Goal: Task Accomplishment & Management: Manage account settings

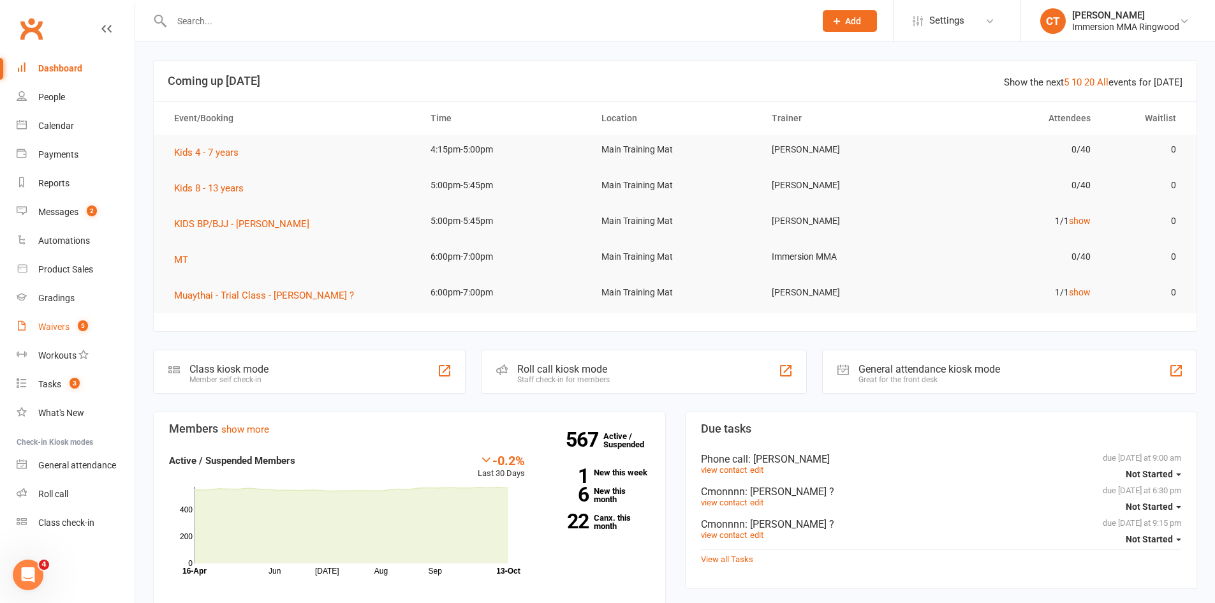
click at [58, 332] on link "Waivers 5" at bounding box center [76, 327] width 118 height 29
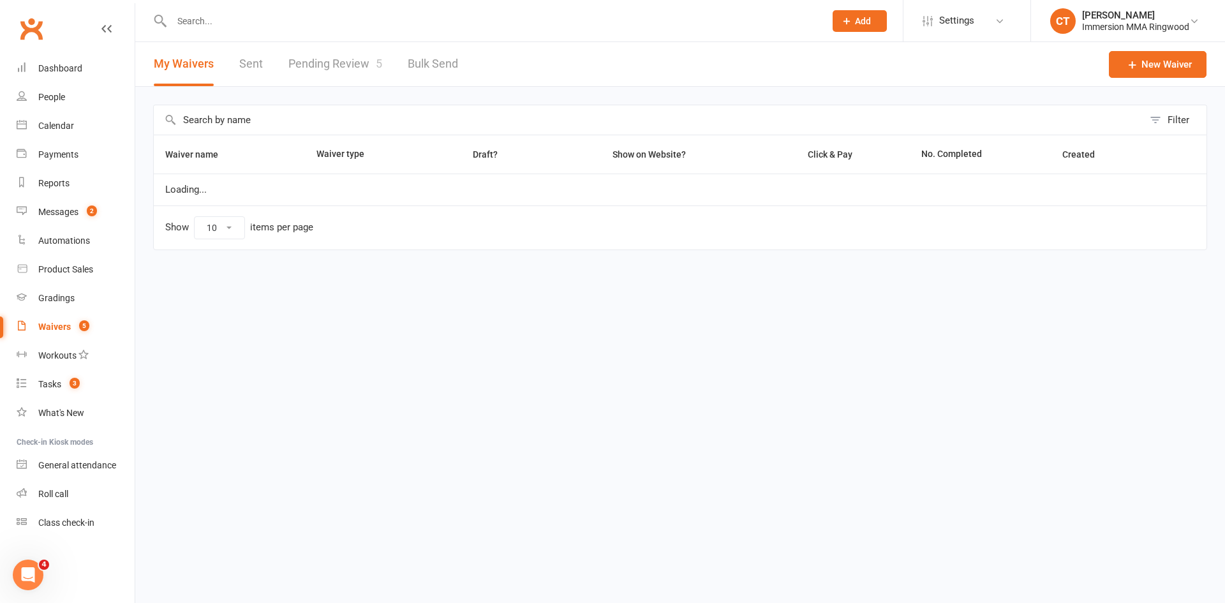
select select "25"
click at [330, 63] on link "Pending Review 5" at bounding box center [335, 64] width 94 height 44
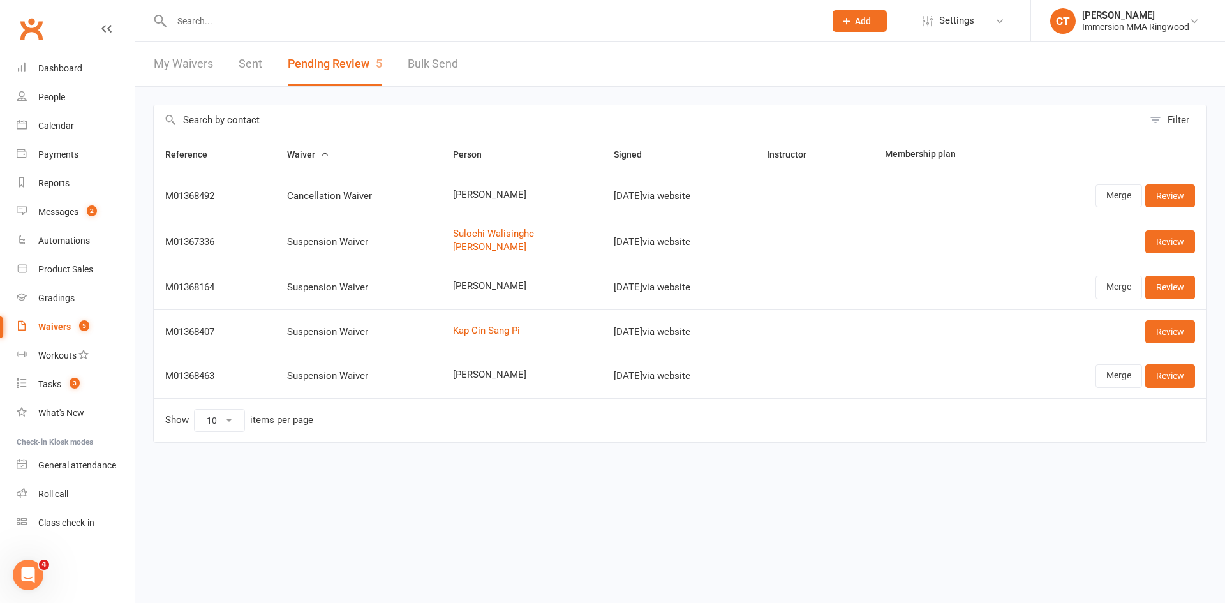
click at [464, 286] on span "[PERSON_NAME]" at bounding box center [521, 286] width 137 height 11
copy span "[PERSON_NAME]"
click at [1127, 288] on link "Merge" at bounding box center [1118, 287] width 47 height 23
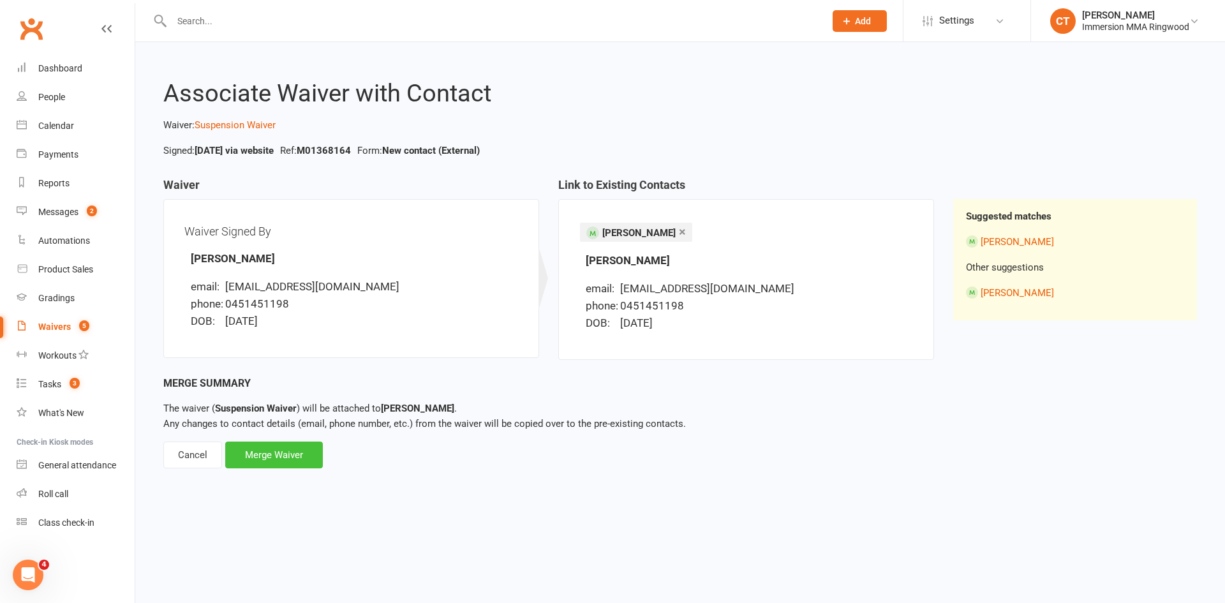
click at [276, 459] on div "Merge Waiver" at bounding box center [274, 454] width 98 height 27
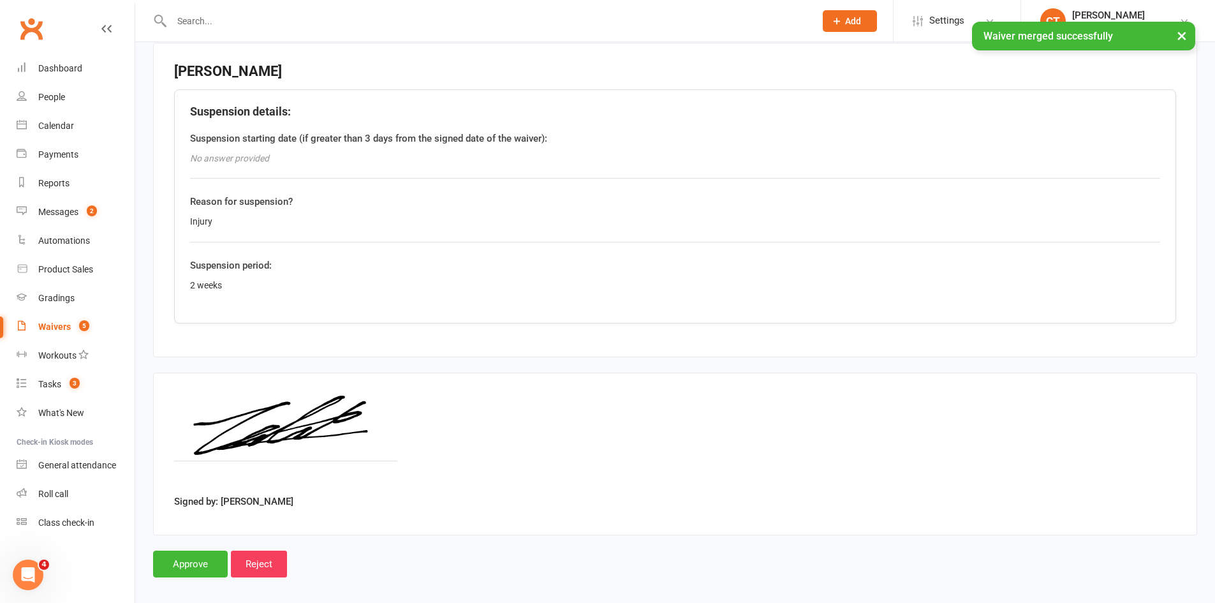
scroll to position [596, 0]
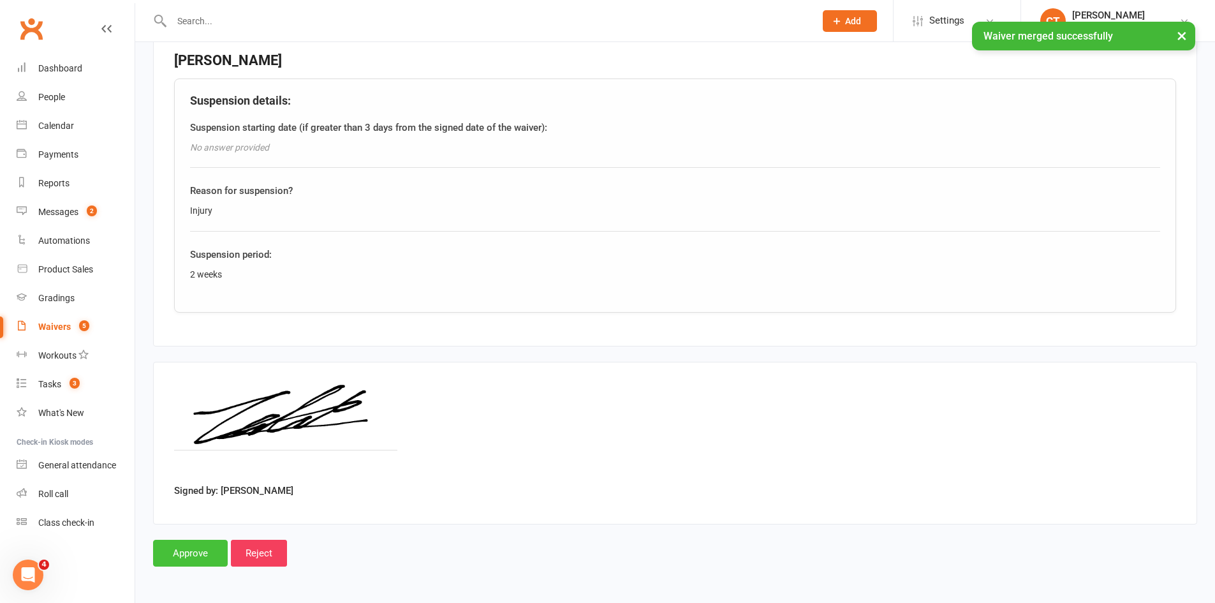
click at [185, 555] on input "Approve" at bounding box center [190, 553] width 75 height 27
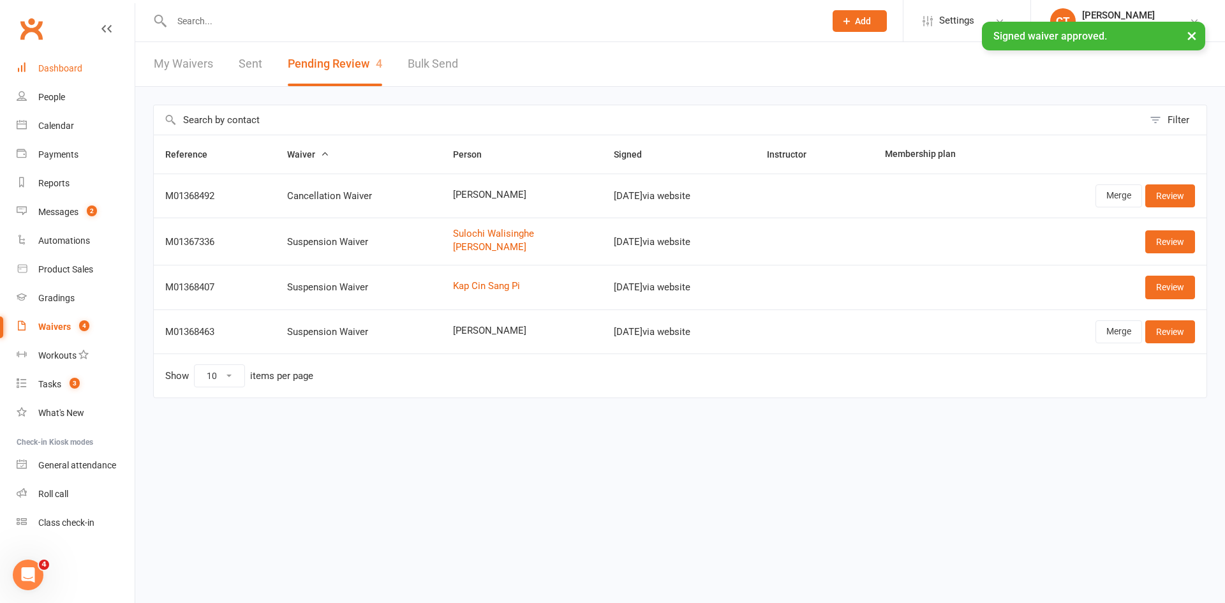
click at [74, 62] on link "Dashboard" at bounding box center [76, 68] width 118 height 29
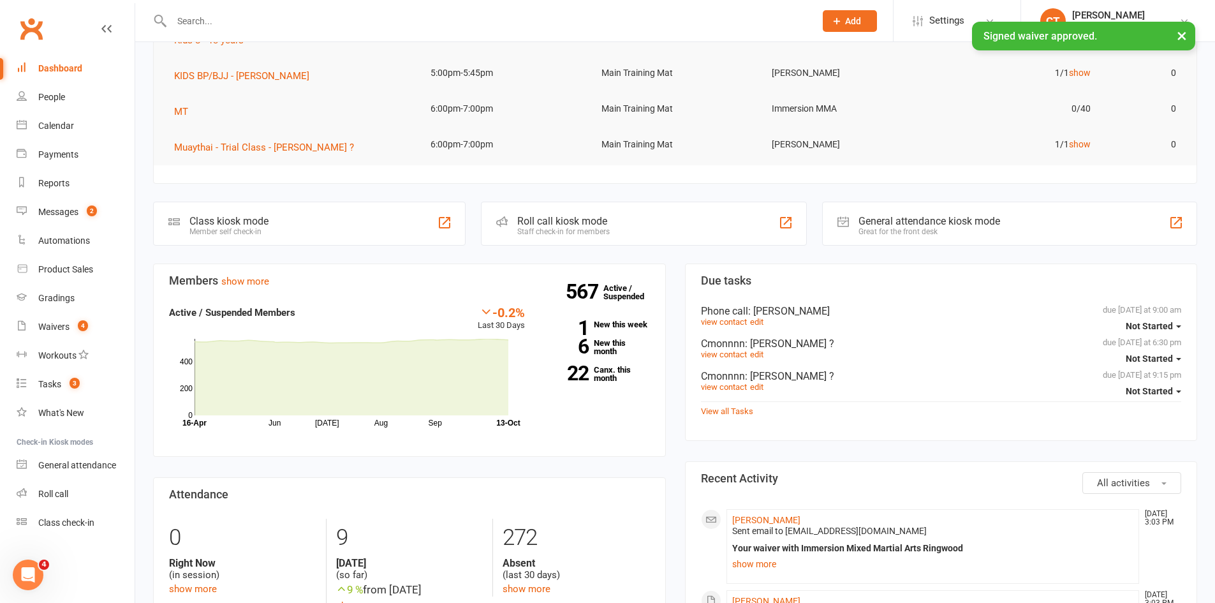
scroll to position [212, 0]
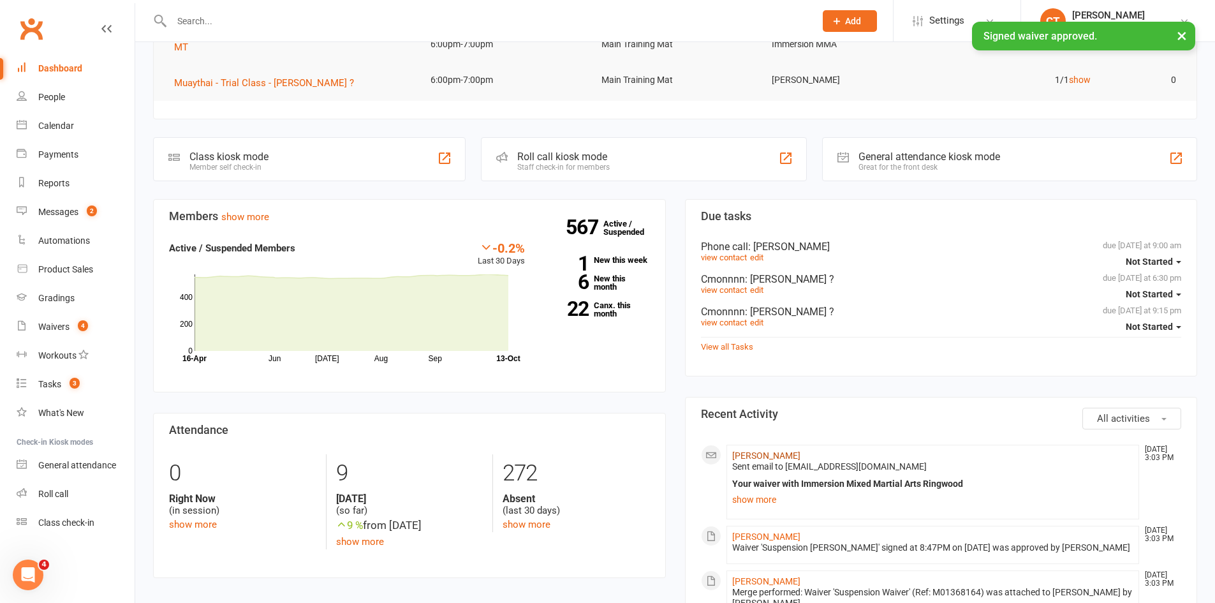
click at [755, 455] on link "[PERSON_NAME]" at bounding box center [766, 455] width 68 height 10
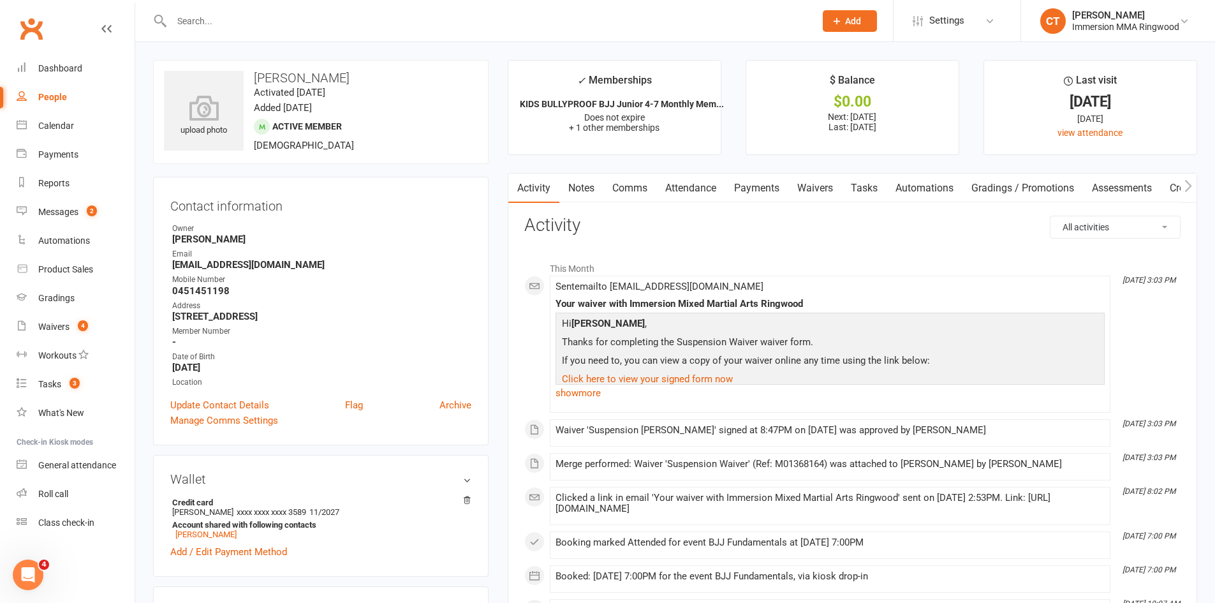
click at [770, 179] on link "Payments" at bounding box center [756, 188] width 63 height 29
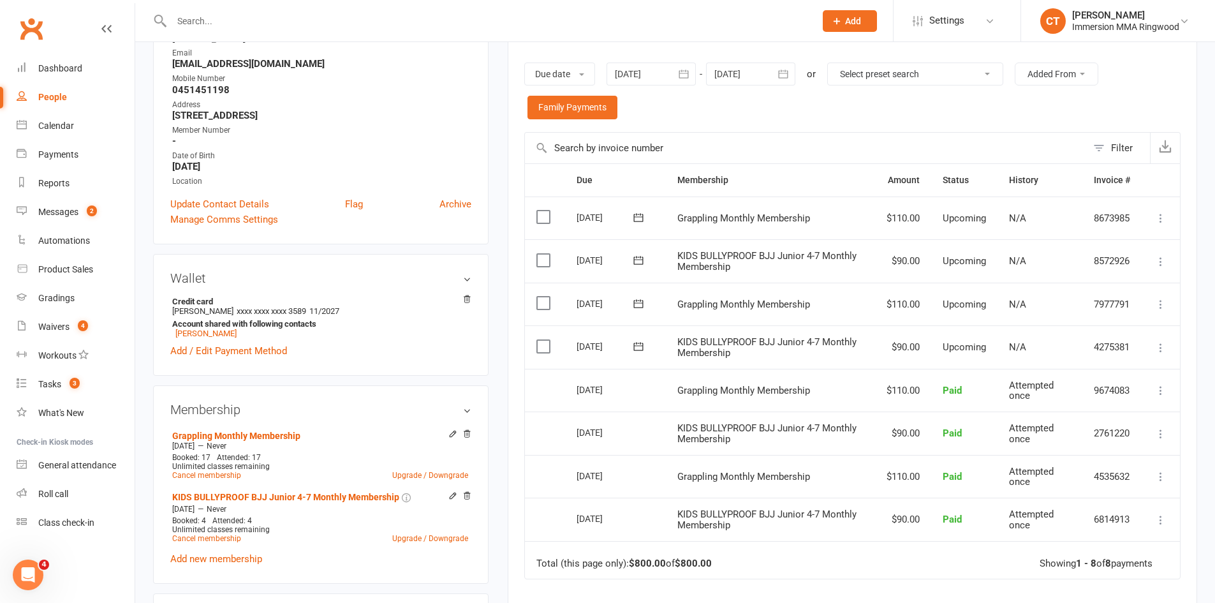
scroll to position [212, 0]
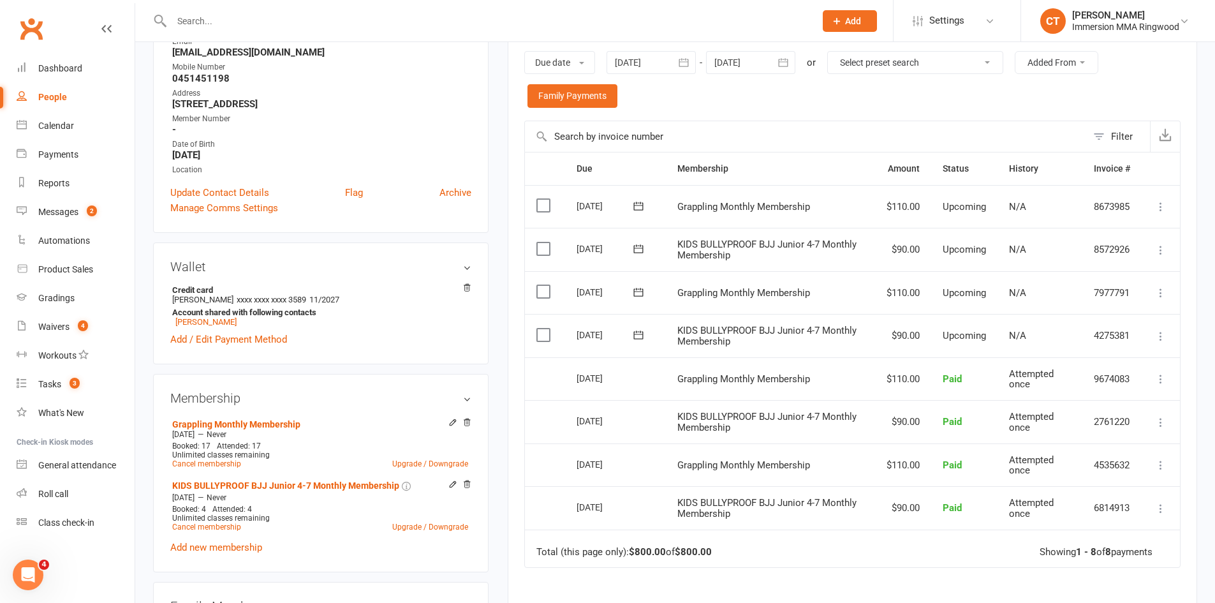
click at [1160, 295] on icon at bounding box center [1161, 292] width 13 height 13
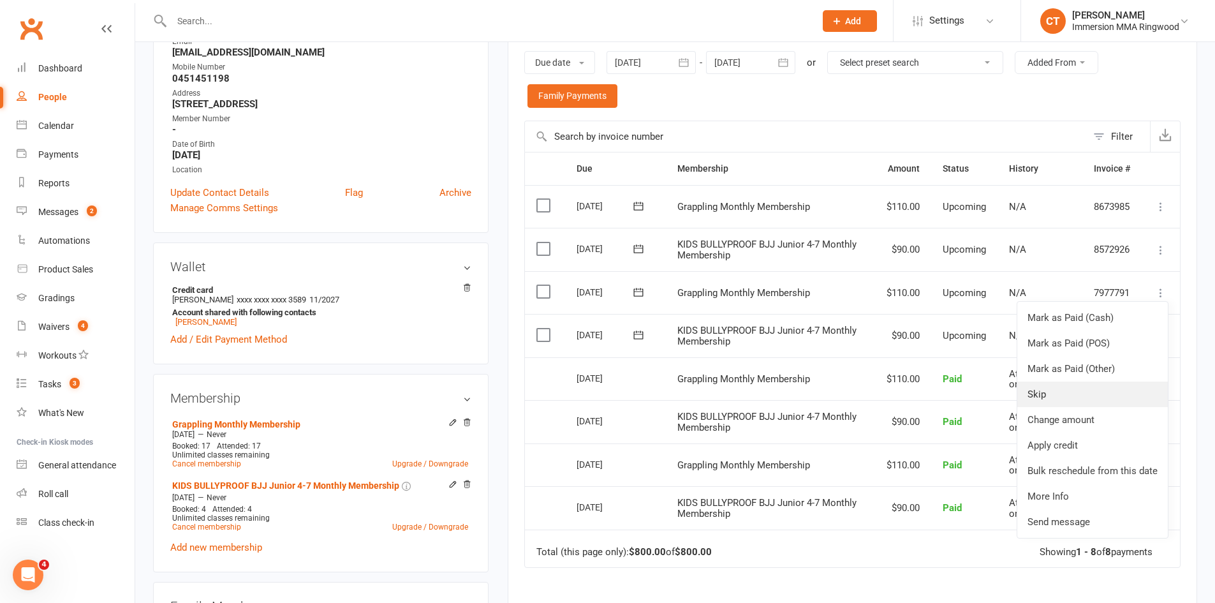
click at [1070, 392] on link "Skip" at bounding box center [1092, 394] width 151 height 26
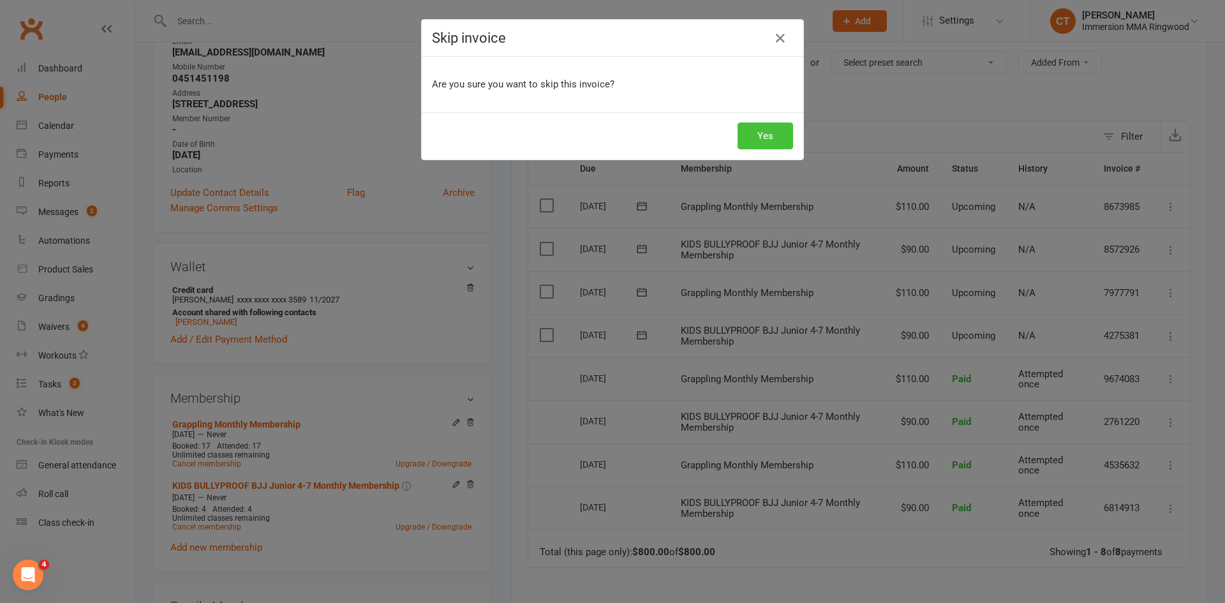
click at [771, 136] on button "Yes" at bounding box center [764, 135] width 55 height 27
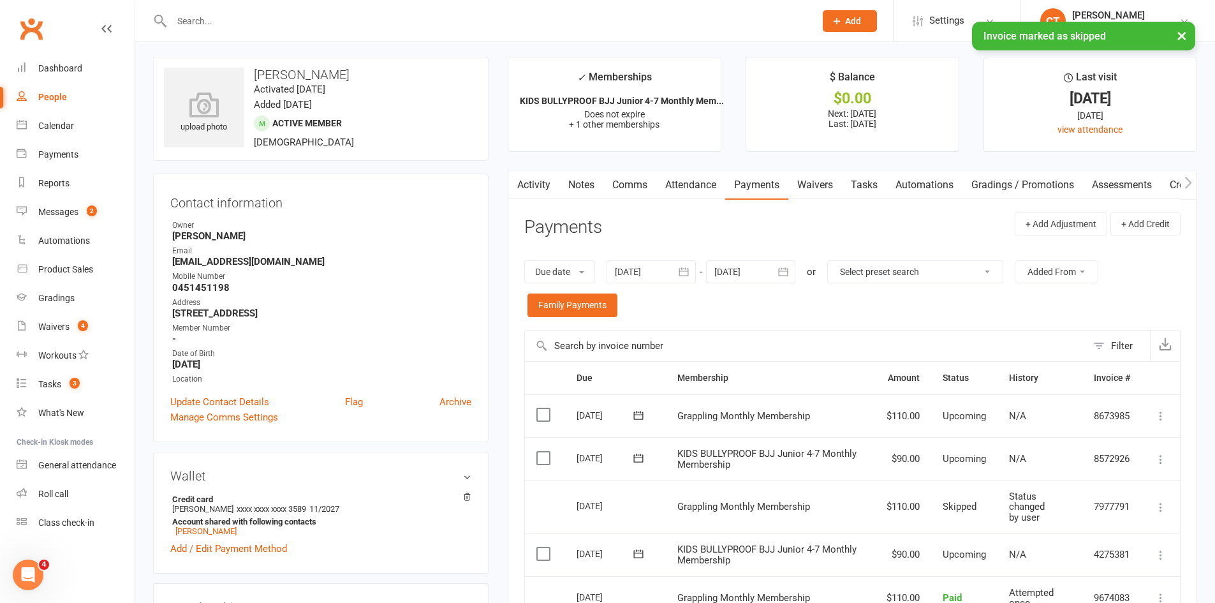
scroll to position [0, 0]
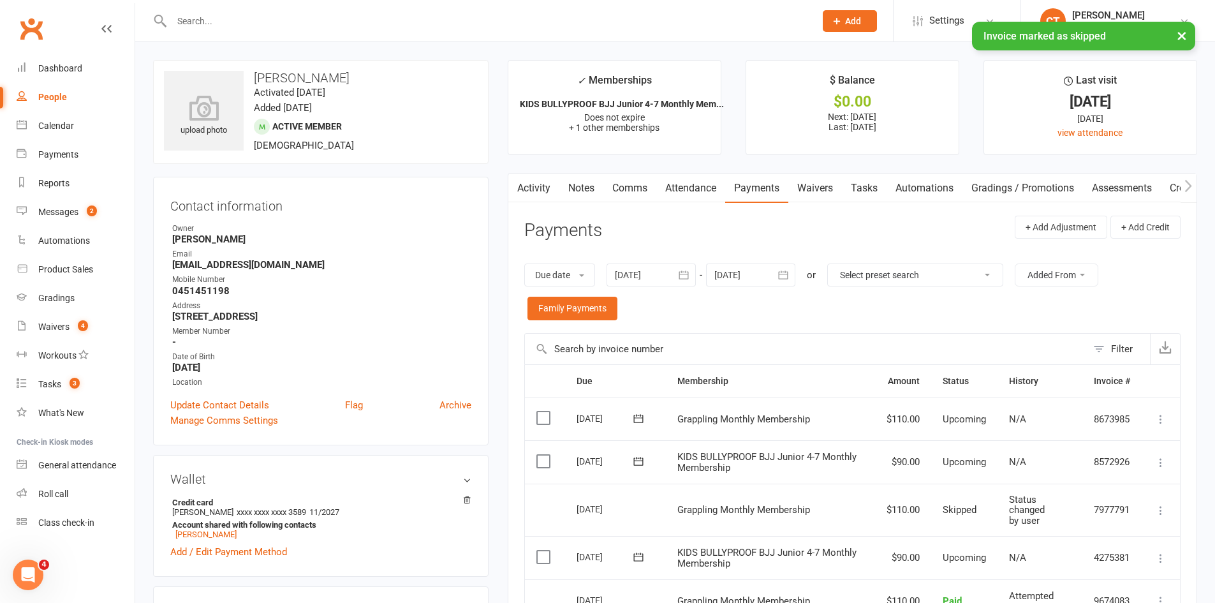
click at [649, 191] on link "Comms" at bounding box center [629, 188] width 53 height 29
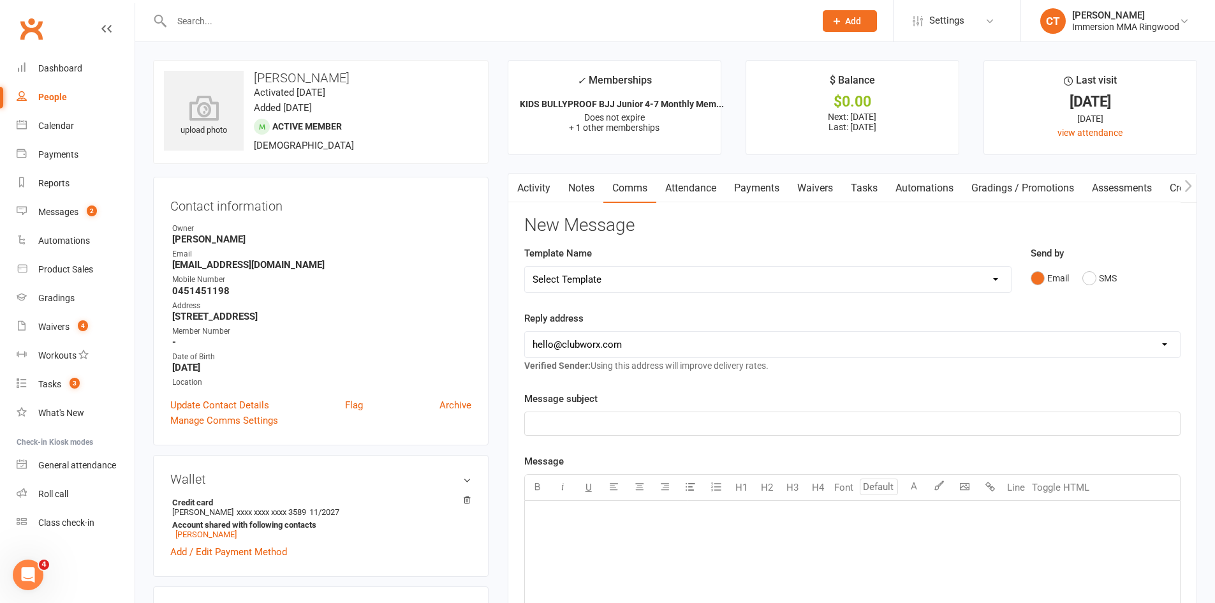
click at [579, 283] on select "Select Template [SMS] [PERSON_NAME] - Call back message [SMS] Mark- Call back m…" at bounding box center [768, 280] width 486 height 26
select select "19"
click at [525, 267] on select "Select Template [SMS] [PERSON_NAME] - Call back message [SMS] Mark- Call back m…" at bounding box center [768, 280] width 486 height 26
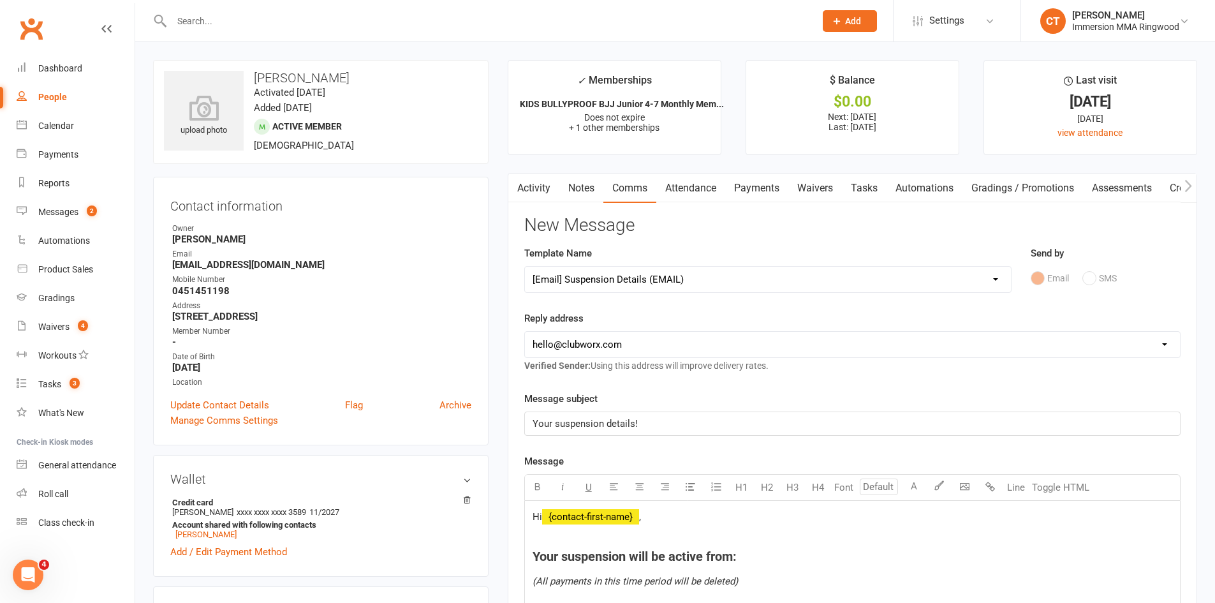
drag, startPoint x: 609, startPoint y: 343, endPoint x: 609, endPoint y: 357, distance: 13.4
click at [609, 343] on select "[EMAIL_ADDRESS][DOMAIN_NAME] [EMAIL_ADDRESS][DOMAIN_NAME] [PERSON_NAME][EMAIL_A…" at bounding box center [852, 345] width 655 height 26
select select "1"
click at [525, 332] on select "[EMAIL_ADDRESS][DOMAIN_NAME] [EMAIL_ADDRESS][DOMAIN_NAME] [PERSON_NAME][EMAIL_A…" at bounding box center [852, 345] width 655 height 26
click at [764, 554] on h4 "Your suspension will be active from:" at bounding box center [853, 556] width 640 height 14
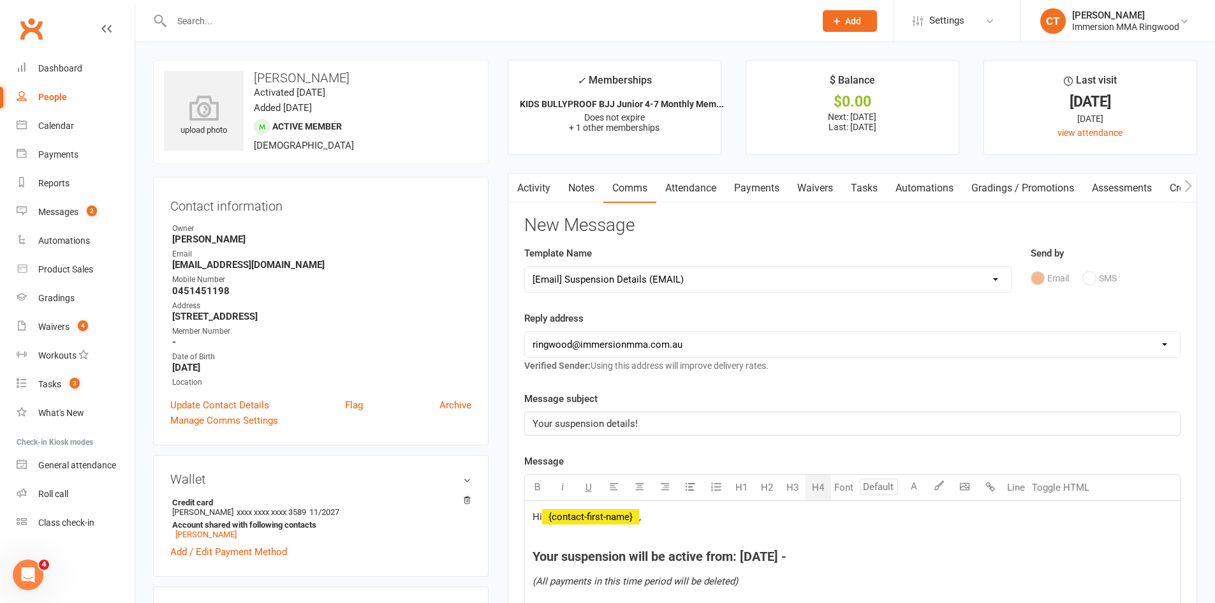
click at [822, 554] on h4 "Your suspension will be active from: [DATE] -" at bounding box center [853, 556] width 640 height 14
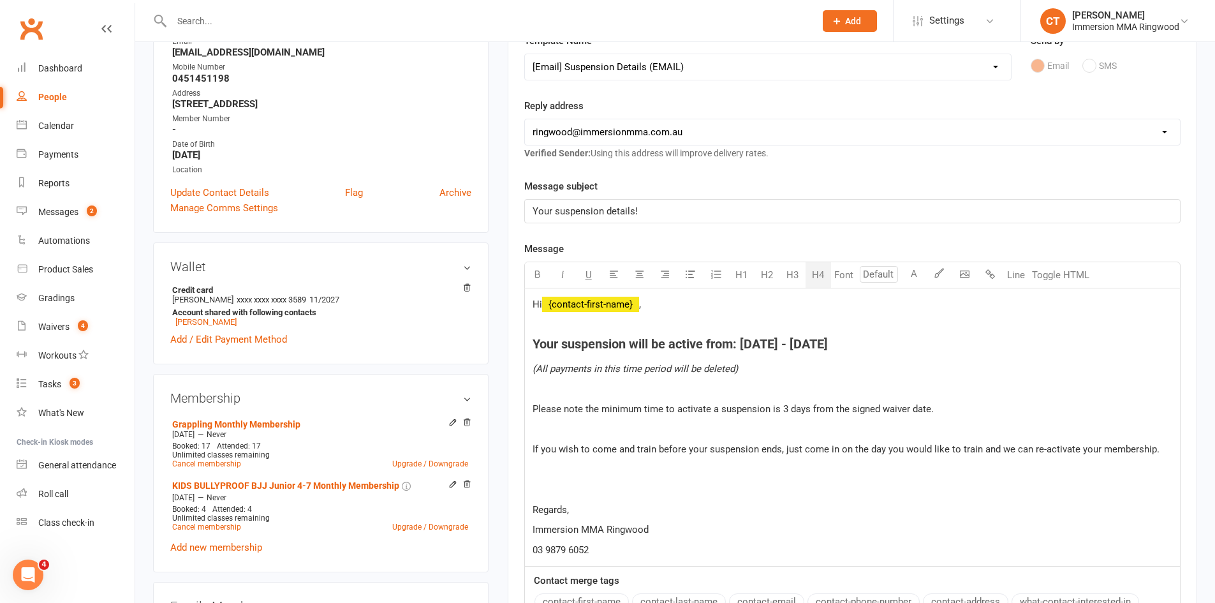
scroll to position [425, 0]
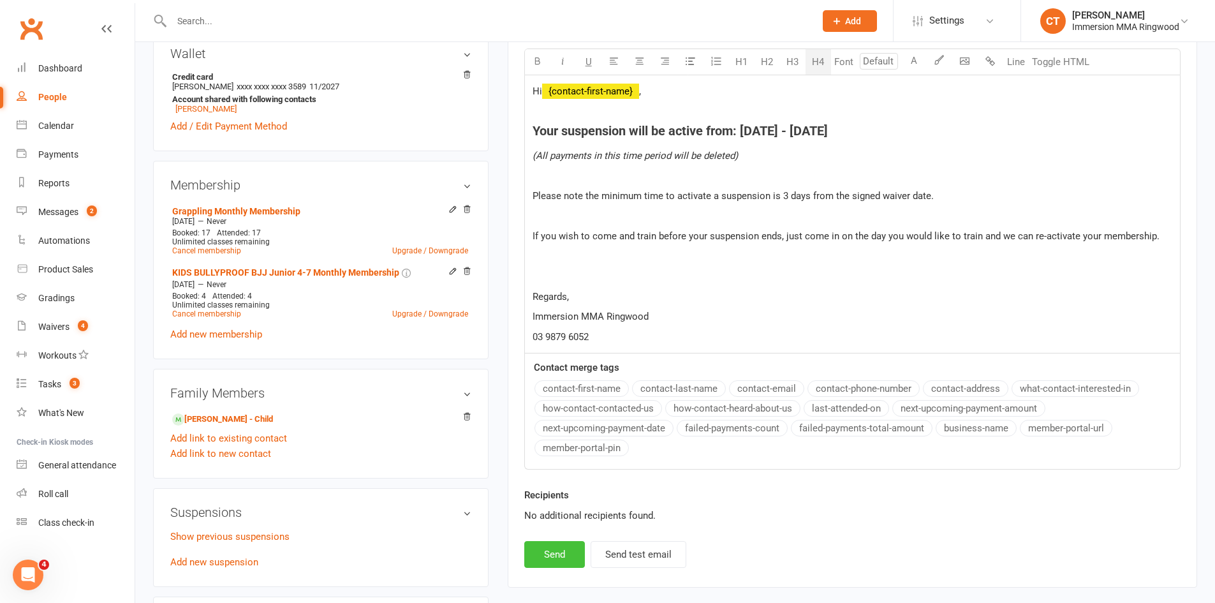
click at [570, 551] on button "Send" at bounding box center [554, 554] width 61 height 27
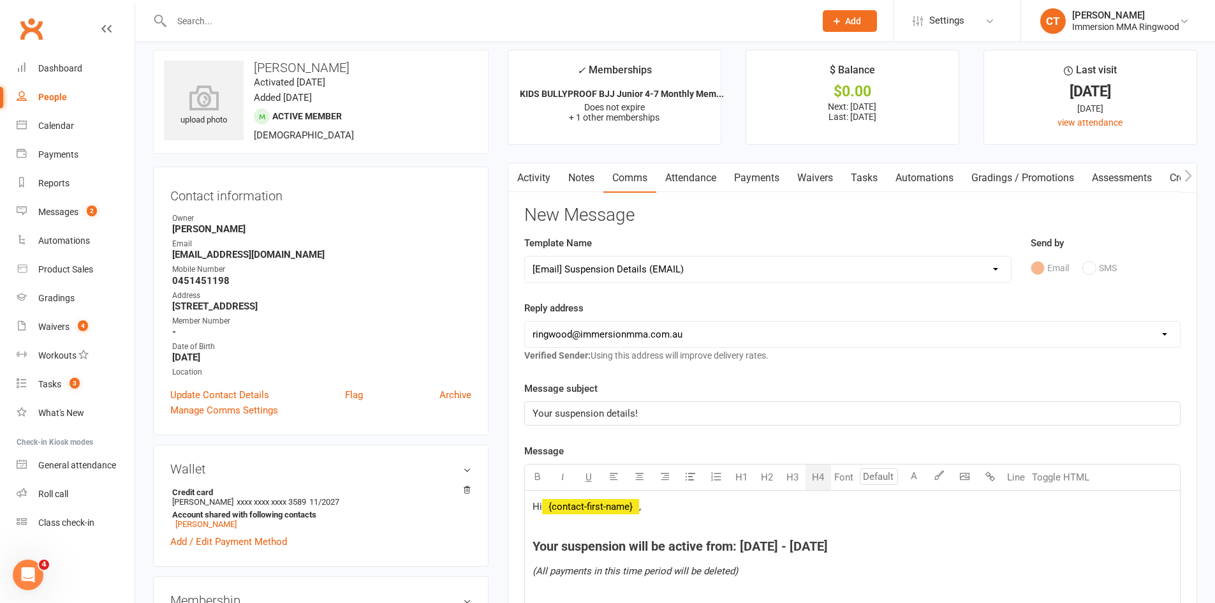
scroll to position [0, 0]
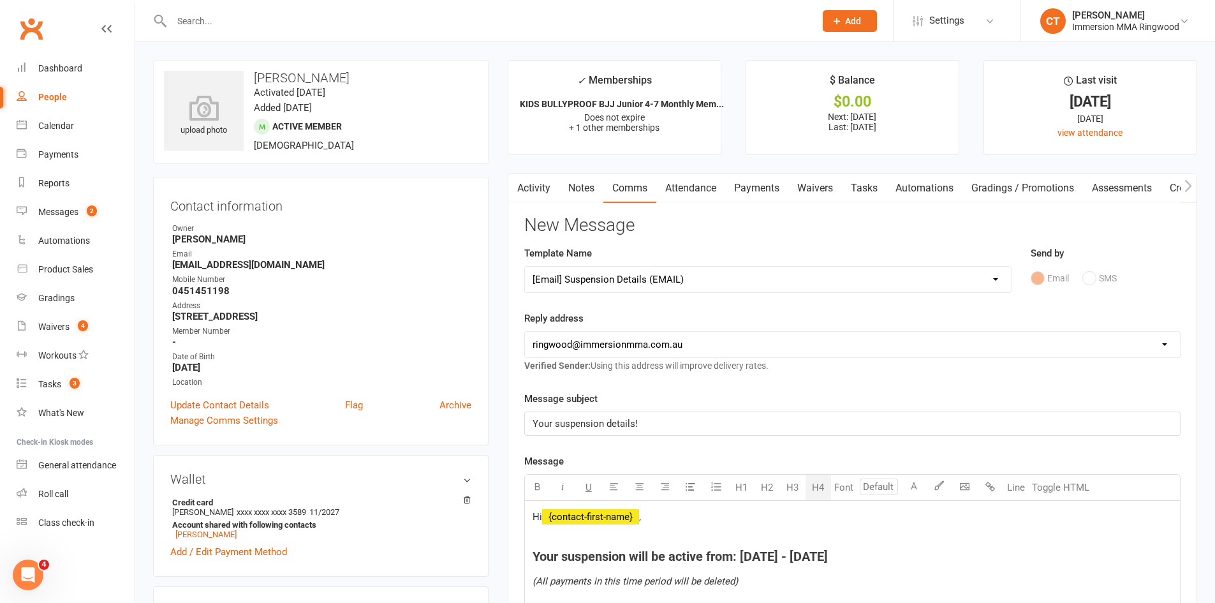
select select
select select "0"
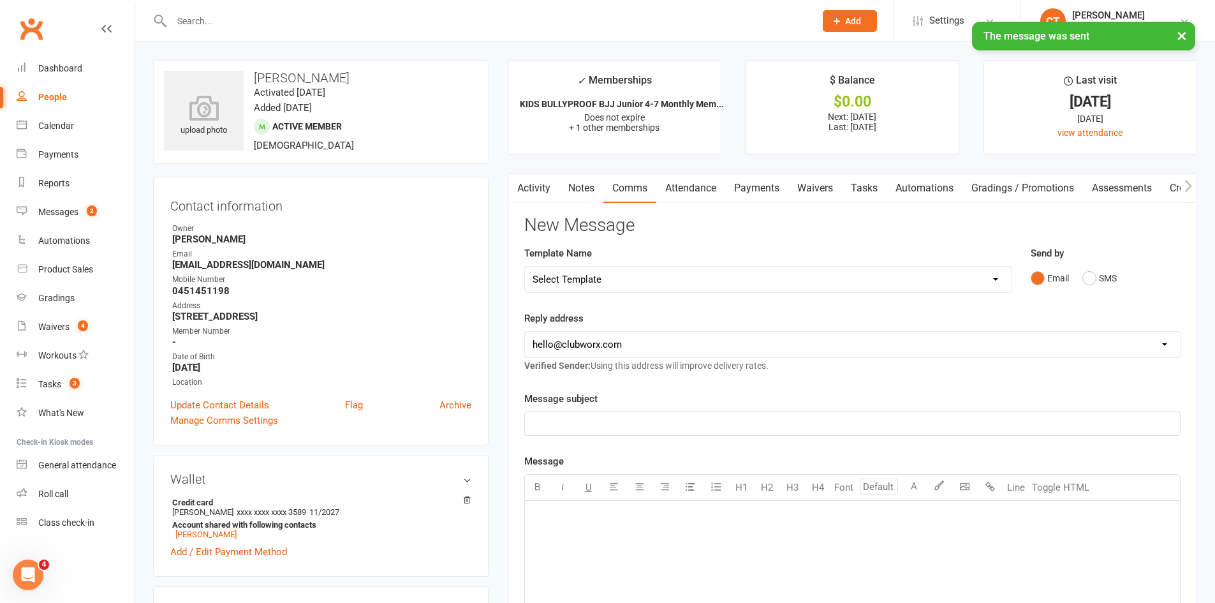
click at [588, 196] on link "Notes" at bounding box center [581, 188] width 44 height 29
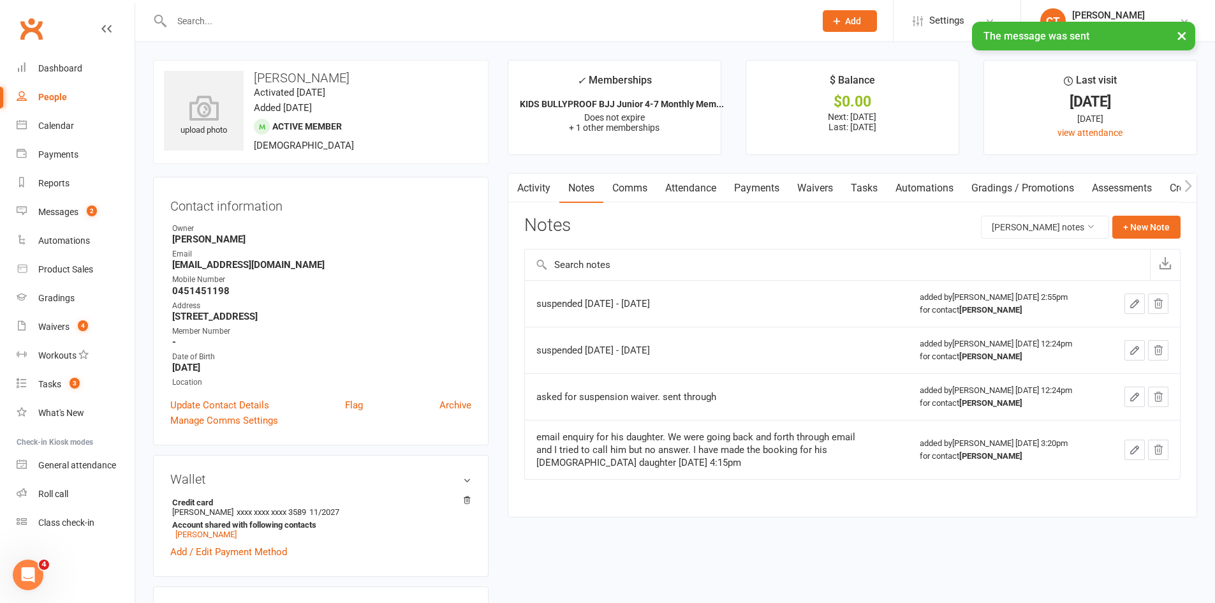
click at [533, 189] on link "Activity" at bounding box center [533, 188] width 51 height 29
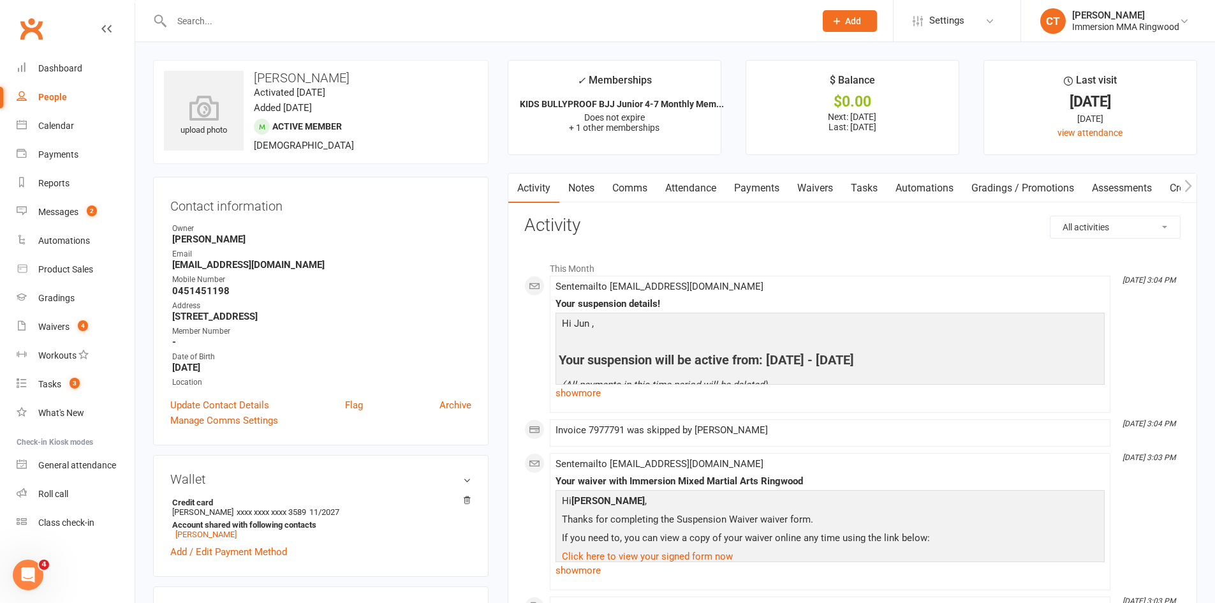
drag, startPoint x: 771, startPoint y: 360, endPoint x: 973, endPoint y: 360, distance: 202.2
click at [973, 360] on h4 "Your suspension will be active from: [DATE] - [DATE]" at bounding box center [830, 360] width 543 height 14
copy h4 "[DATE] - [DATE]"
click at [595, 179] on link "Notes" at bounding box center [581, 188] width 44 height 29
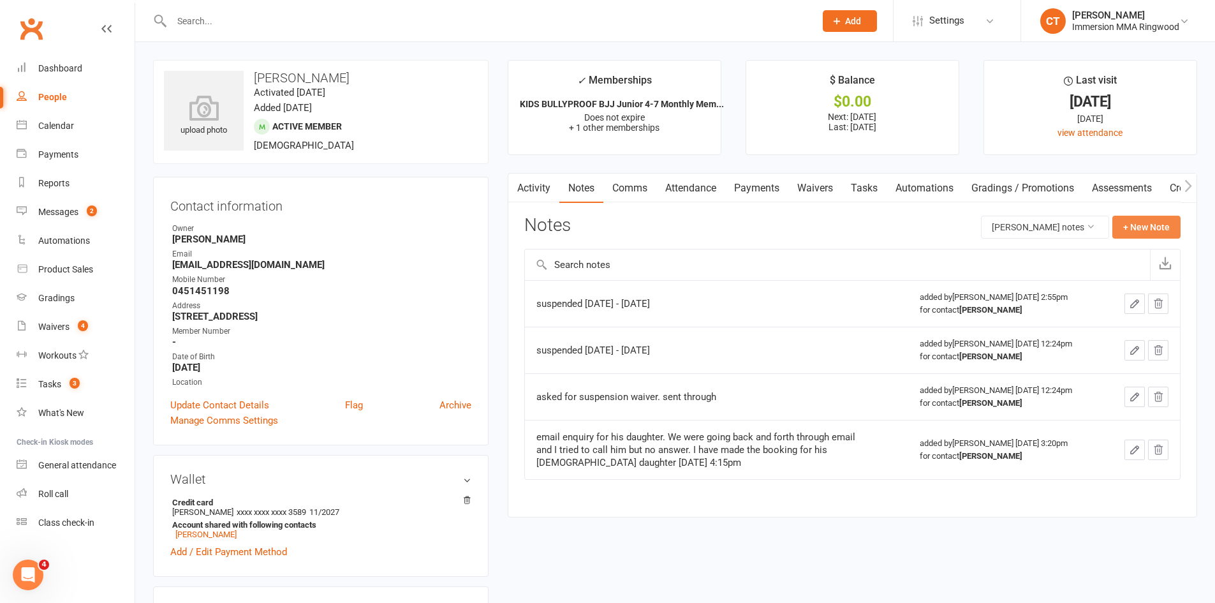
click at [1150, 221] on button "+ New Note" at bounding box center [1147, 227] width 68 height 23
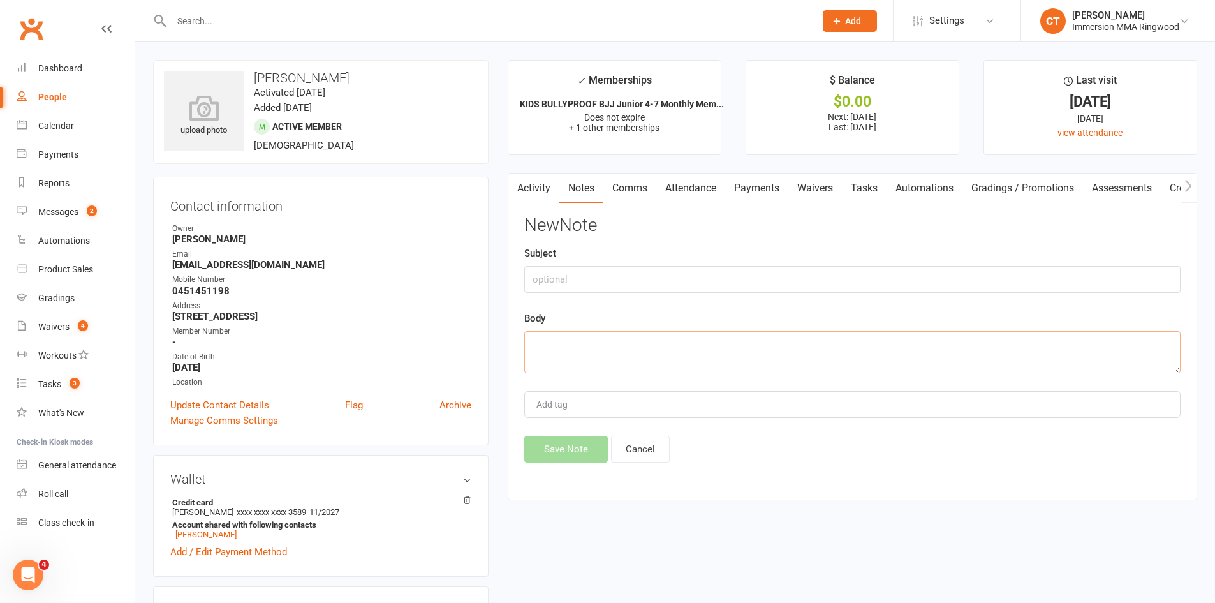
click at [760, 350] on textarea at bounding box center [852, 352] width 656 height 42
paste textarea "[DATE] - [DATE]"
type textarea "suspended only Jun for [DATE] - [DATE] due to injury (skipped payment)"
click at [567, 450] on button "Save Note" at bounding box center [566, 449] width 84 height 27
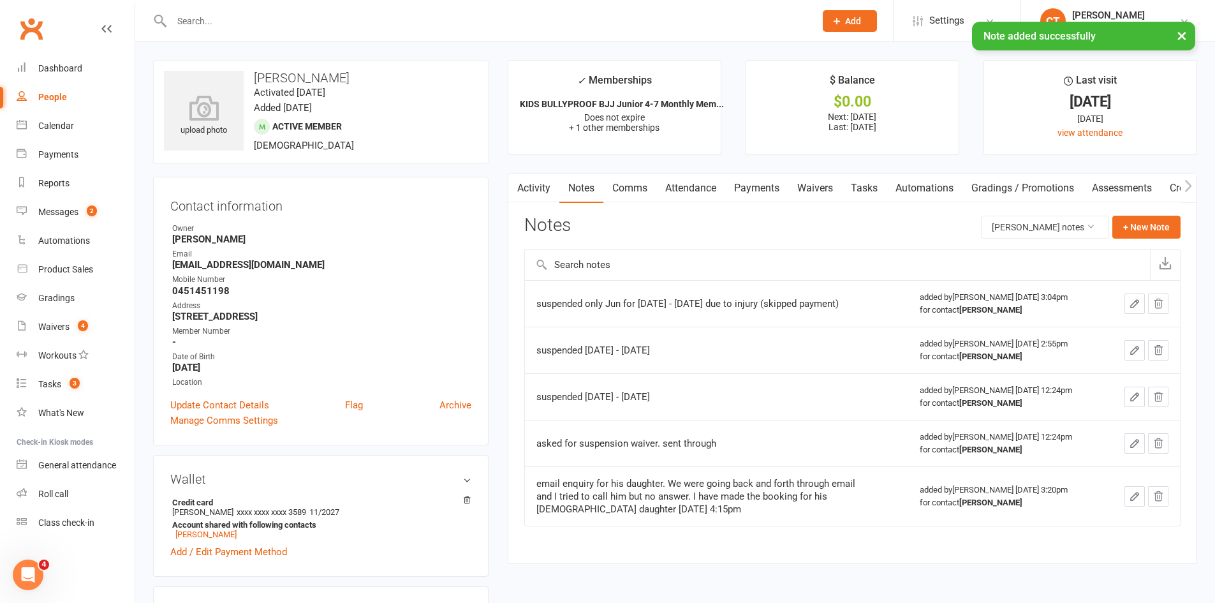
click at [761, 186] on link "Payments" at bounding box center [756, 188] width 63 height 29
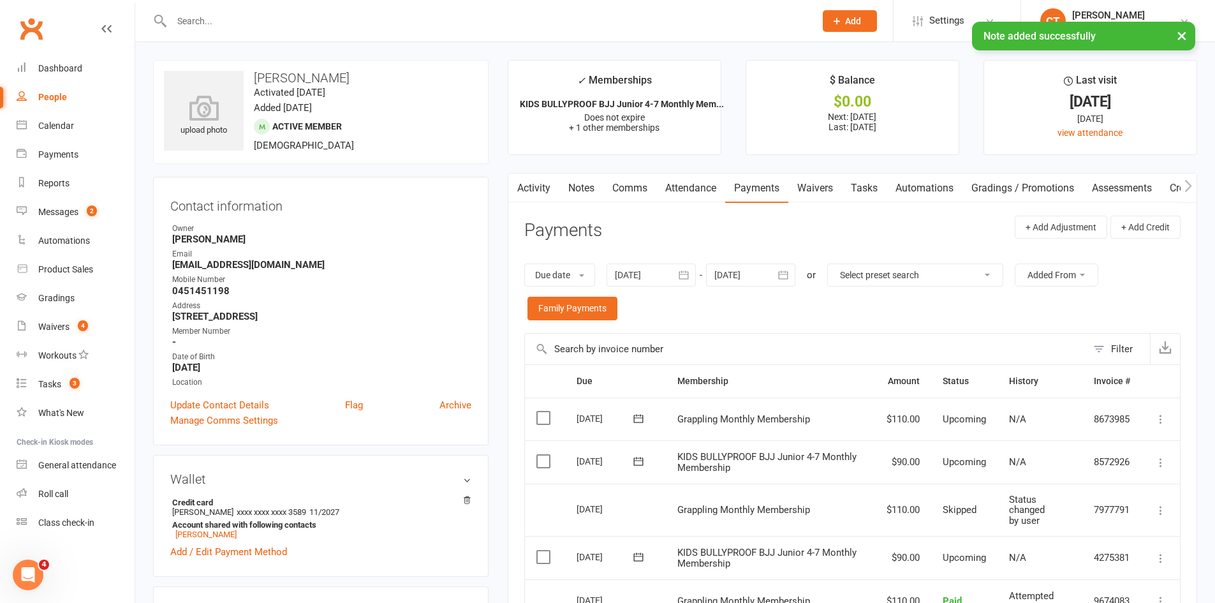
click at [541, 193] on link "Activity" at bounding box center [533, 188] width 51 height 29
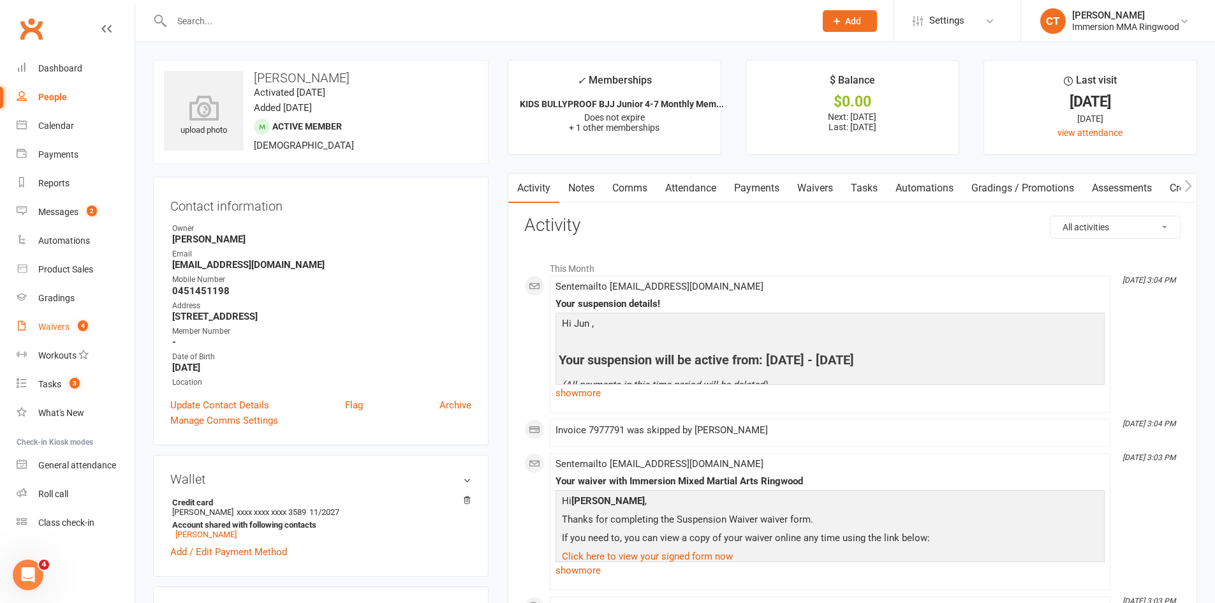
click at [83, 321] on span "4" at bounding box center [83, 325] width 10 height 11
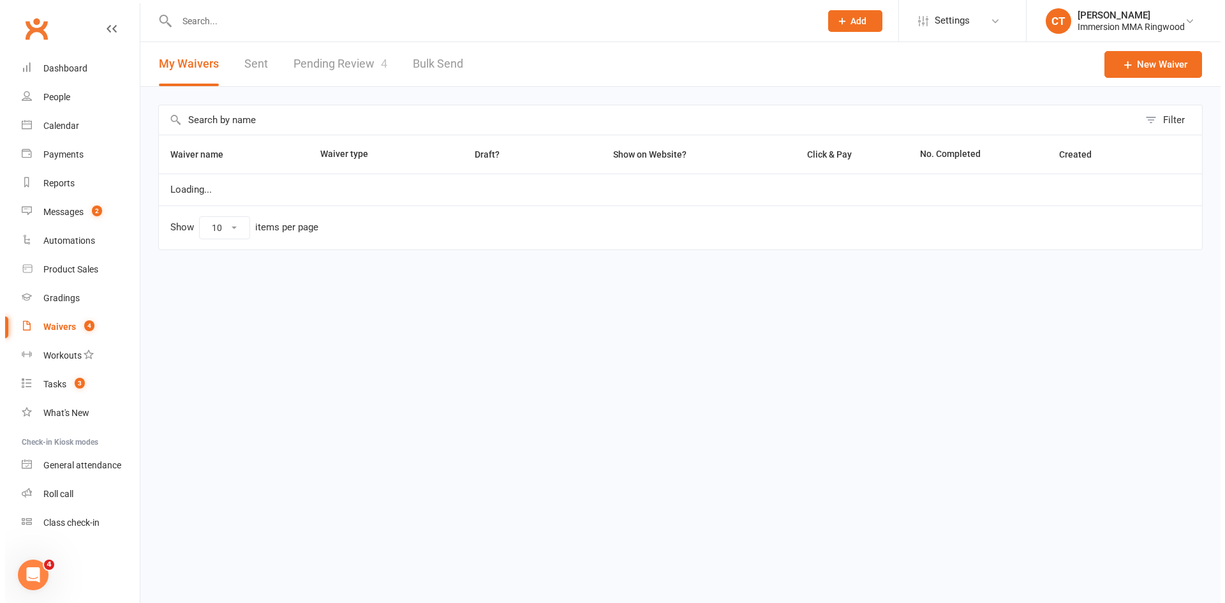
select select "25"
click at [357, 54] on link "Pending Review 4" at bounding box center [335, 64] width 94 height 44
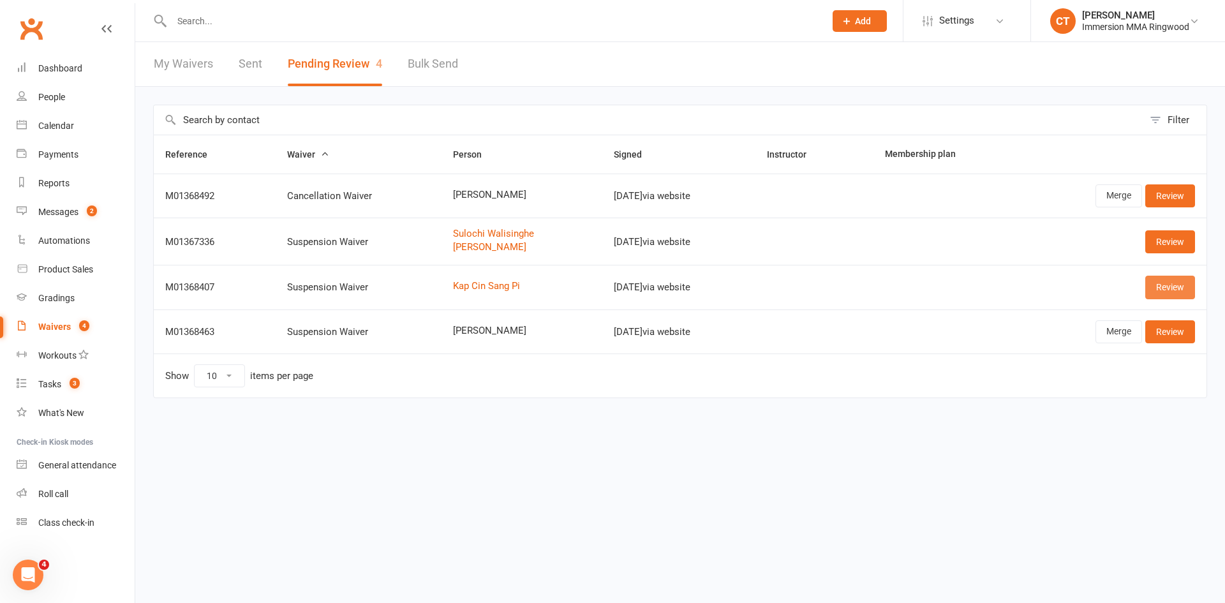
click at [1171, 288] on link "Review" at bounding box center [1170, 287] width 50 height 23
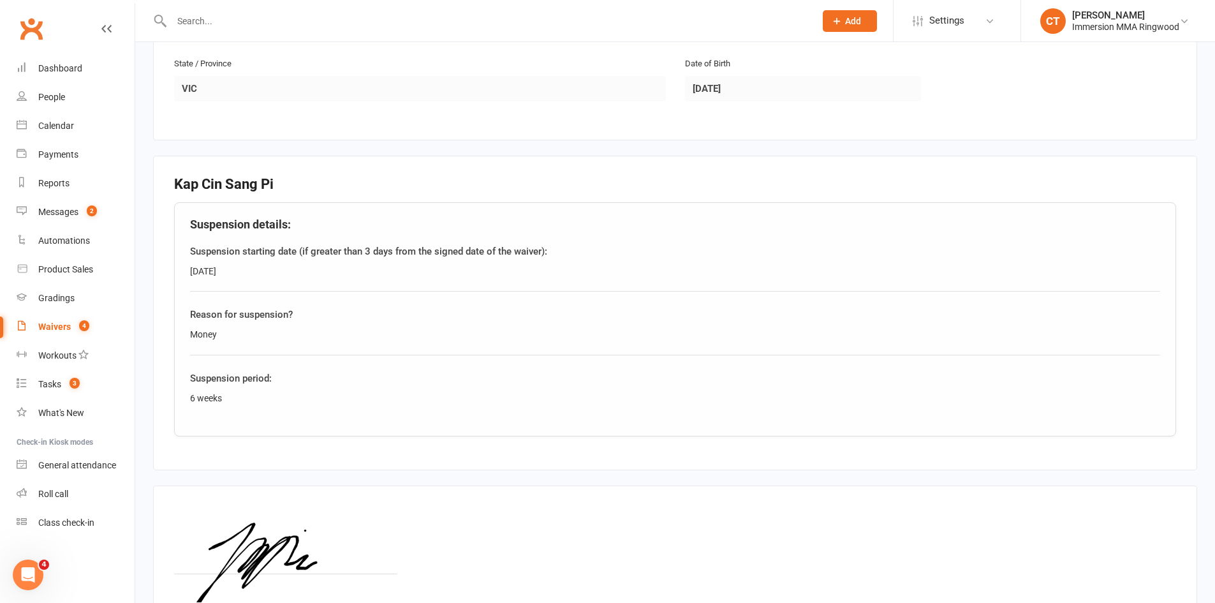
scroll to position [596, 0]
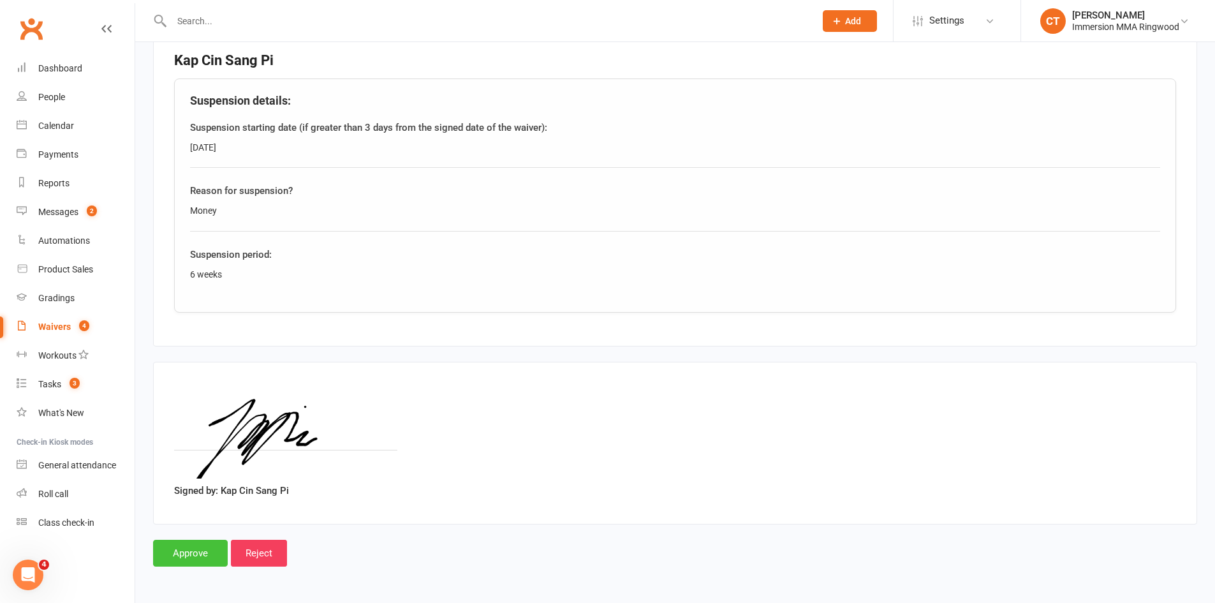
click at [185, 556] on input "Approve" at bounding box center [190, 553] width 75 height 27
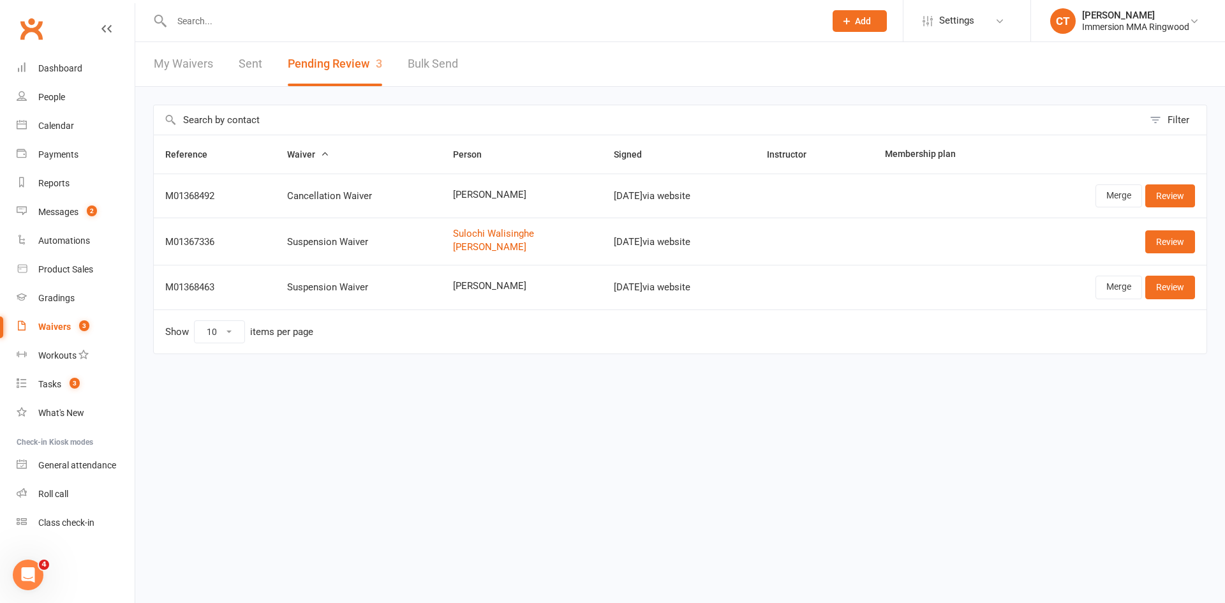
click at [465, 282] on span "[PERSON_NAME]" at bounding box center [521, 286] width 137 height 11
copy span "[PERSON_NAME]"
click at [1113, 272] on td "Merge Review" at bounding box center [1111, 287] width 189 height 44
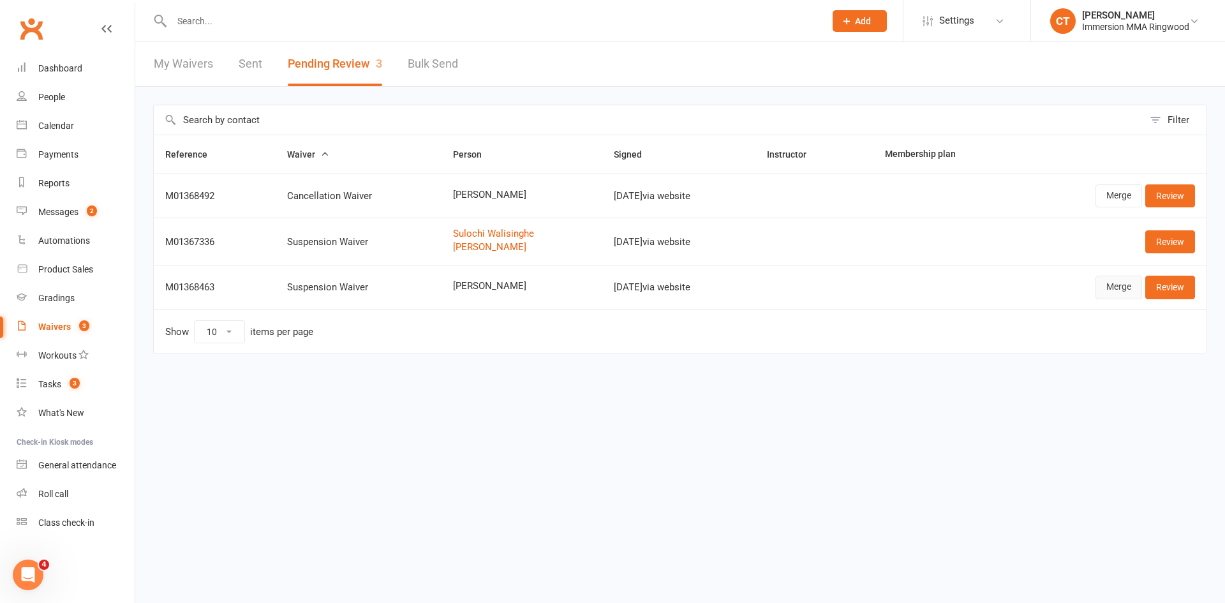
click at [1118, 281] on link "Merge" at bounding box center [1118, 287] width 47 height 23
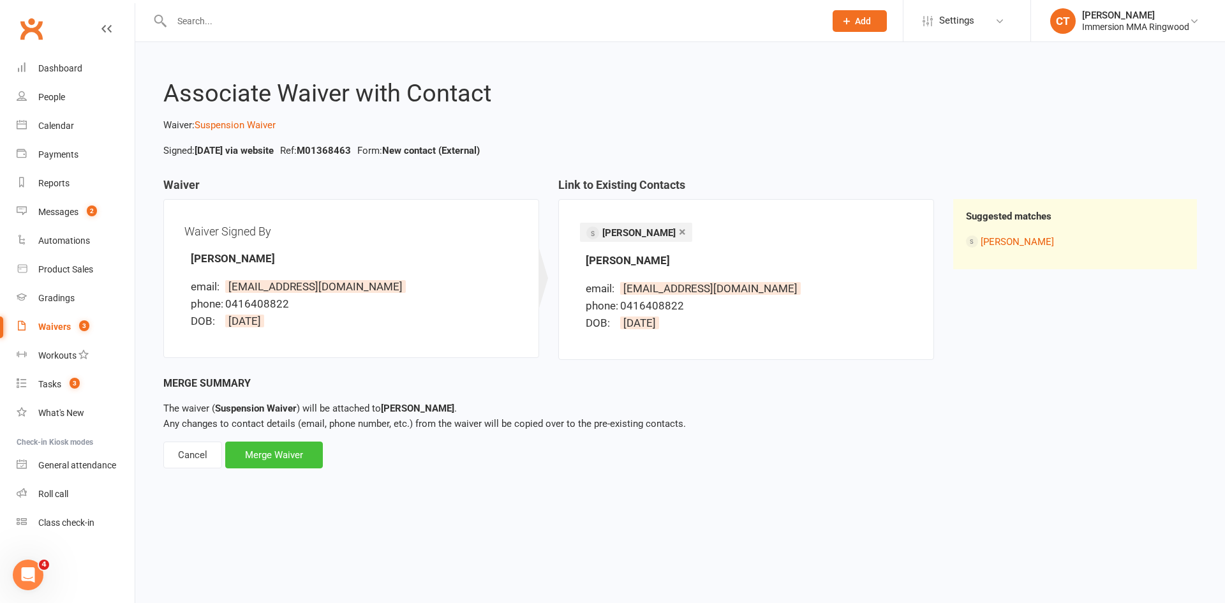
click at [283, 445] on div "Merge Waiver" at bounding box center [274, 454] width 98 height 27
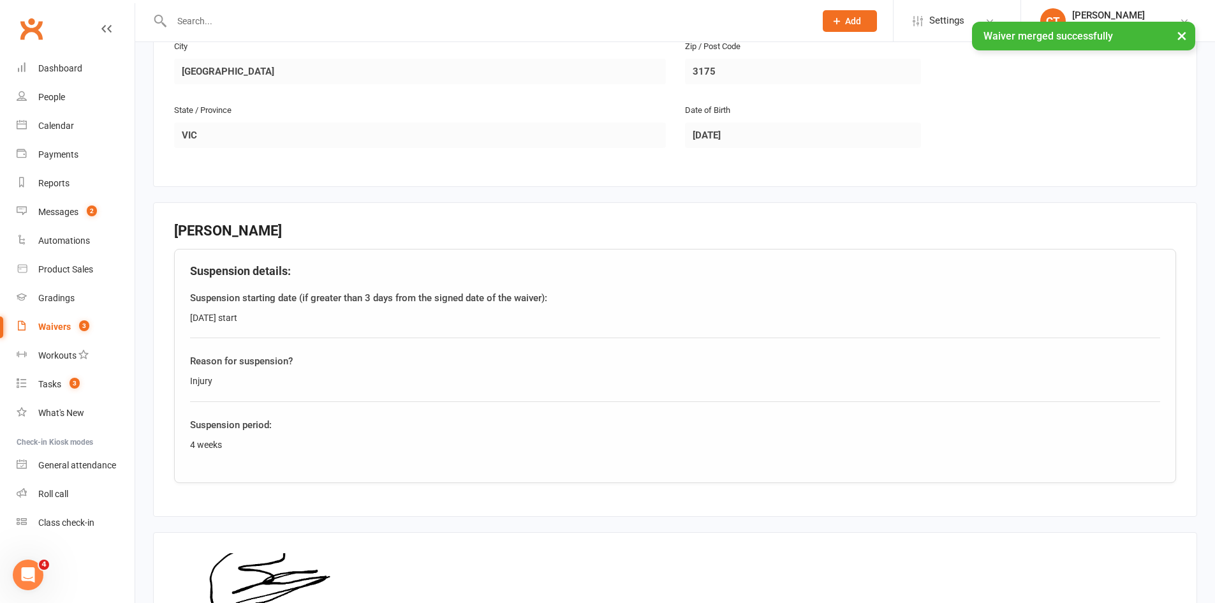
scroll to position [596, 0]
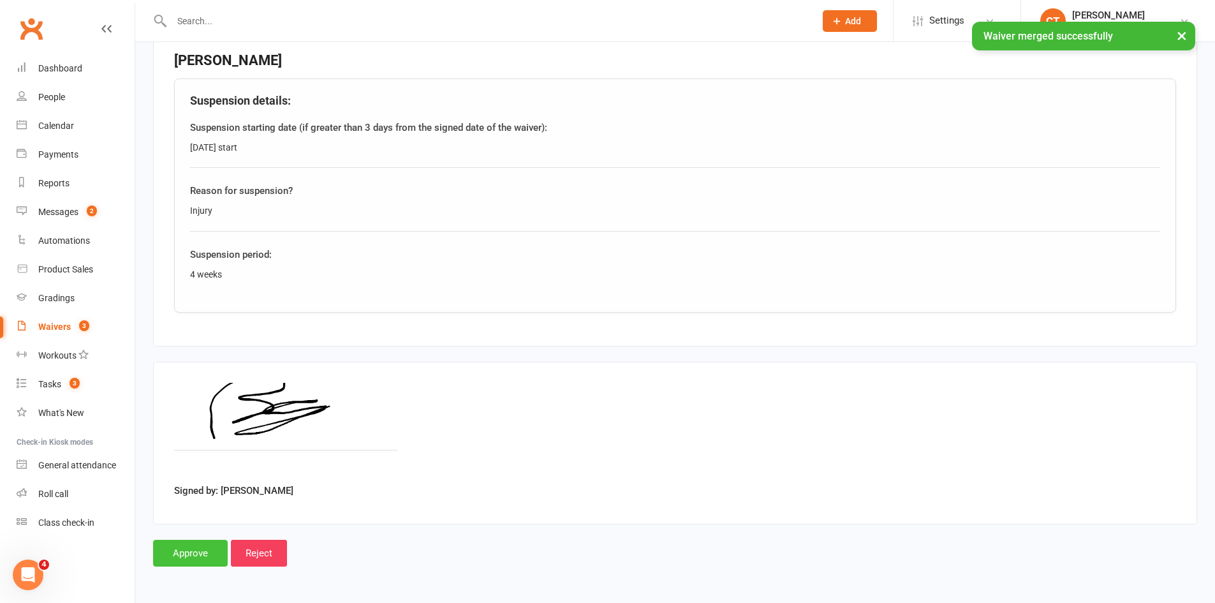
click at [192, 551] on input "Approve" at bounding box center [190, 553] width 75 height 27
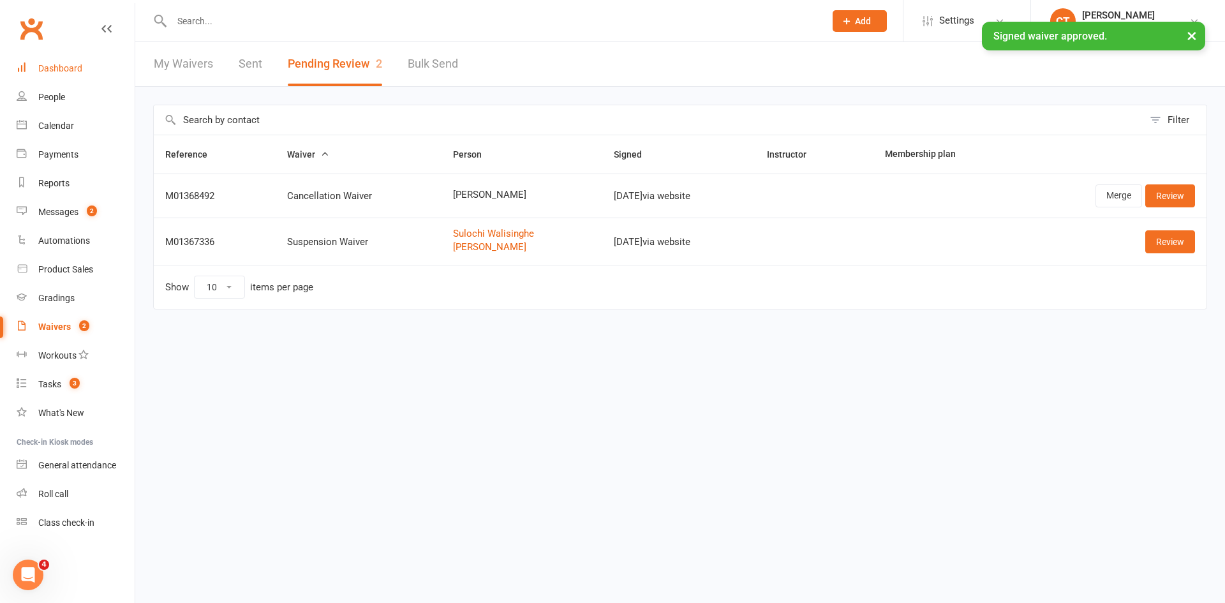
click at [45, 64] on div "Dashboard" at bounding box center [60, 68] width 44 height 10
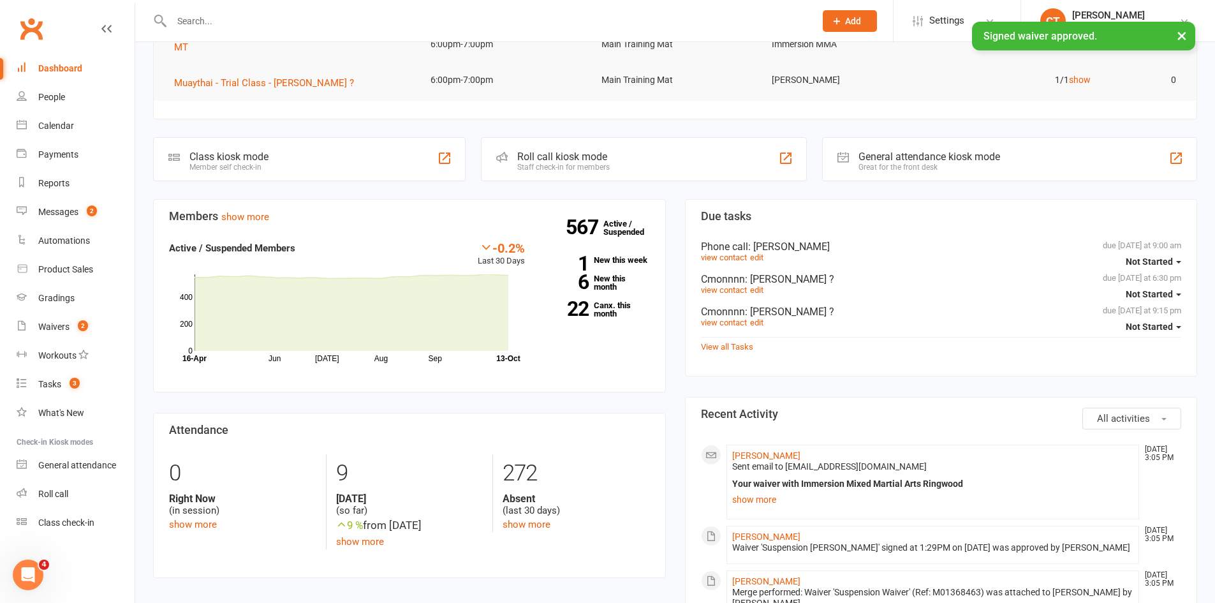
scroll to position [323, 0]
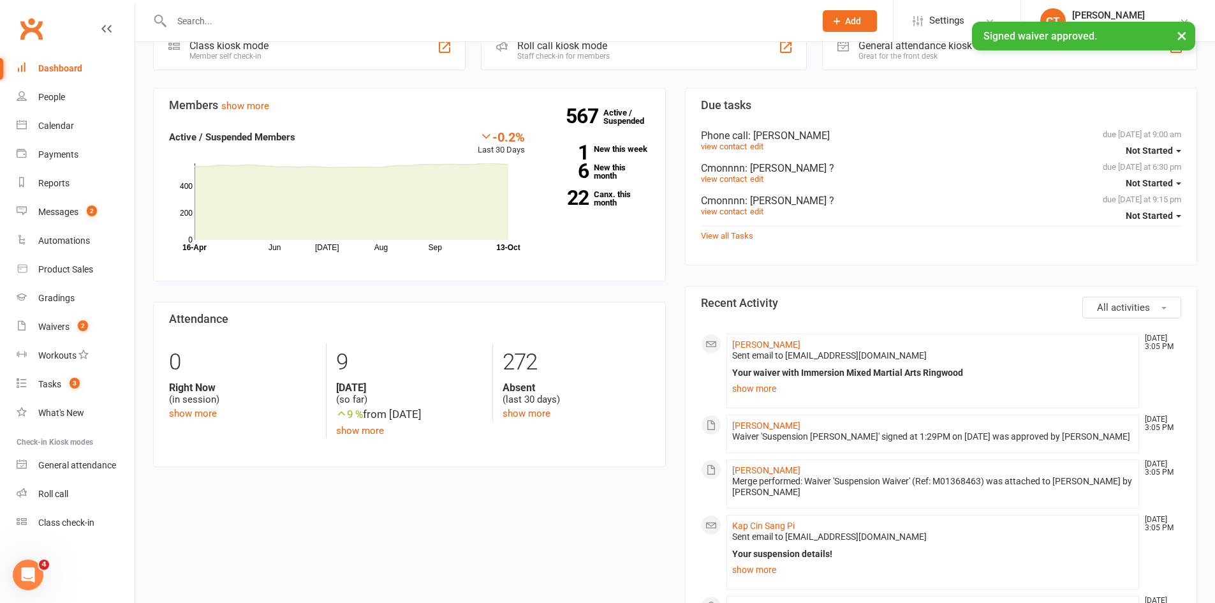
click at [755, 338] on li "[PERSON_NAME] [DATE] 3:05 PM Sent email to [EMAIL_ADDRESS][DOMAIN_NAME] Your wa…" at bounding box center [933, 371] width 413 height 75
click at [757, 343] on link "[PERSON_NAME]" at bounding box center [766, 344] width 68 height 10
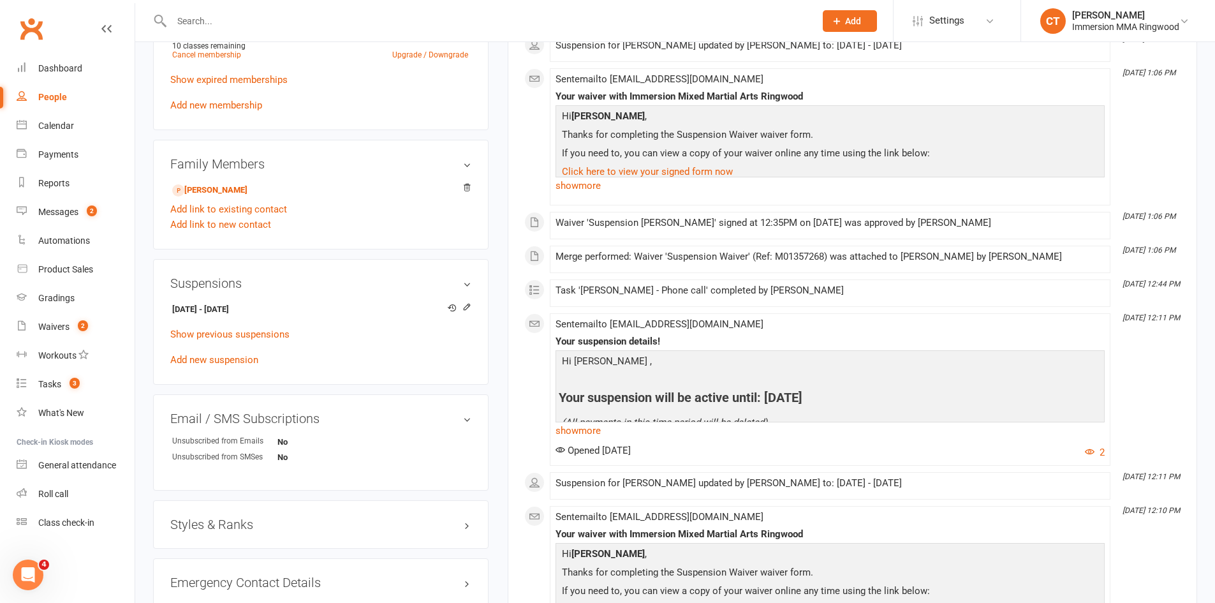
scroll to position [638, 0]
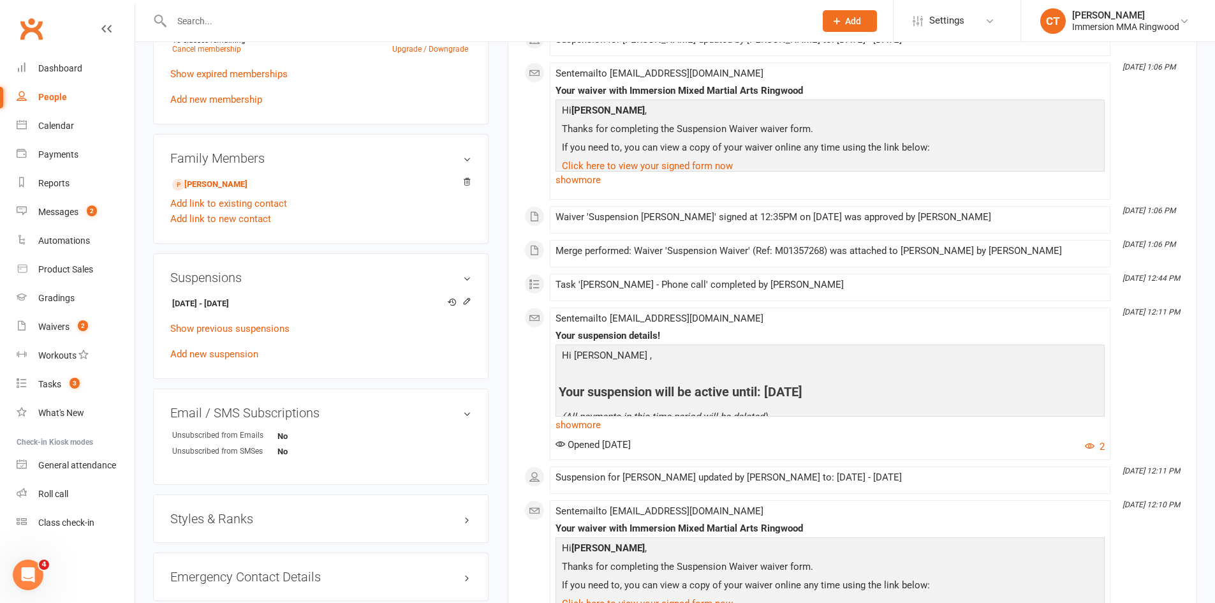
click at [471, 297] on div "Suspensions [DATE] - [DATE] Edit suspension Show previous suspensions Add new s…" at bounding box center [321, 316] width 336 height 126
click at [469, 300] on icon at bounding box center [466, 301] width 9 height 9
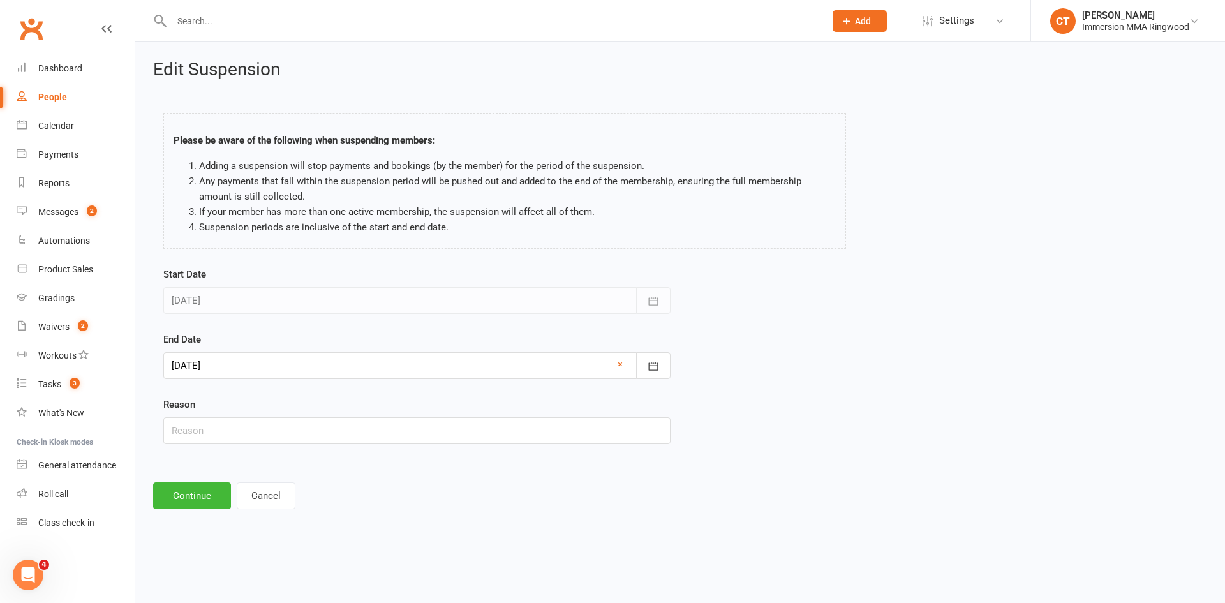
click at [268, 365] on div at bounding box center [416, 365] width 507 height 27
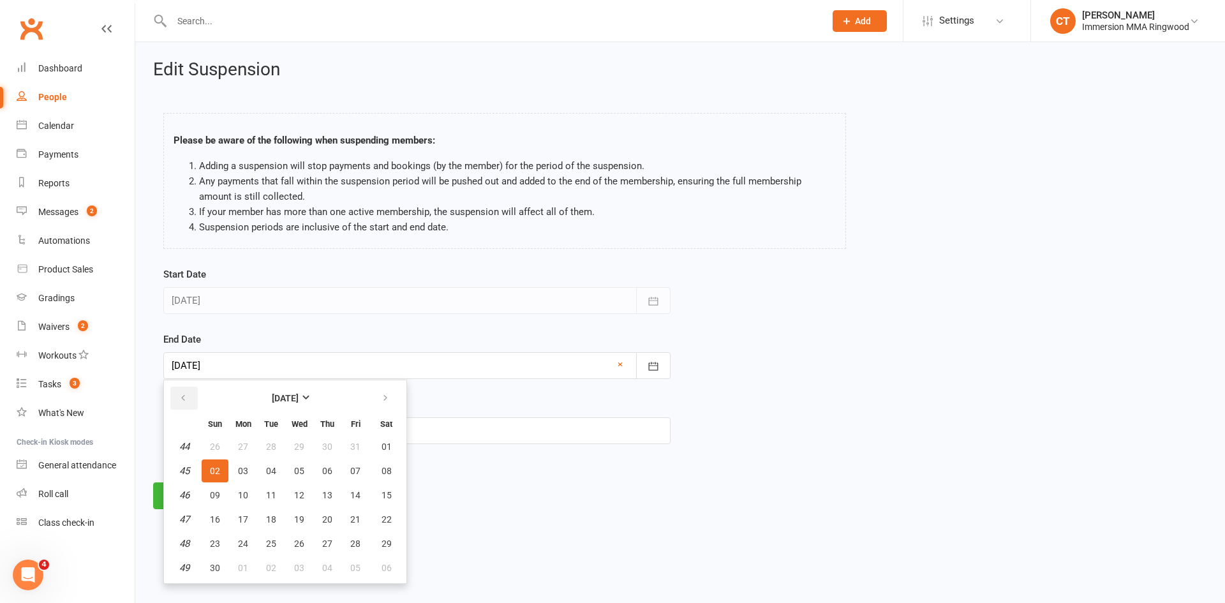
click at [186, 392] on button "button" at bounding box center [183, 398] width 27 height 23
click at [392, 397] on button "button" at bounding box center [386, 398] width 27 height 23
click at [216, 563] on span "30" at bounding box center [215, 568] width 10 height 10
type input "[DATE]"
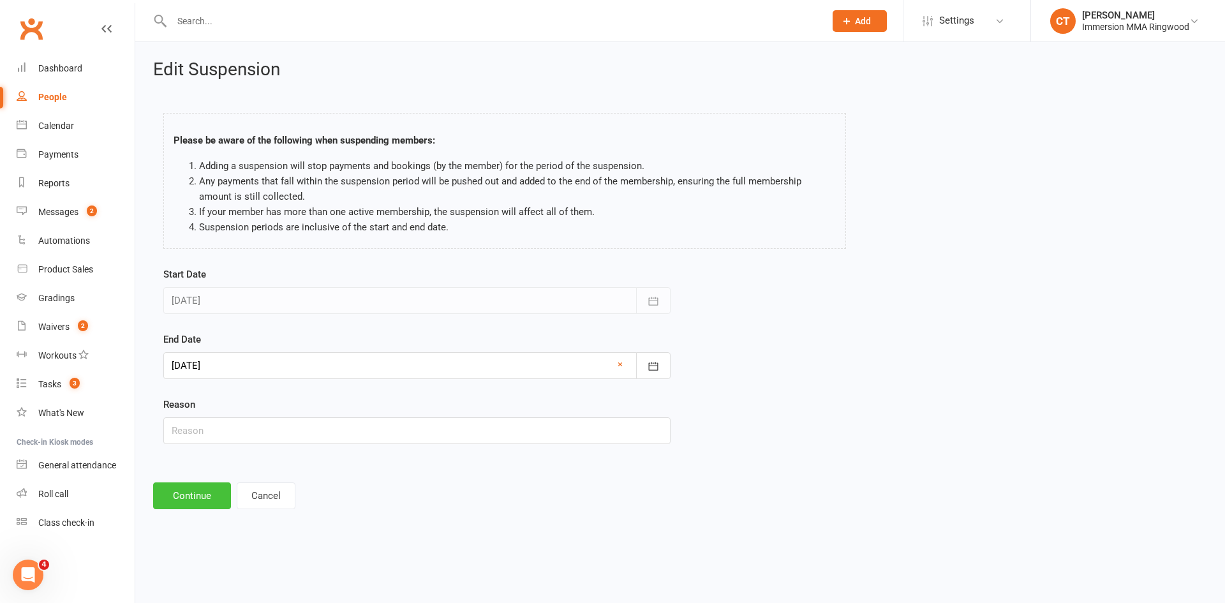
click at [202, 495] on button "Continue" at bounding box center [192, 495] width 78 height 27
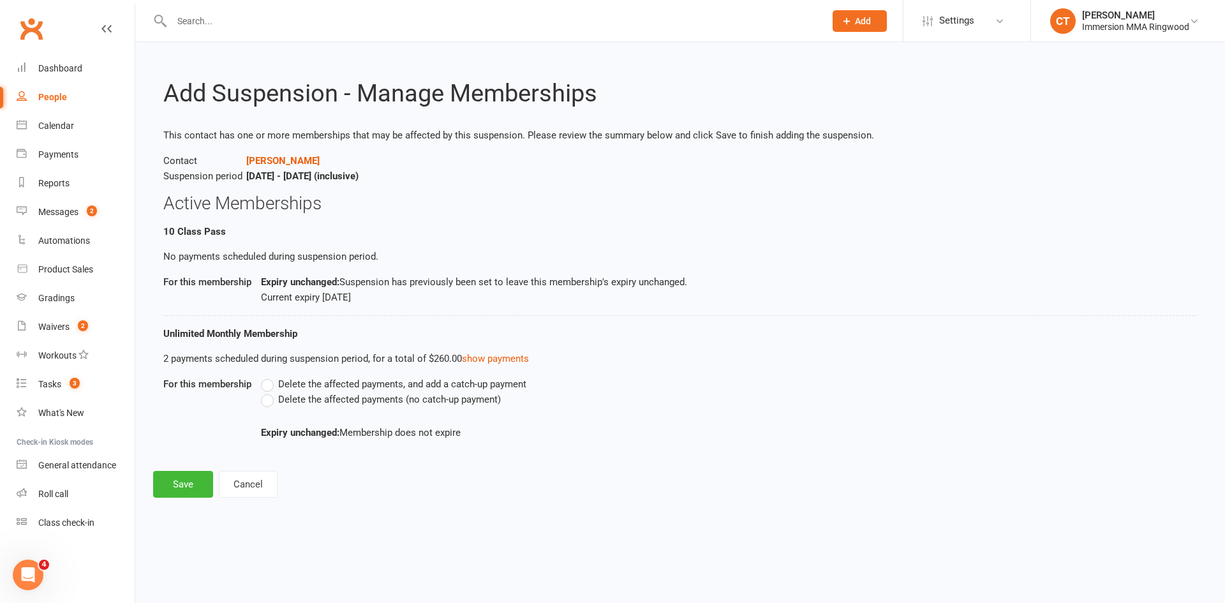
click at [265, 400] on label "Delete the affected payments (no catch-up payment)" at bounding box center [381, 399] width 240 height 15
click at [265, 392] on input "Delete the affected payments (no catch-up payment)" at bounding box center [265, 392] width 8 height 0
click at [203, 482] on button "Save" at bounding box center [183, 484] width 60 height 27
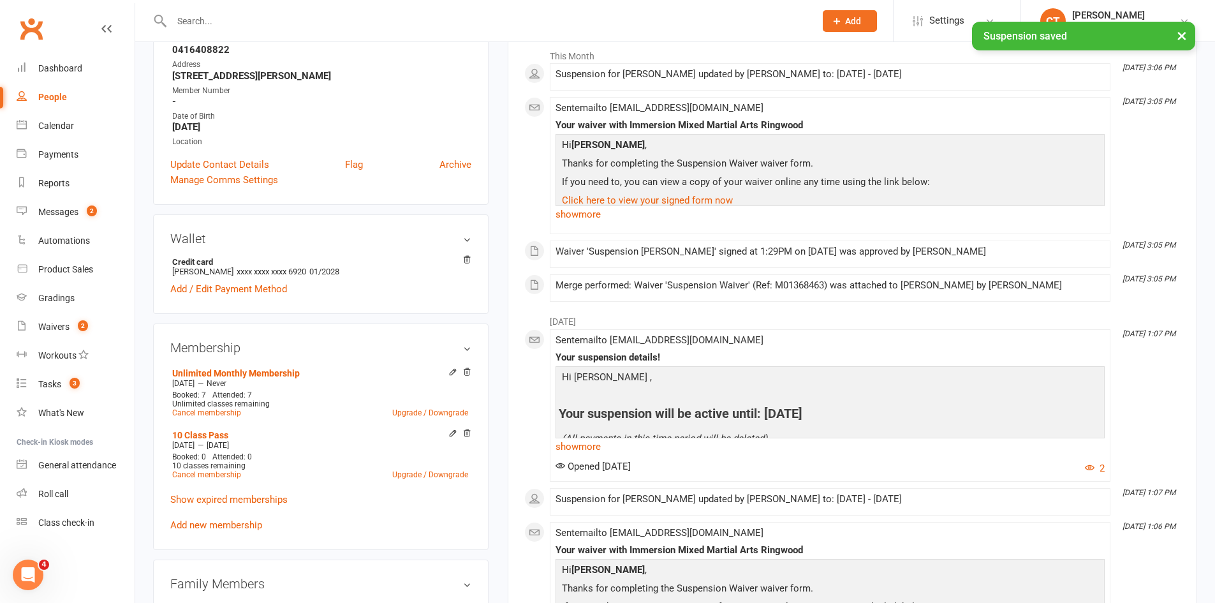
scroll to position [425, 0]
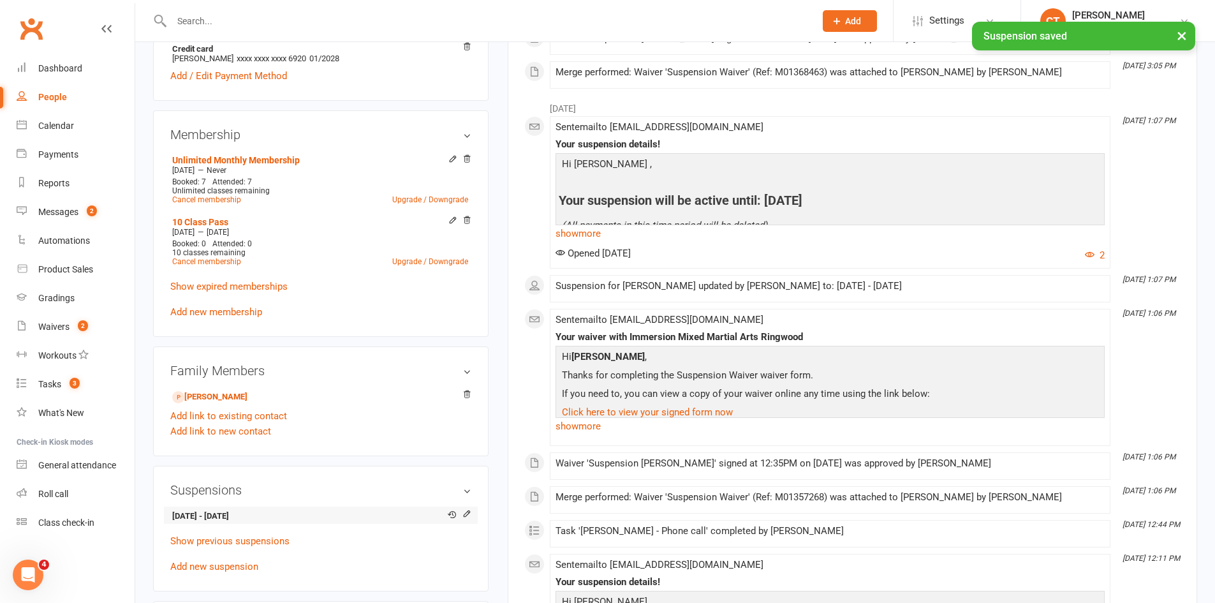
drag, startPoint x: 221, startPoint y: 516, endPoint x: 324, endPoint y: 522, distance: 103.5
click at [324, 522] on li "[DATE] - [DATE]" at bounding box center [320, 516] width 301 height 18
copy strong "[DATE]"
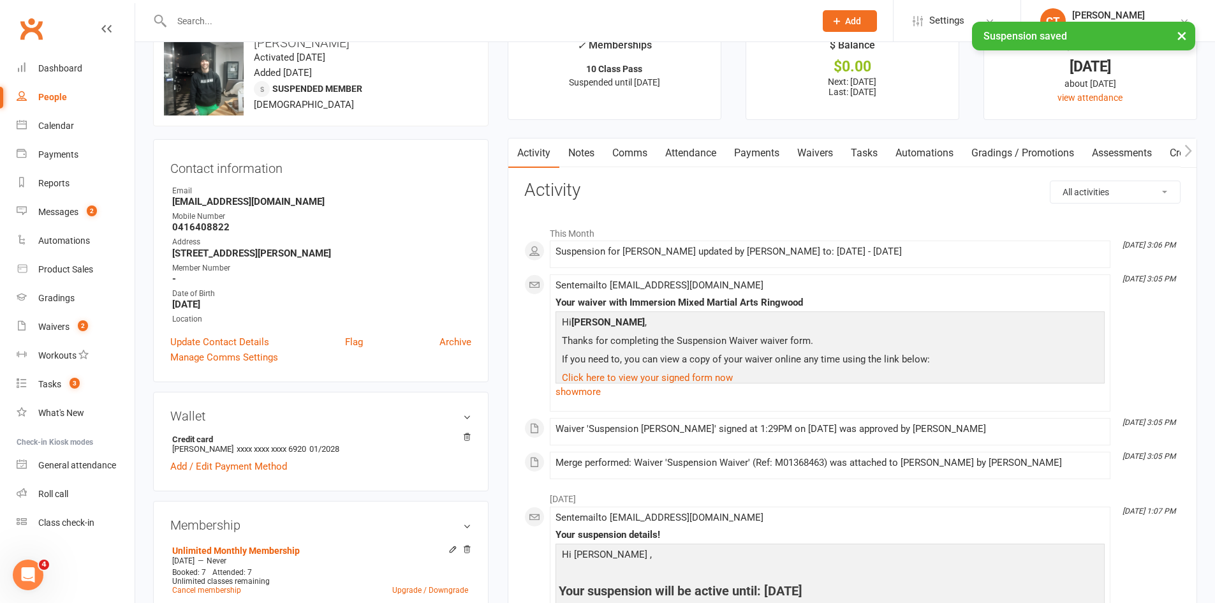
scroll to position [0, 0]
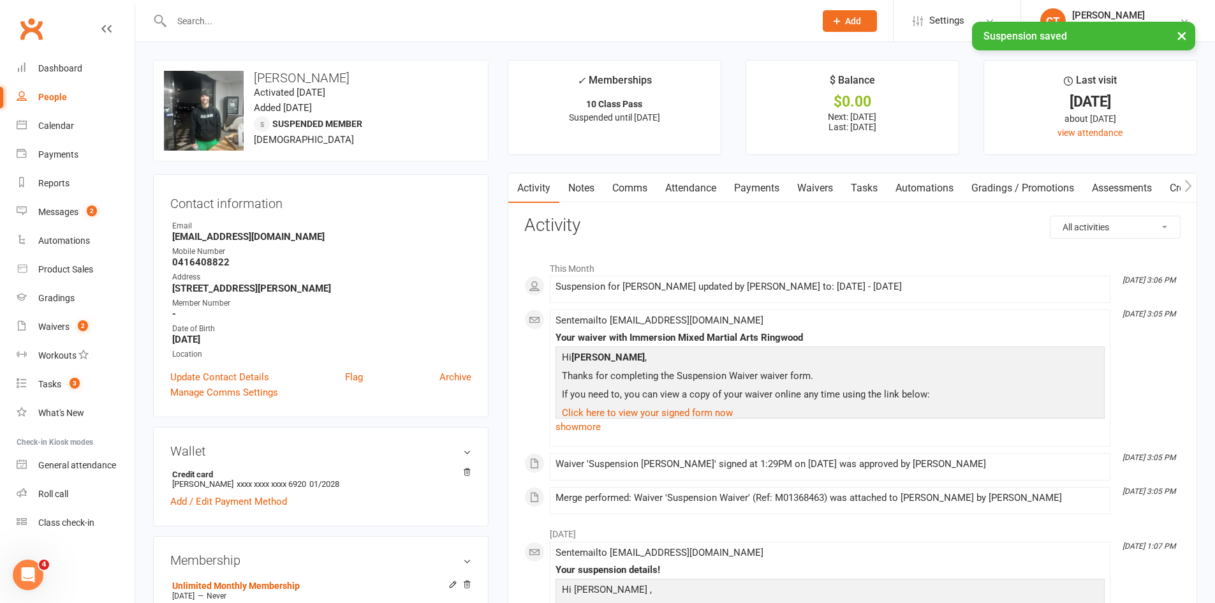
click at [624, 182] on link "Comms" at bounding box center [629, 188] width 53 height 29
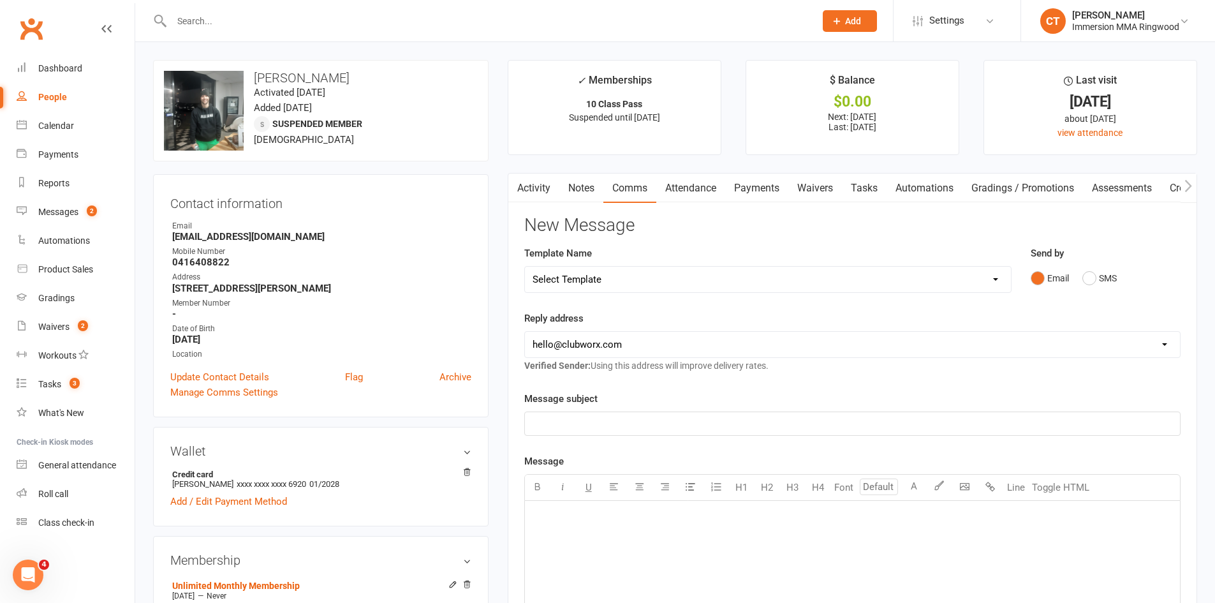
click at [572, 281] on select "Select Template [SMS] [PERSON_NAME] - Call back message [SMS] Mark- Call back m…" at bounding box center [768, 280] width 486 height 26
select select "19"
click at [525, 267] on select "Select Template [SMS] [PERSON_NAME] - Call back message [SMS] Mark- Call back m…" at bounding box center [768, 280] width 486 height 26
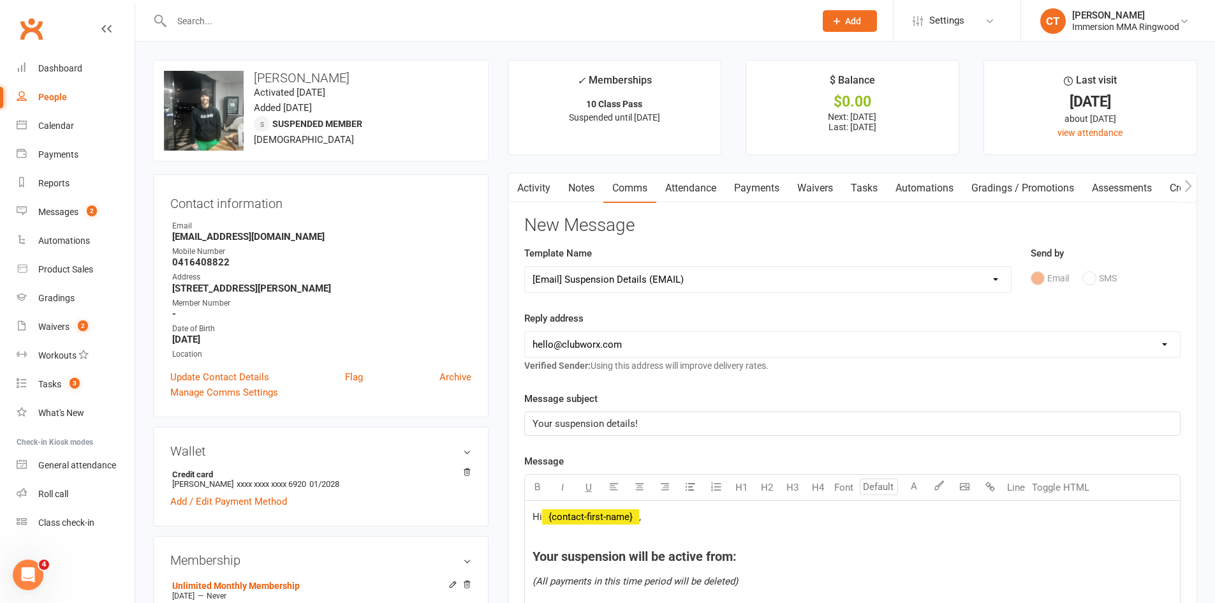
drag, startPoint x: 561, startPoint y: 335, endPoint x: 559, endPoint y: 343, distance: 8.5
click at [561, 335] on select "[EMAIL_ADDRESS][DOMAIN_NAME] [EMAIL_ADDRESS][DOMAIN_NAME] [PERSON_NAME][EMAIL_A…" at bounding box center [852, 345] width 655 height 26
select select "1"
click at [525, 332] on select "[EMAIL_ADDRESS][DOMAIN_NAME] [EMAIL_ADDRESS][DOMAIN_NAME] [PERSON_NAME][EMAIL_A…" at bounding box center [852, 345] width 655 height 26
drag, startPoint x: 707, startPoint y: 559, endPoint x: 737, endPoint y: 558, distance: 29.4
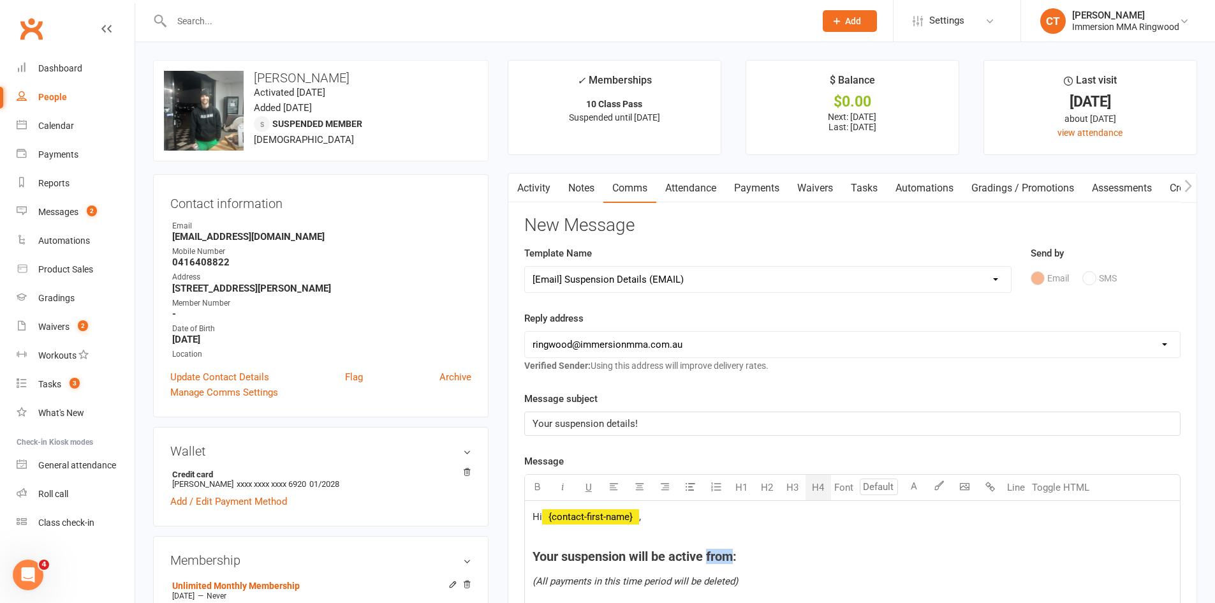
click at [737, 558] on span "Your suspension will be active from:" at bounding box center [635, 556] width 204 height 15
click at [744, 558] on span "Your suspension will be active until: [DATE]" at bounding box center [656, 556] width 247 height 15
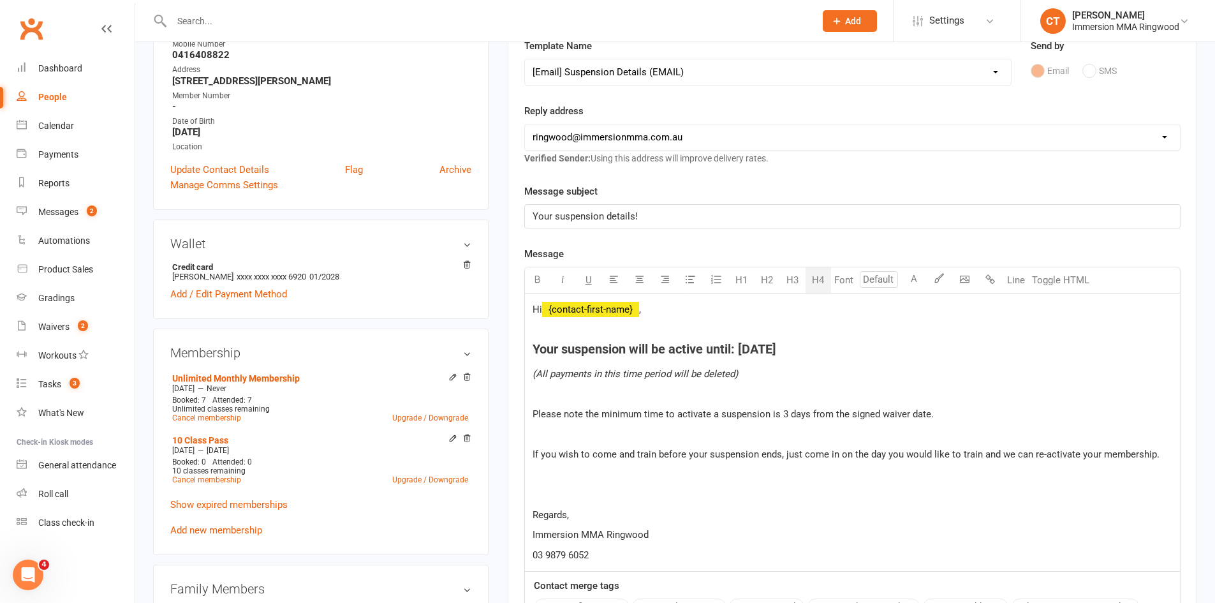
scroll to position [425, 0]
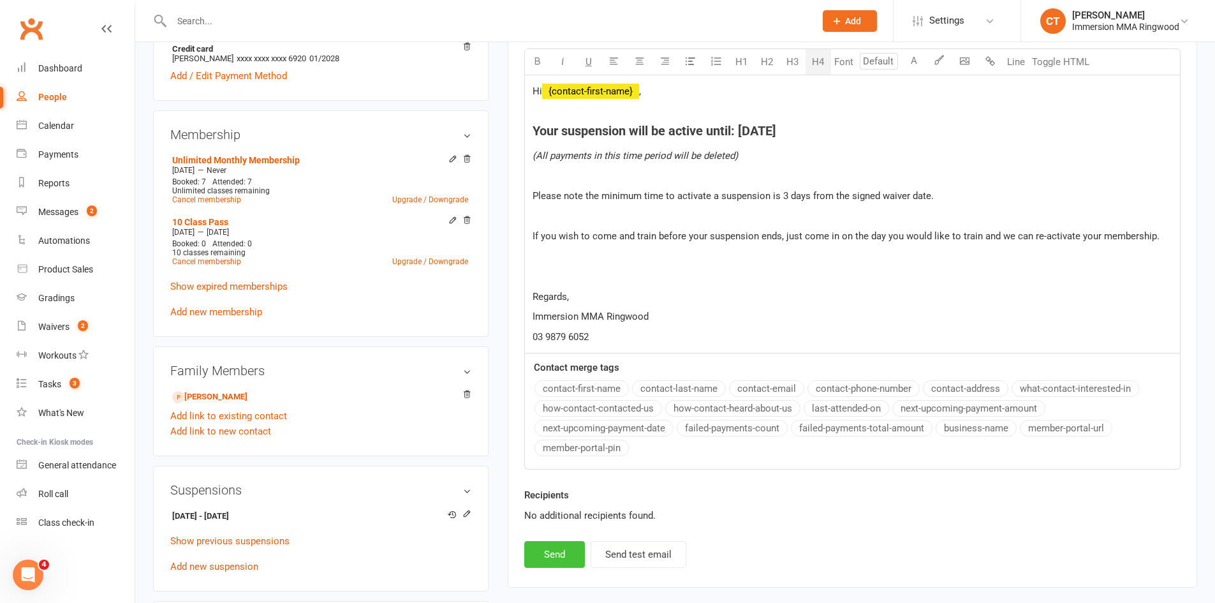
click at [545, 544] on button "Send" at bounding box center [554, 554] width 61 height 27
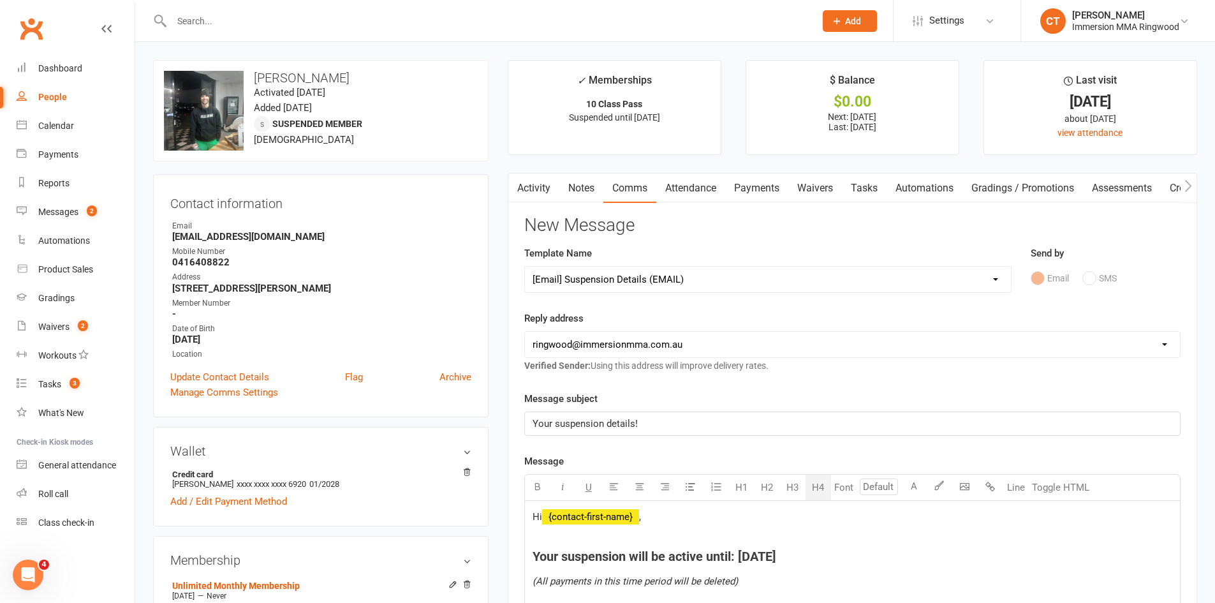
select select
select select "0"
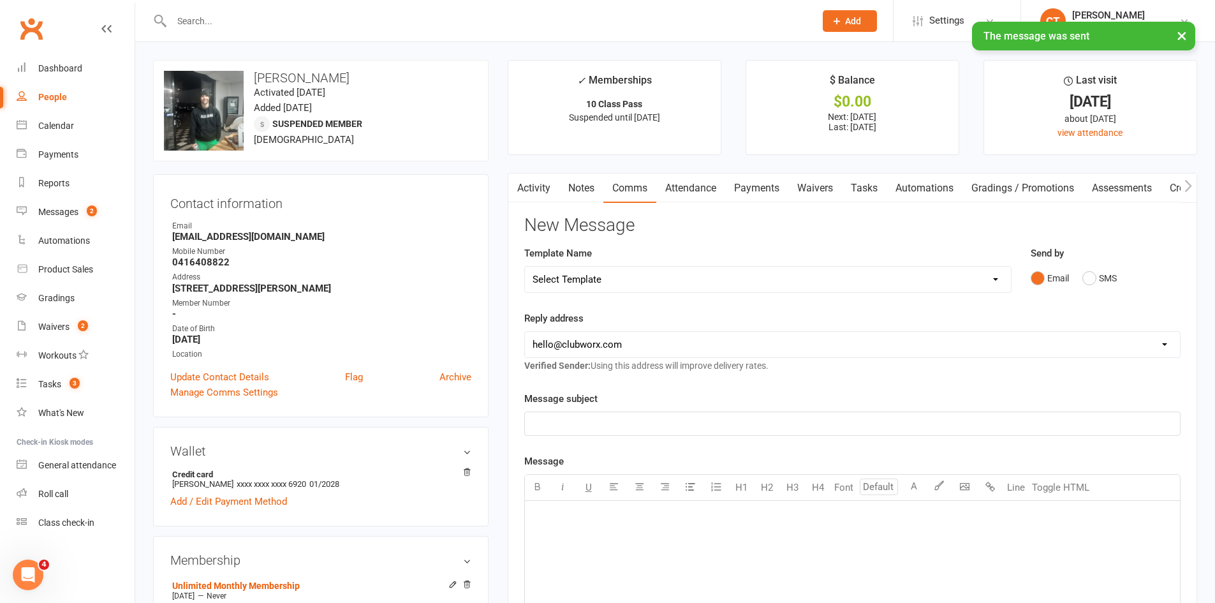
click at [576, 185] on link "Notes" at bounding box center [581, 188] width 44 height 29
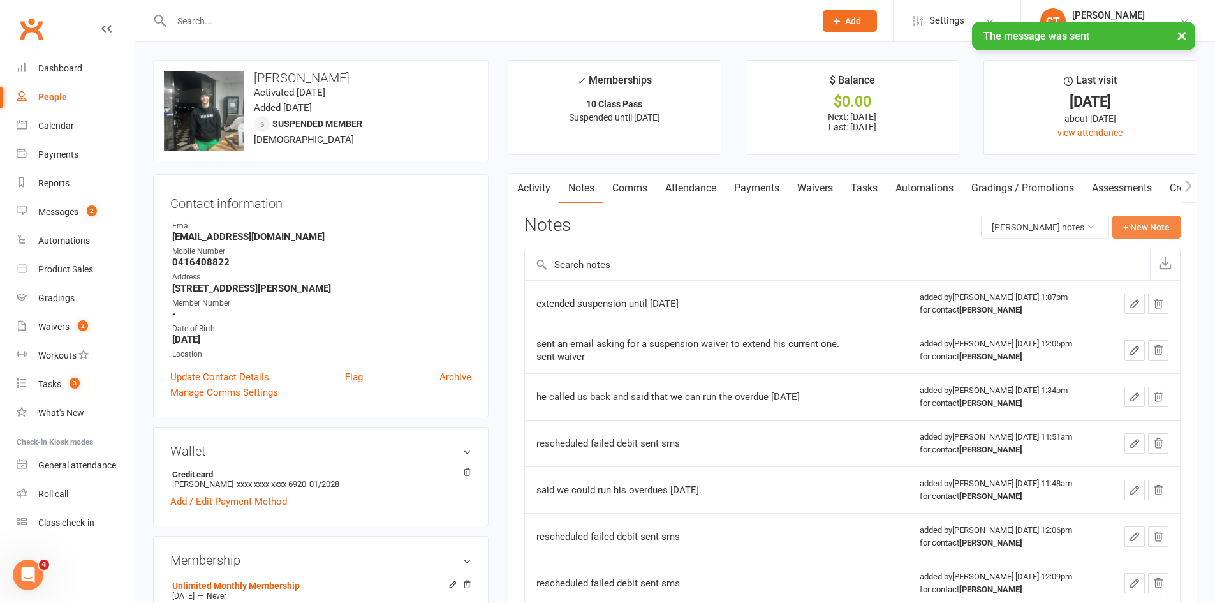
click at [1142, 217] on button "+ New Note" at bounding box center [1147, 227] width 68 height 23
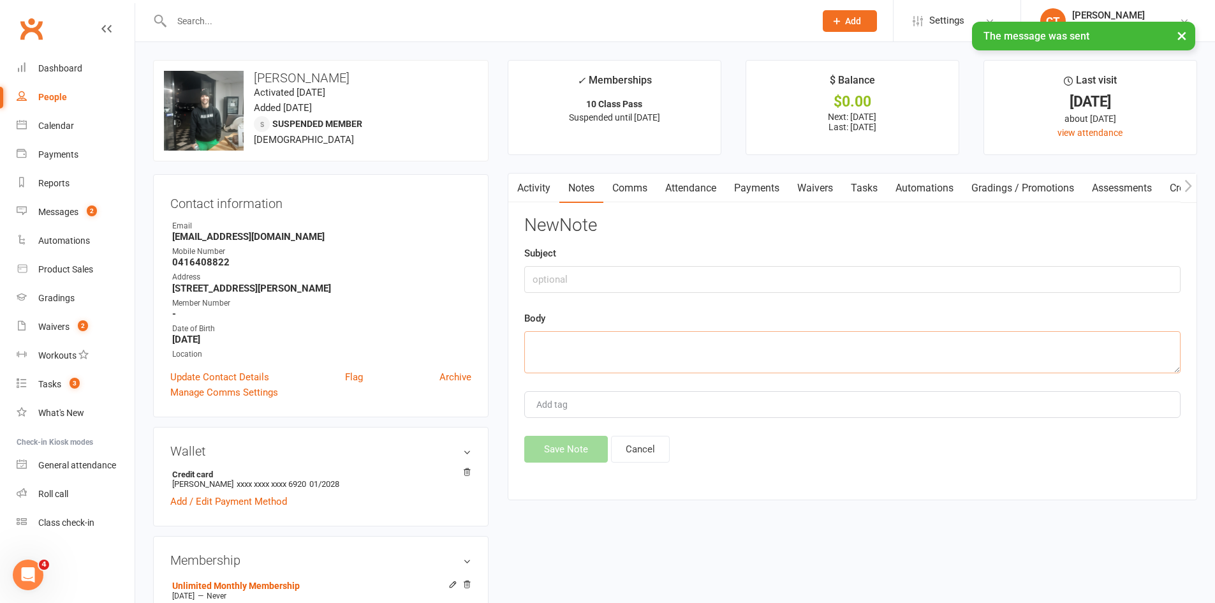
click at [794, 339] on textarea at bounding box center [852, 352] width 656 height 42
paste textarea "[DATE]"
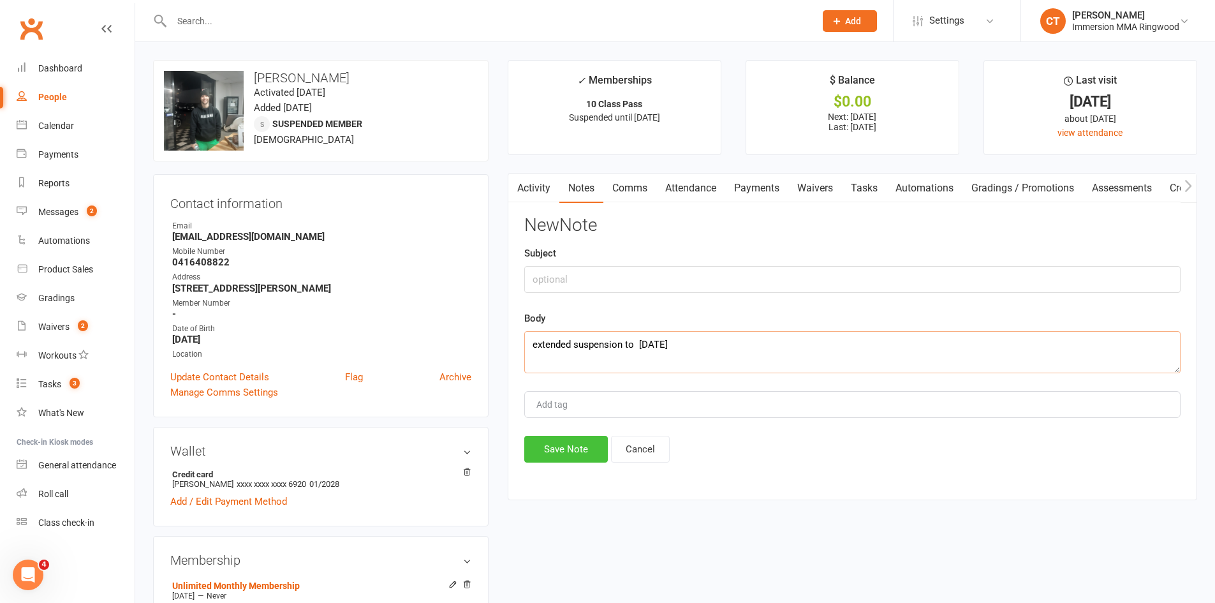
type textarea "extended suspension to [DATE]"
click at [577, 450] on button "Save Note" at bounding box center [566, 449] width 84 height 27
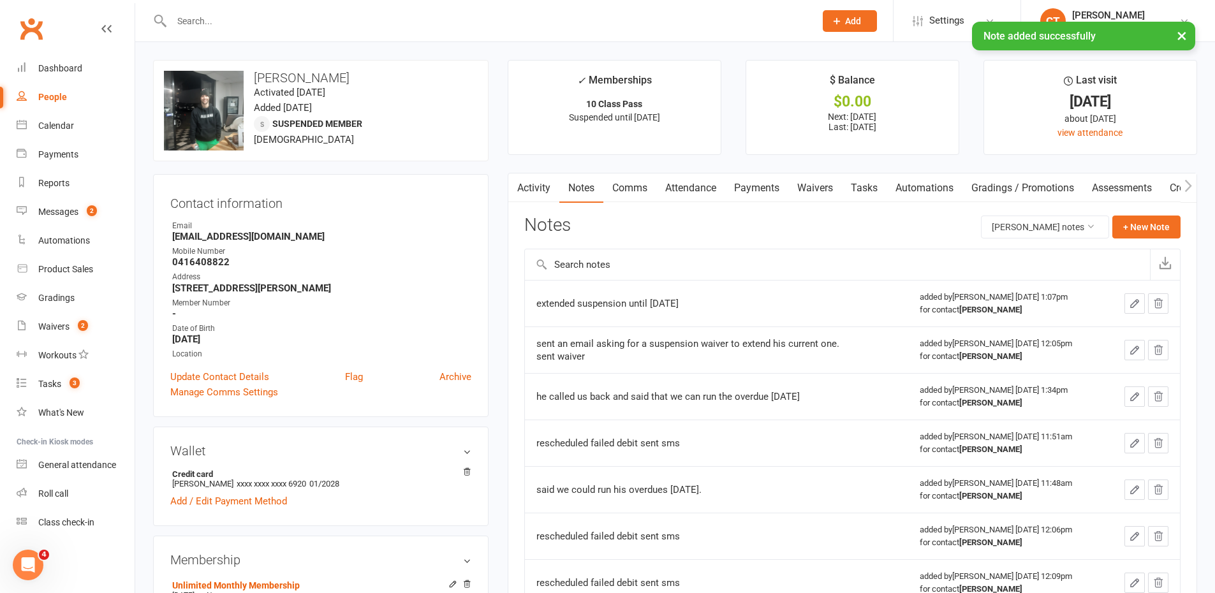
click at [864, 196] on link "Tasks" at bounding box center [864, 188] width 45 height 29
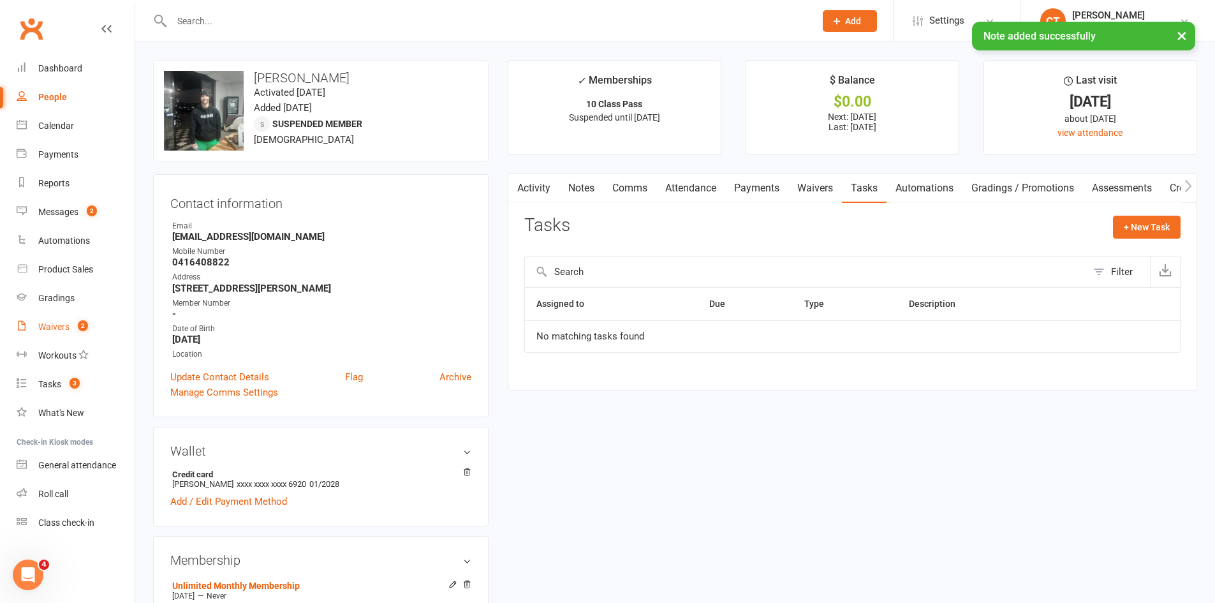
click at [63, 324] on div "Waivers" at bounding box center [53, 327] width 31 height 10
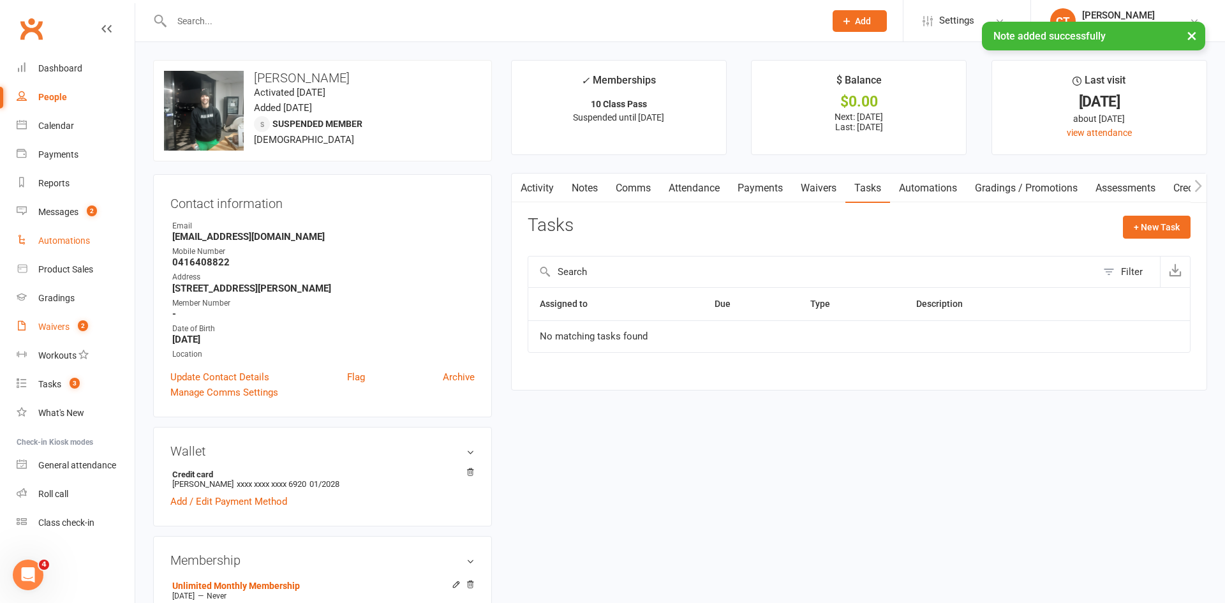
select select "25"
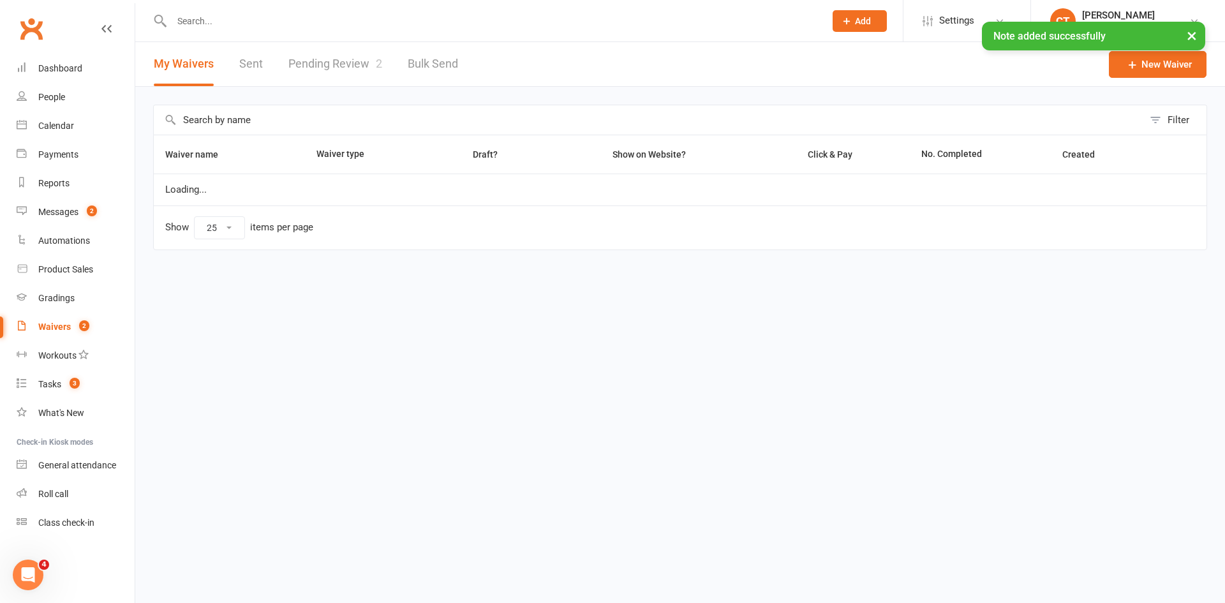
click at [306, 22] on div "× Note added successfully" at bounding box center [604, 22] width 1208 height 0
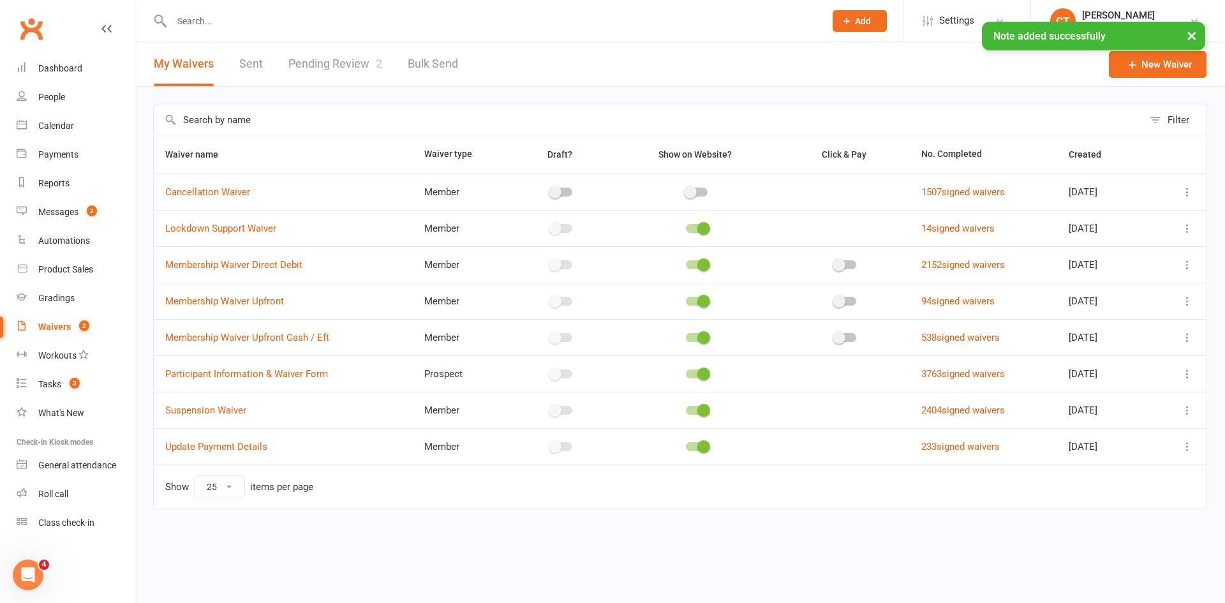
click at [313, 61] on link "Pending Review 2" at bounding box center [335, 64] width 94 height 44
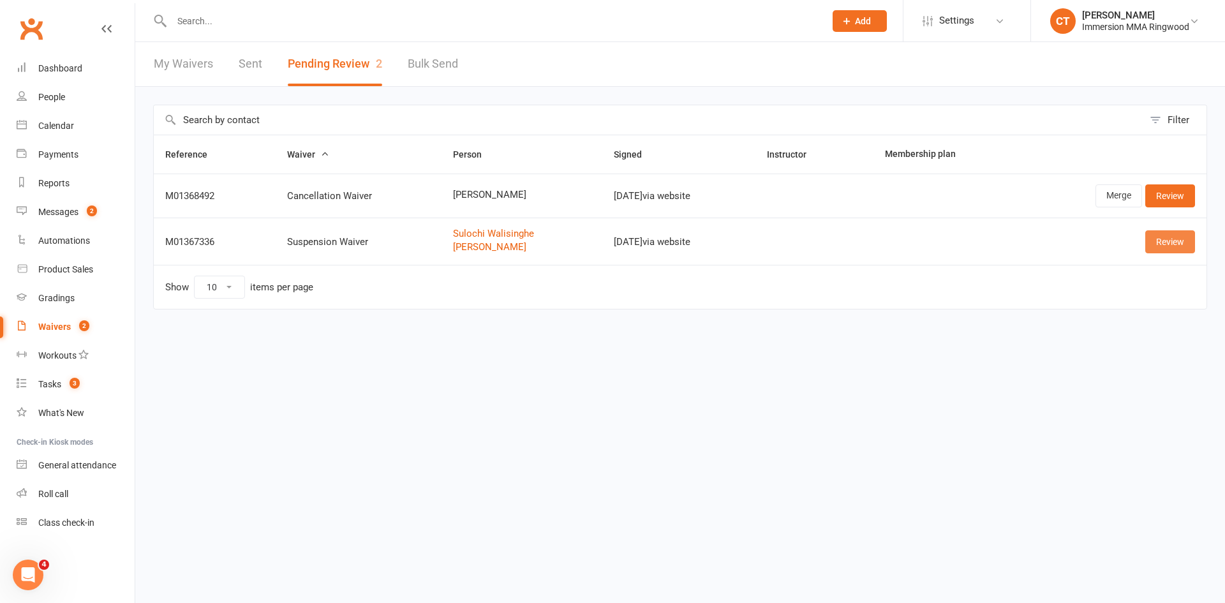
click at [1188, 248] on link "Review" at bounding box center [1170, 241] width 50 height 23
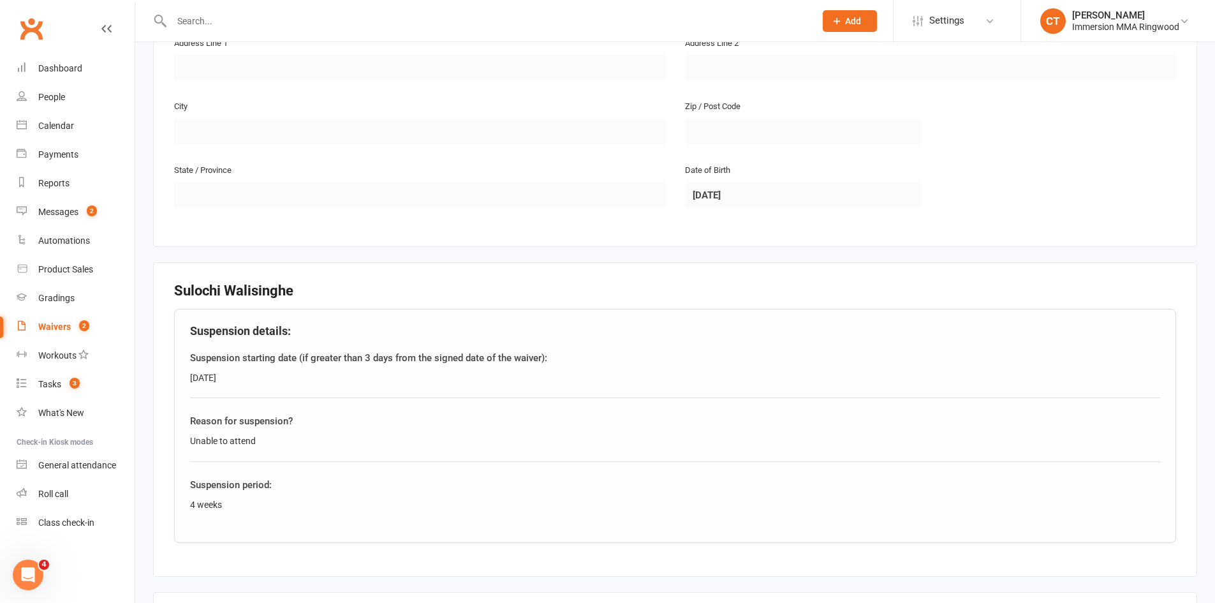
scroll to position [1081, 0]
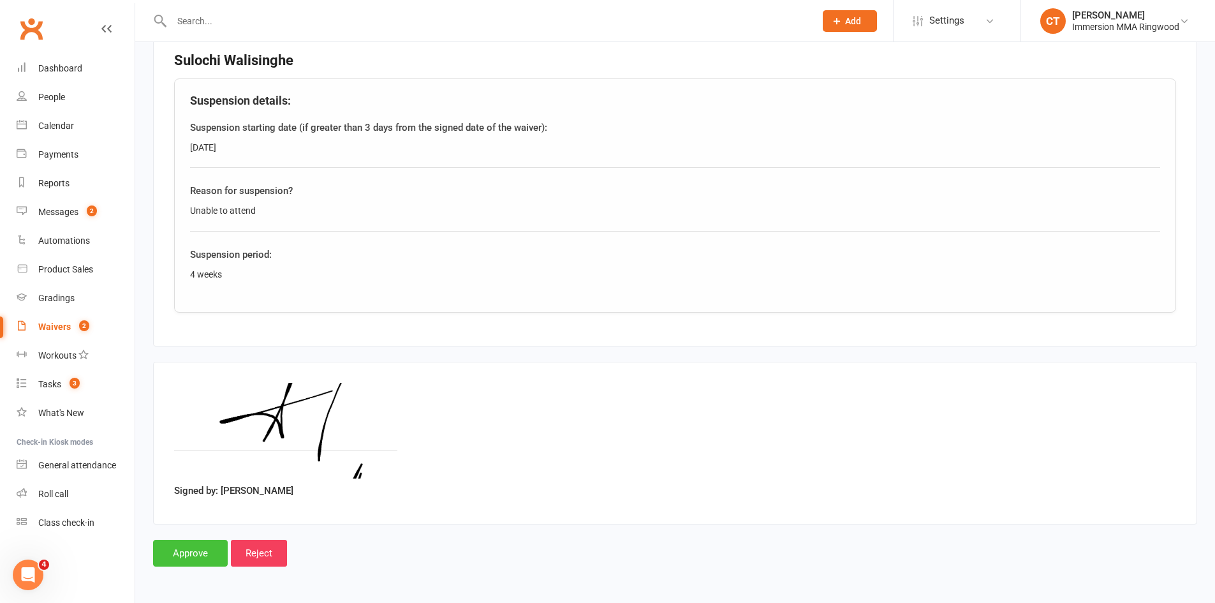
click at [201, 545] on input "Approve" at bounding box center [190, 553] width 75 height 27
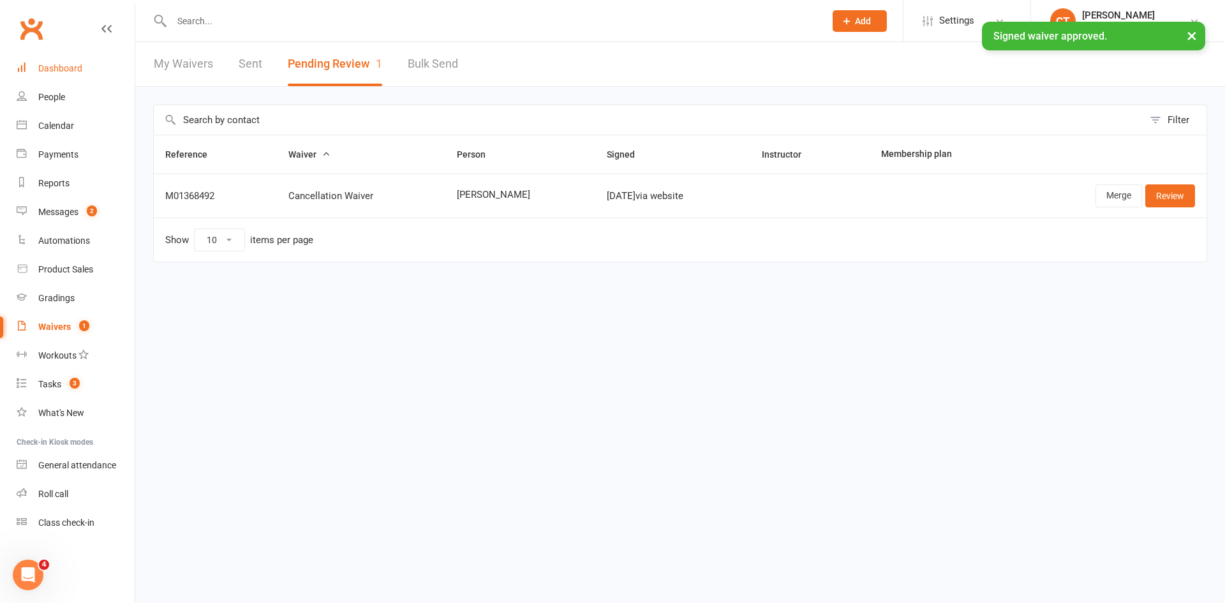
click at [77, 62] on link "Dashboard" at bounding box center [76, 68] width 118 height 29
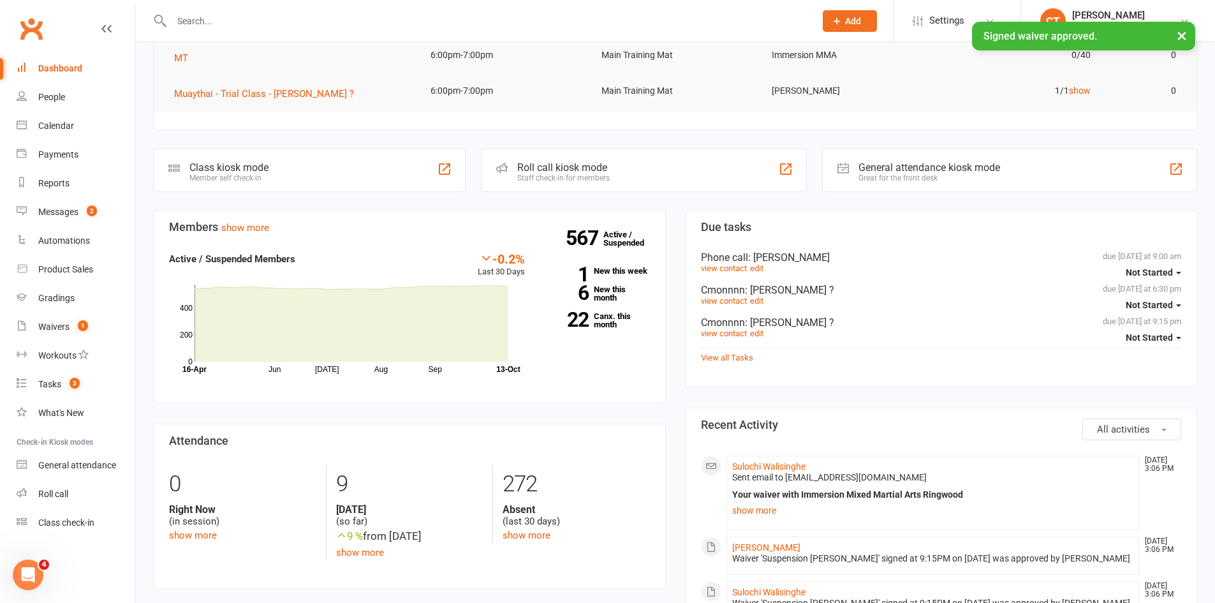
scroll to position [212, 0]
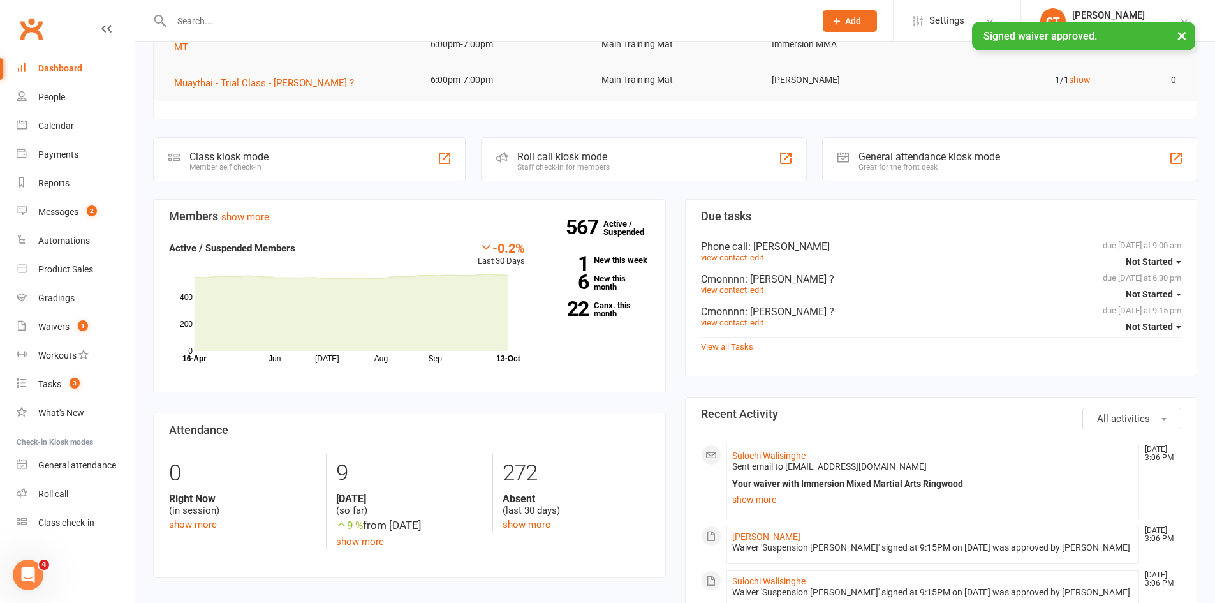
click at [766, 464] on span "Sent email to [EMAIL_ADDRESS][DOMAIN_NAME]" at bounding box center [829, 466] width 195 height 10
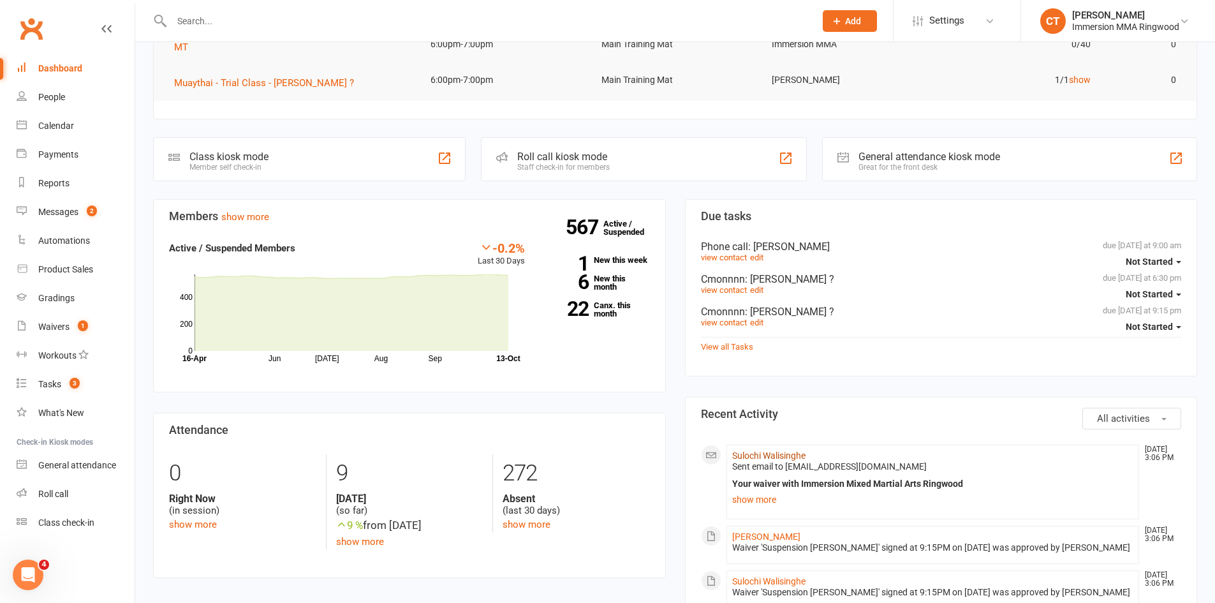
click at [767, 455] on link "Sulochi Walisinghe" at bounding box center [768, 455] width 73 height 10
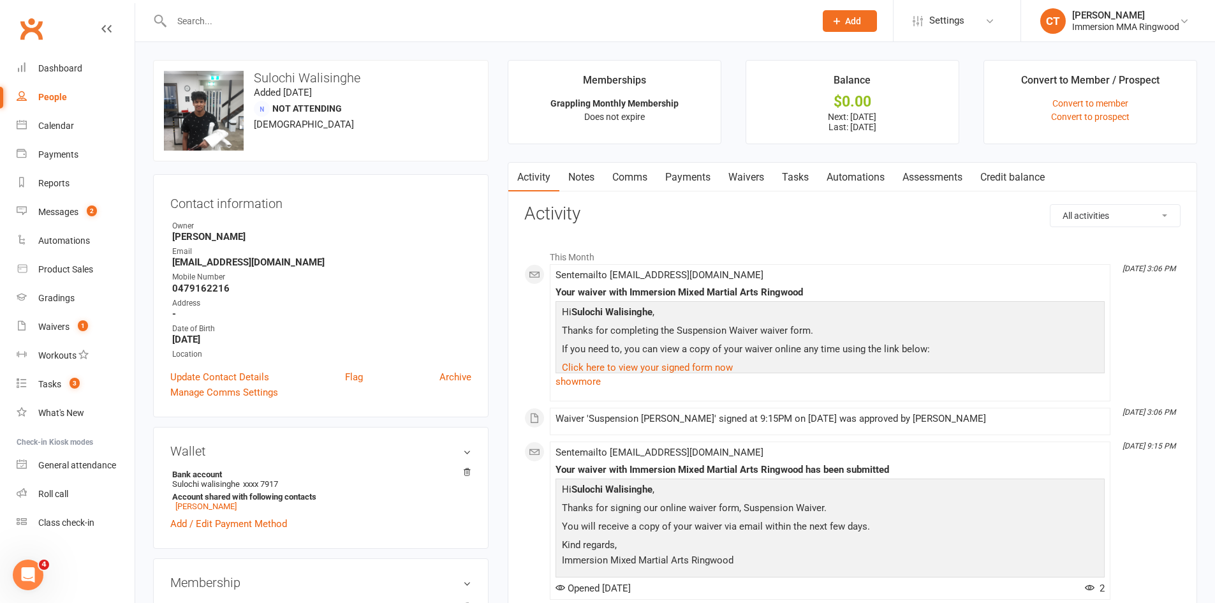
click at [761, 180] on link "Waivers" at bounding box center [747, 177] width 54 height 29
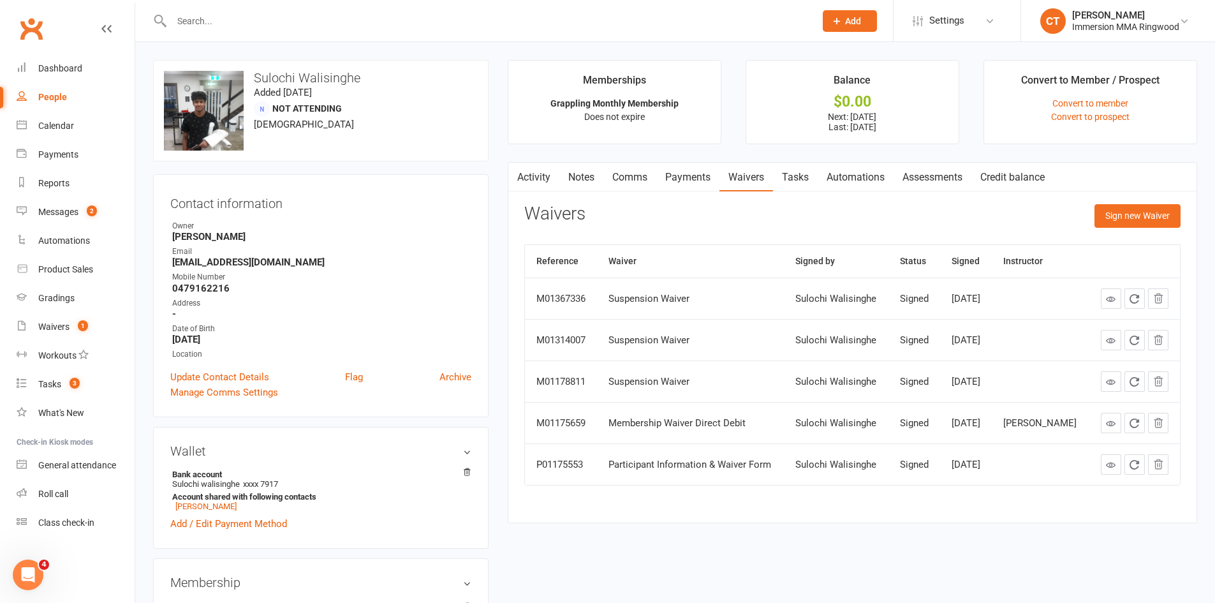
click at [686, 186] on link "Payments" at bounding box center [687, 177] width 63 height 29
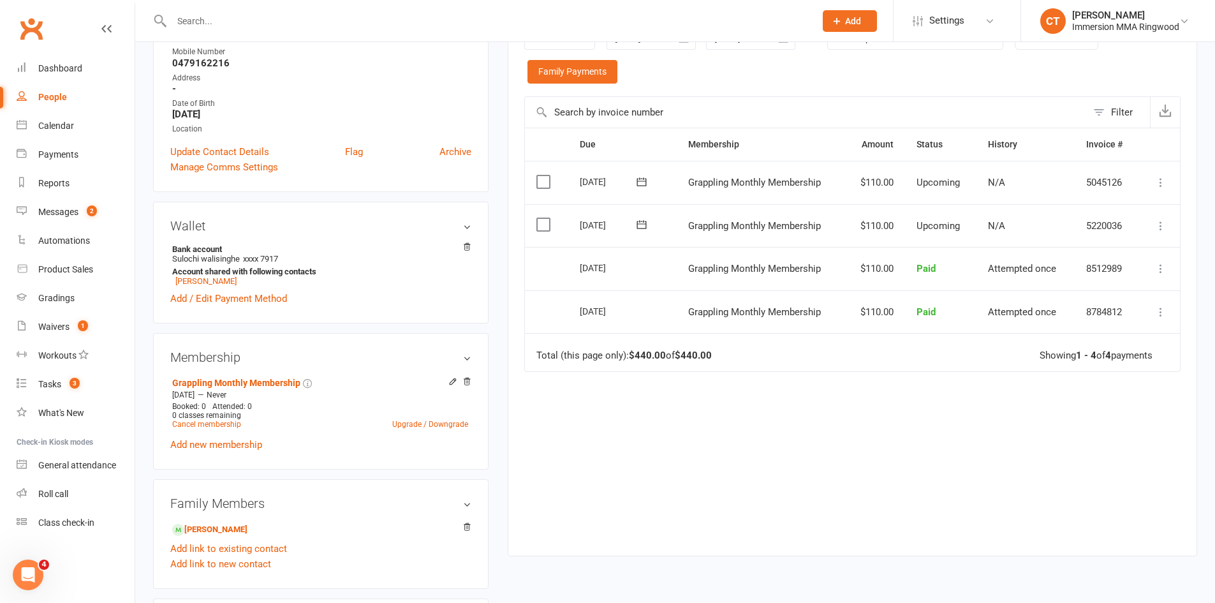
scroll to position [392, 0]
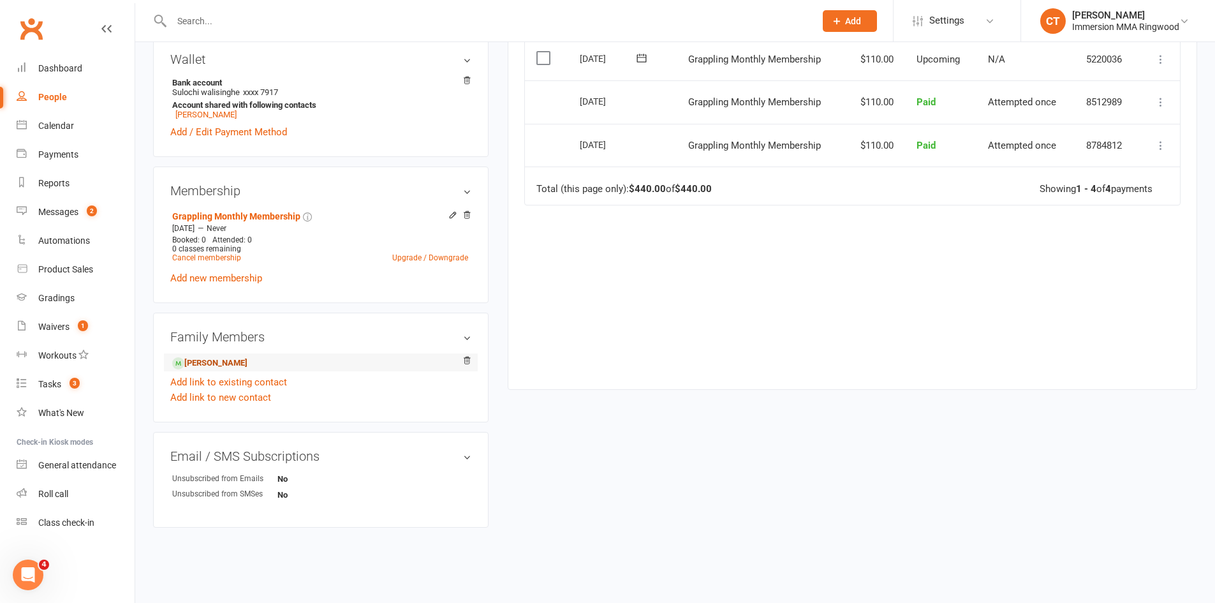
click at [218, 357] on link "[PERSON_NAME]" at bounding box center [209, 363] width 75 height 13
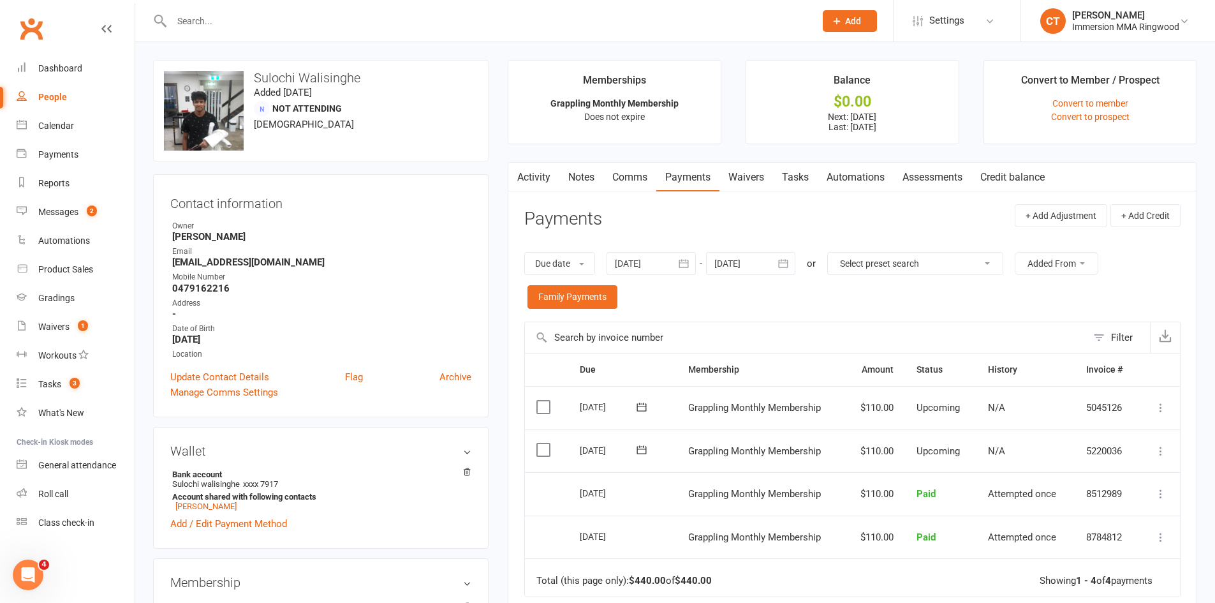
click at [749, 175] on link "Waivers" at bounding box center [747, 177] width 54 height 29
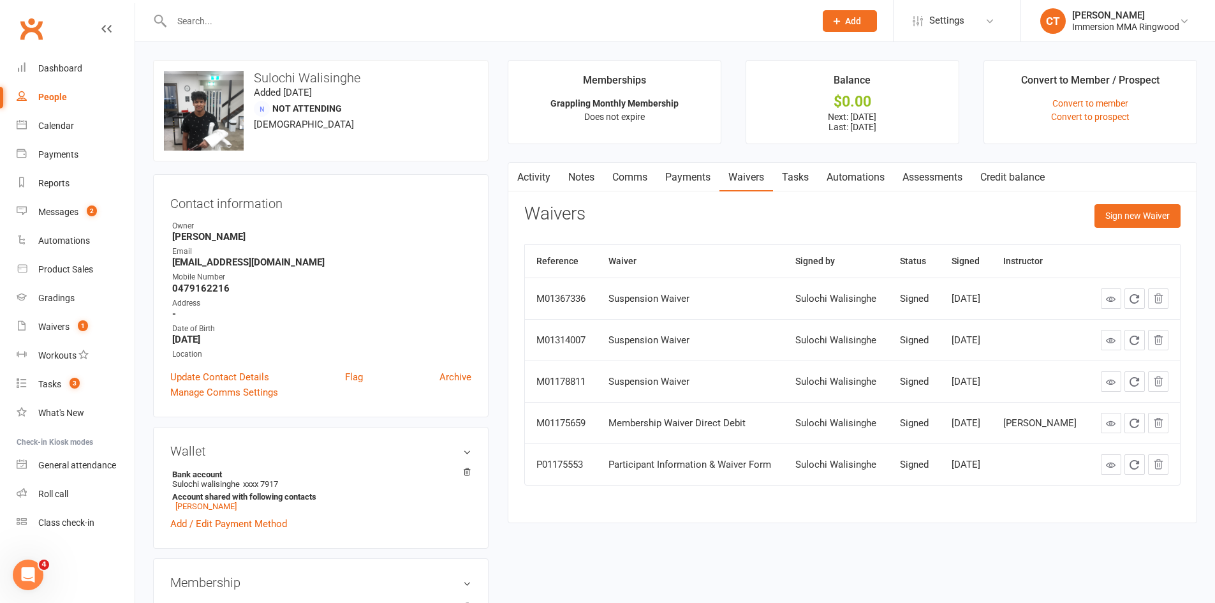
click at [1111, 300] on icon at bounding box center [1111, 299] width 10 height 10
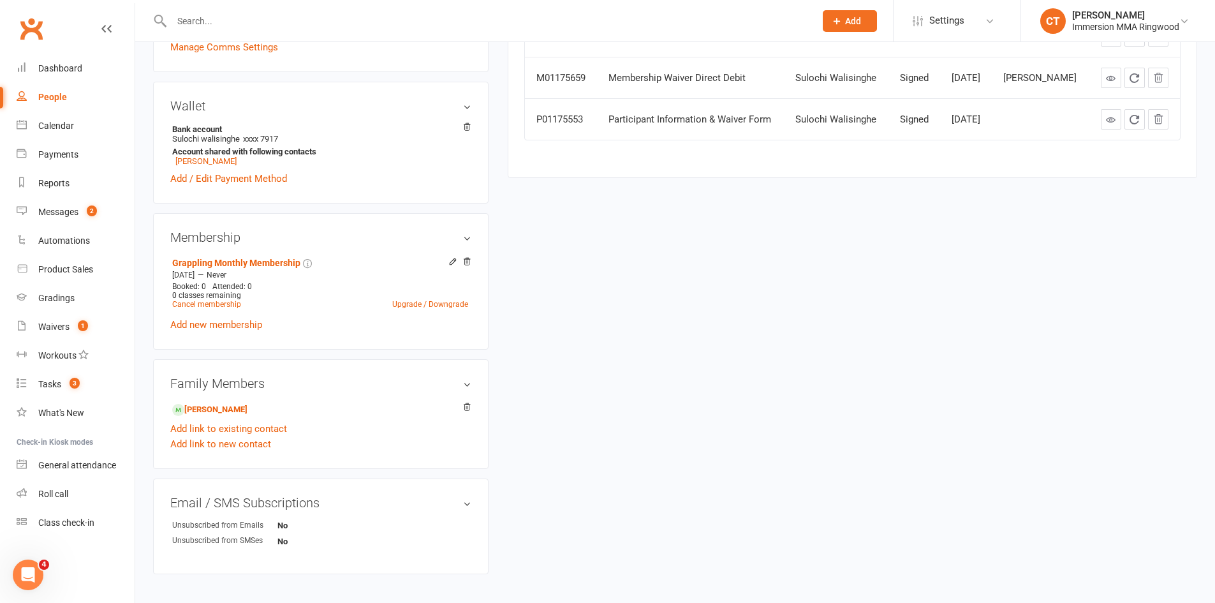
scroll to position [392, 0]
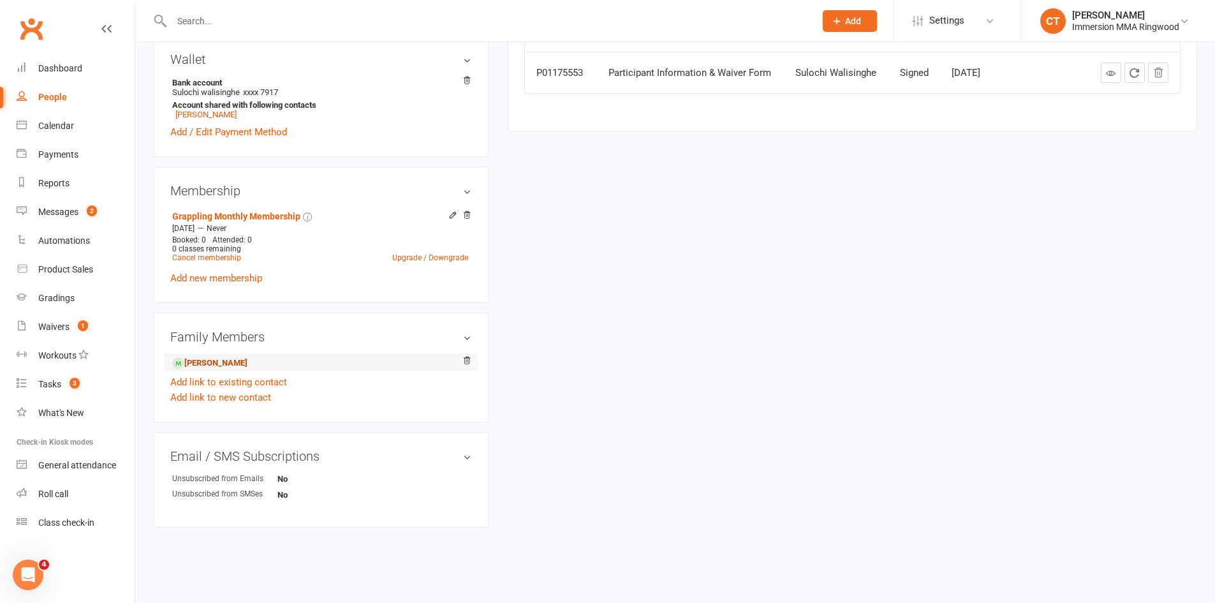
click at [215, 359] on link "[PERSON_NAME]" at bounding box center [209, 363] width 75 height 13
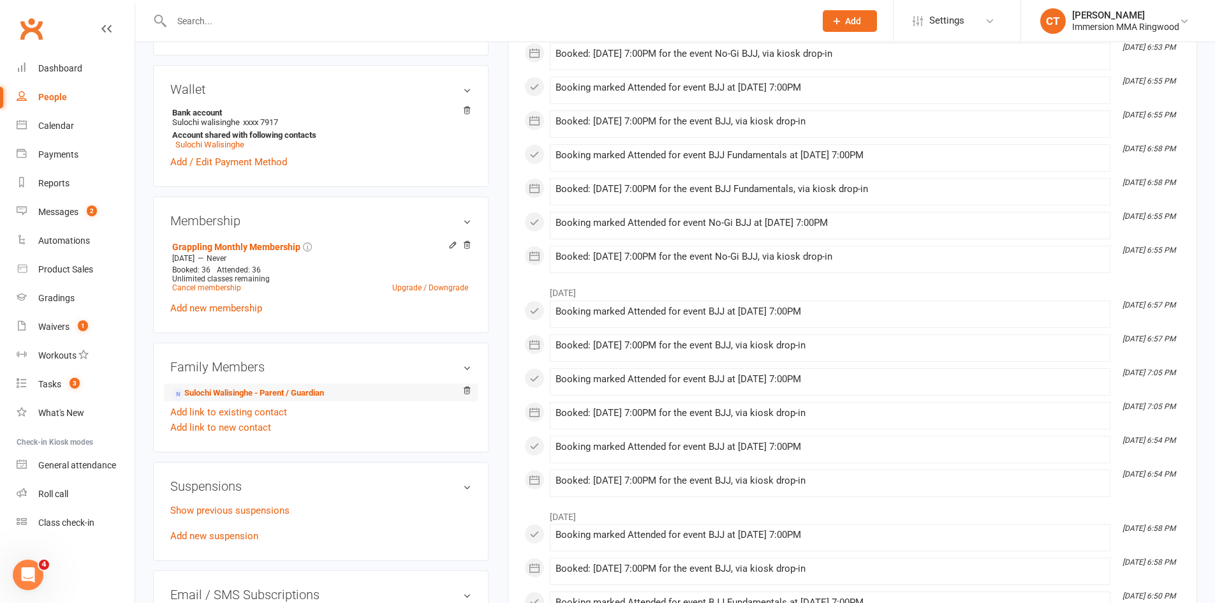
scroll to position [425, 0]
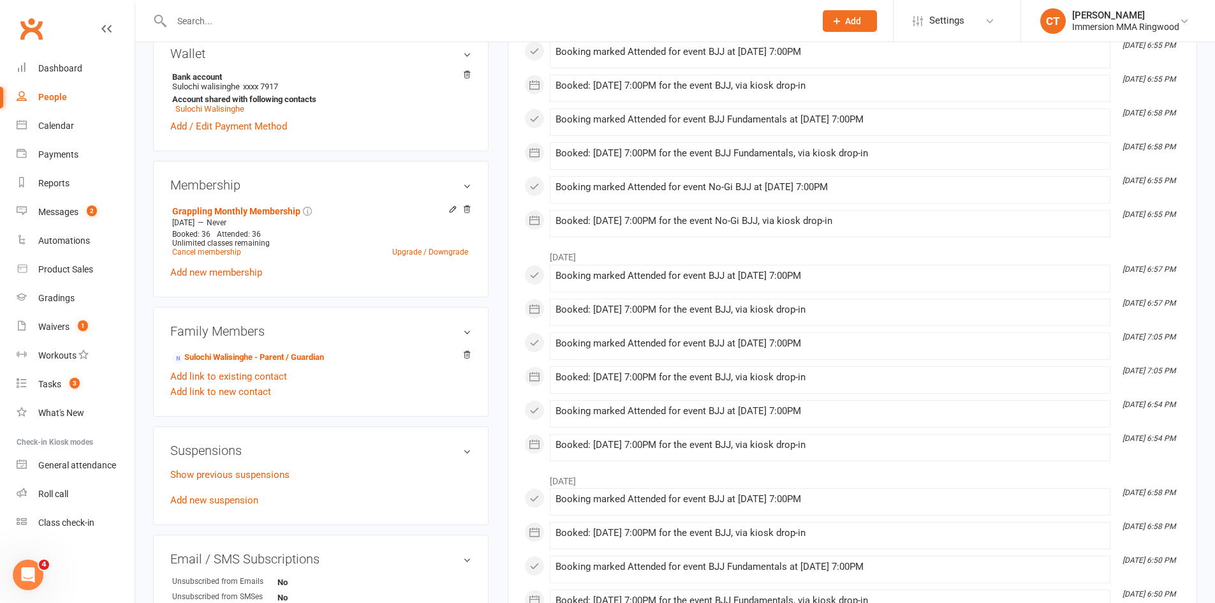
click at [245, 494] on div "Show previous suspensions Add new suspension" at bounding box center [320, 487] width 301 height 41
click at [246, 498] on link "Add new suspension" at bounding box center [214, 499] width 88 height 11
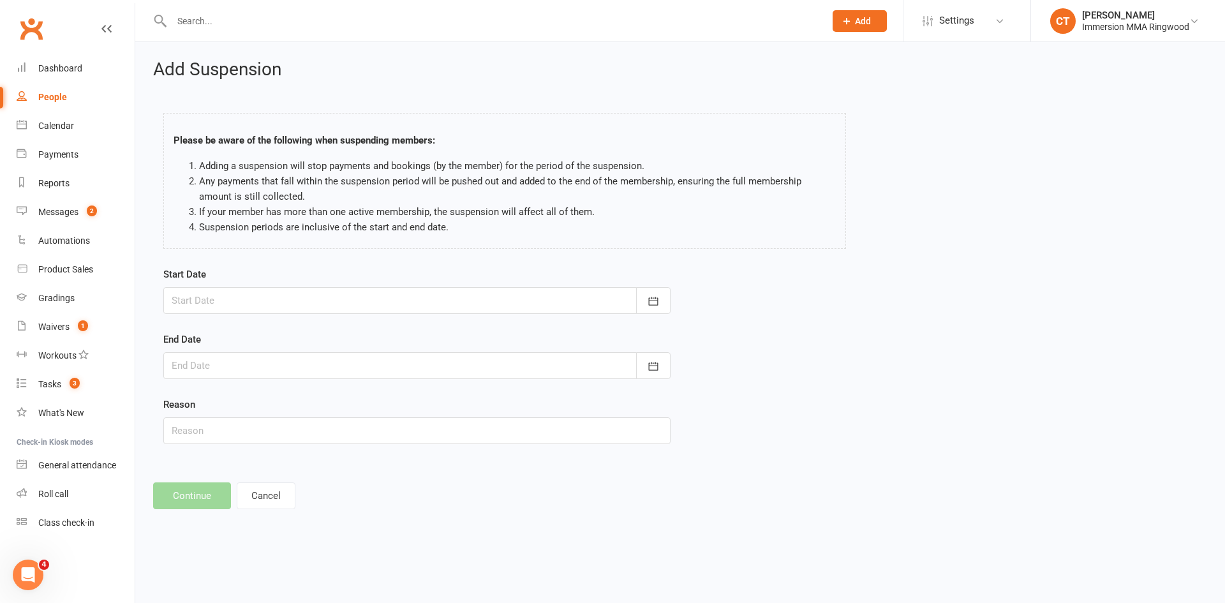
click at [262, 302] on div at bounding box center [416, 300] width 507 height 27
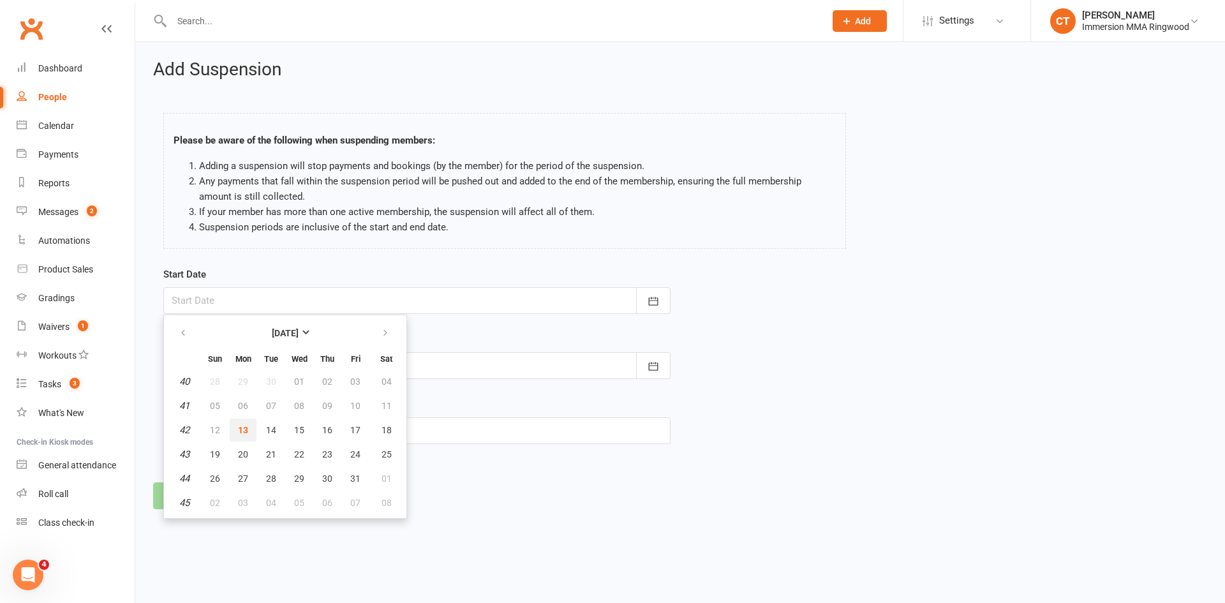
click at [242, 429] on span "13" at bounding box center [243, 430] width 10 height 10
type input "[DATE]"
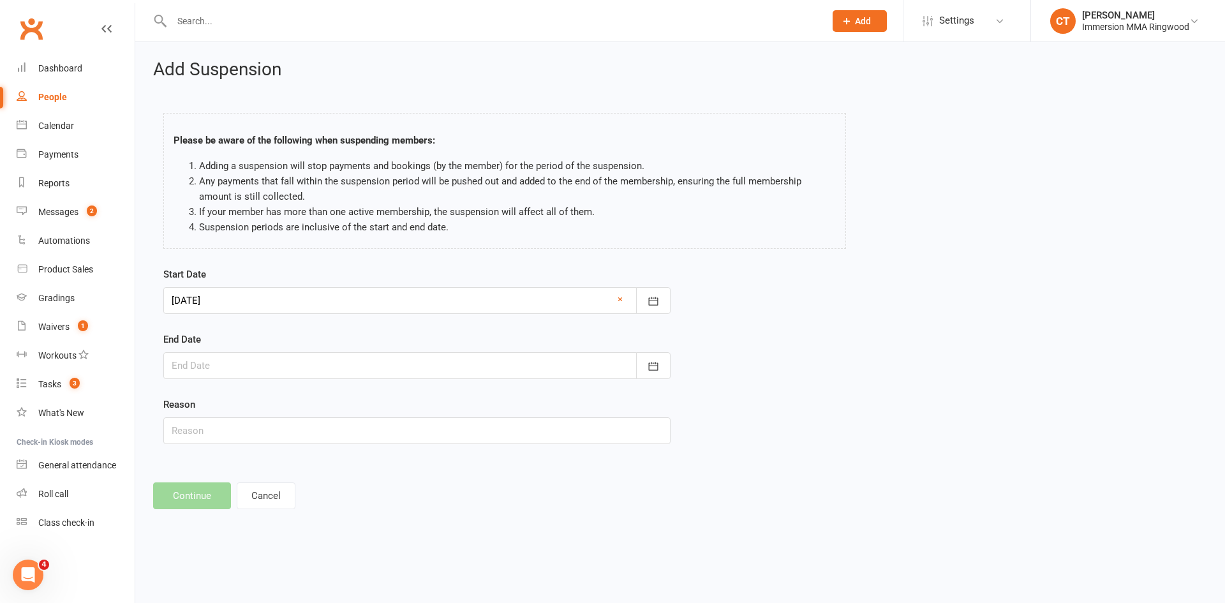
click at [239, 373] on div at bounding box center [416, 365] width 507 height 27
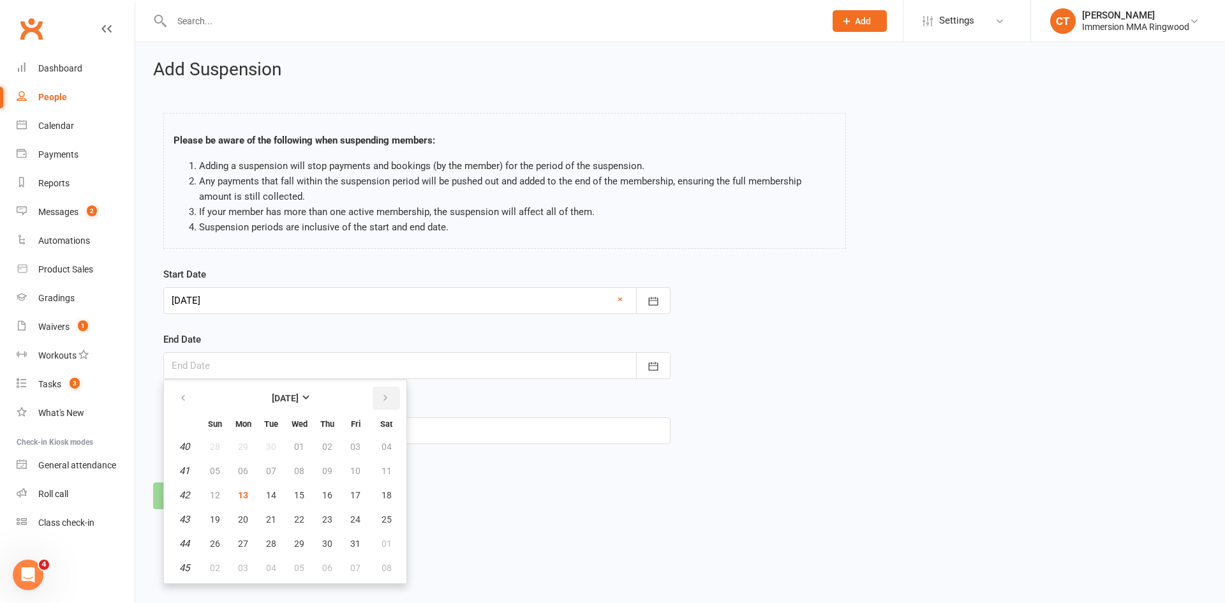
click at [387, 393] on icon "button" at bounding box center [385, 398] width 9 height 10
click at [208, 493] on button "09" at bounding box center [215, 495] width 27 height 23
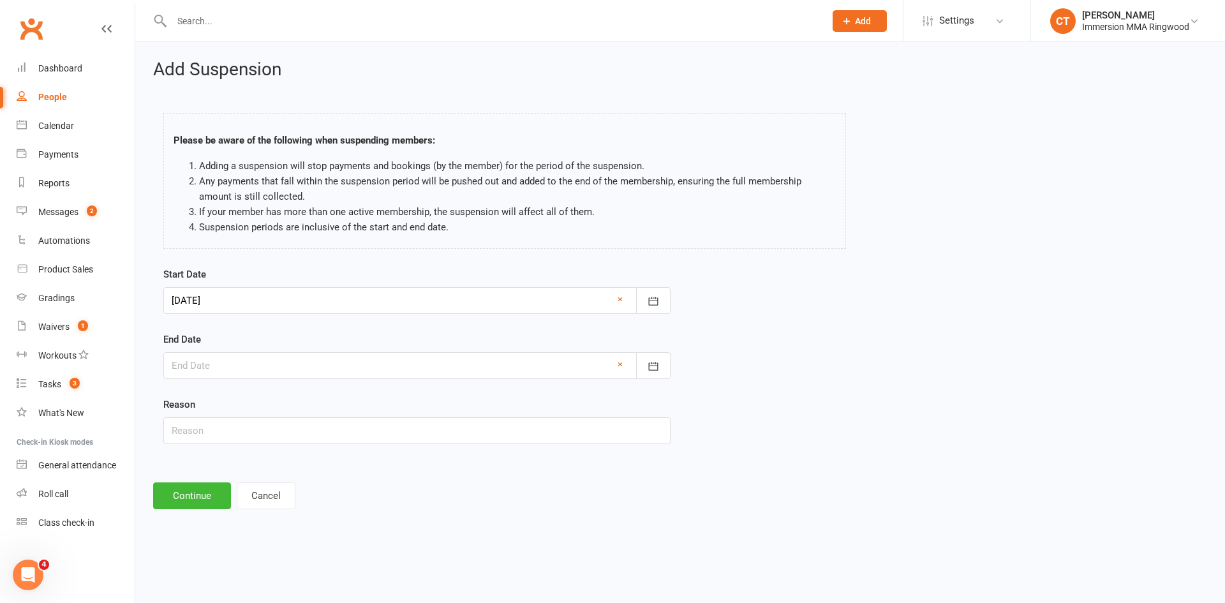
type input "[DATE]"
click at [183, 497] on button "Continue" at bounding box center [192, 495] width 78 height 27
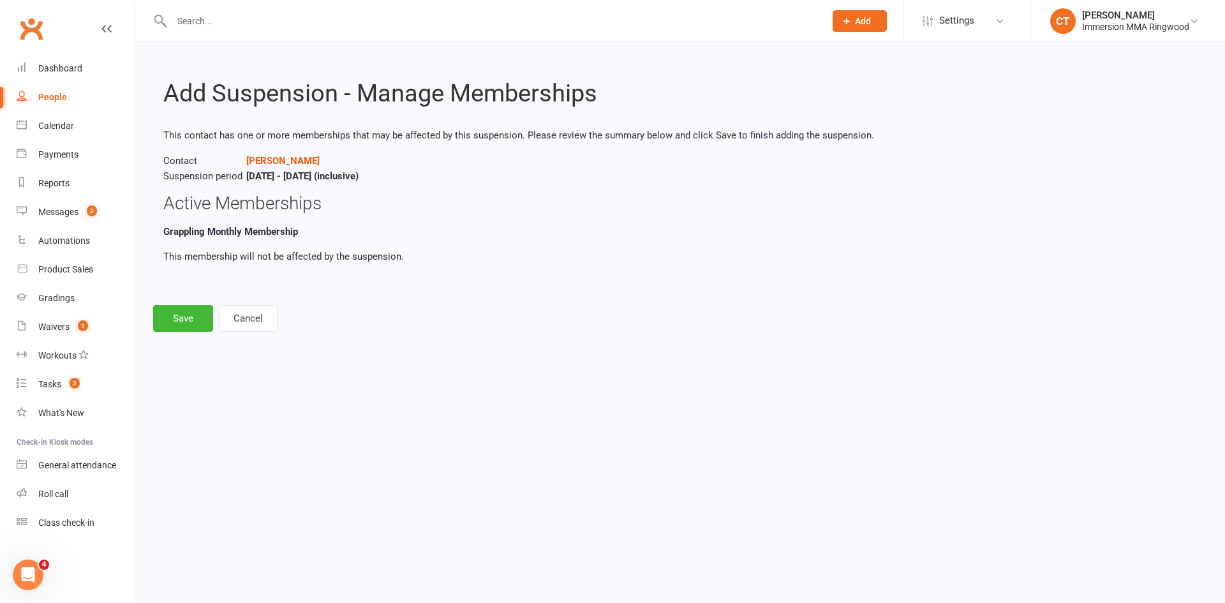
click at [194, 336] on div "Add Suspension - Manage Memberships This contact has one or more memberships th…" at bounding box center [680, 195] width 1090 height 307
click at [174, 317] on button "Save" at bounding box center [183, 318] width 60 height 27
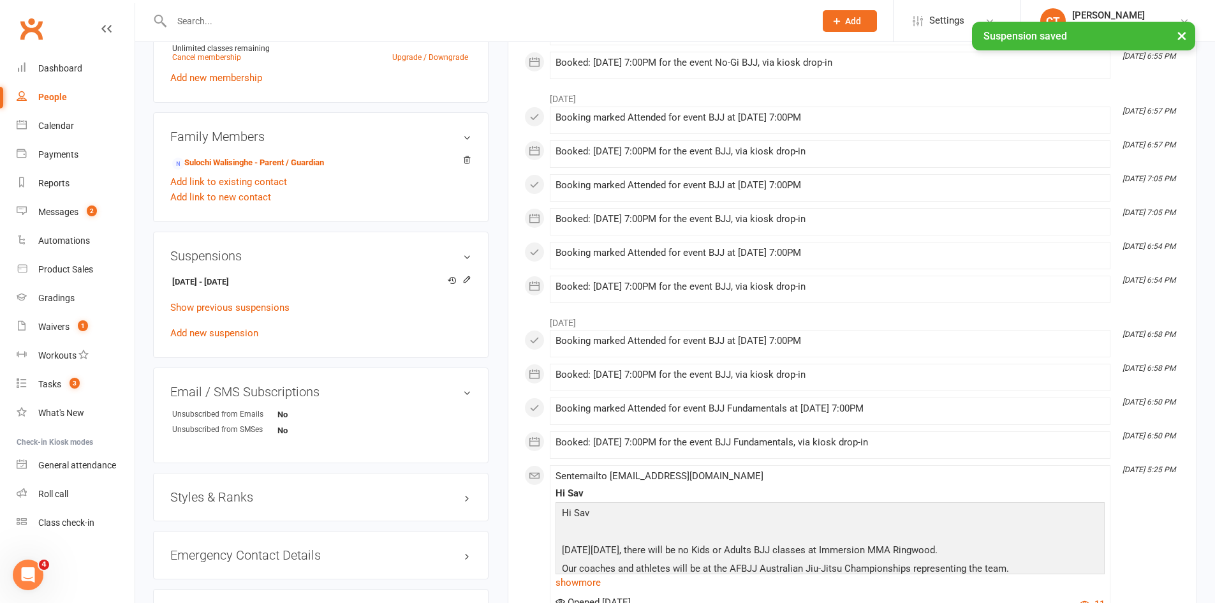
scroll to position [638, 0]
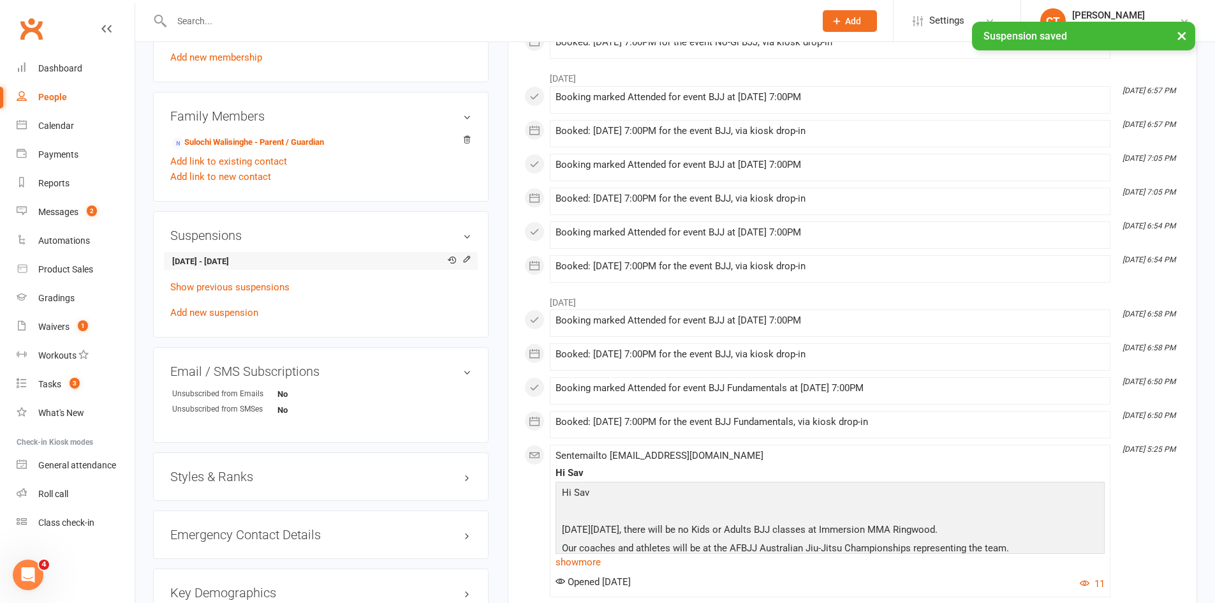
click at [207, 255] on li "[DATE] - [DATE]" at bounding box center [320, 261] width 301 height 18
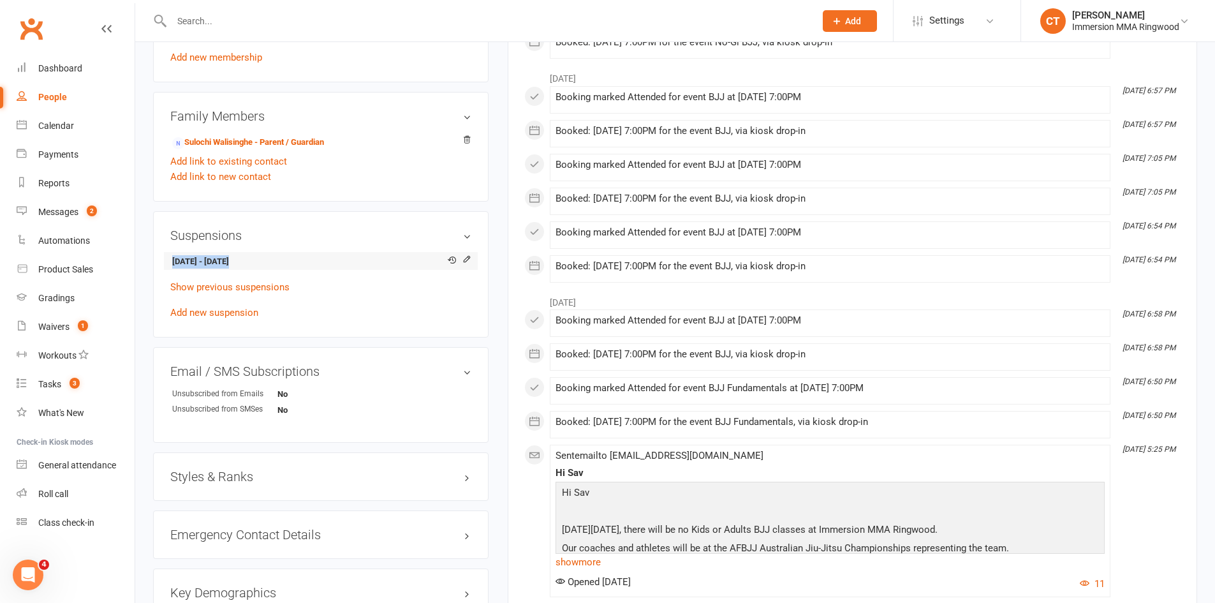
copy li "[DATE] - [DATE]"
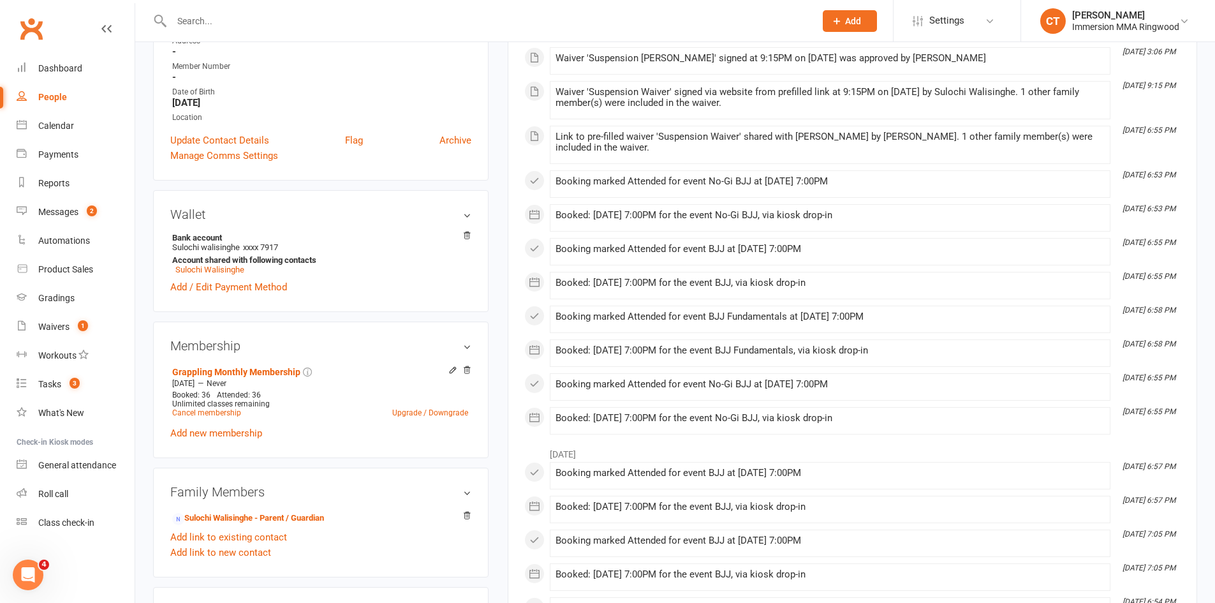
scroll to position [0, 0]
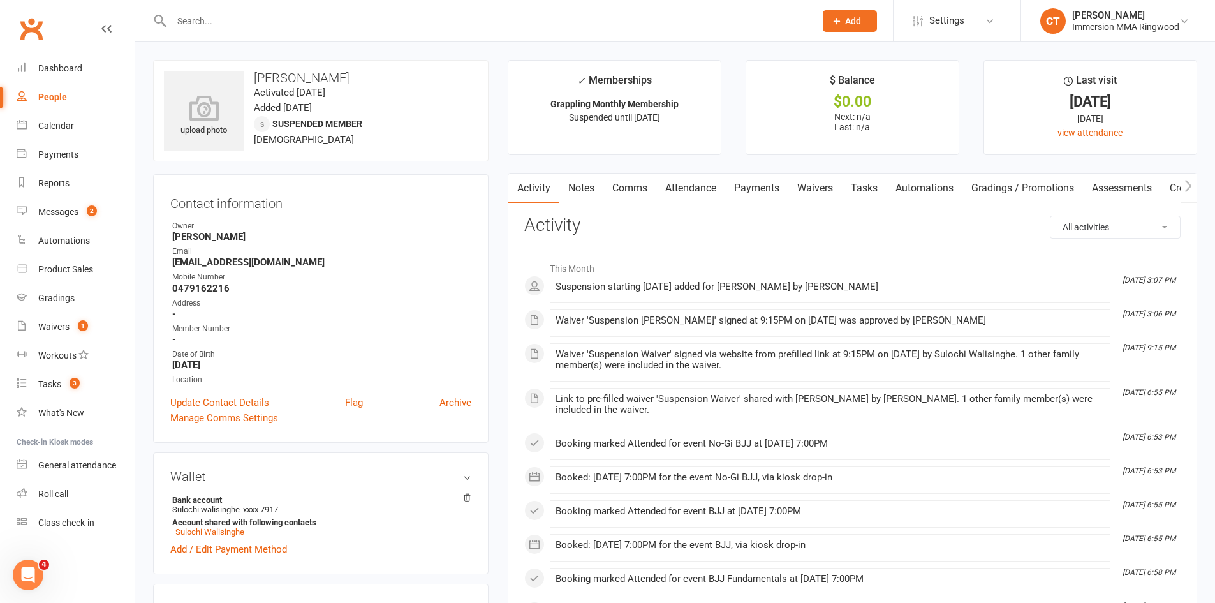
click at [620, 188] on link "Comms" at bounding box center [629, 188] width 53 height 29
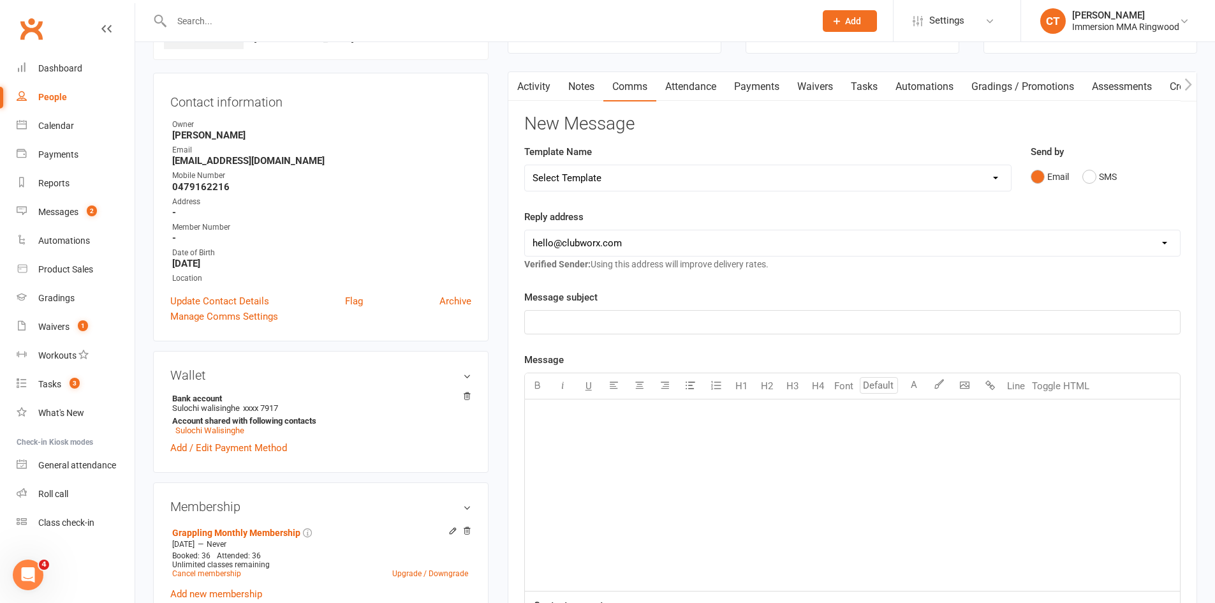
scroll to position [212, 0]
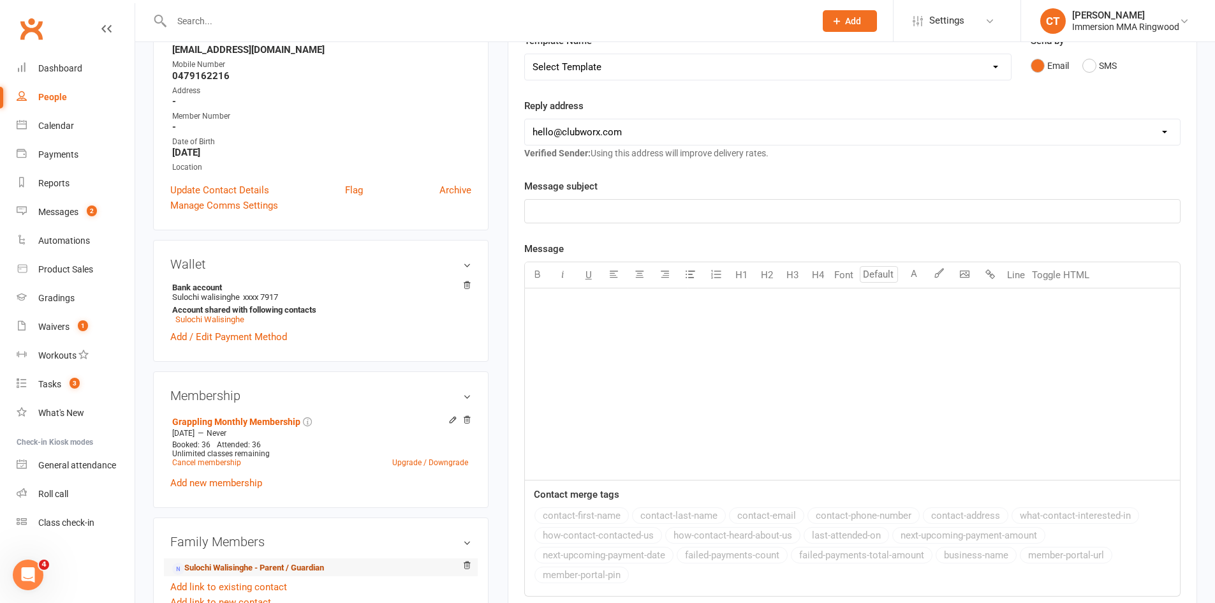
click at [214, 567] on link "Sulochi Walisinghe - Parent / Guardian" at bounding box center [248, 567] width 152 height 13
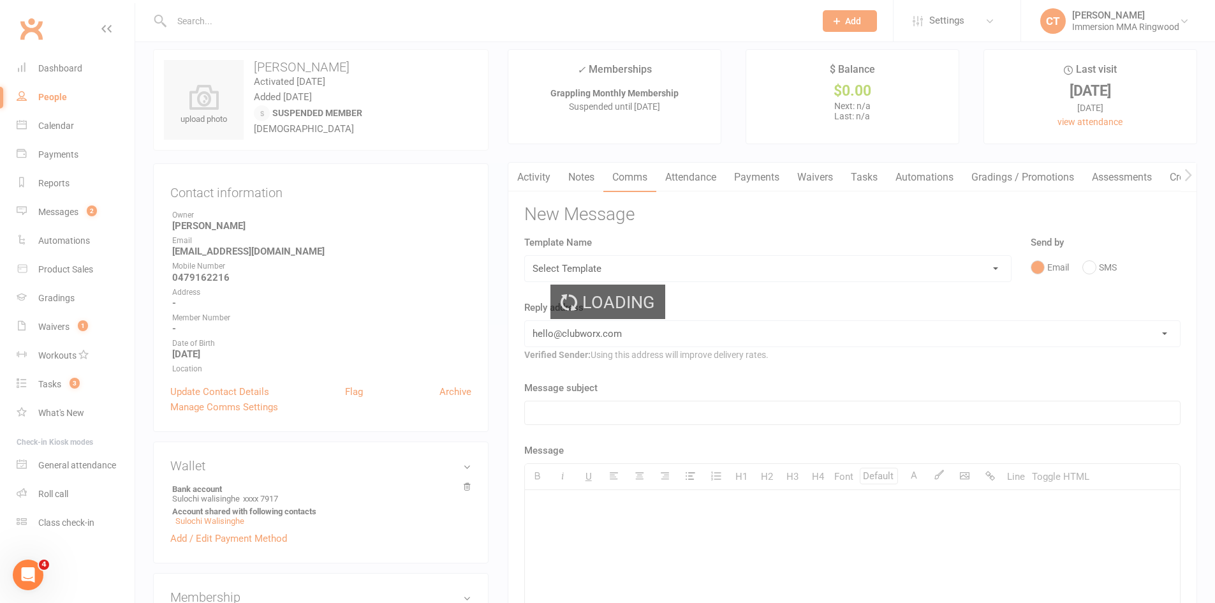
scroll to position [0, 0]
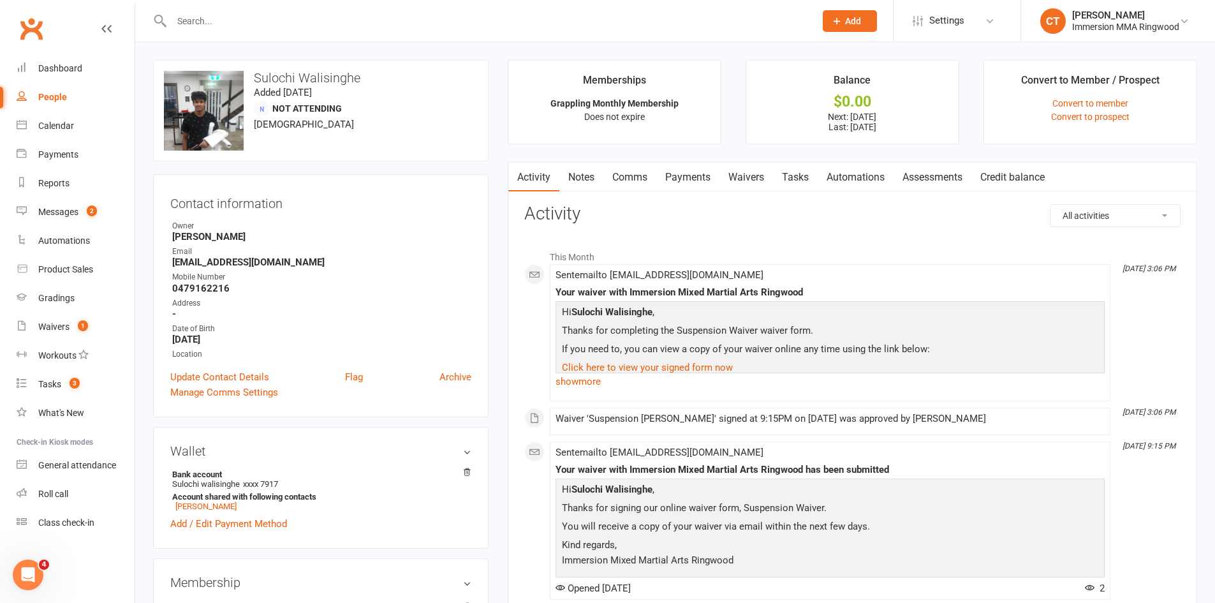
click at [652, 170] on link "Comms" at bounding box center [629, 177] width 53 height 29
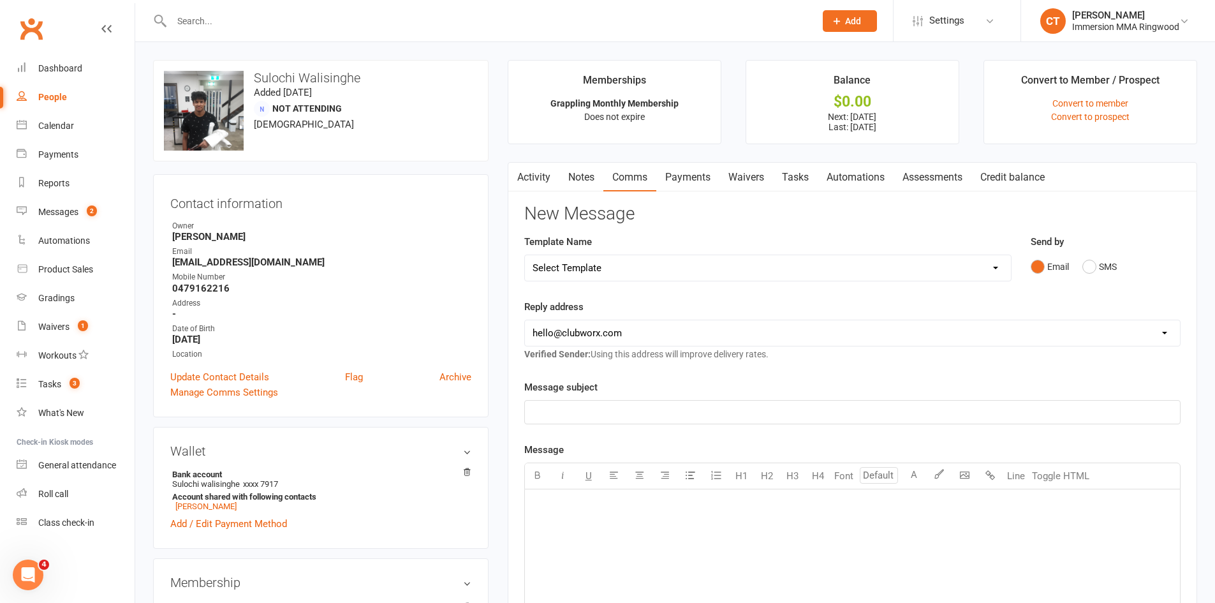
click at [566, 269] on select "Select Template [SMS] [PERSON_NAME] - Call back message [SMS] Mark- Call back m…" at bounding box center [768, 268] width 486 height 26
select select "19"
click at [525, 255] on select "Select Template [SMS] [PERSON_NAME] - Call back message [SMS] Mark- Call back m…" at bounding box center [768, 268] width 486 height 26
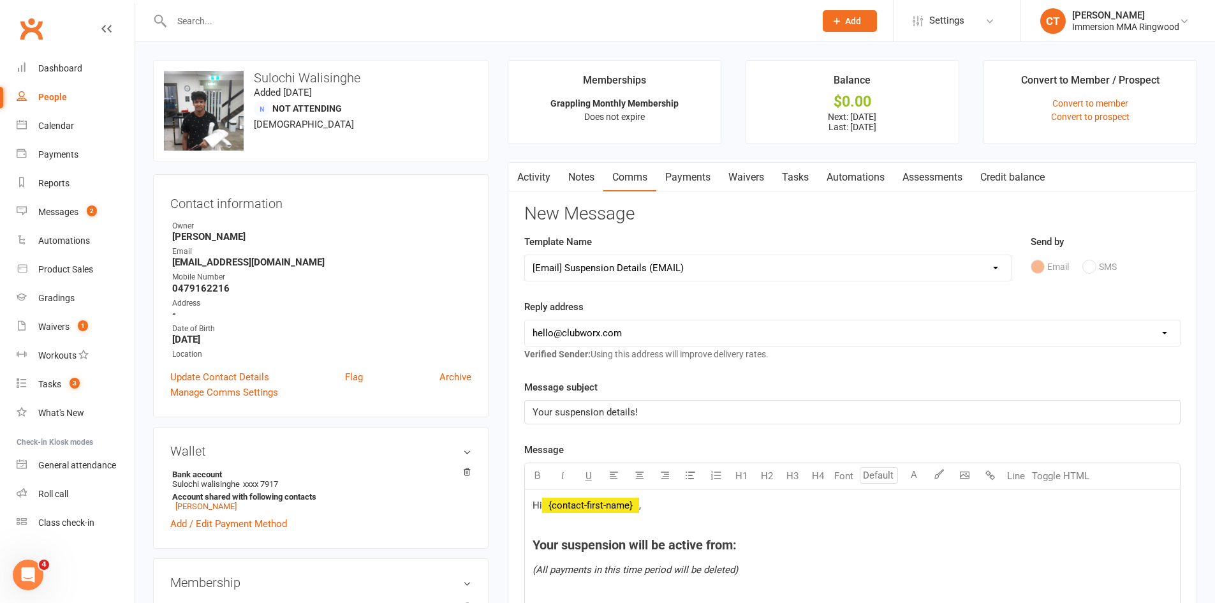
click at [591, 337] on select "[EMAIL_ADDRESS][DOMAIN_NAME] [EMAIL_ADDRESS][DOMAIN_NAME] [PERSON_NAME][EMAIL_A…" at bounding box center [852, 333] width 655 height 26
select select "1"
click at [525, 320] on select "[EMAIL_ADDRESS][DOMAIN_NAME] [EMAIL_ADDRESS][DOMAIN_NAME] [PERSON_NAME][EMAIL_A…" at bounding box center [852, 333] width 655 height 26
click at [764, 545] on h4 "Your suspension will be active from:" at bounding box center [853, 545] width 640 height 14
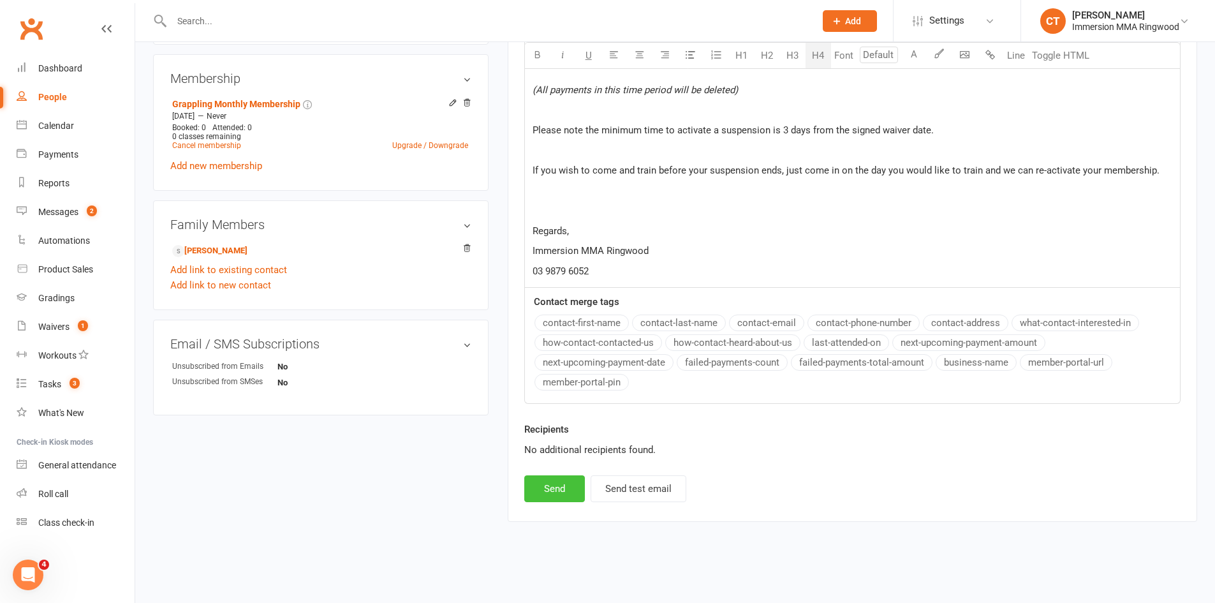
click at [561, 477] on button "Send" at bounding box center [554, 488] width 61 height 27
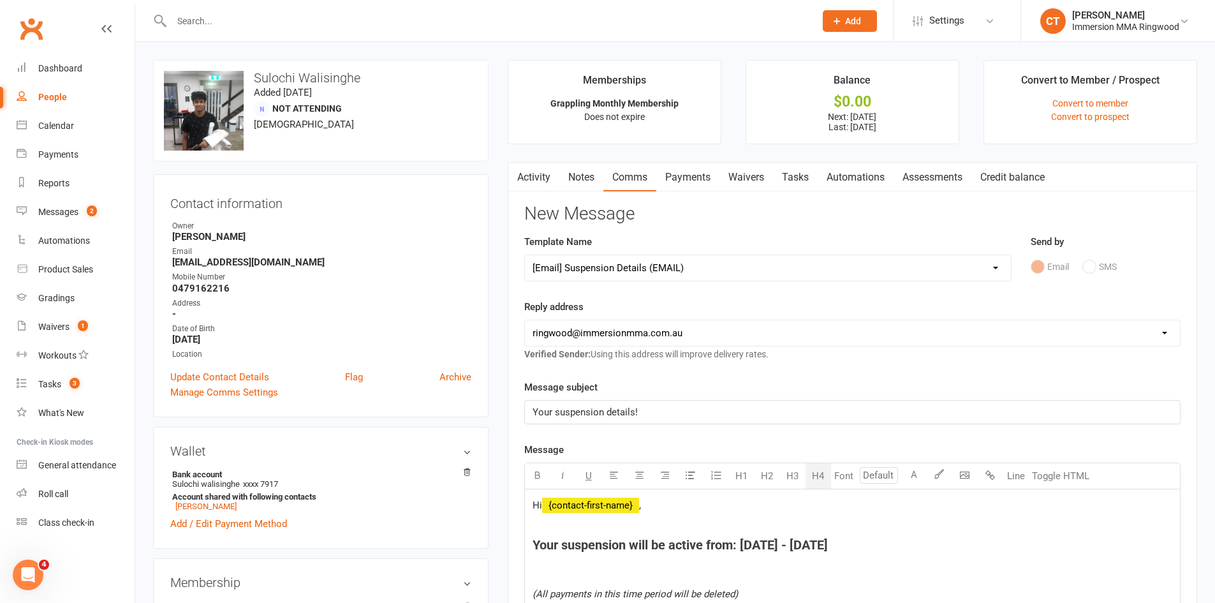
select select
select select "0"
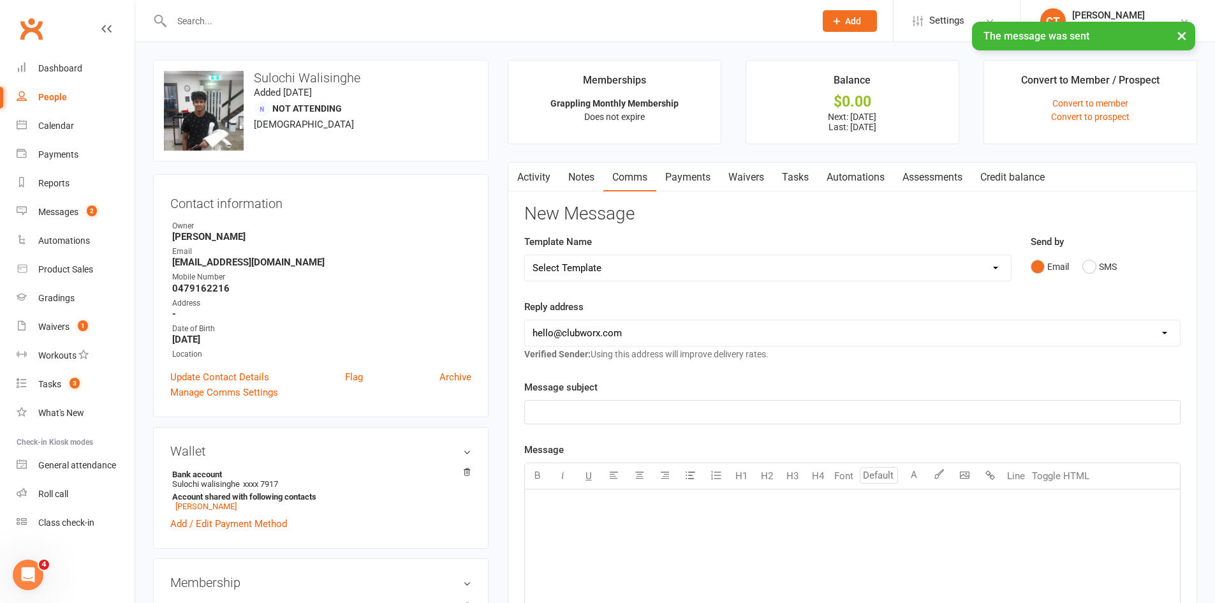
click at [672, 169] on link "Payments" at bounding box center [687, 177] width 63 height 29
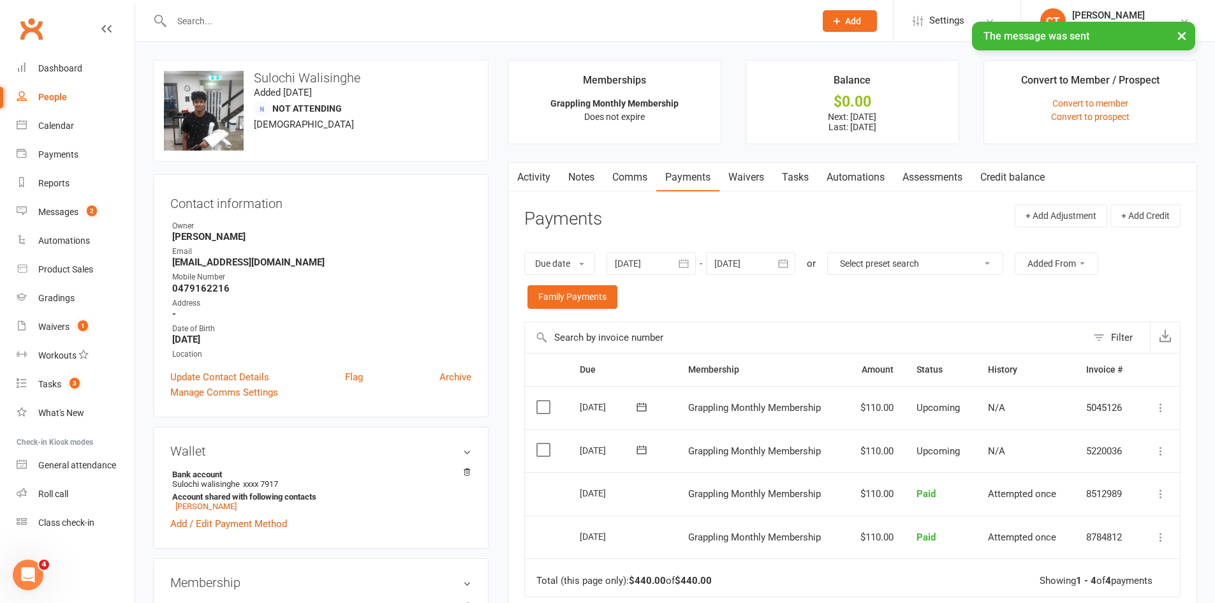
click at [642, 258] on div at bounding box center [651, 263] width 89 height 23
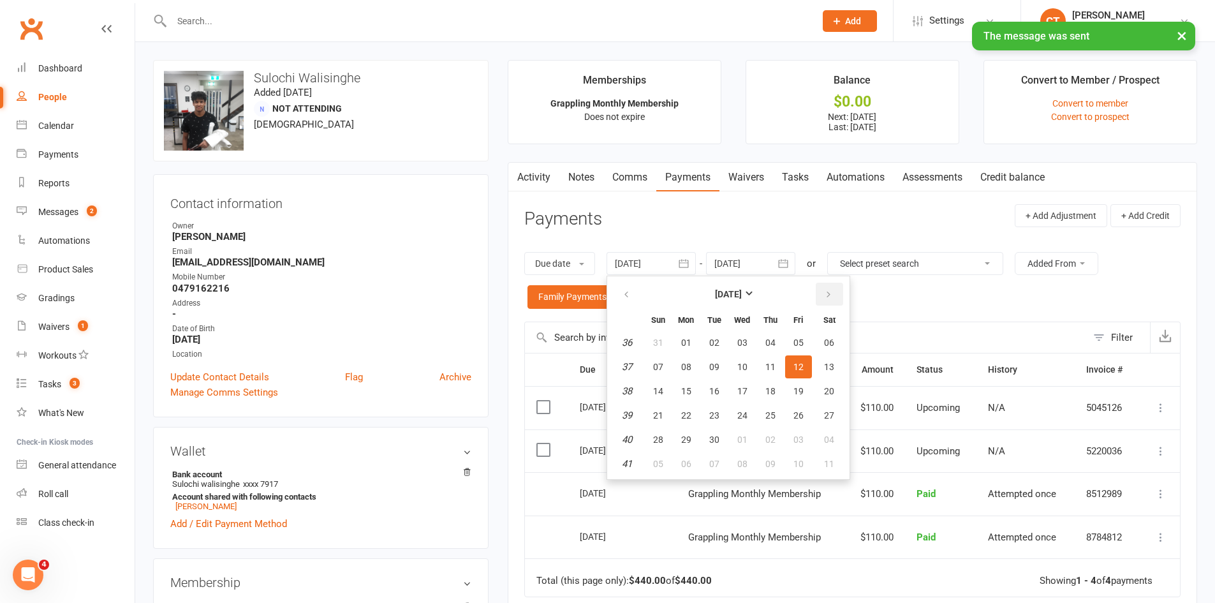
click at [832, 296] on icon "button" at bounding box center [828, 295] width 9 height 10
click at [688, 386] on span "13" at bounding box center [686, 391] width 10 height 10
type input "[DATE]"
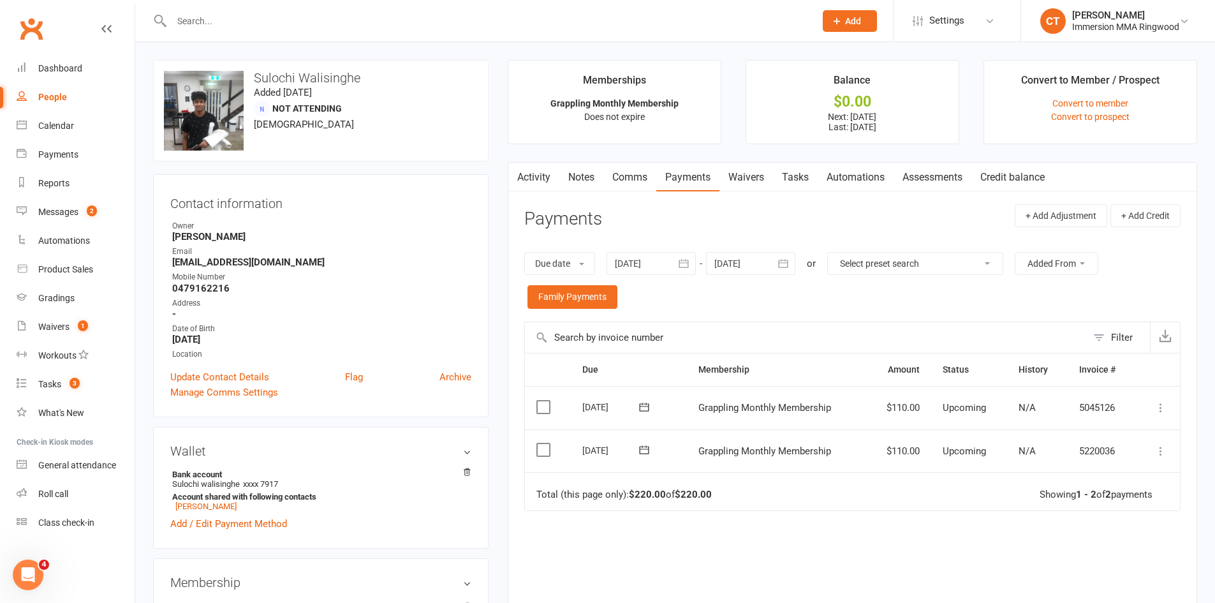
click at [541, 449] on label at bounding box center [544, 449] width 17 height 13
click at [541, 443] on input "checkbox" at bounding box center [540, 443] width 8 height 0
click at [544, 411] on label at bounding box center [544, 407] width 17 height 13
click at [544, 401] on input "checkbox" at bounding box center [540, 401] width 8 height 0
click at [1126, 571] on button "Change status" at bounding box center [1147, 573] width 101 height 27
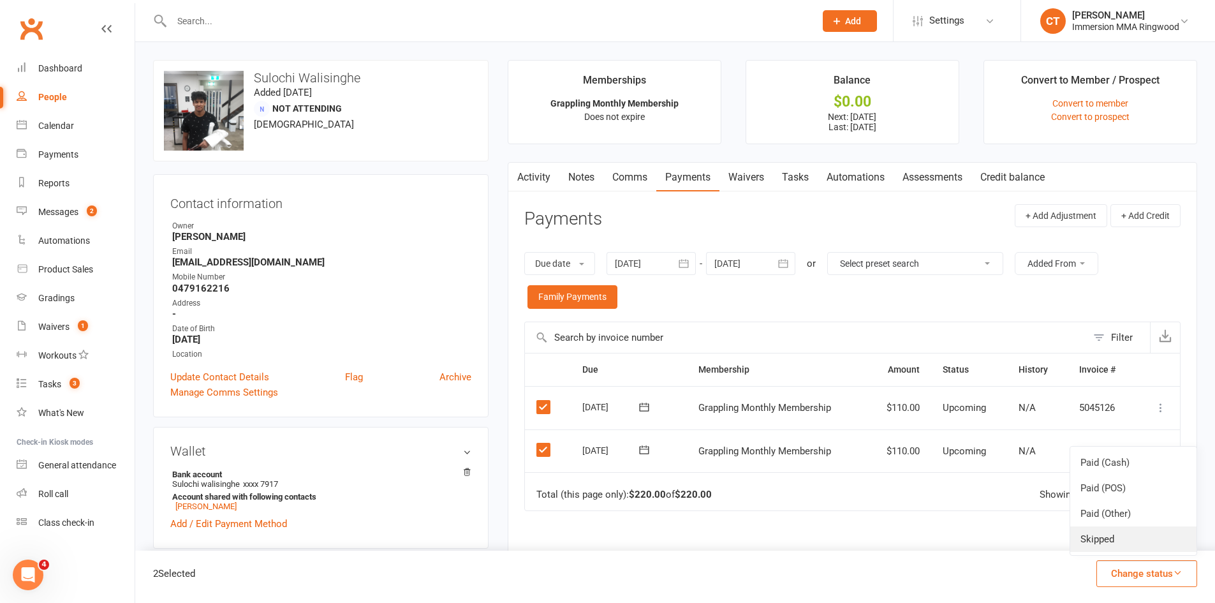
click at [1124, 544] on link "Skipped" at bounding box center [1133, 539] width 126 height 26
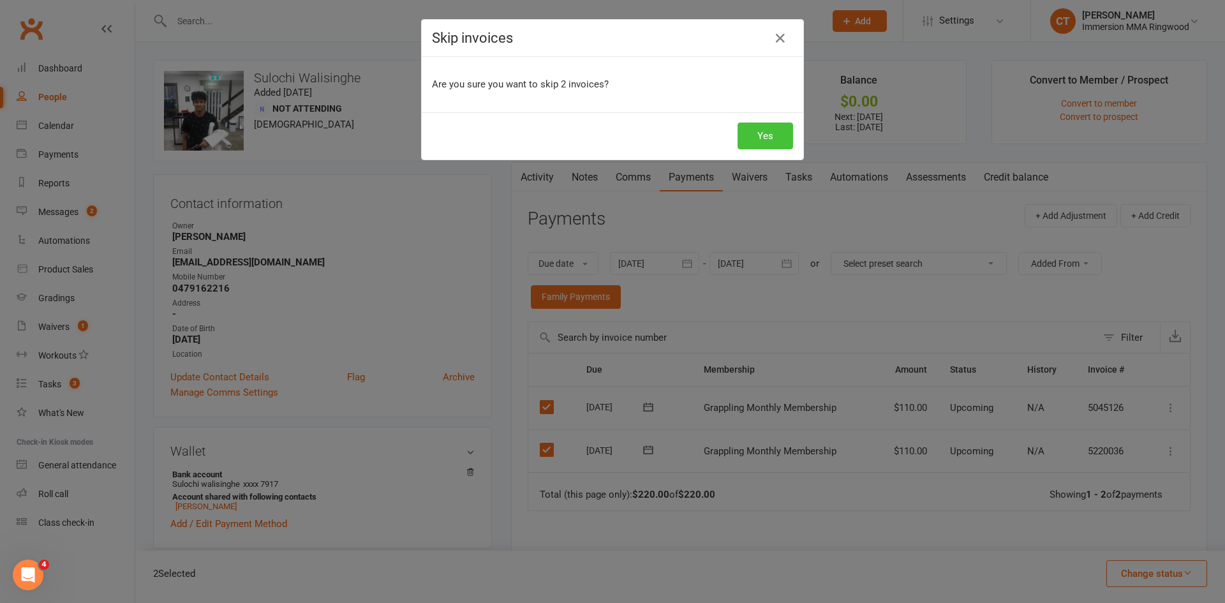
click at [764, 134] on button "Yes" at bounding box center [764, 135] width 55 height 27
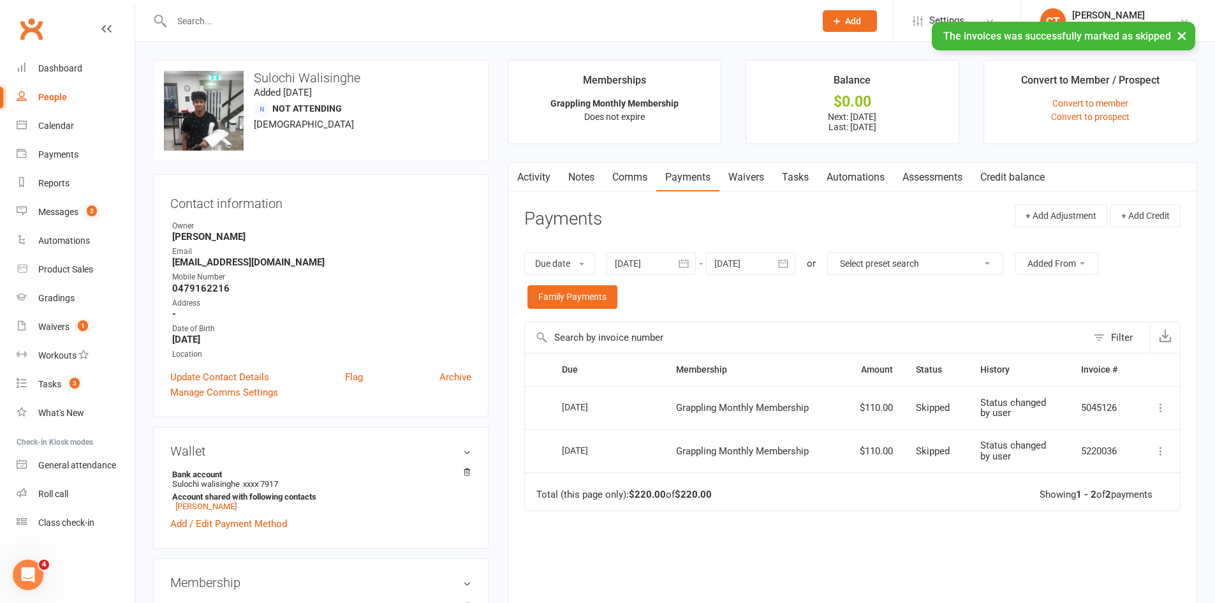
click at [546, 175] on link "Activity" at bounding box center [533, 177] width 51 height 29
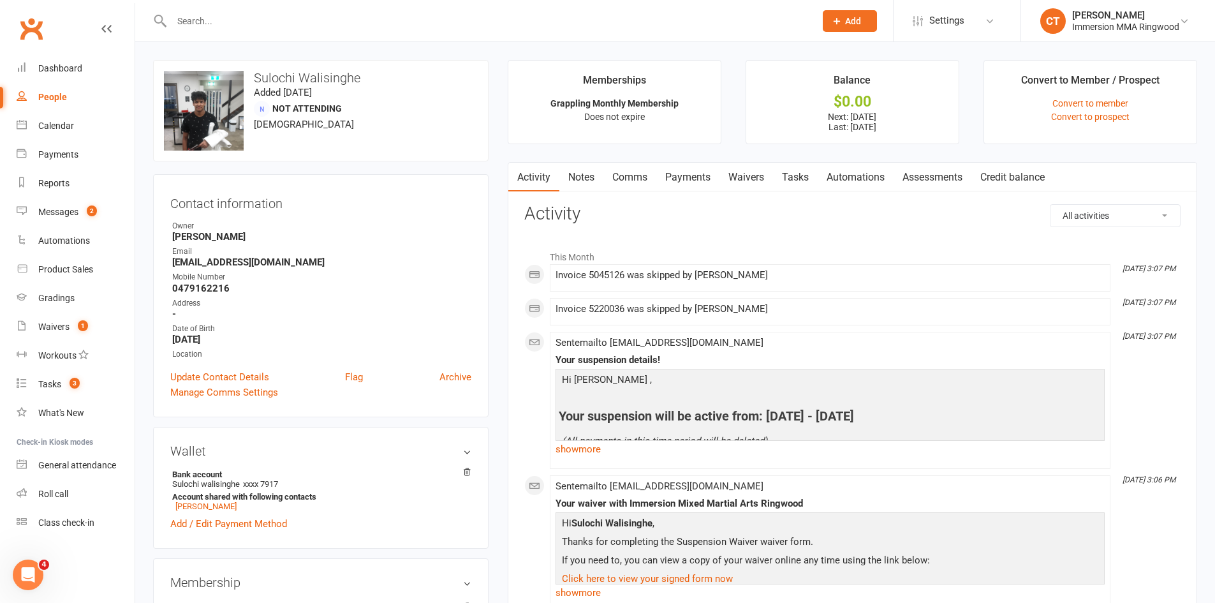
click at [803, 177] on link "Tasks" at bounding box center [795, 177] width 45 height 29
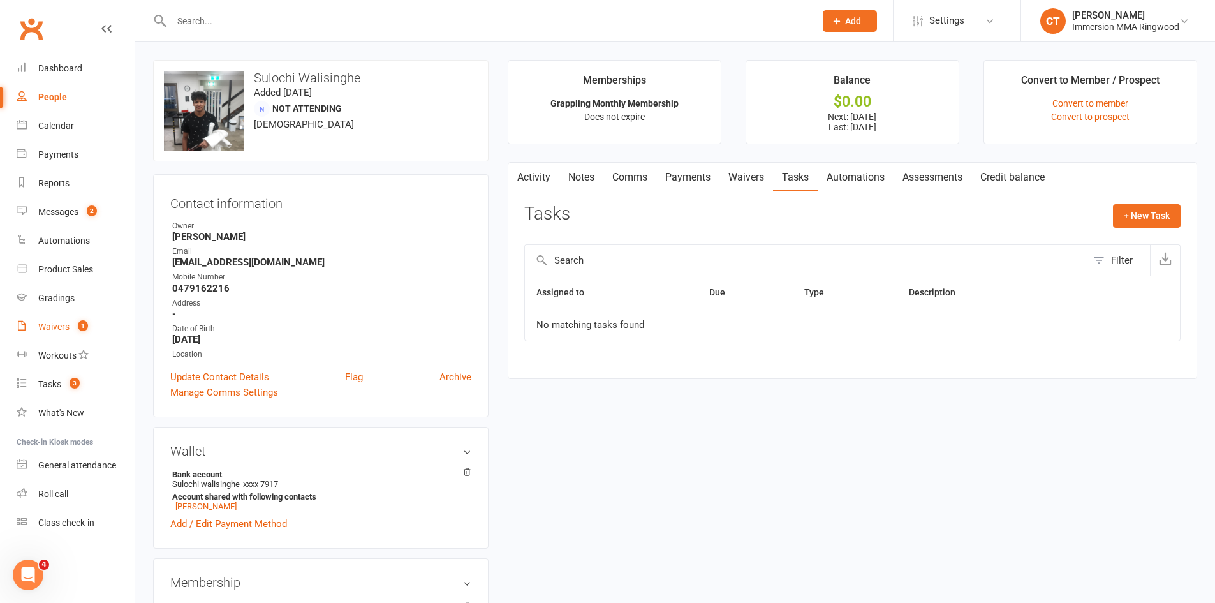
click at [71, 331] on link "Waivers 1" at bounding box center [76, 327] width 118 height 29
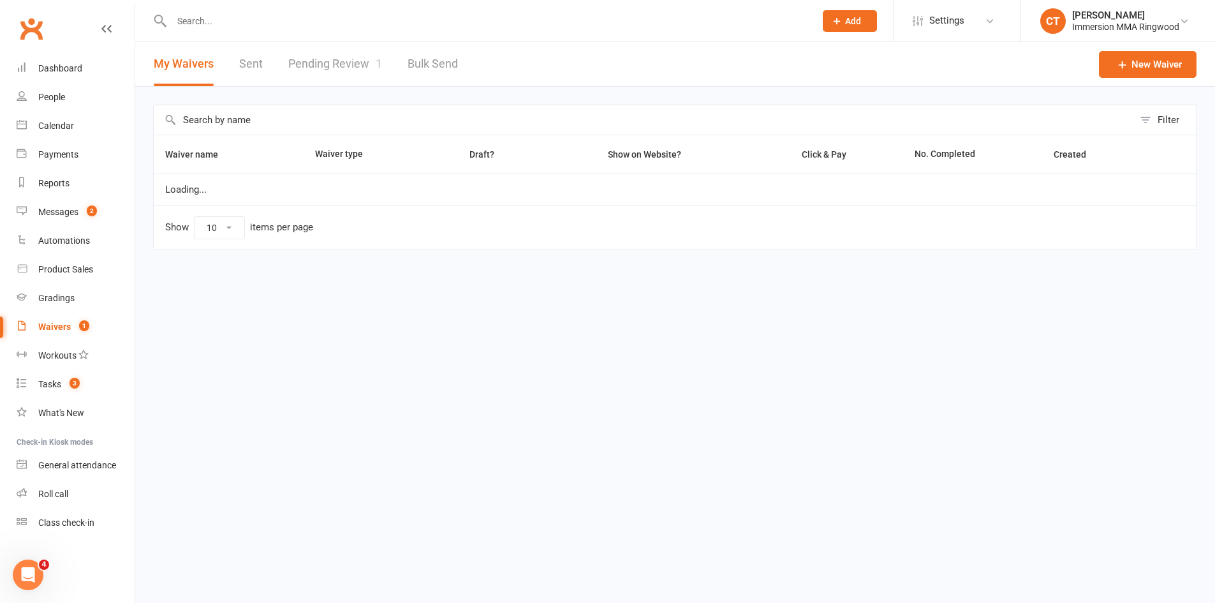
select select "25"
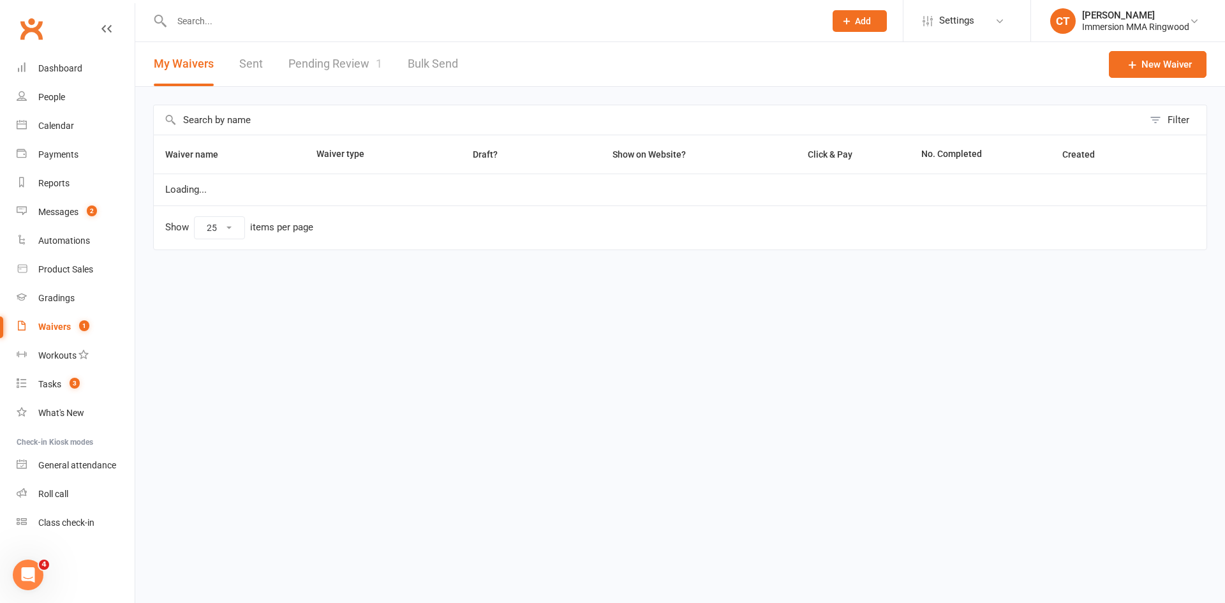
click at [310, 62] on link "Pending Review 1" at bounding box center [335, 64] width 94 height 44
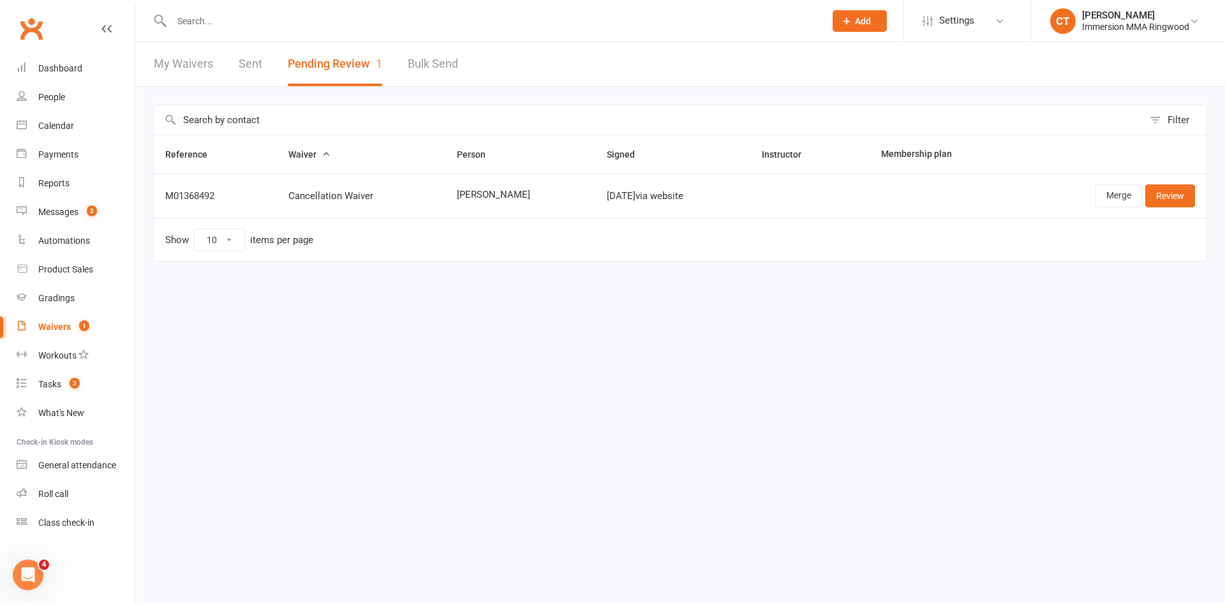
click at [471, 190] on span "[PERSON_NAME]" at bounding box center [520, 194] width 127 height 11
copy span "[PERSON_NAME]"
click at [1117, 195] on link "Merge" at bounding box center [1118, 195] width 47 height 23
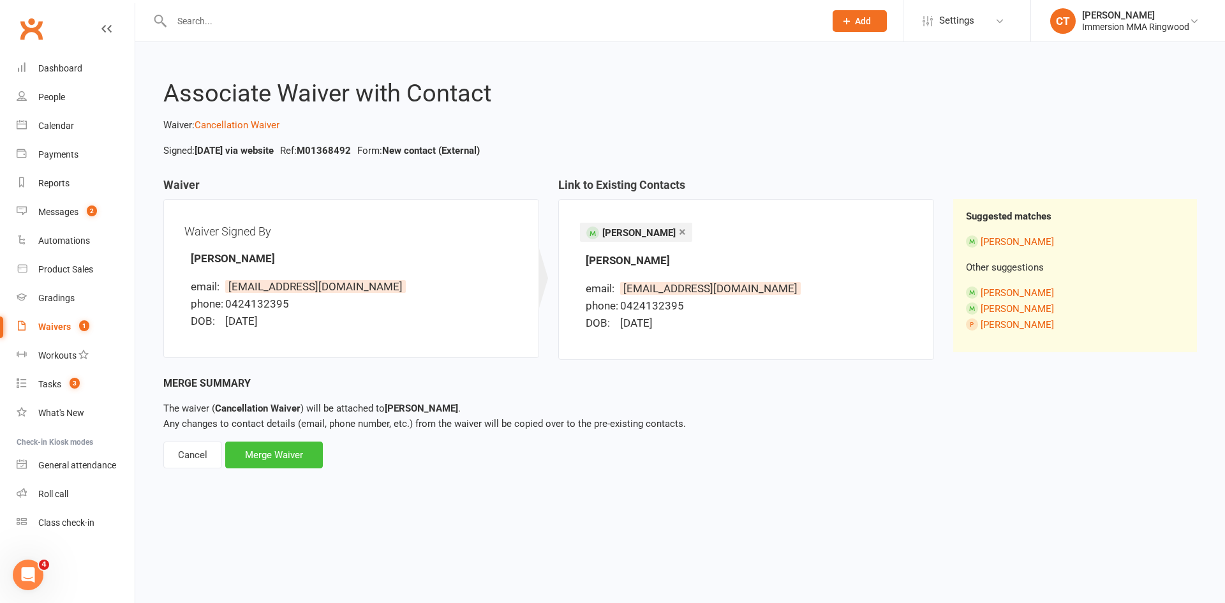
click at [265, 461] on div "Merge Waiver" at bounding box center [274, 454] width 98 height 27
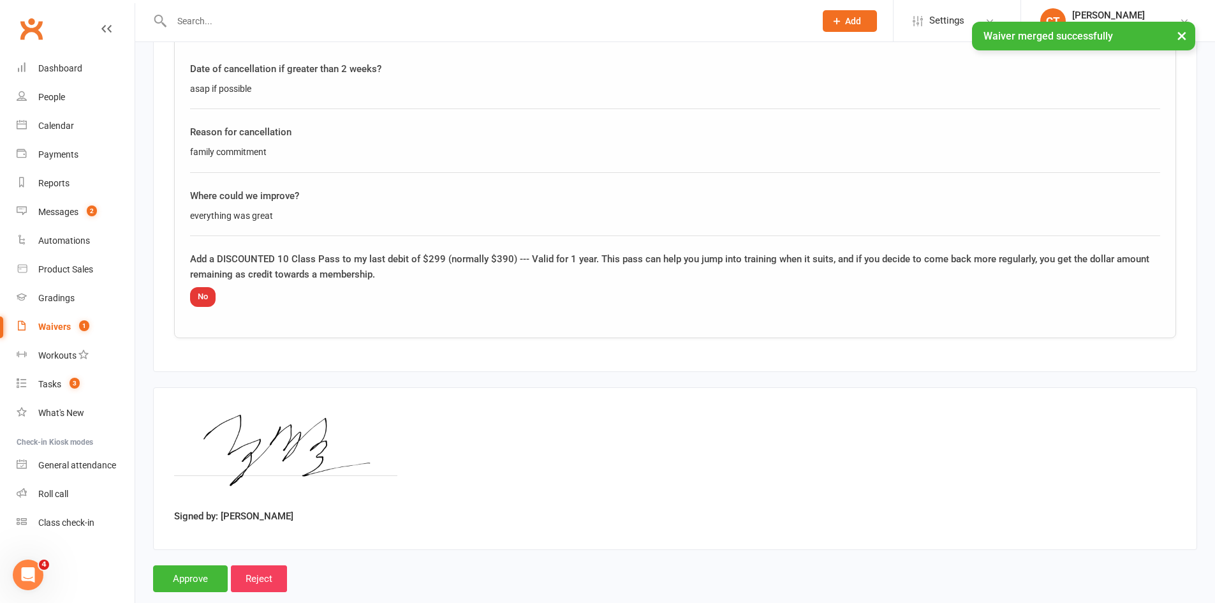
scroll to position [713, 0]
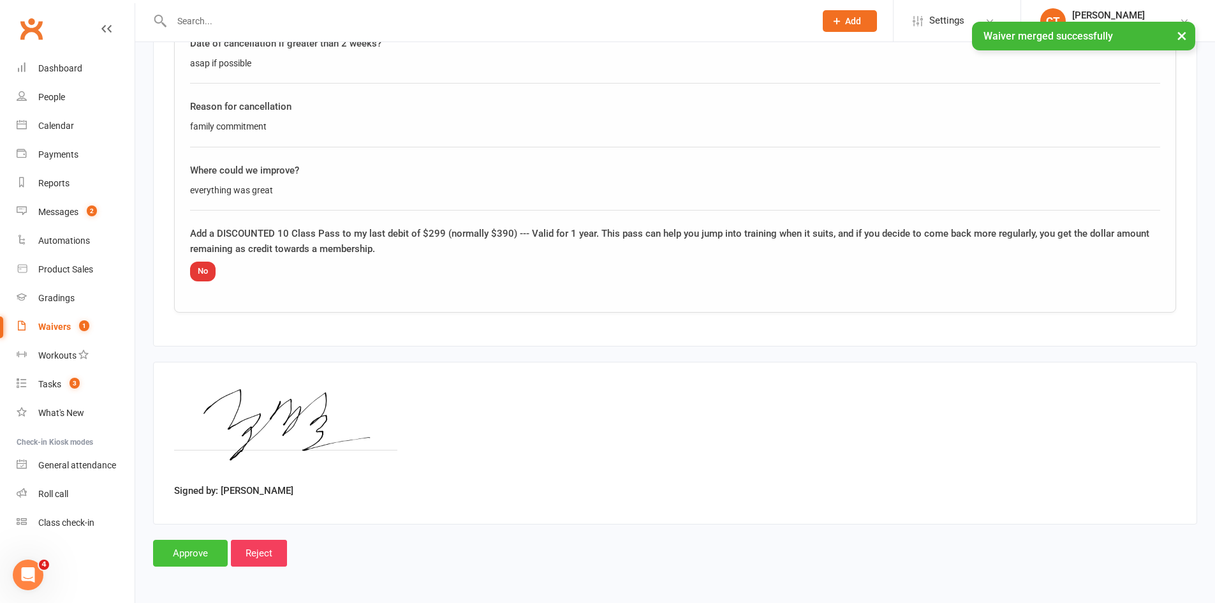
click at [202, 556] on input "Approve" at bounding box center [190, 553] width 75 height 27
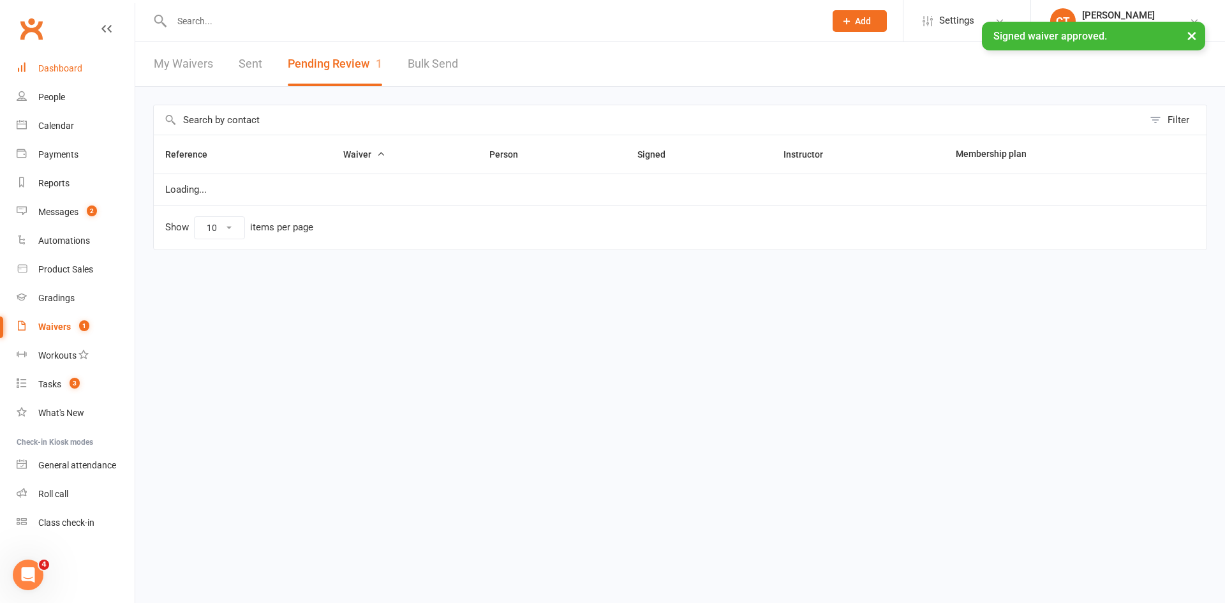
click at [46, 68] on div "Dashboard" at bounding box center [60, 68] width 44 height 10
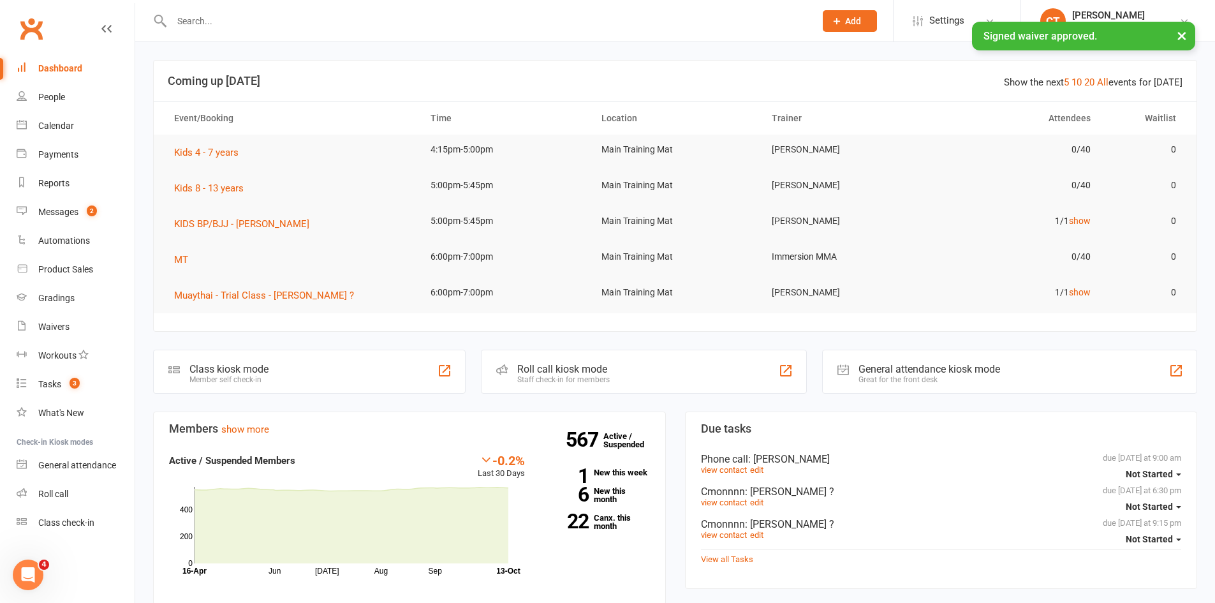
scroll to position [425, 0]
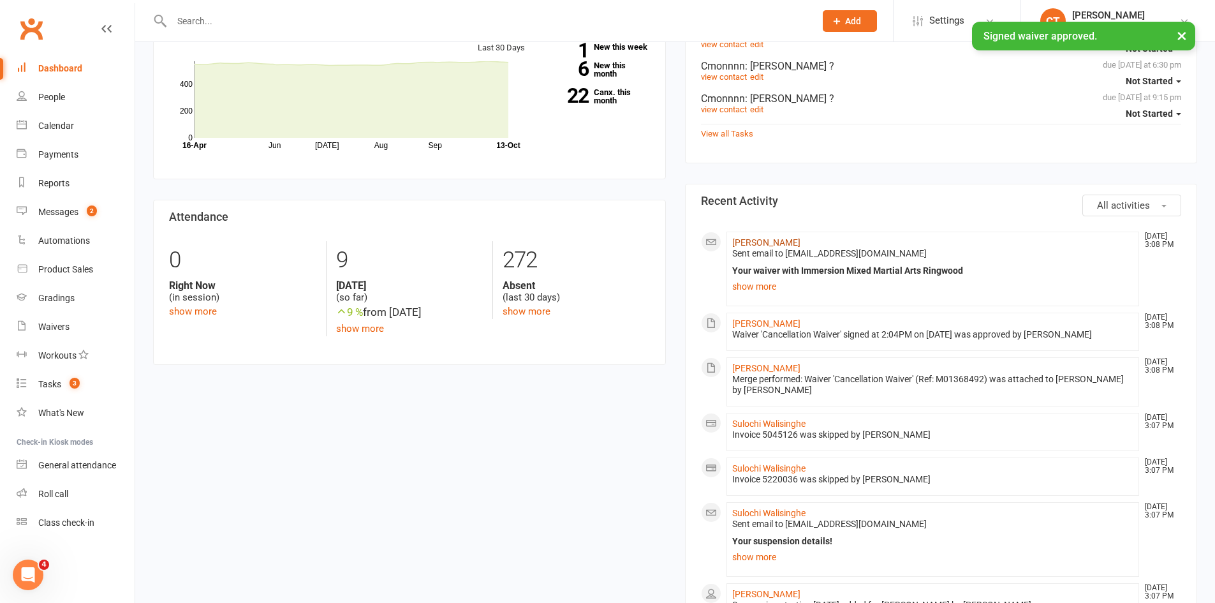
click at [758, 240] on link "[PERSON_NAME]" at bounding box center [766, 242] width 68 height 10
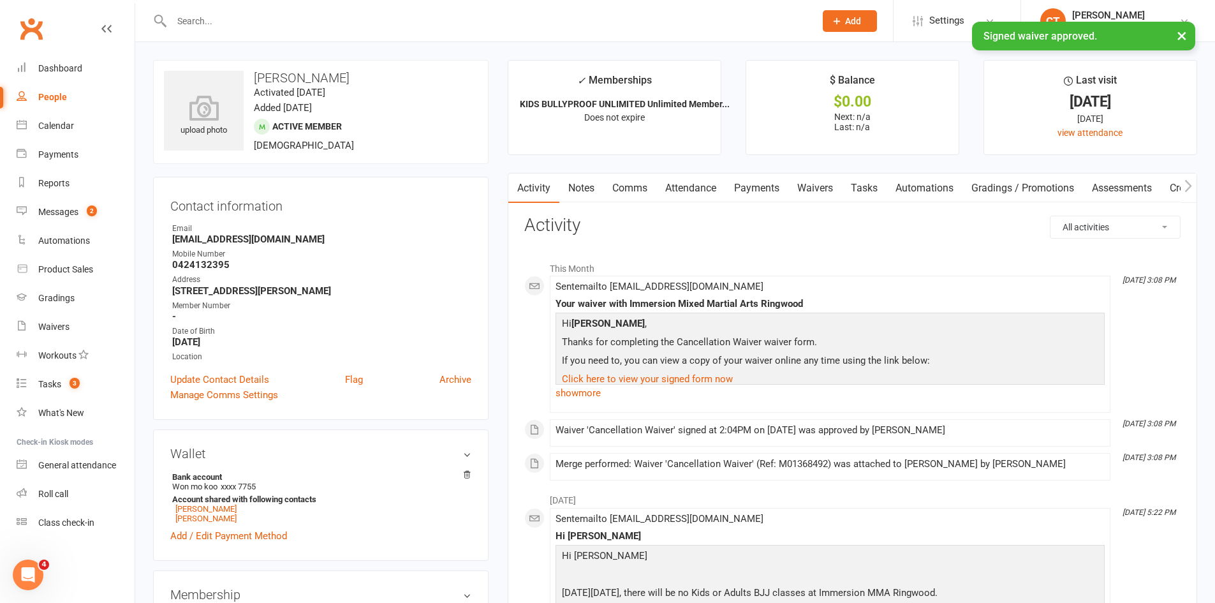
click at [753, 187] on link "Payments" at bounding box center [756, 188] width 63 height 29
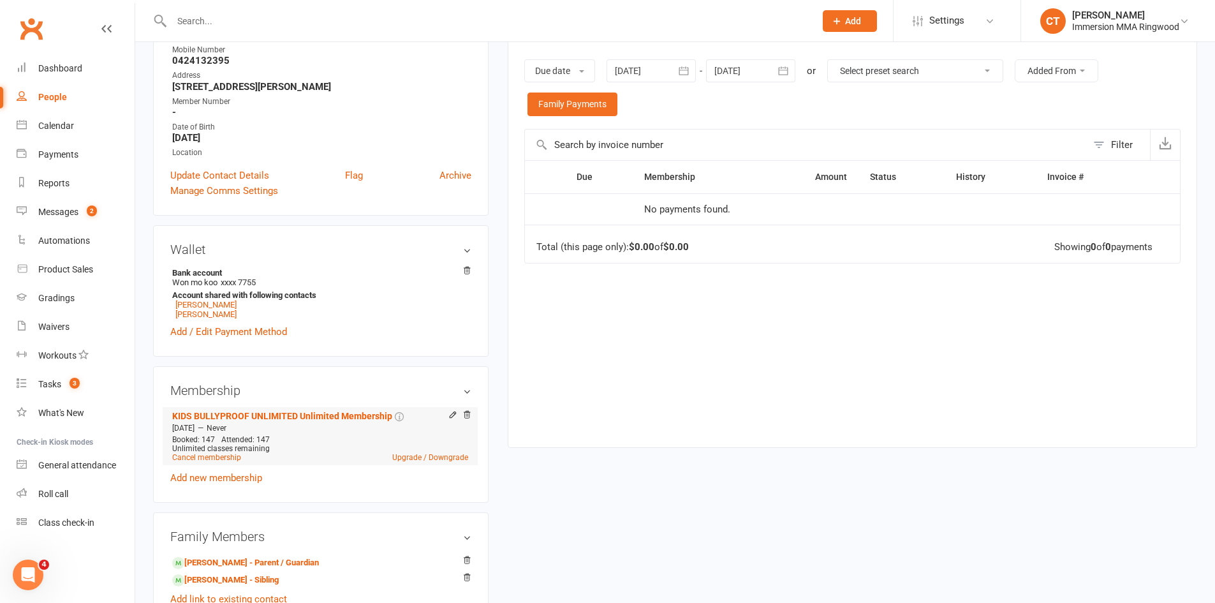
scroll to position [212, 0]
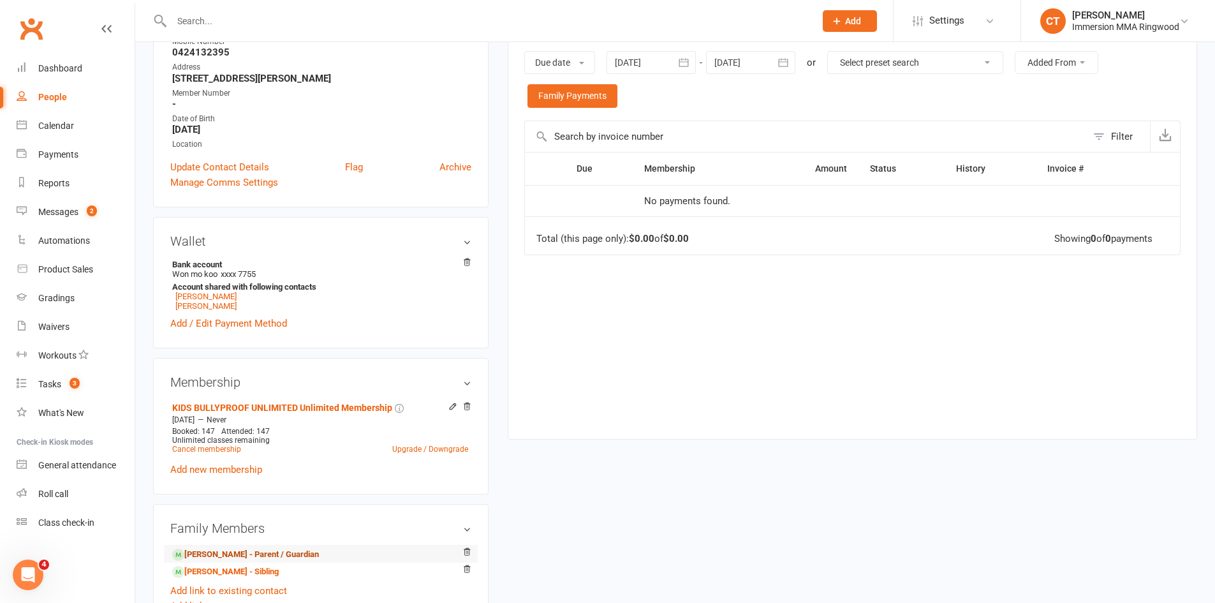
click at [233, 558] on link "[PERSON_NAME] - Parent / Guardian" at bounding box center [245, 554] width 147 height 13
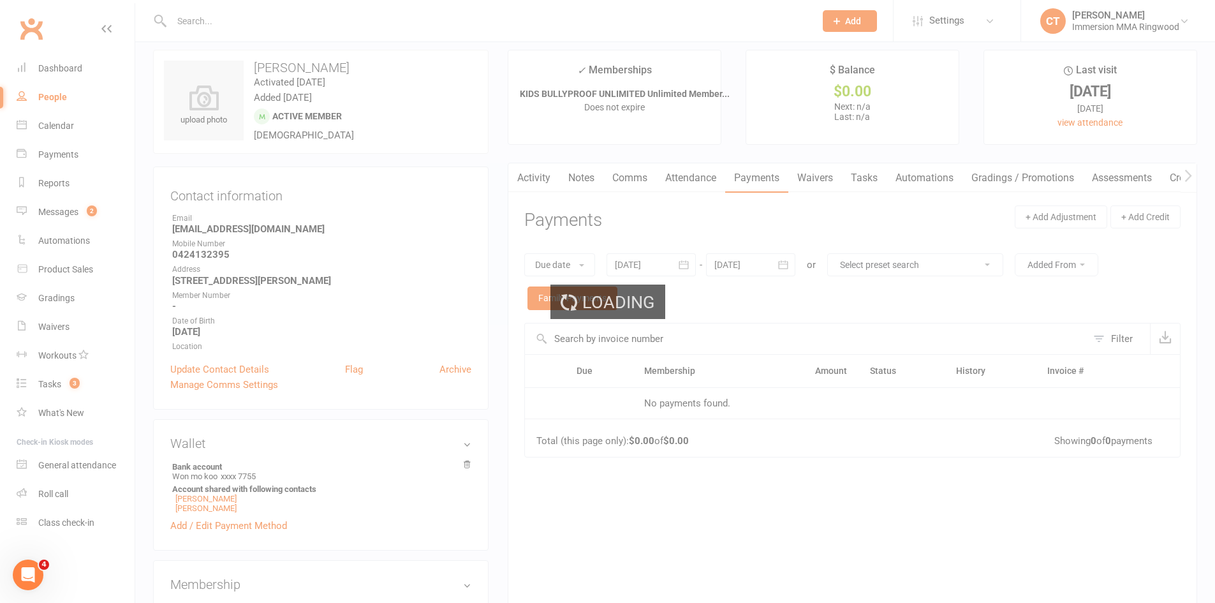
scroll to position [0, 0]
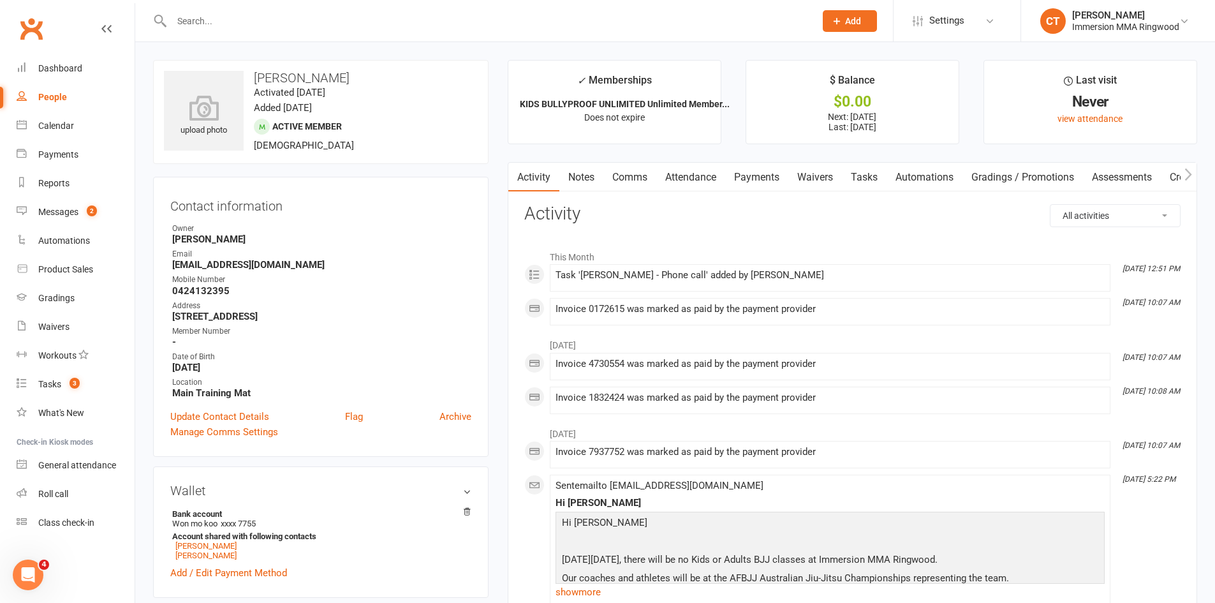
click at [755, 172] on link "Payments" at bounding box center [756, 177] width 63 height 29
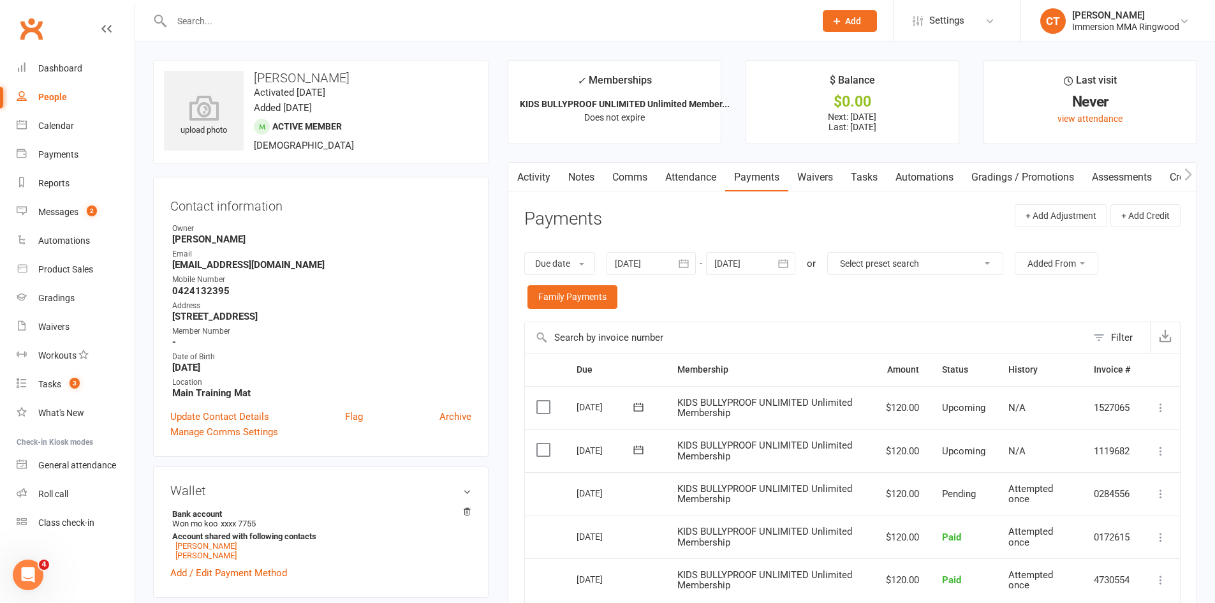
scroll to position [212, 0]
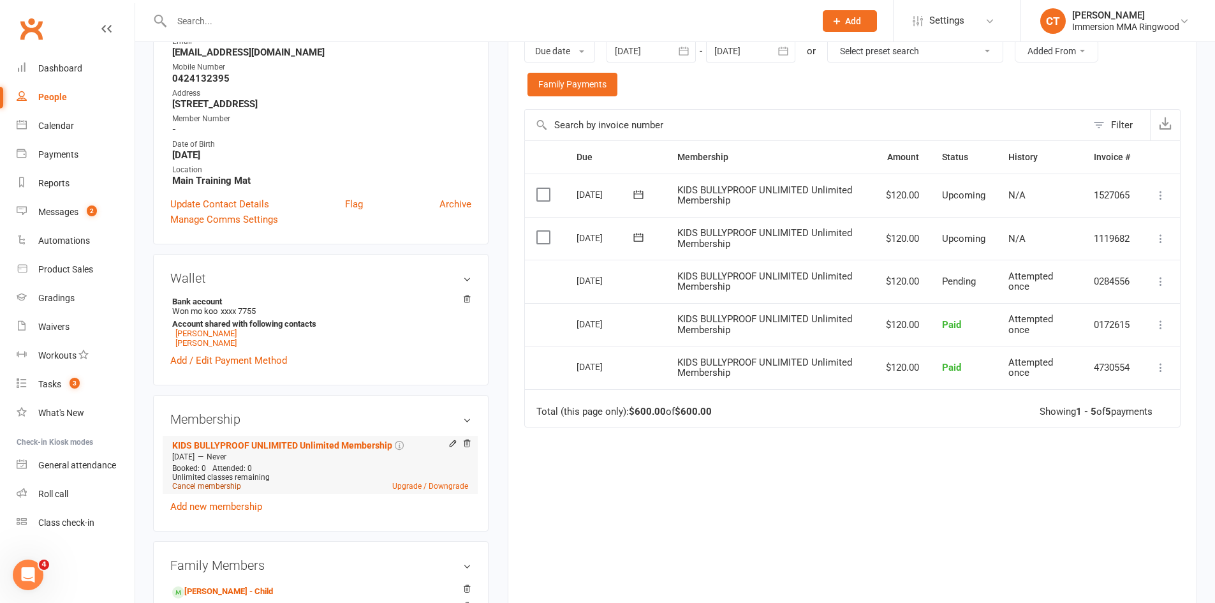
click at [214, 485] on link "Cancel membership" at bounding box center [206, 486] width 69 height 9
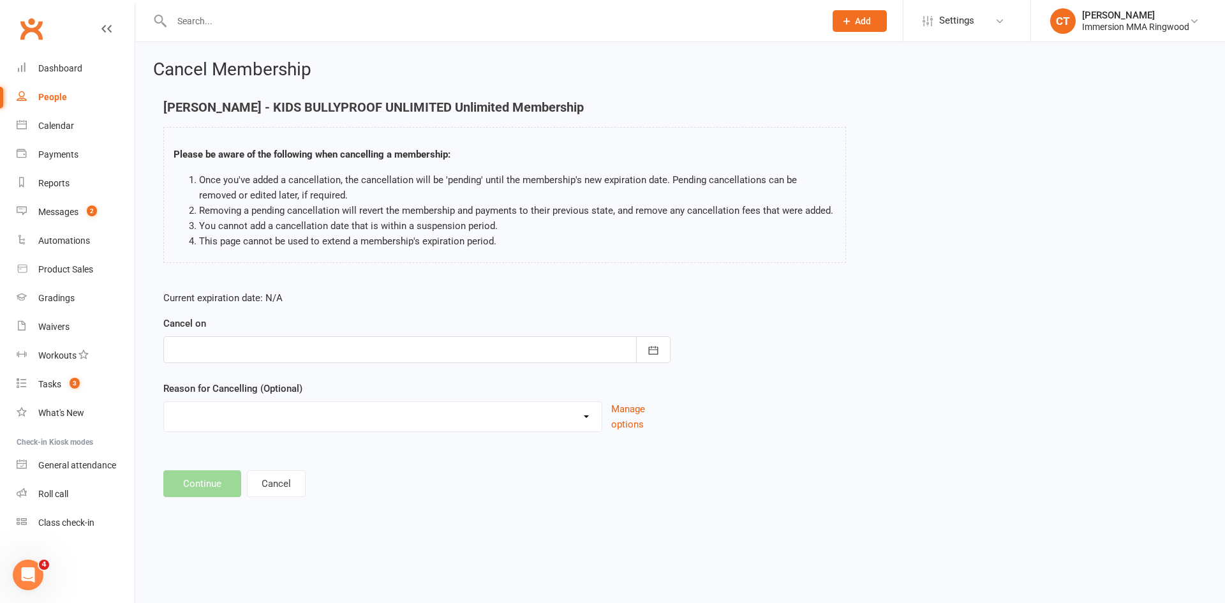
click at [260, 346] on div at bounding box center [416, 349] width 507 height 27
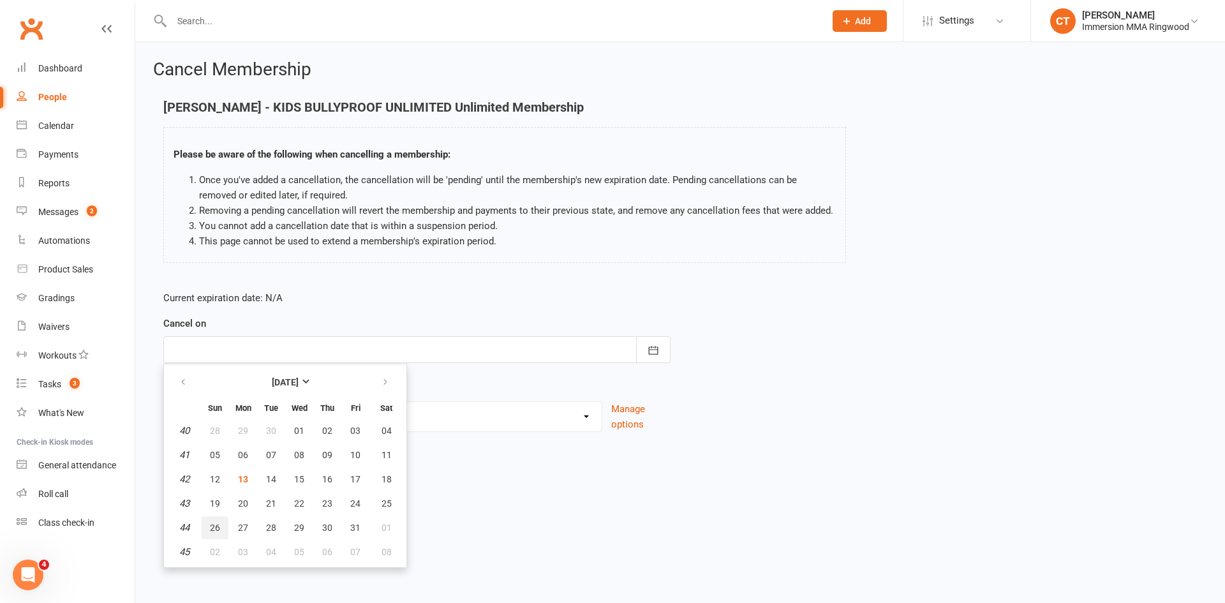
click at [214, 531] on span "26" at bounding box center [215, 527] width 10 height 10
type input "[DATE]"
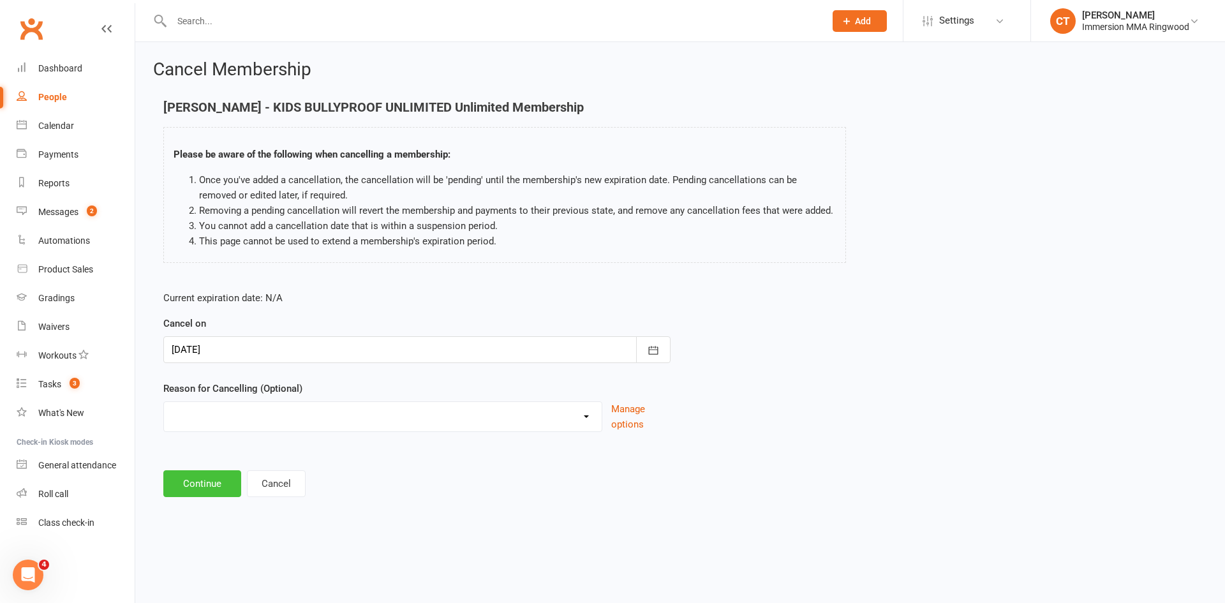
click at [191, 485] on button "Continue" at bounding box center [202, 483] width 78 height 27
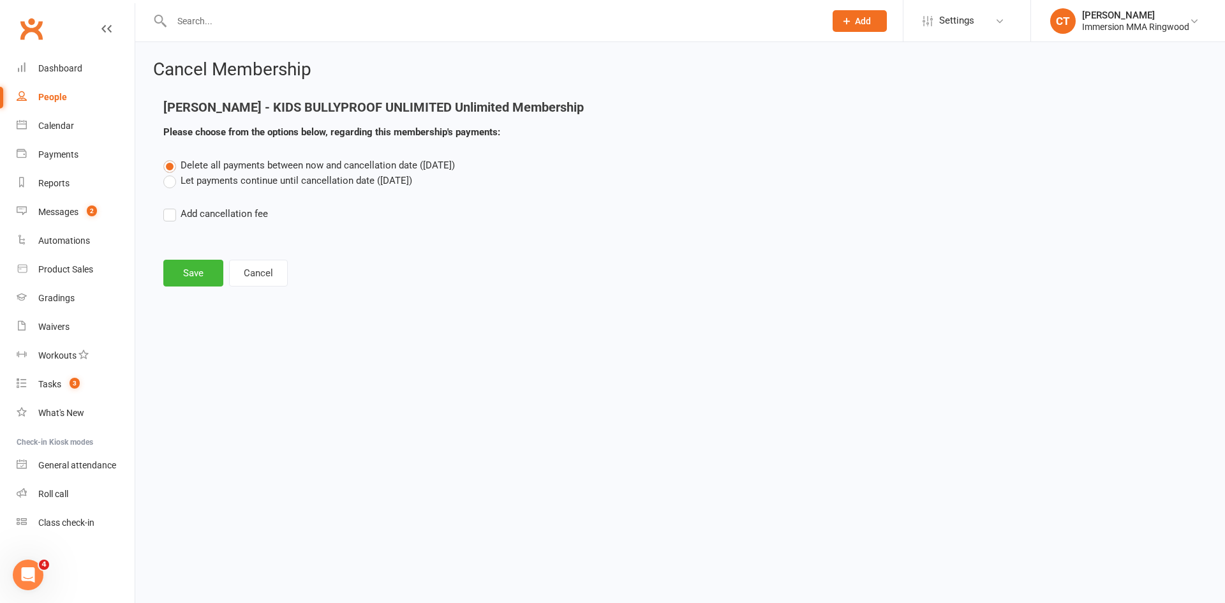
click at [269, 186] on label "Let payments continue until cancellation date ([DATE])" at bounding box center [287, 180] width 249 height 15
click at [172, 173] on input "Let payments continue until cancellation date ([DATE])" at bounding box center [167, 173] width 8 height 0
click at [208, 283] on button "Save" at bounding box center [193, 273] width 60 height 27
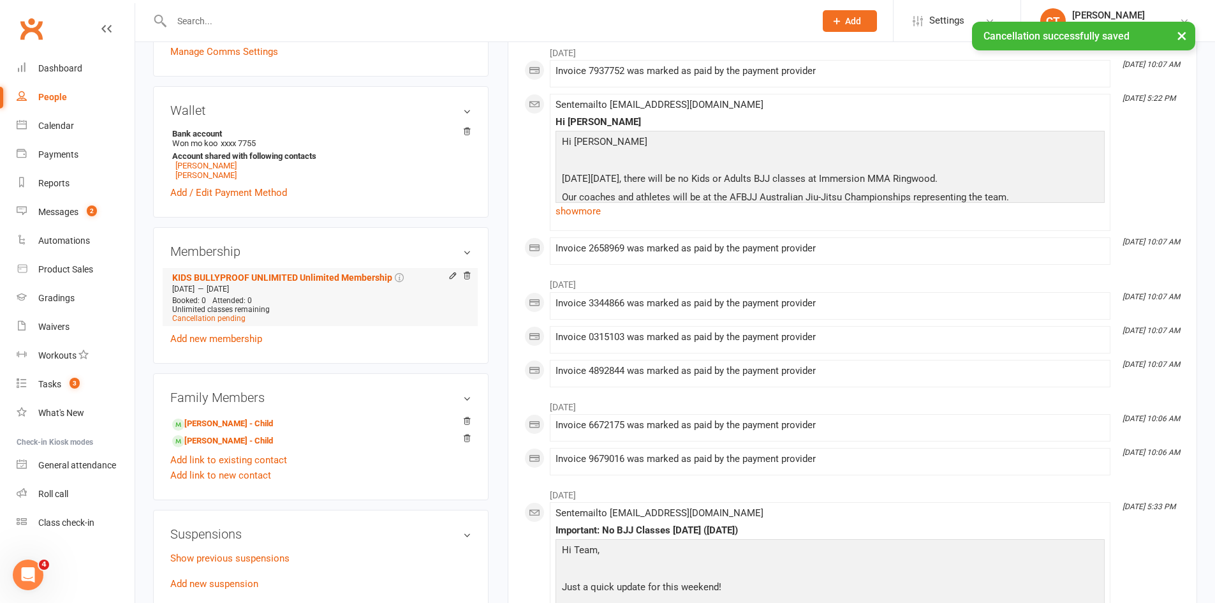
scroll to position [425, 0]
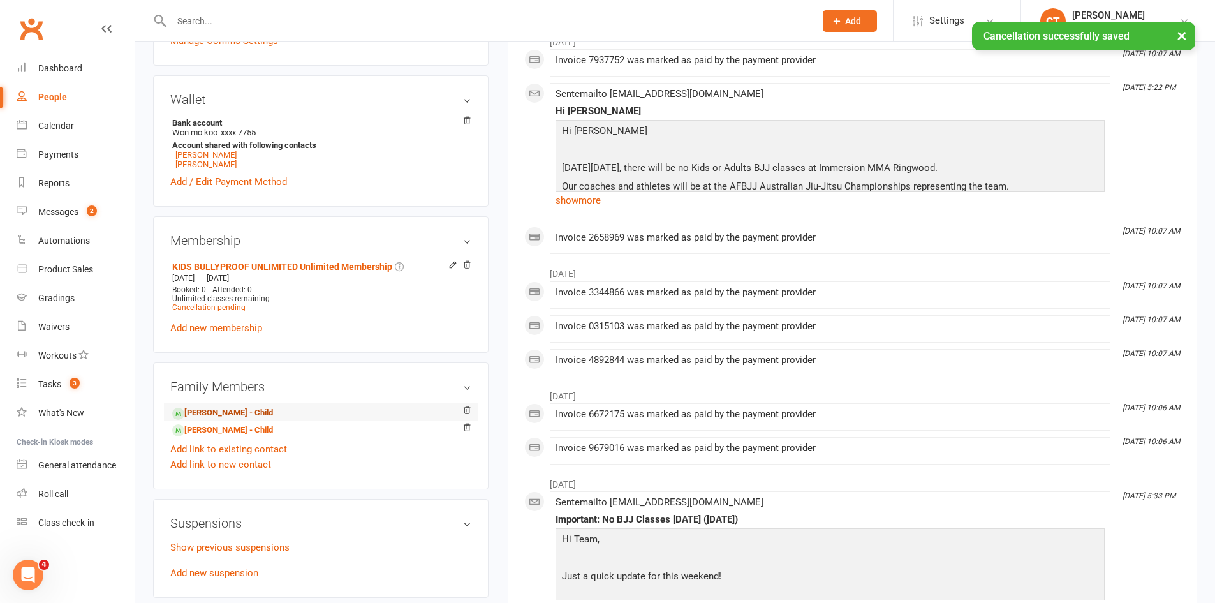
click at [211, 413] on link "[PERSON_NAME] - Child" at bounding box center [222, 412] width 101 height 13
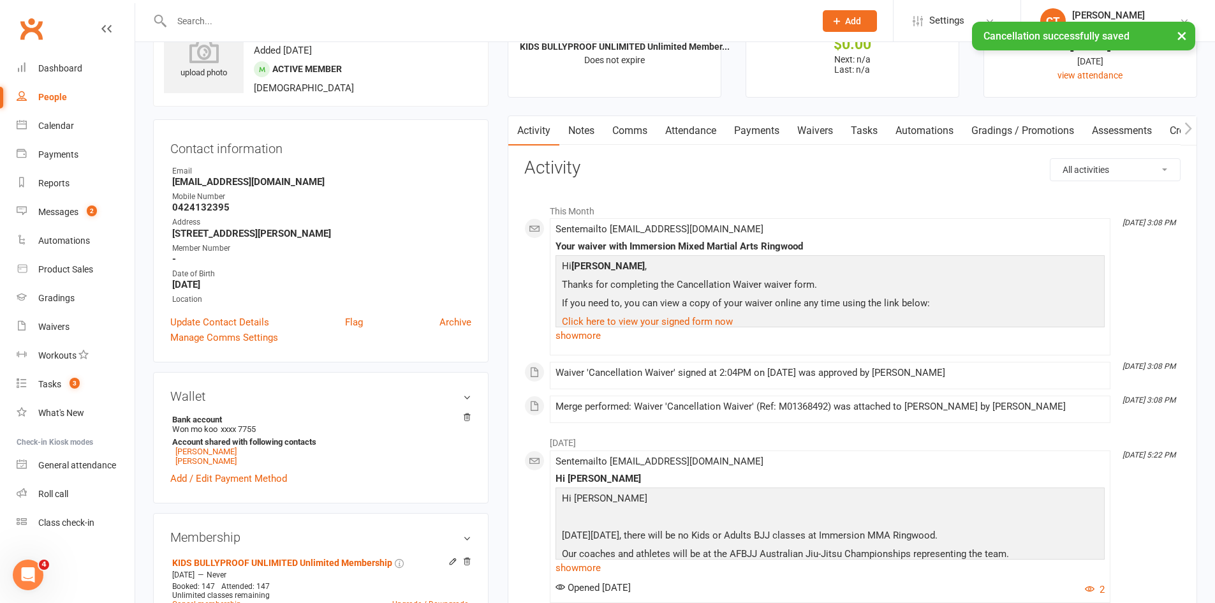
scroll to position [212, 0]
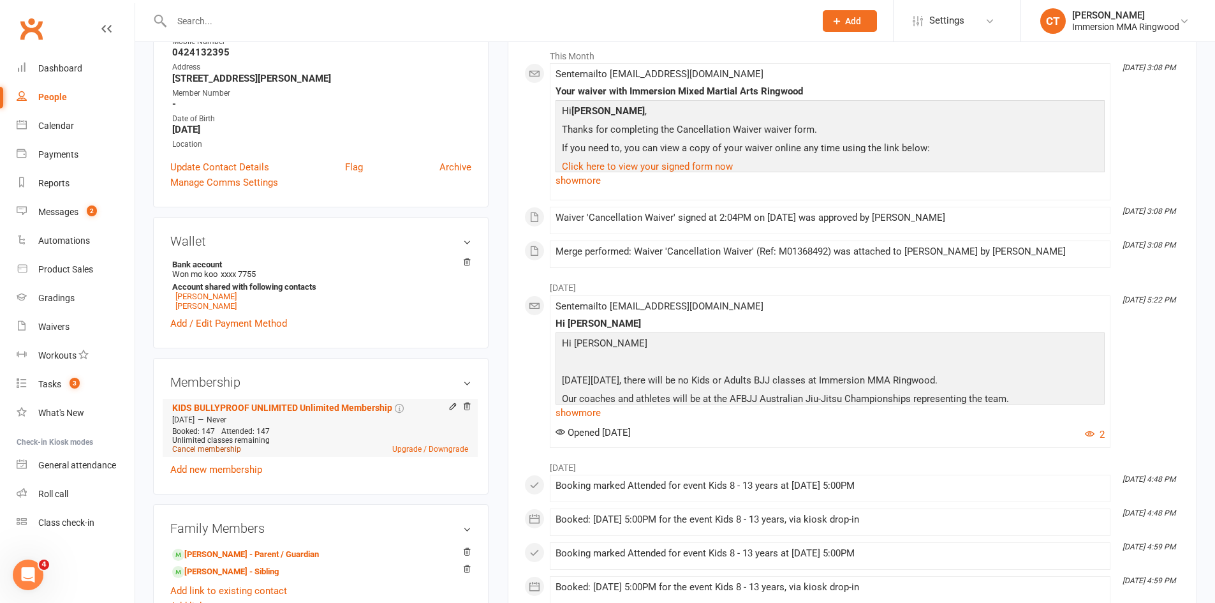
click at [206, 447] on link "Cancel membership" at bounding box center [206, 449] width 69 height 9
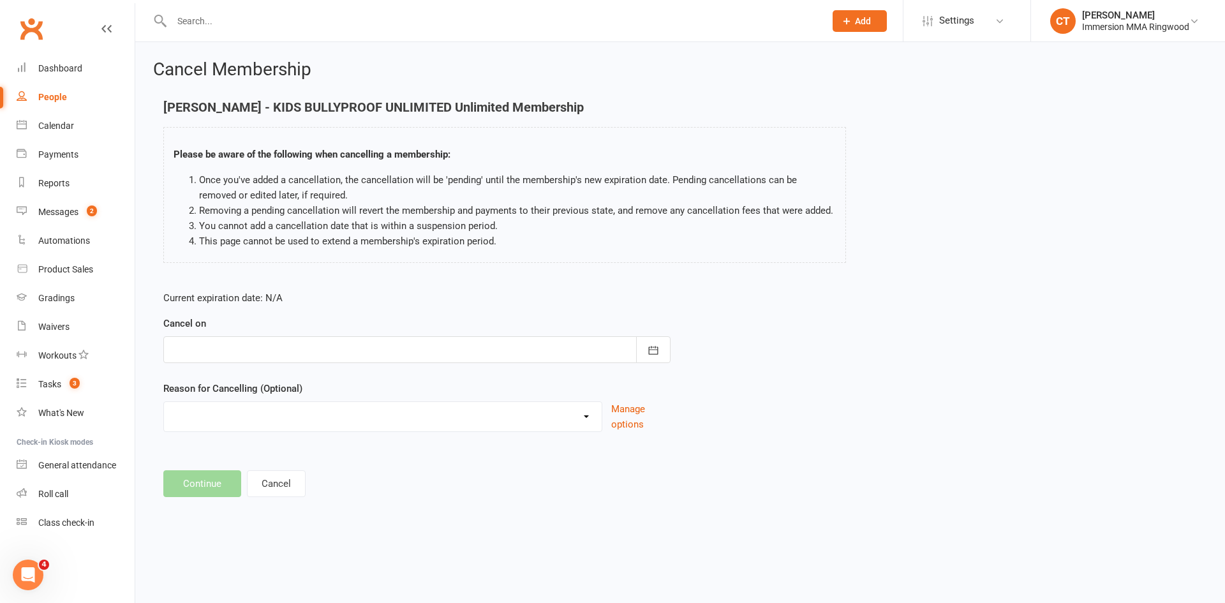
click at [237, 340] on div at bounding box center [416, 349] width 507 height 27
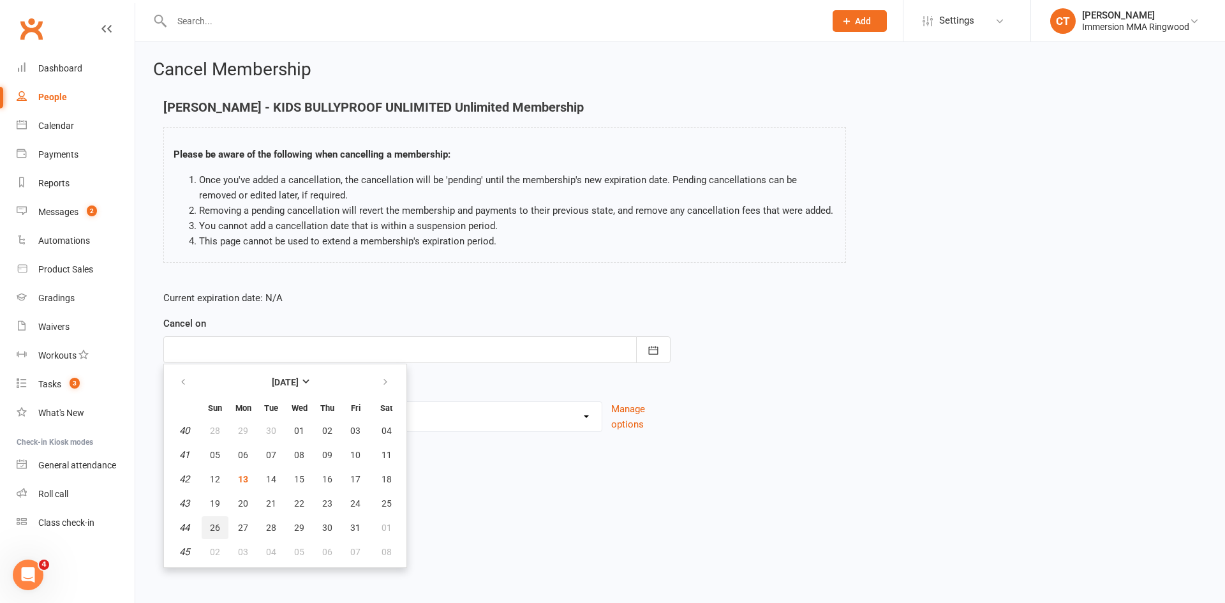
click at [212, 524] on span "26" at bounding box center [215, 527] width 10 height 10
type input "[DATE]"
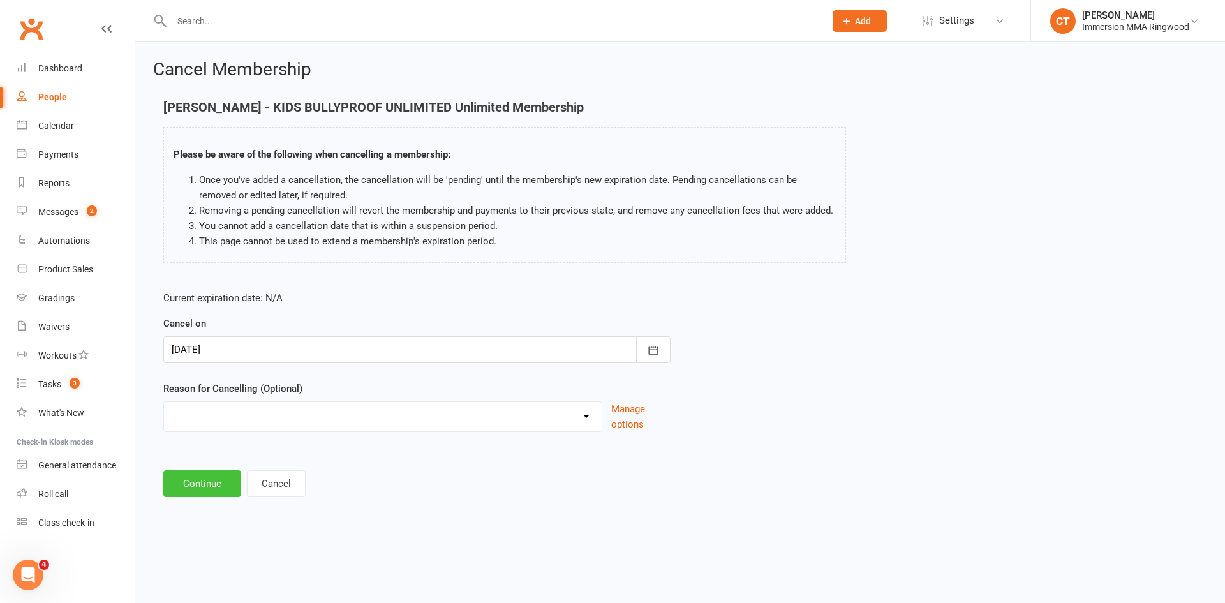
click at [205, 484] on button "Continue" at bounding box center [202, 483] width 78 height 27
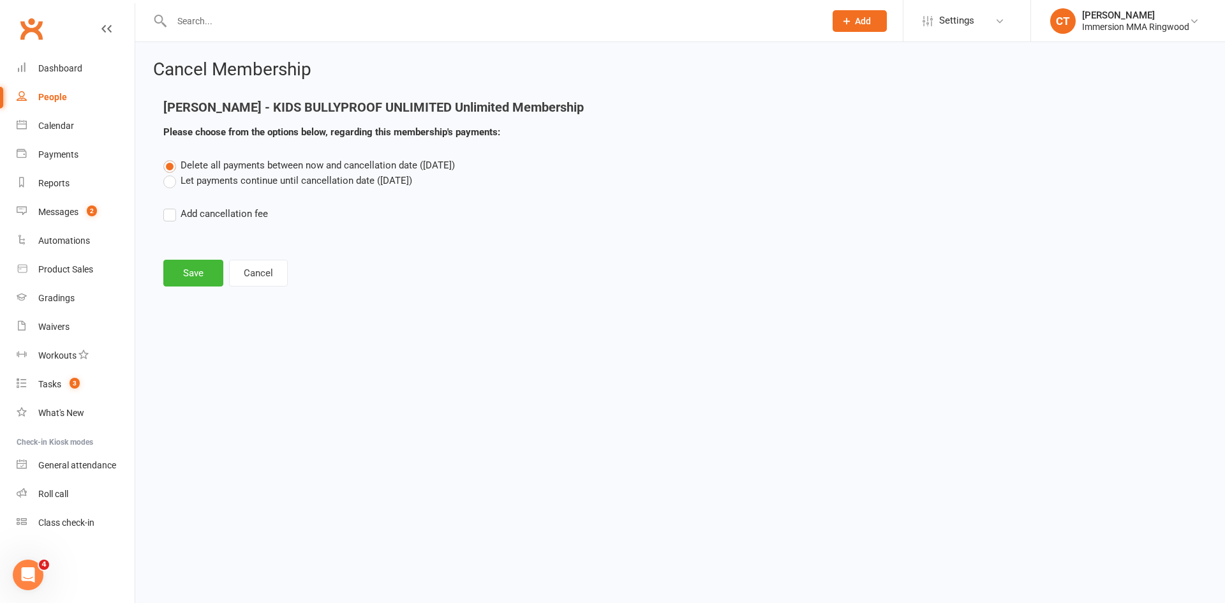
click at [259, 180] on label "Let payments continue until cancellation date ([DATE])" at bounding box center [287, 180] width 249 height 15
click at [172, 173] on input "Let payments continue until cancellation date ([DATE])" at bounding box center [167, 173] width 8 height 0
click at [200, 277] on button "Save" at bounding box center [193, 273] width 60 height 27
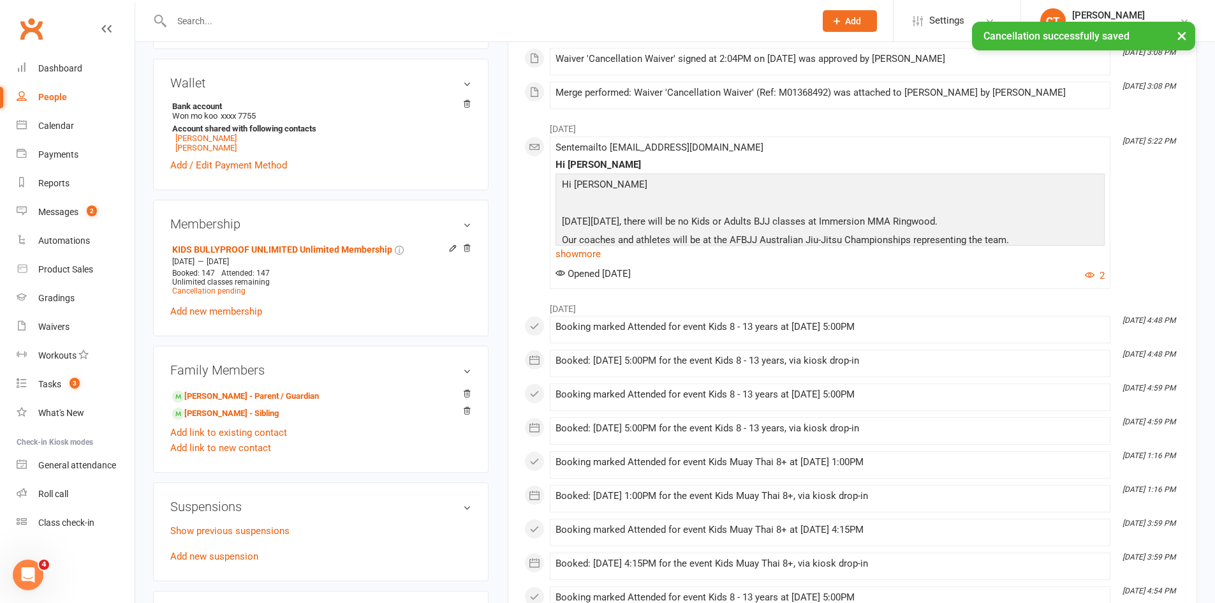
scroll to position [425, 0]
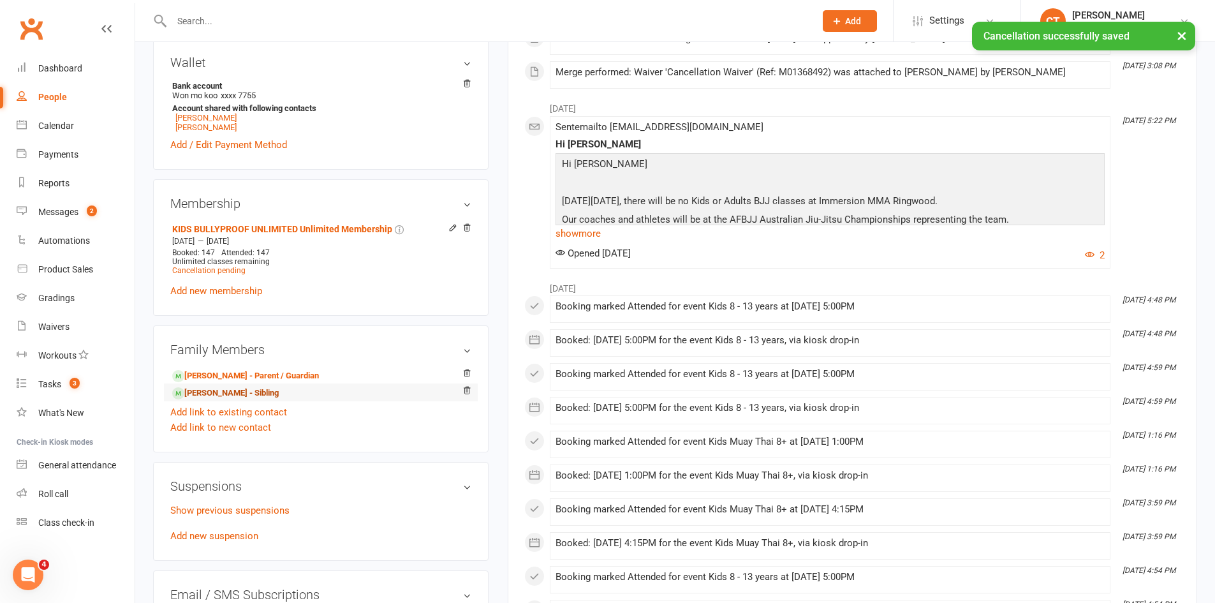
click at [224, 398] on link "[PERSON_NAME] - Sibling" at bounding box center [225, 393] width 107 height 13
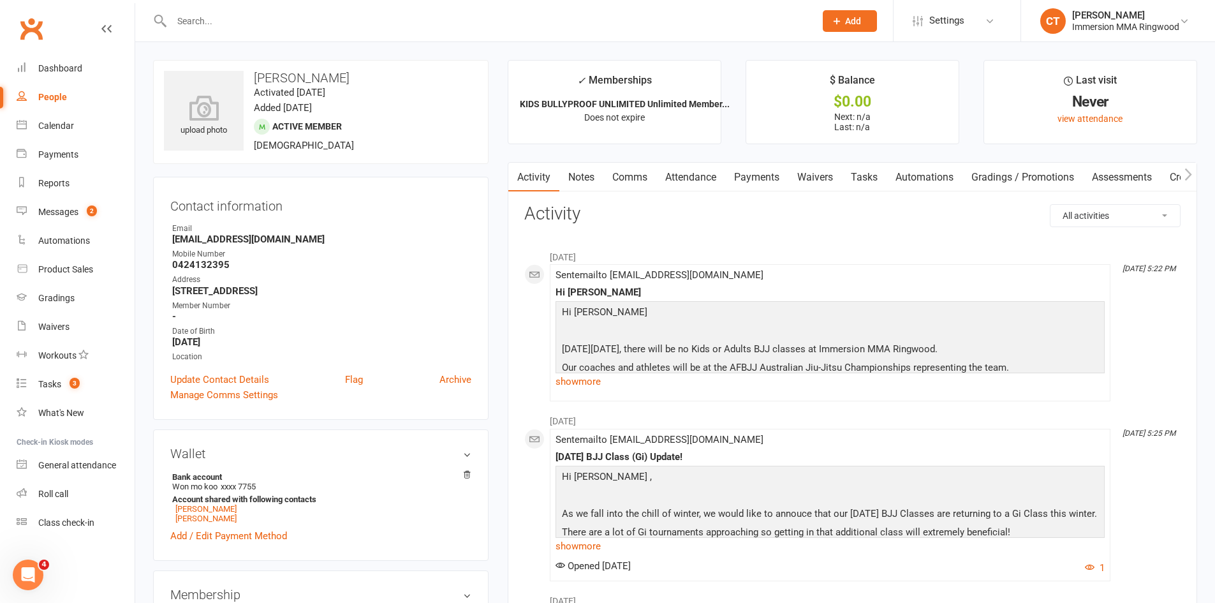
click at [764, 171] on link "Payments" at bounding box center [756, 177] width 63 height 29
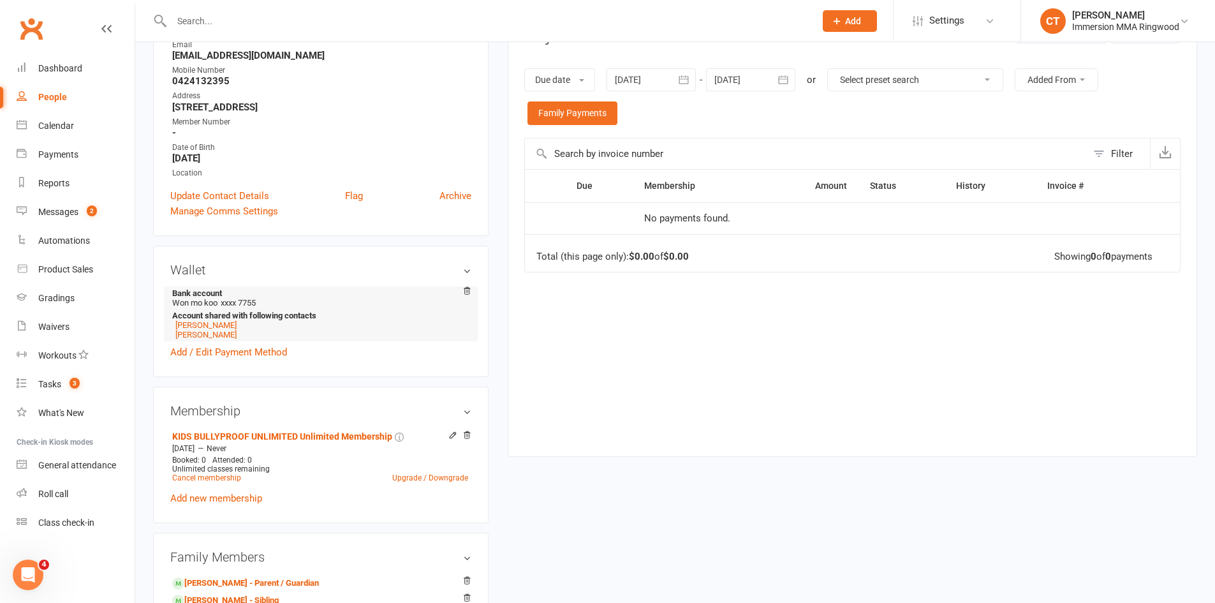
scroll to position [212, 0]
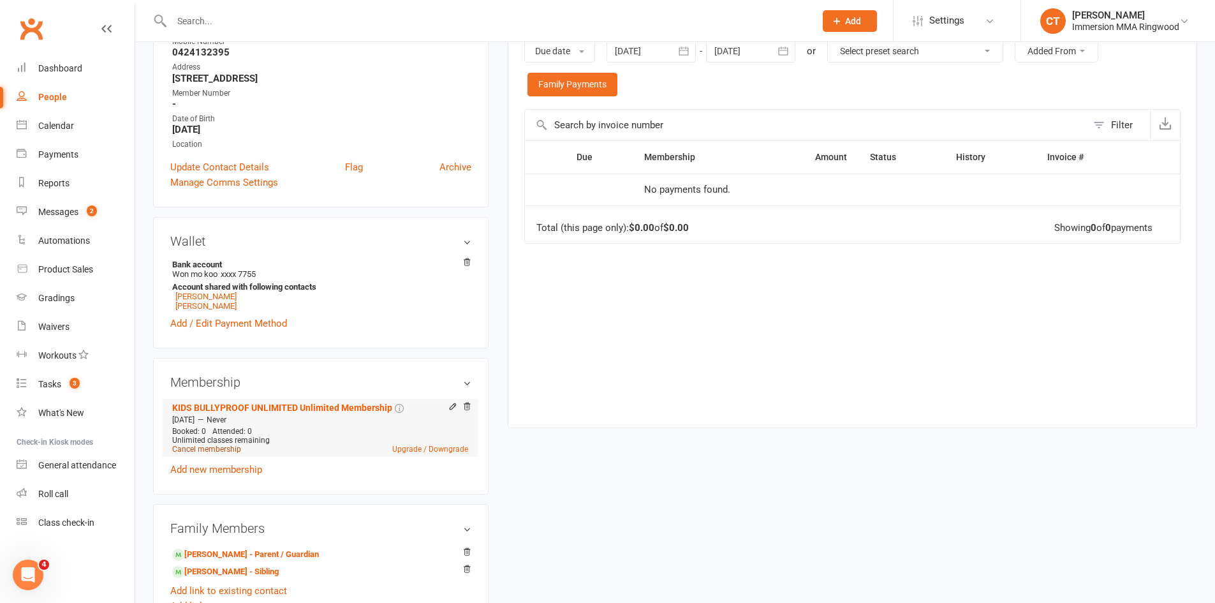
click at [200, 449] on link "Cancel membership" at bounding box center [206, 449] width 69 height 9
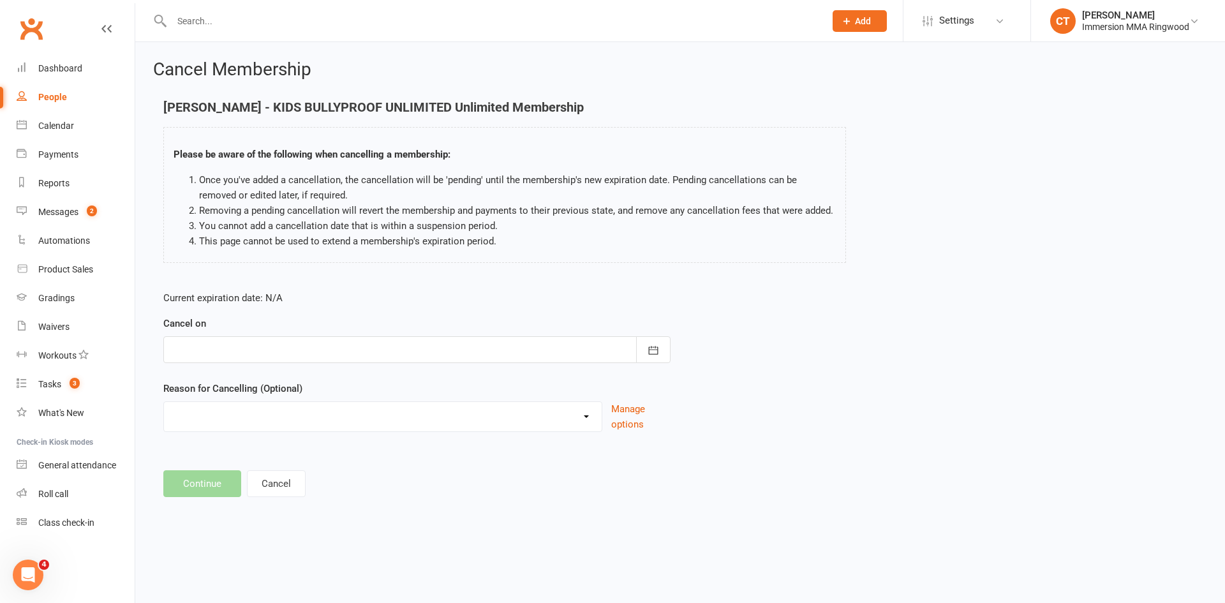
click at [255, 349] on div at bounding box center [416, 349] width 507 height 27
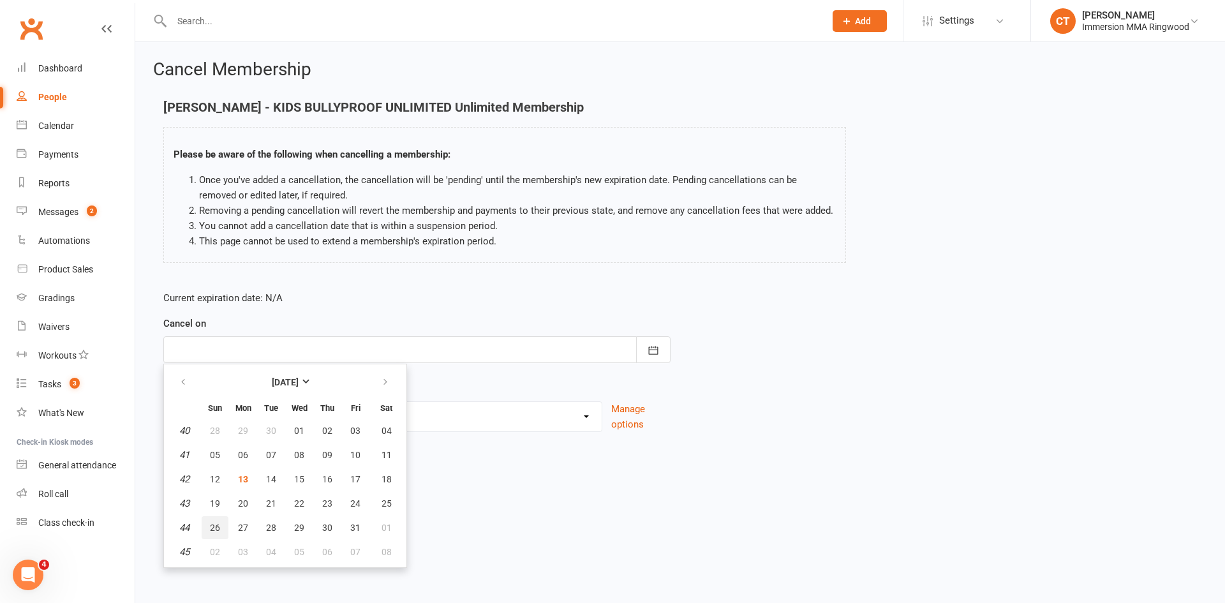
click at [211, 529] on span "26" at bounding box center [215, 527] width 10 height 10
type input "[DATE]"
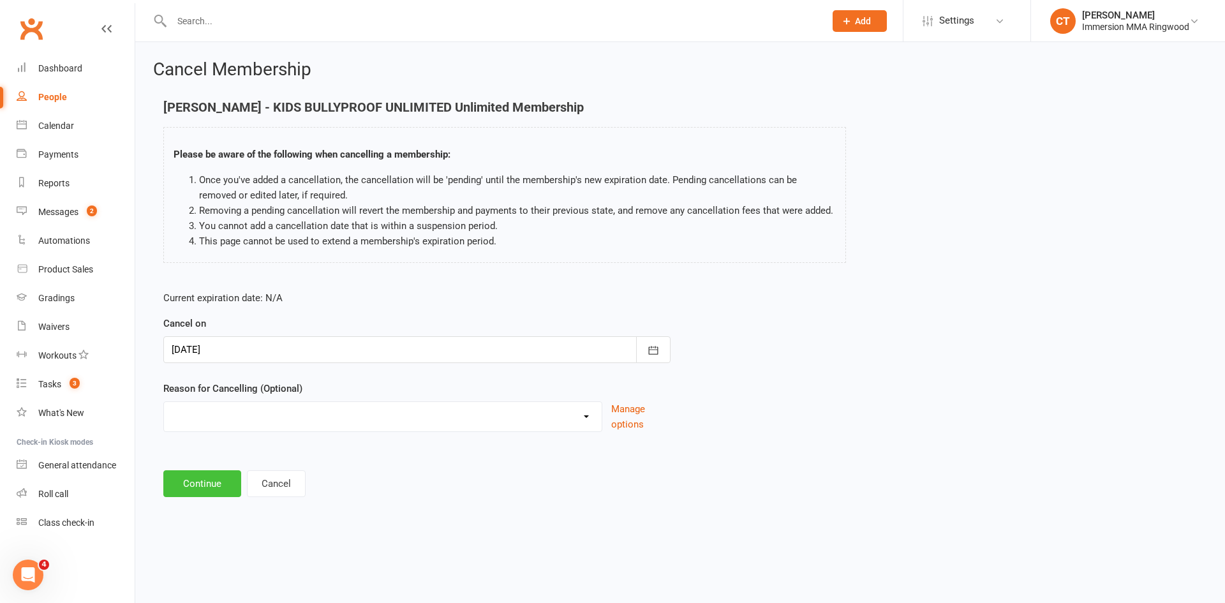
click at [193, 494] on button "Continue" at bounding box center [202, 483] width 78 height 27
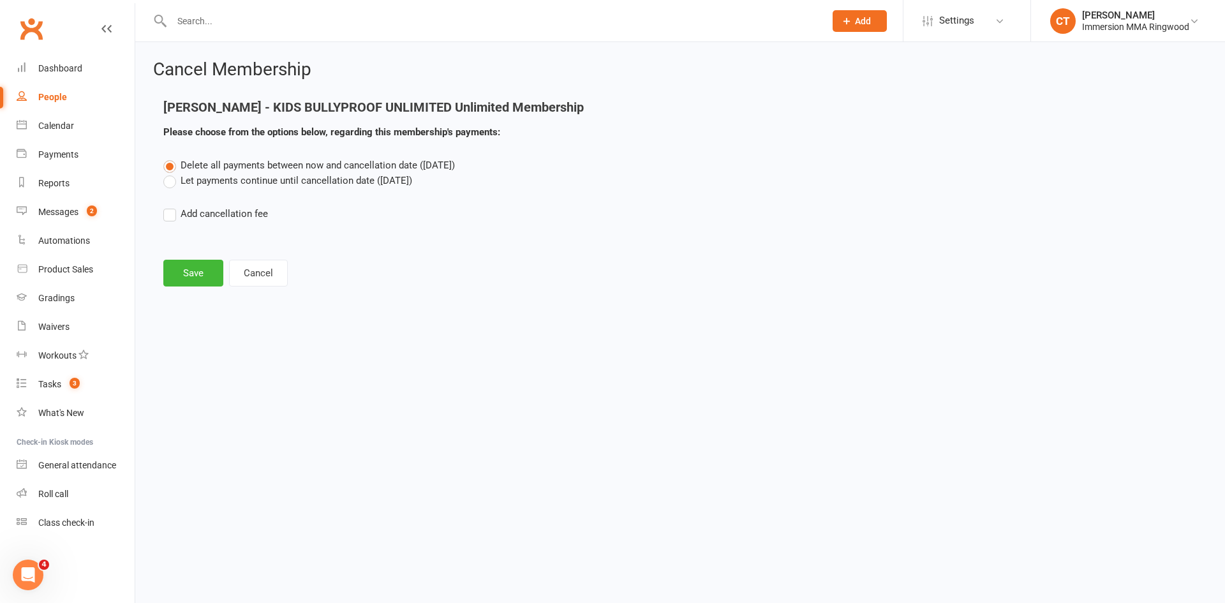
click at [275, 180] on label "Let payments continue until cancellation date ([DATE])" at bounding box center [287, 180] width 249 height 15
click at [172, 173] on input "Let payments continue until cancellation date ([DATE])" at bounding box center [167, 173] width 8 height 0
click at [198, 272] on button "Save" at bounding box center [193, 273] width 60 height 27
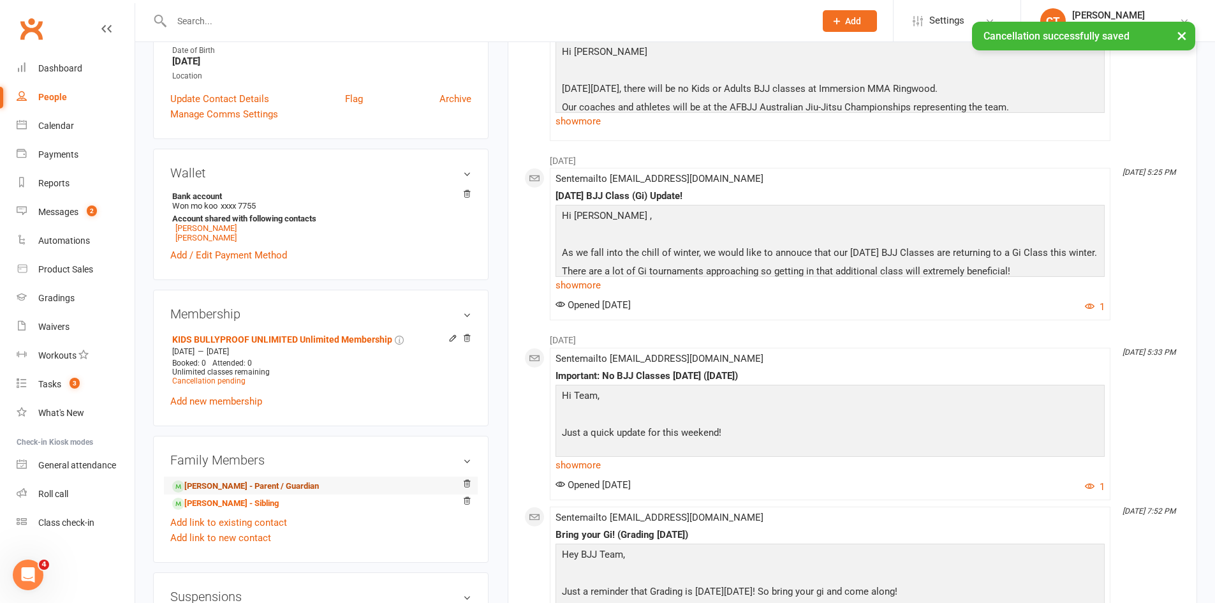
scroll to position [425, 0]
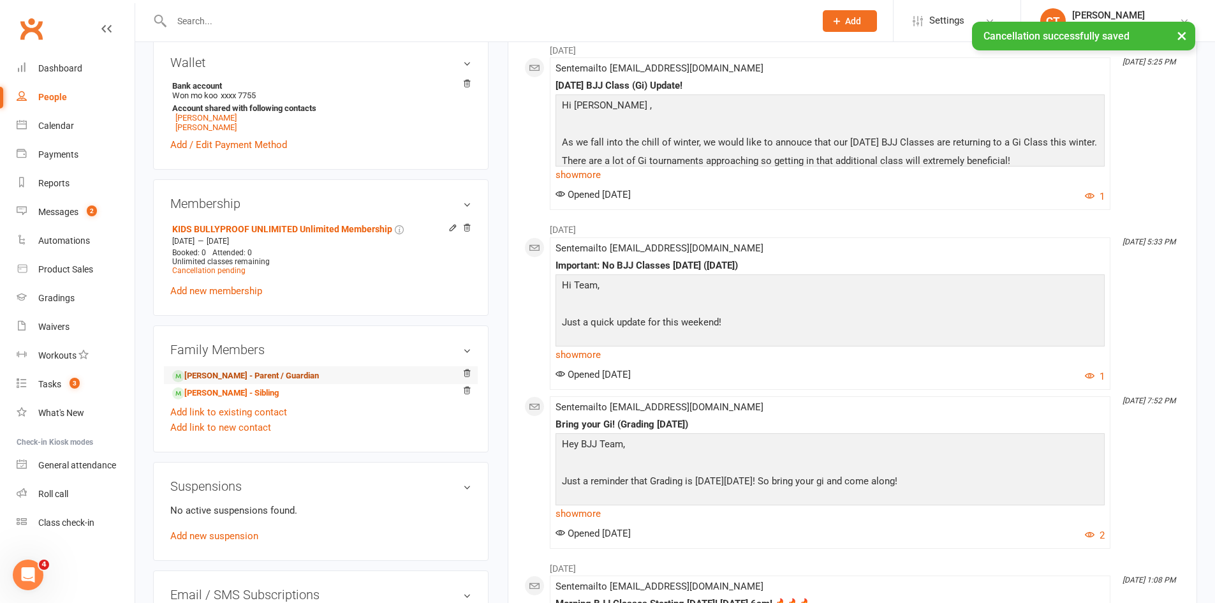
click at [211, 381] on link "[PERSON_NAME] - Parent / Guardian" at bounding box center [245, 375] width 147 height 13
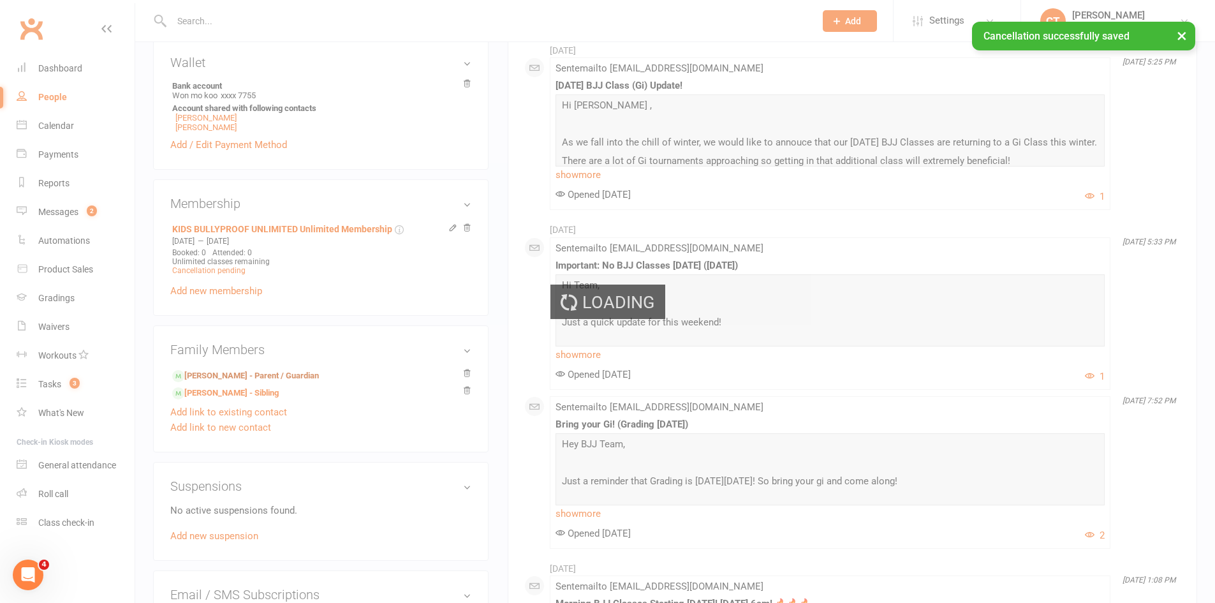
scroll to position [0, 0]
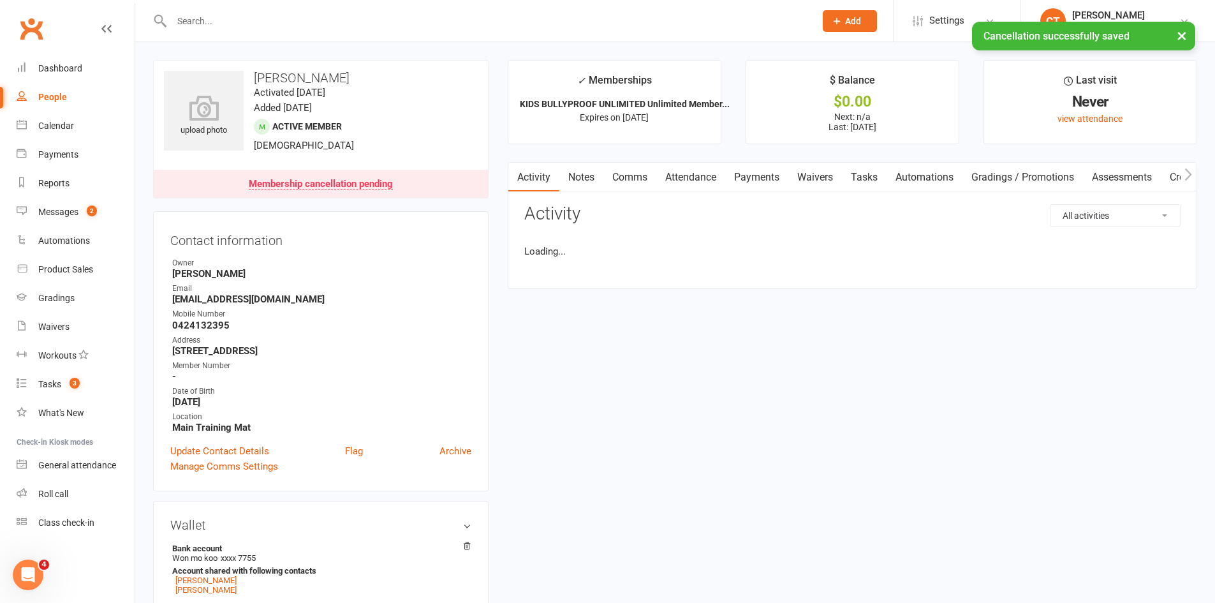
click at [743, 179] on link "Payments" at bounding box center [756, 177] width 63 height 29
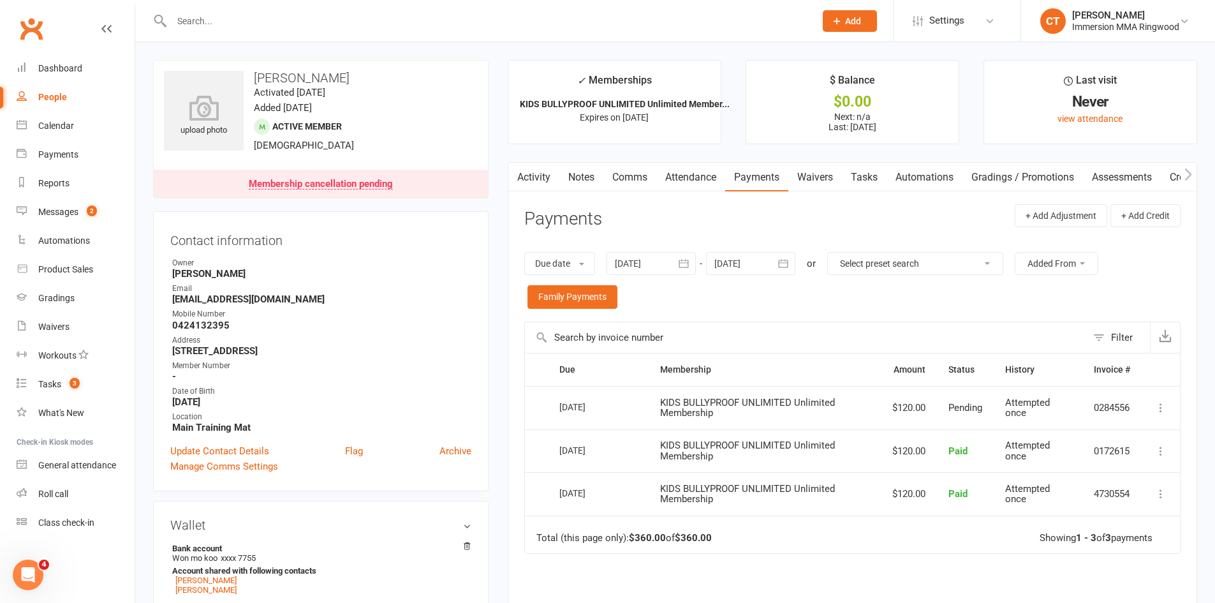
click at [589, 185] on link "Notes" at bounding box center [581, 177] width 44 height 29
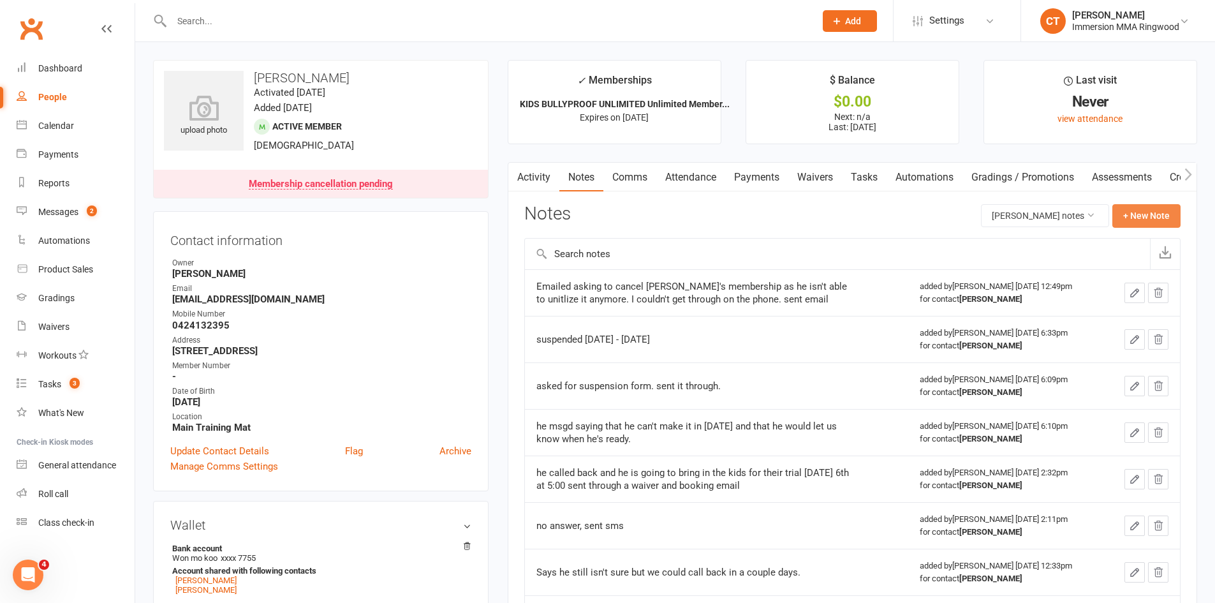
click at [1148, 219] on button "+ New Note" at bounding box center [1147, 215] width 68 height 23
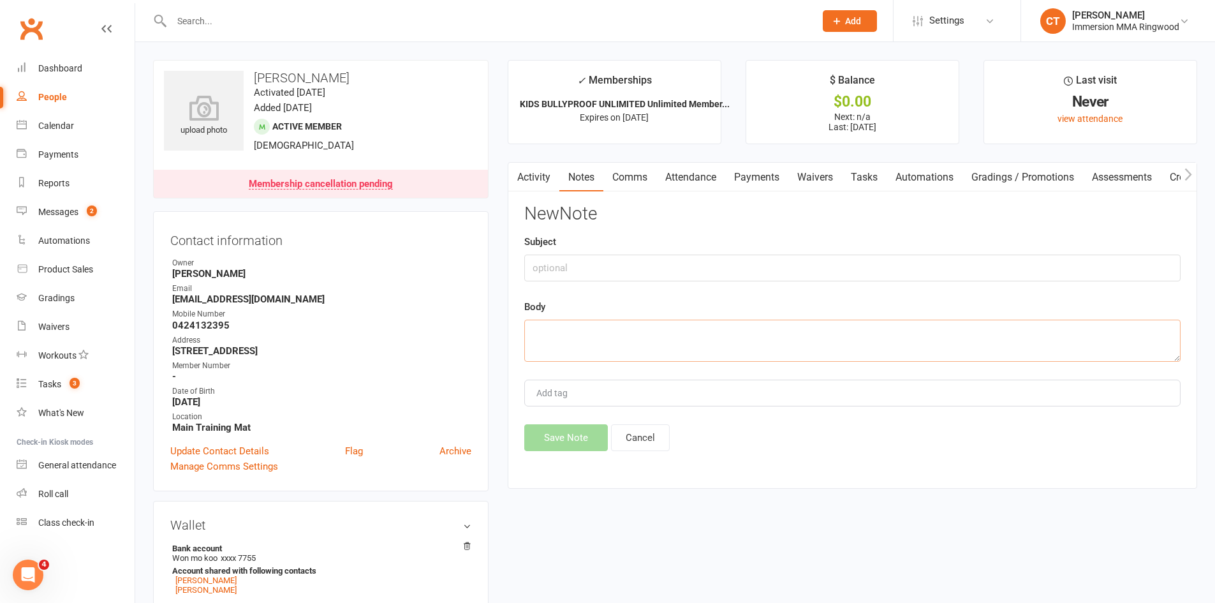
click at [747, 346] on textarea at bounding box center [852, 341] width 656 height 42
type textarea "processed cxl and emailed details"
click at [547, 441] on button "Save Note" at bounding box center [566, 437] width 84 height 27
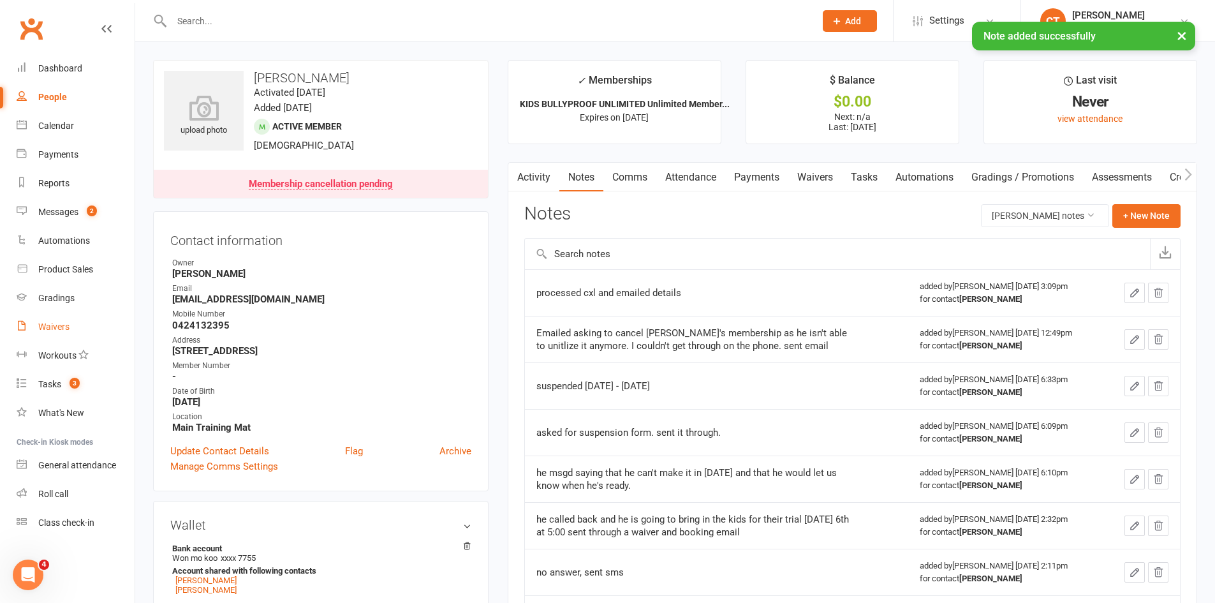
click at [57, 334] on link "Waivers" at bounding box center [76, 327] width 118 height 29
select select "25"
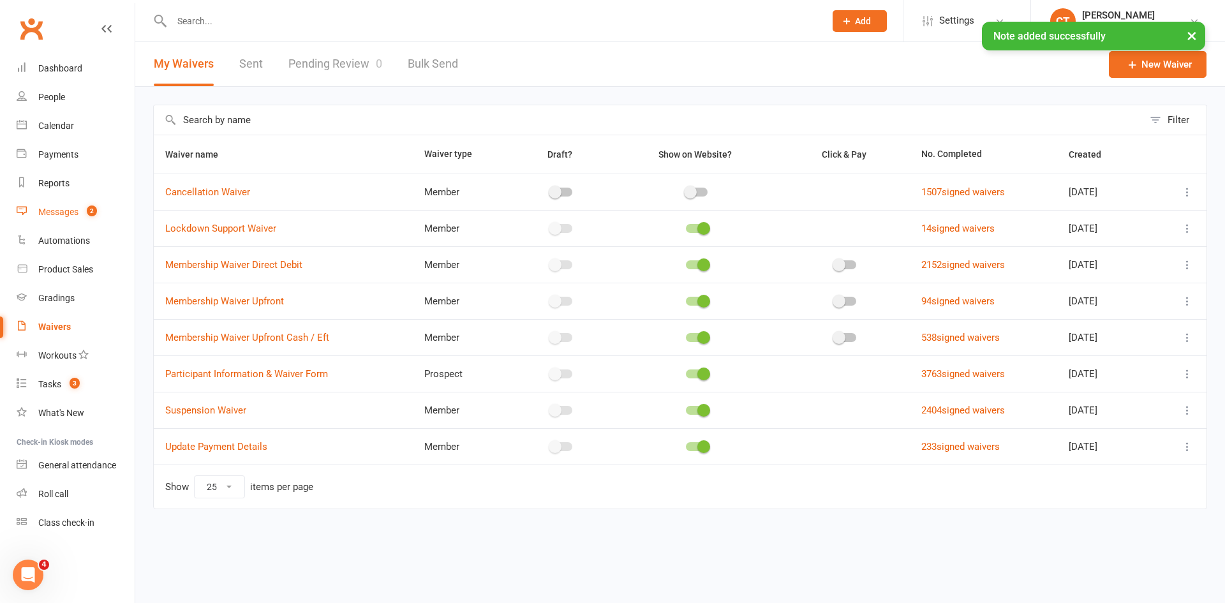
click at [60, 207] on div "Messages" at bounding box center [58, 212] width 40 height 10
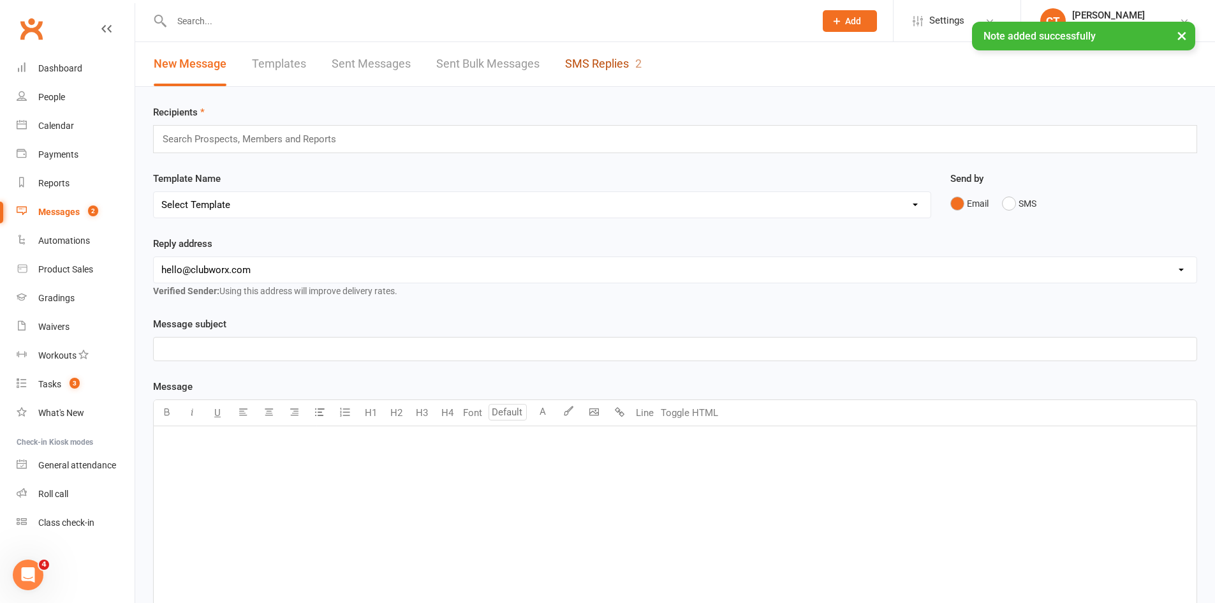
click at [609, 63] on link "SMS Replies 2" at bounding box center [603, 64] width 77 height 44
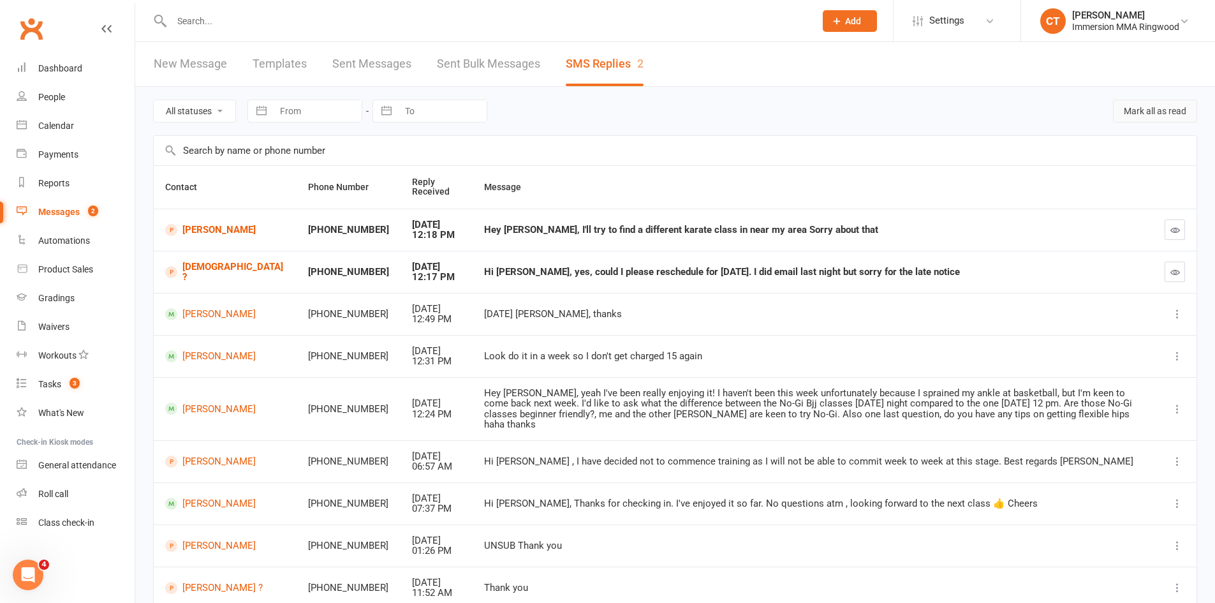
click at [1174, 116] on button "Mark all as read" at bounding box center [1155, 111] width 84 height 23
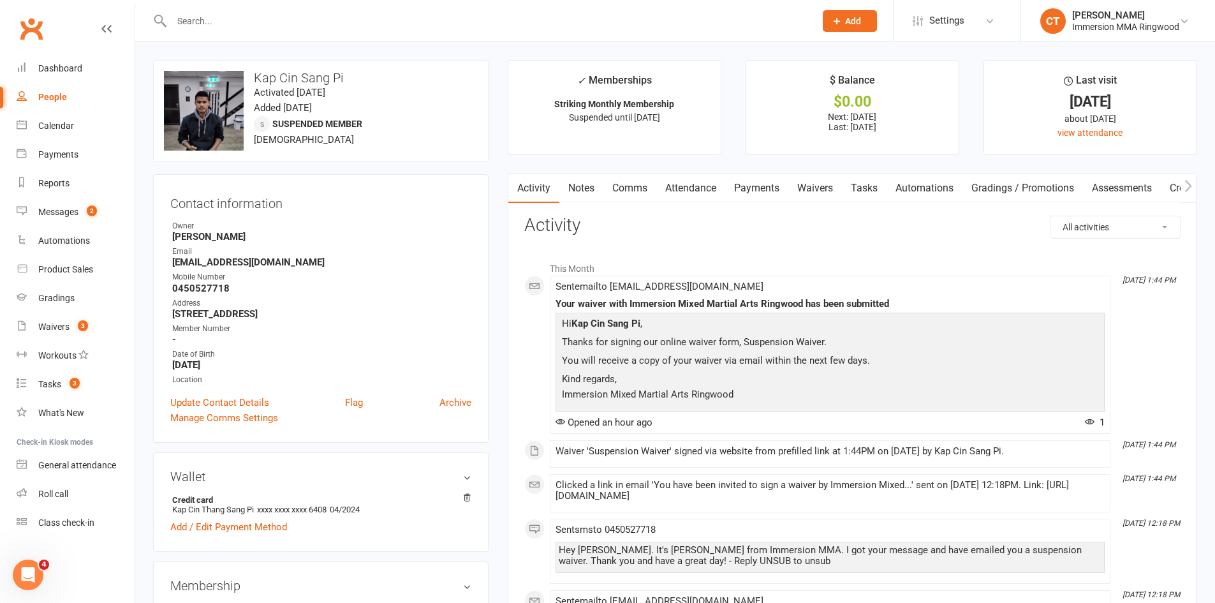
scroll to position [425, 0]
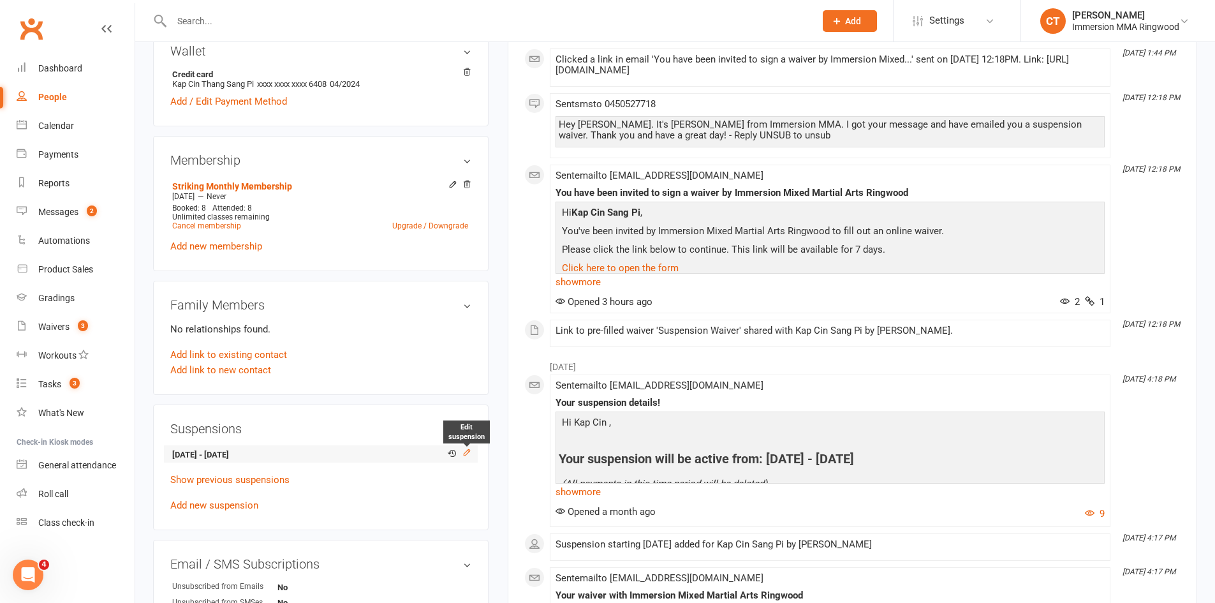
click at [465, 452] on icon at bounding box center [467, 452] width 6 height 6
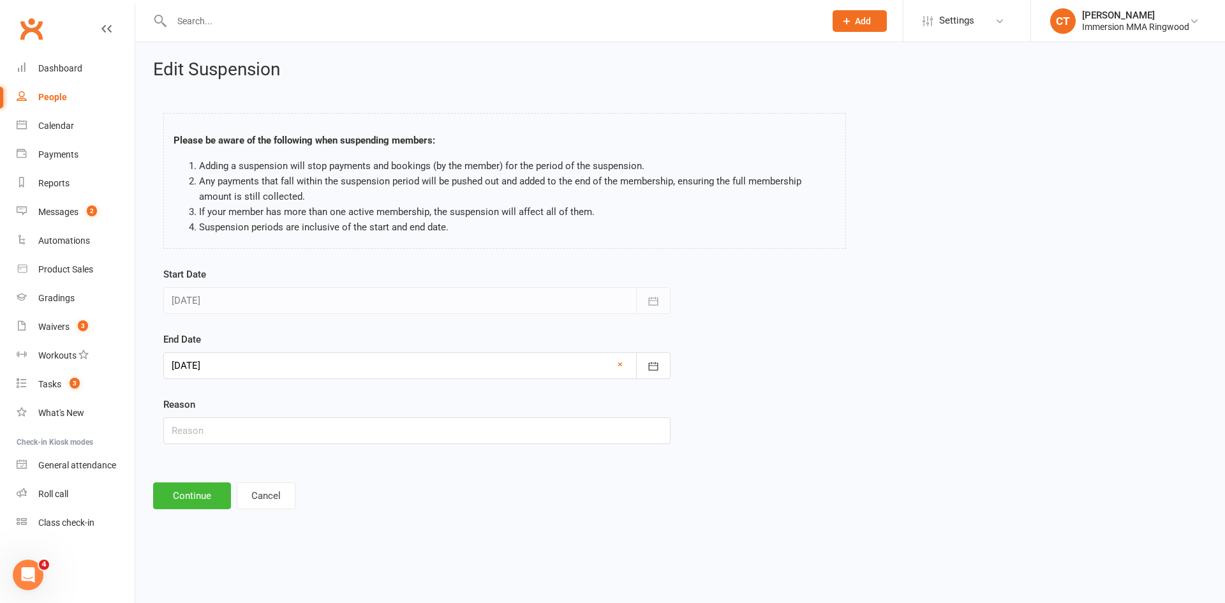
click at [249, 364] on div at bounding box center [416, 365] width 507 height 27
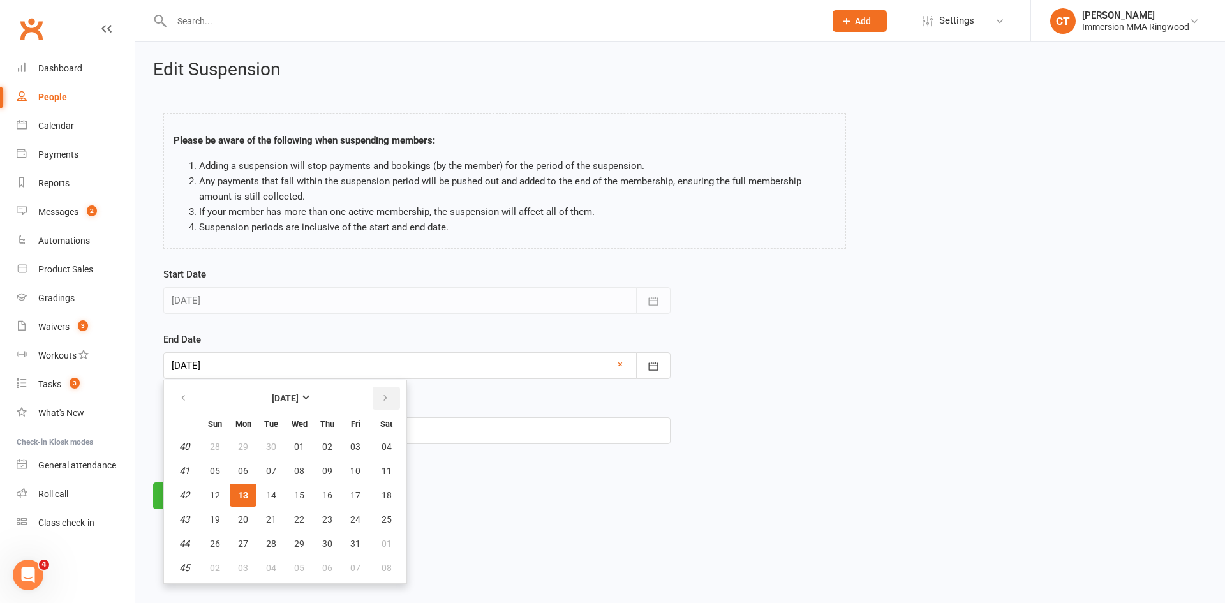
click at [390, 399] on button "button" at bounding box center [386, 398] width 27 height 23
click at [242, 544] on span "24" at bounding box center [243, 543] width 10 height 10
type input "24 Nov 2025"
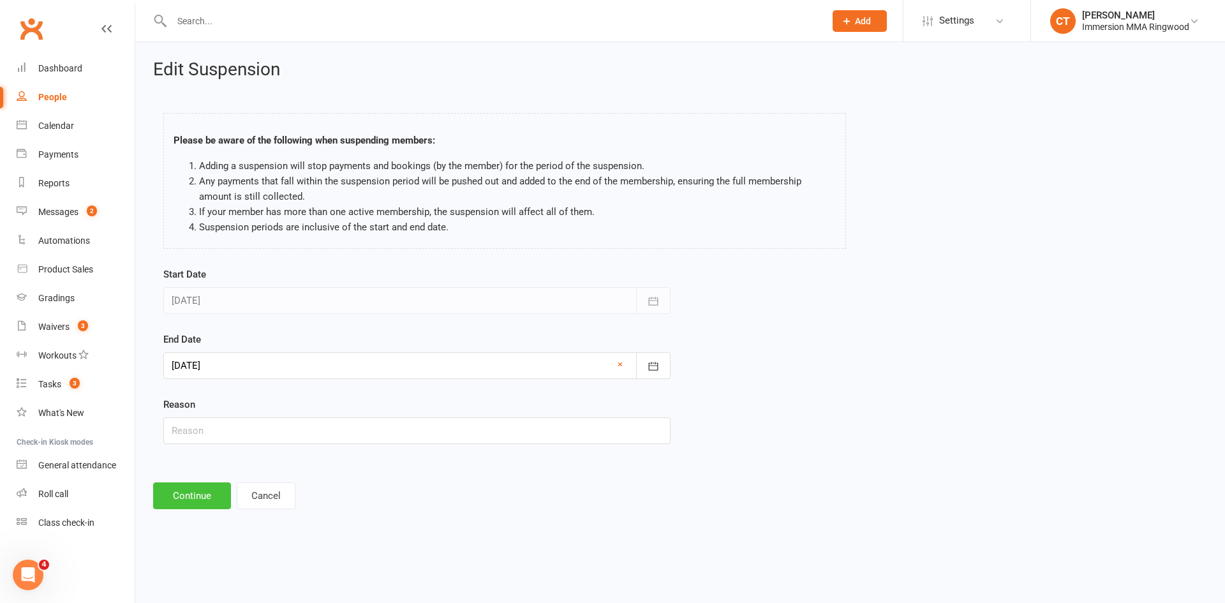
click at [202, 484] on button "Continue" at bounding box center [192, 495] width 78 height 27
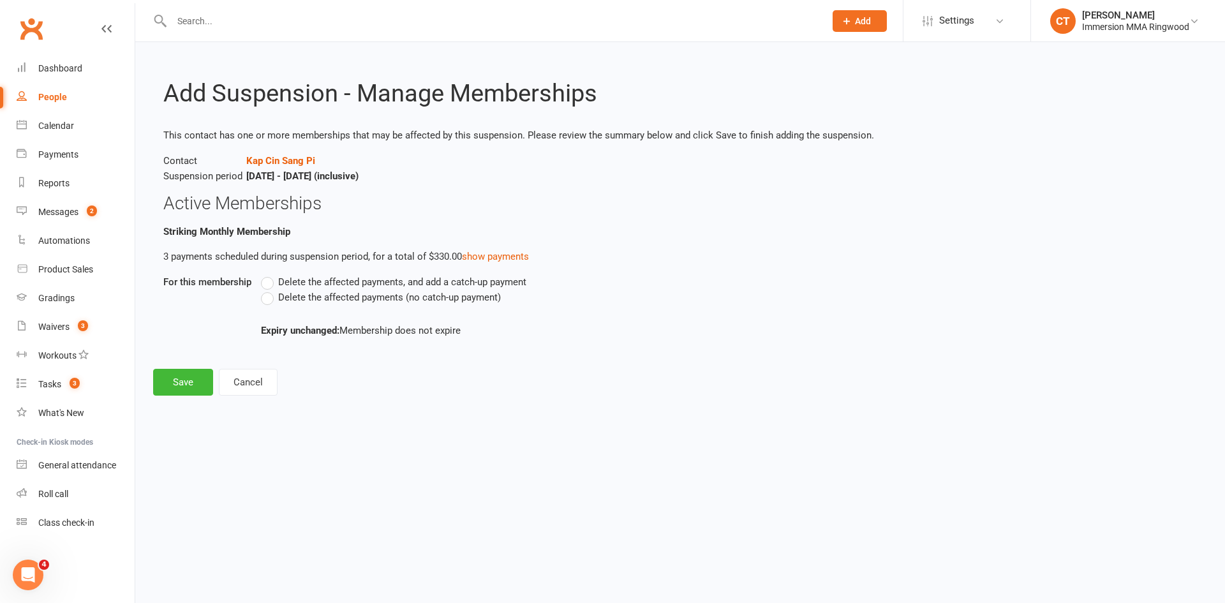
click at [269, 298] on label "Delete the affected payments (no catch-up payment)" at bounding box center [381, 297] width 240 height 15
click at [269, 290] on input "Delete the affected payments (no catch-up payment)" at bounding box center [265, 290] width 8 height 0
click at [188, 384] on button "Save" at bounding box center [183, 382] width 60 height 27
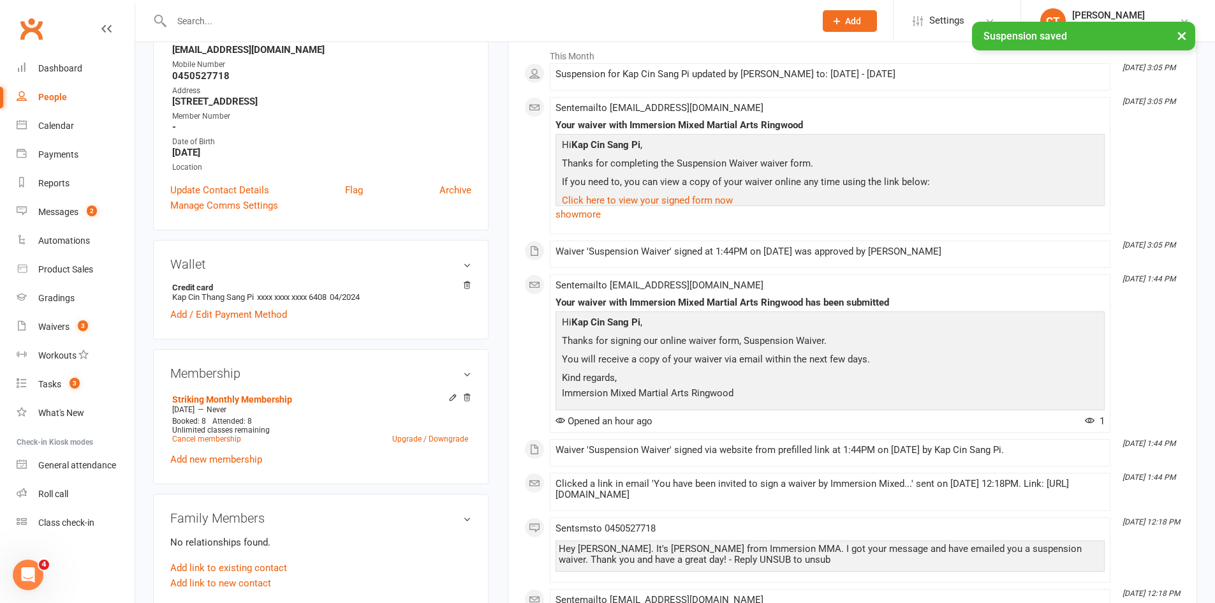
scroll to position [425, 0]
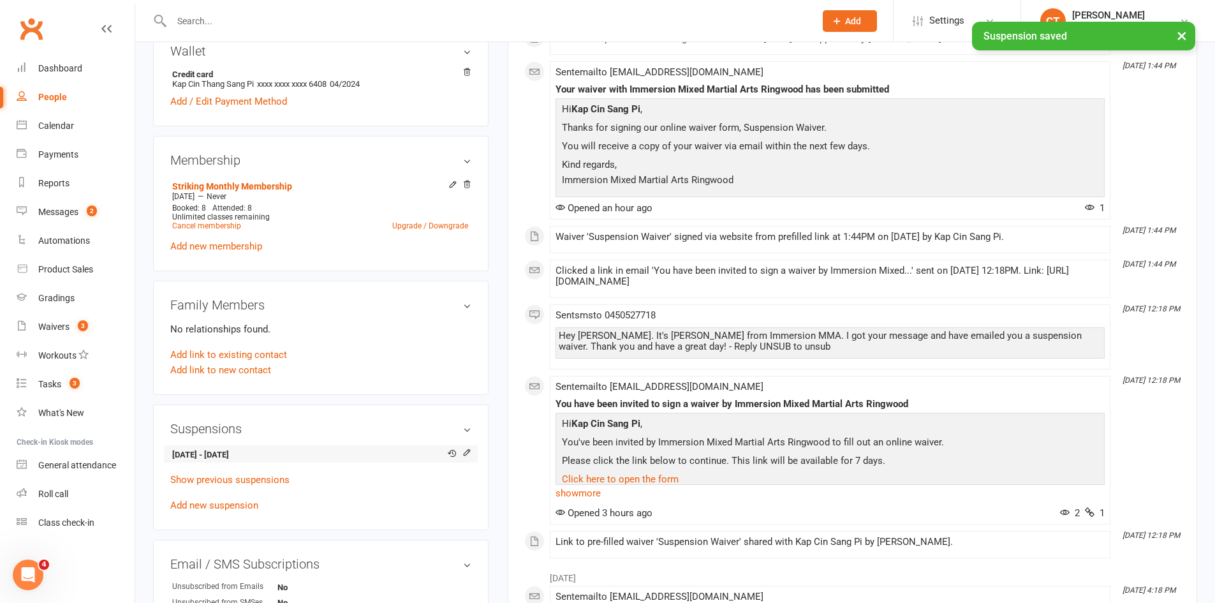
drag, startPoint x: 221, startPoint y: 454, endPoint x: 346, endPoint y: 454, distance: 124.4
click at [346, 454] on strong "2 Sep 2025 - 24 Nov 2025" at bounding box center [318, 454] width 293 height 13
copy strong "24 Nov 2025"
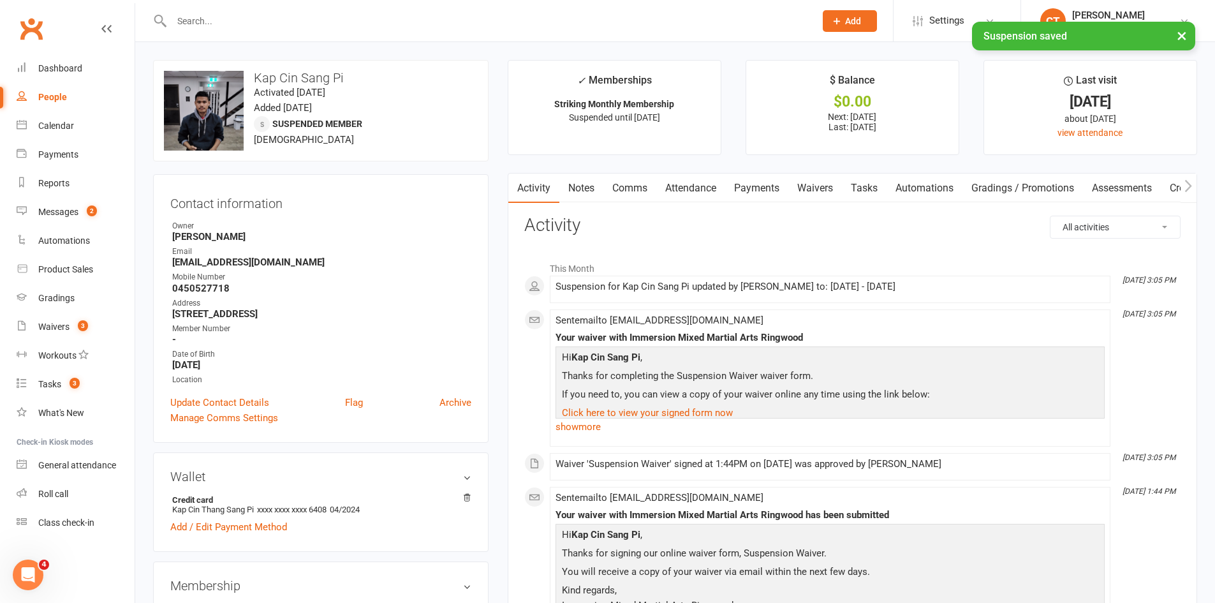
click at [586, 184] on link "Notes" at bounding box center [581, 188] width 44 height 29
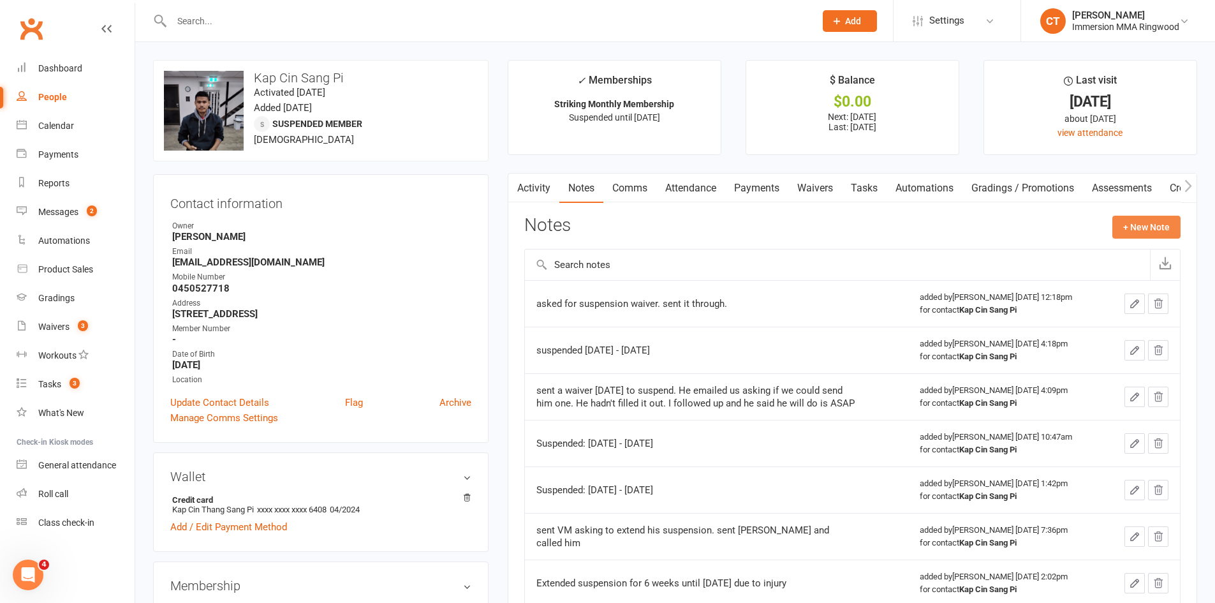
click at [1154, 222] on button "+ New Note" at bounding box center [1147, 227] width 68 height 23
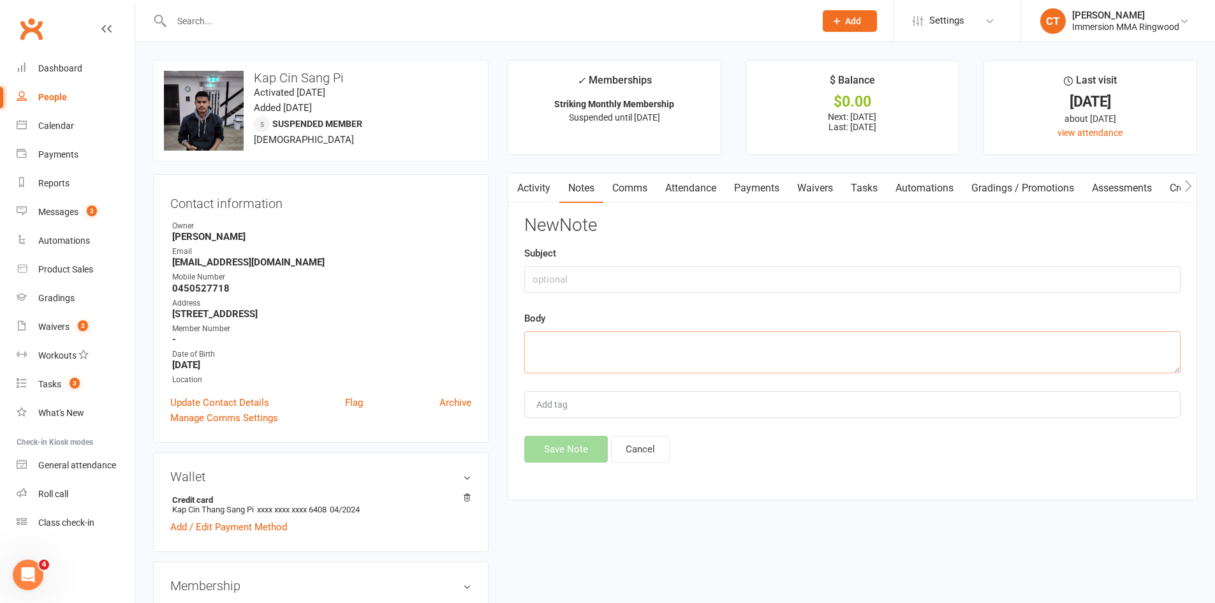
click at [734, 337] on textarea at bounding box center [852, 352] width 656 height 42
paste textarea "24 Nov 2025"
type textarea "extended suspension til 24 Nov 2025"
click at [565, 450] on button "Save Note" at bounding box center [566, 449] width 84 height 27
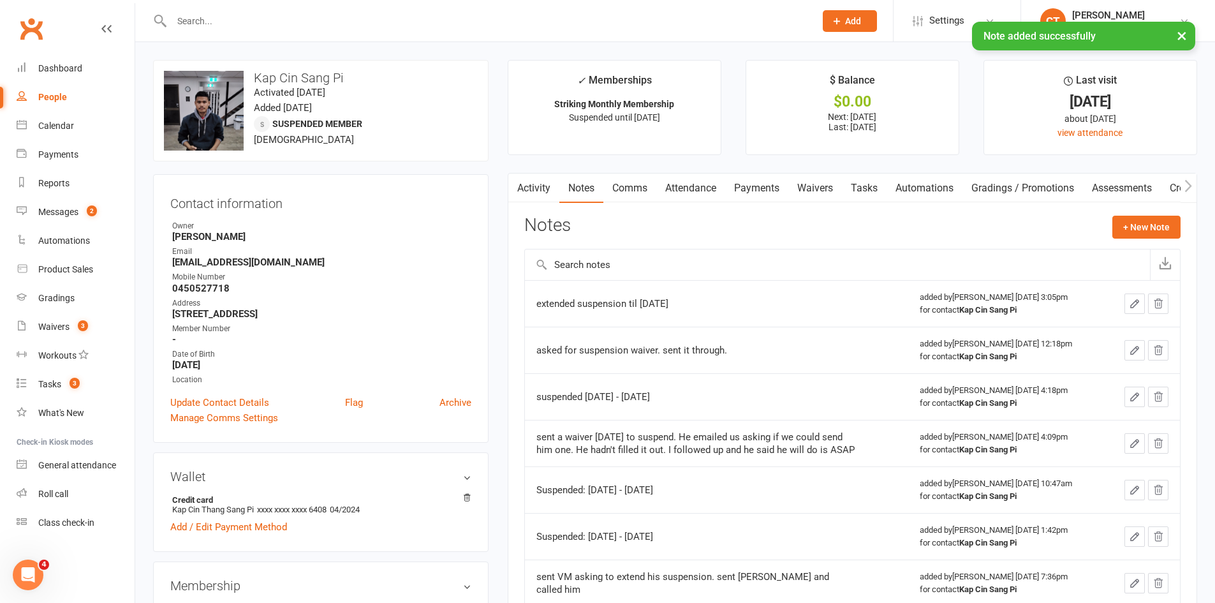
click at [638, 186] on link "Comms" at bounding box center [629, 188] width 53 height 29
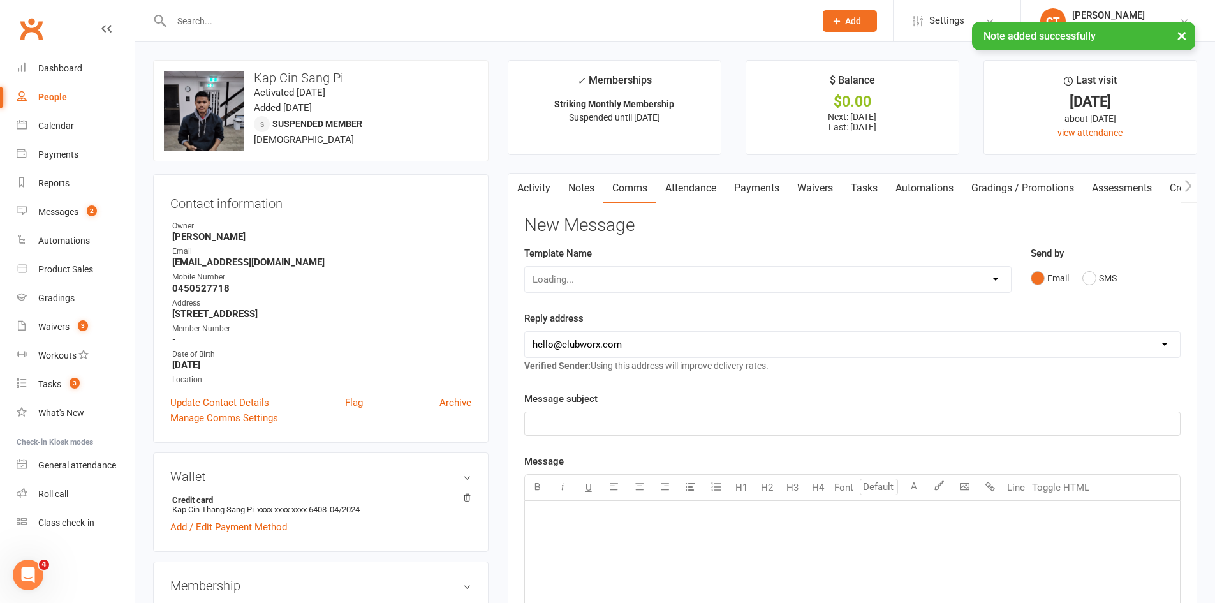
click at [606, 276] on select "Loading..." at bounding box center [768, 280] width 486 height 26
select select "19"
click at [525, 267] on select "Select Template [SMS] [PERSON_NAME] - Call back message [SMS] Mark- Call back m…" at bounding box center [768, 280] width 486 height 26
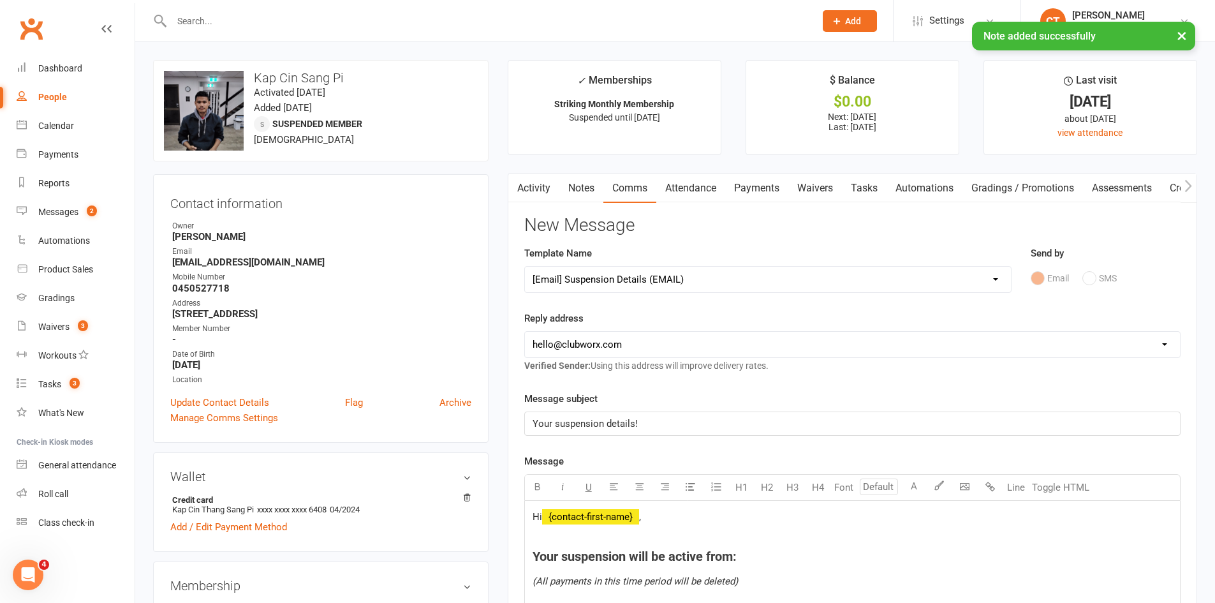
drag, startPoint x: 577, startPoint y: 337, endPoint x: 575, endPoint y: 346, distance: 9.8
click at [577, 337] on select "[EMAIL_ADDRESS][DOMAIN_NAME] [EMAIL_ADDRESS][DOMAIN_NAME] [PERSON_NAME][EMAIL_A…" at bounding box center [852, 345] width 655 height 26
select select "1"
click at [525, 332] on select "[EMAIL_ADDRESS][DOMAIN_NAME] [EMAIL_ADDRESS][DOMAIN_NAME] [PERSON_NAME][EMAIL_A…" at bounding box center [852, 345] width 655 height 26
drag, startPoint x: 706, startPoint y: 559, endPoint x: 733, endPoint y: 559, distance: 26.8
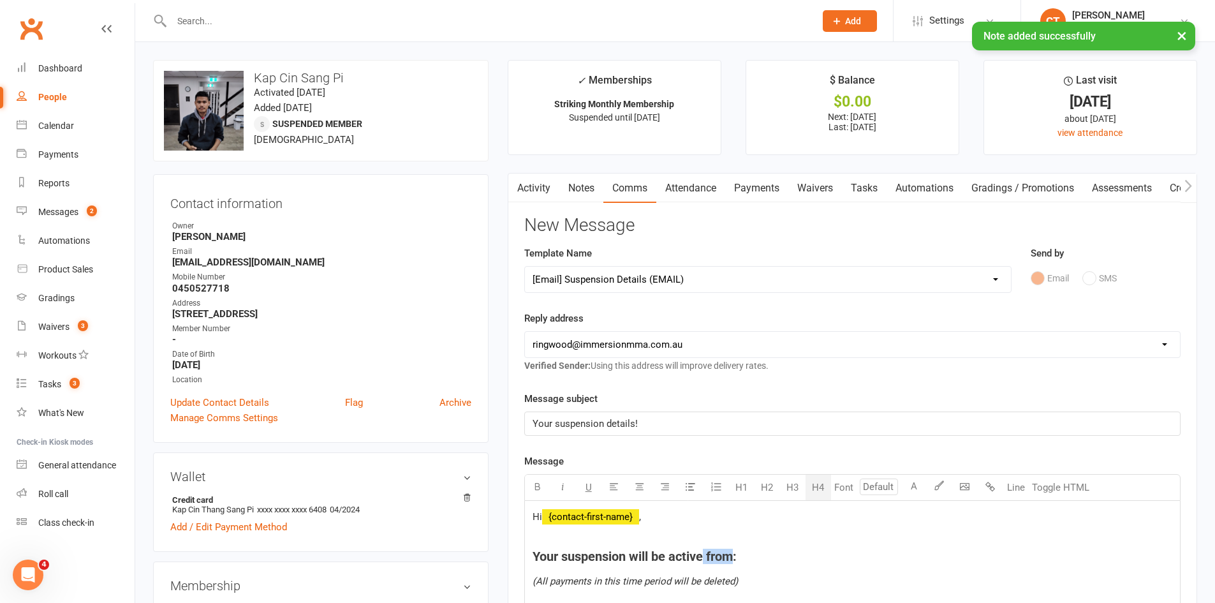
click at [733, 559] on span "Your suspension will be active from:" at bounding box center [635, 556] width 204 height 15
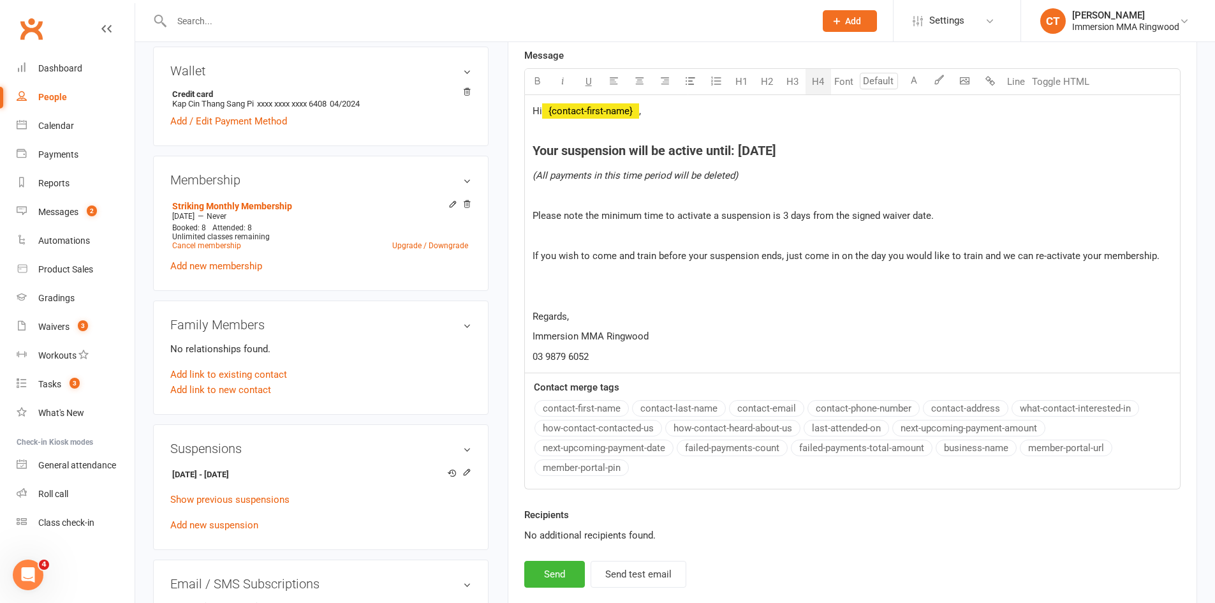
scroll to position [425, 0]
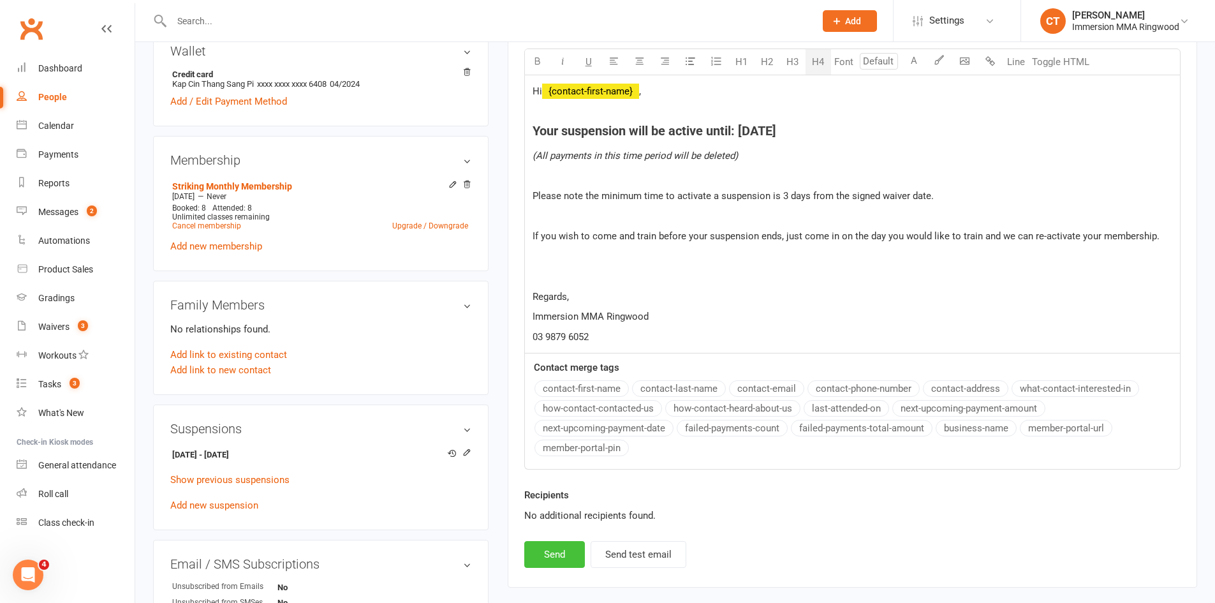
click at [555, 551] on button "Send" at bounding box center [554, 554] width 61 height 27
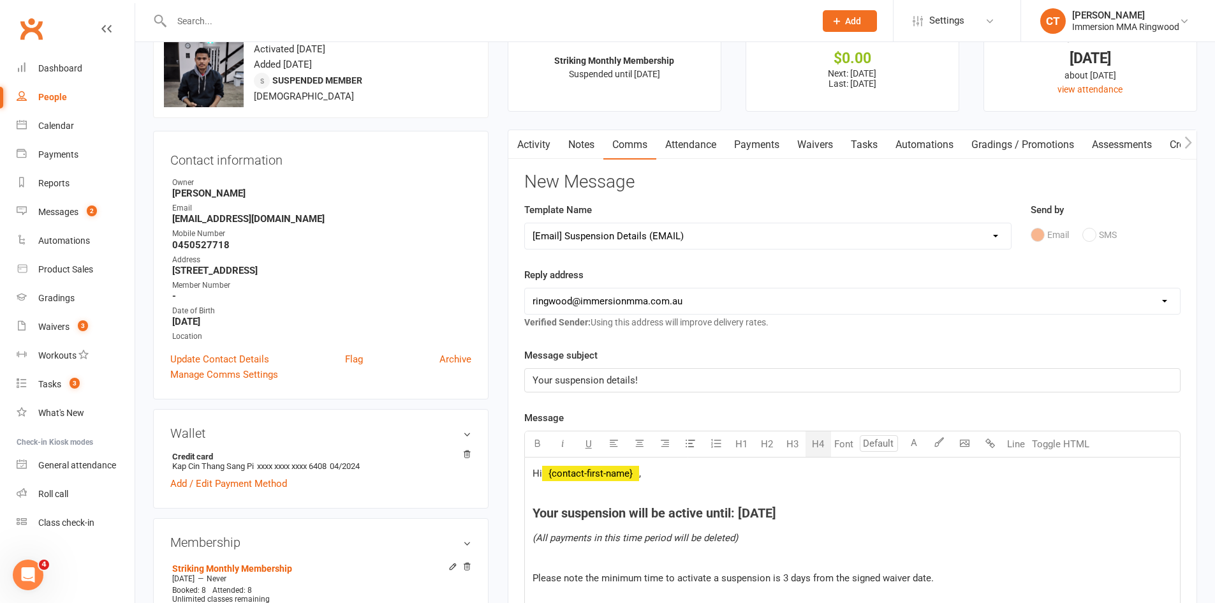
scroll to position [0, 0]
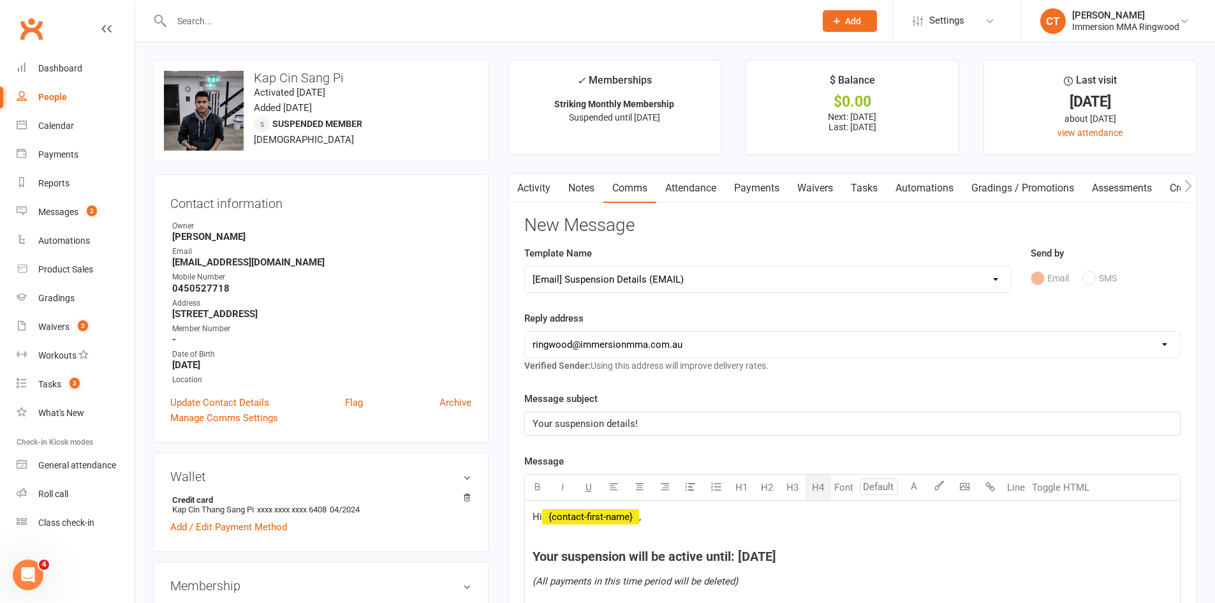
select select
select select "0"
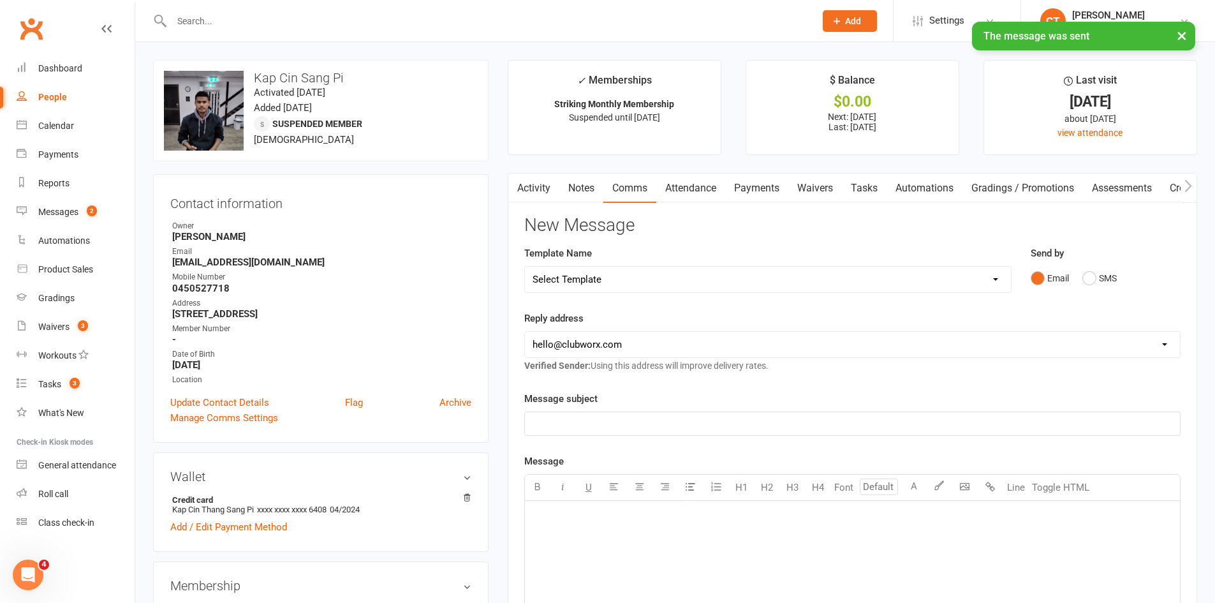
click at [600, 198] on link "Notes" at bounding box center [581, 188] width 44 height 29
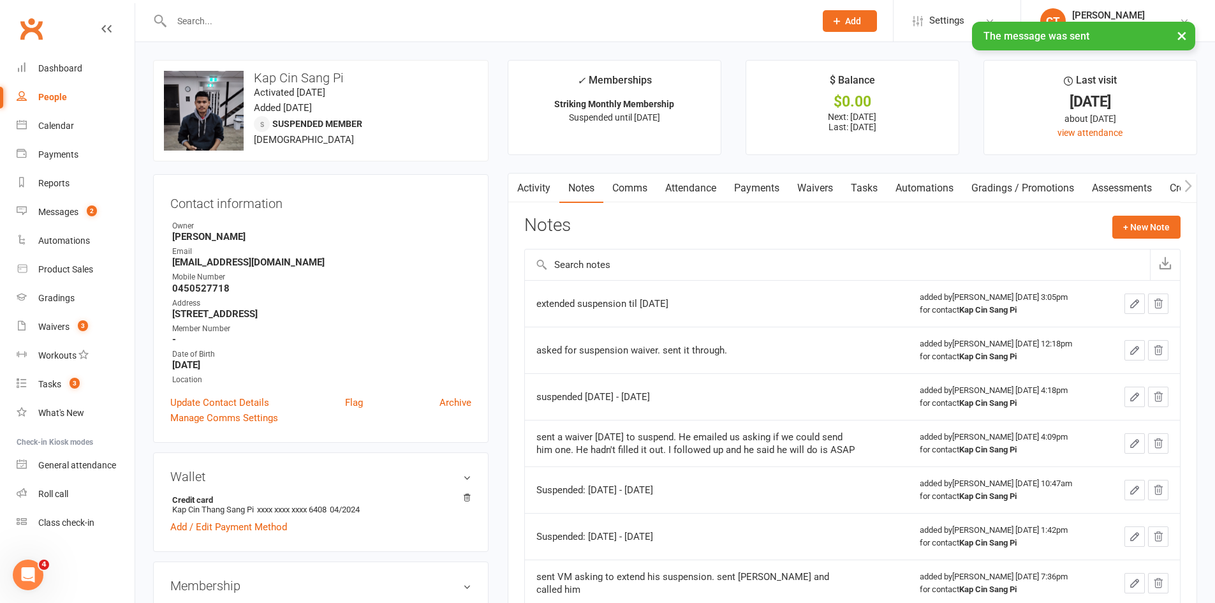
click at [881, 190] on link "Tasks" at bounding box center [864, 188] width 45 height 29
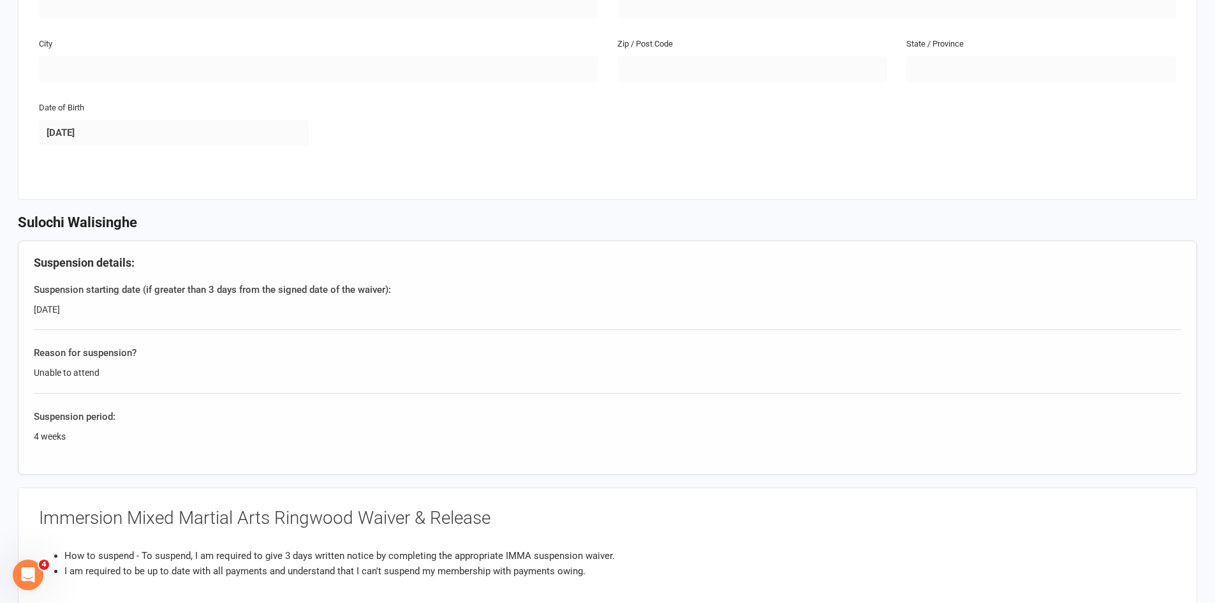
scroll to position [850, 0]
